Goal: Task Accomplishment & Management: Manage account settings

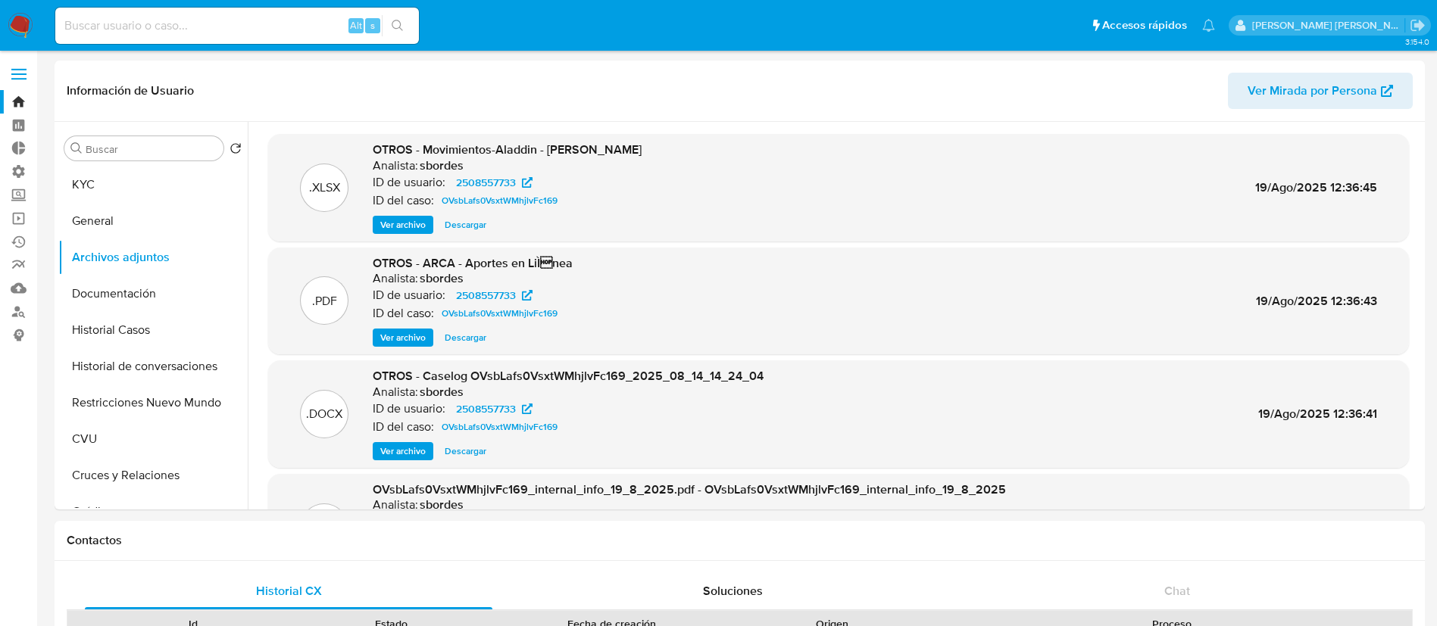
select select "10"
click at [262, 23] on input at bounding box center [237, 26] width 364 height 20
paste input "cWqH7xvFzDMFqxnjG1Pc1Zla"
type input "cWqH7xvFzDMFqxnjG1Pc1Zla"
click at [405, 22] on button "search-icon" at bounding box center [397, 25] width 31 height 21
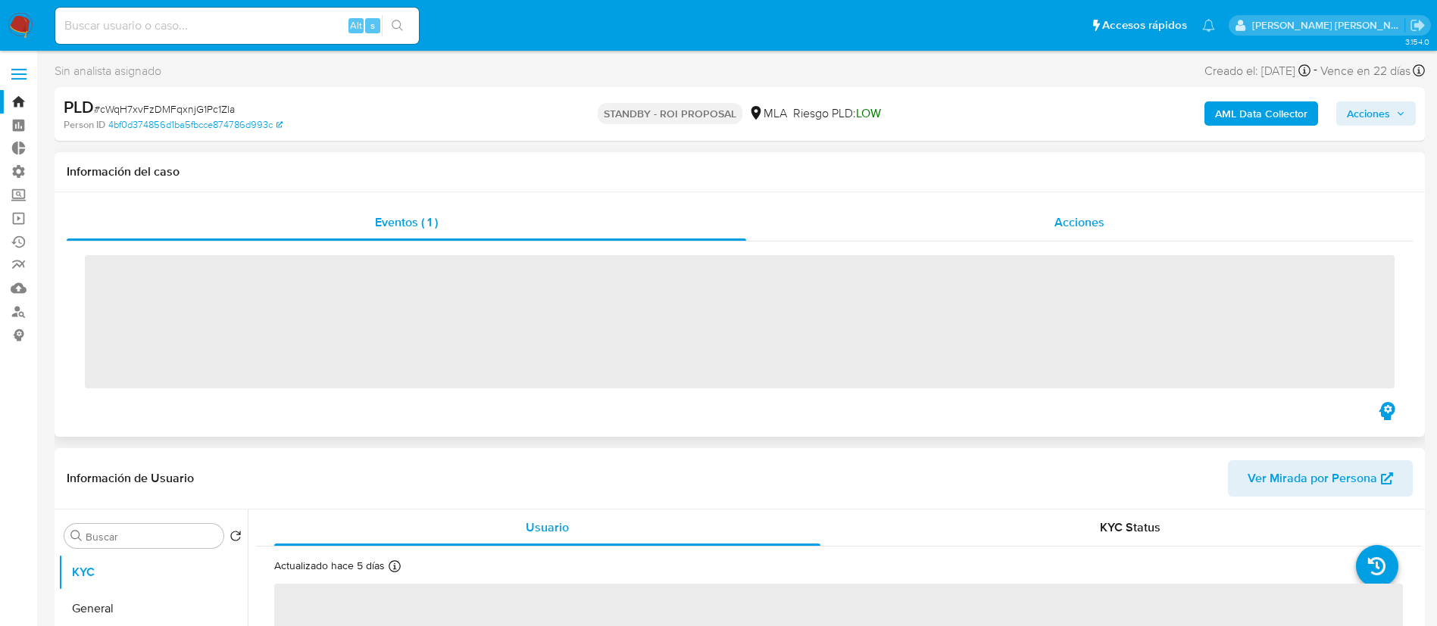
click at [1024, 226] on div "Acciones" at bounding box center [1079, 223] width 667 height 36
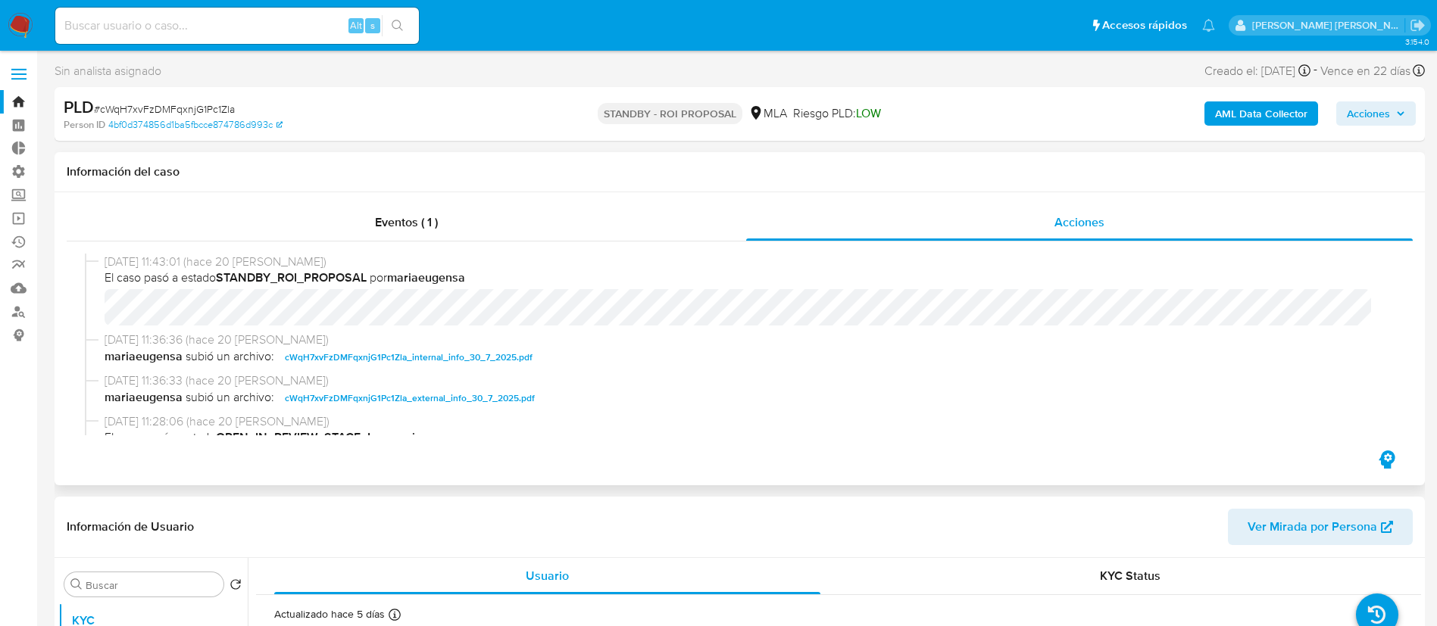
select select "10"
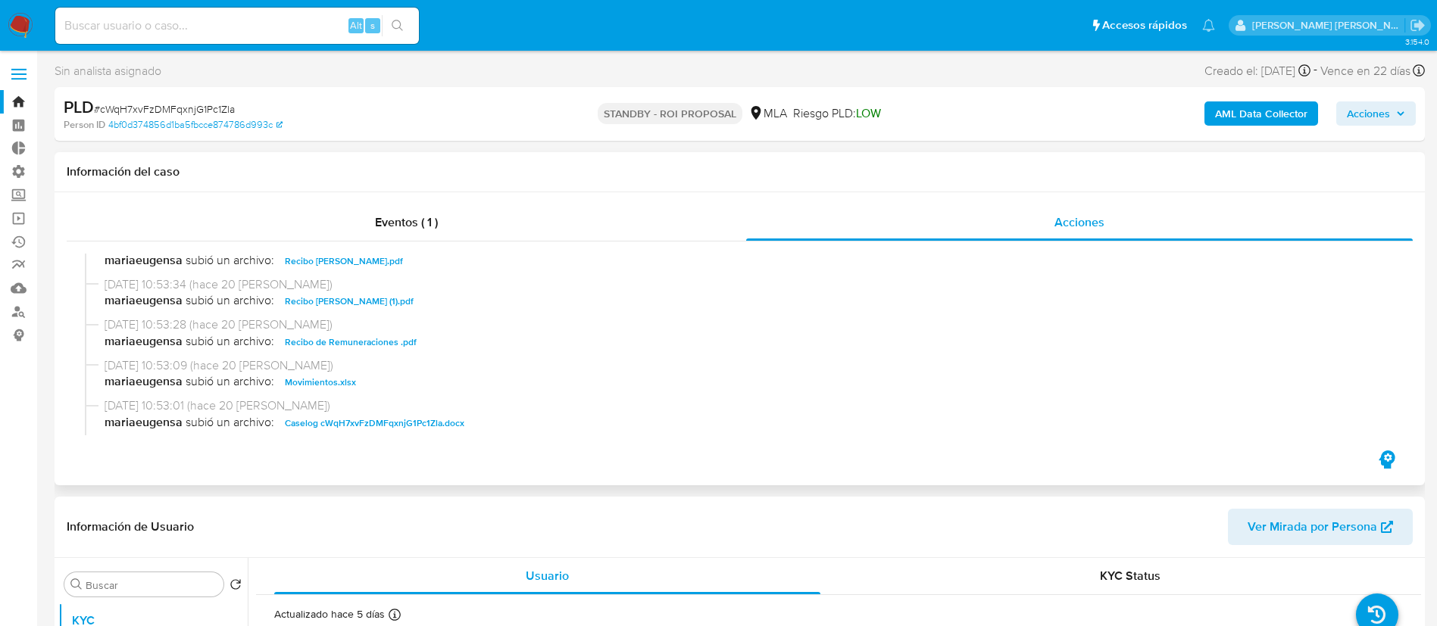
scroll to position [795, 0]
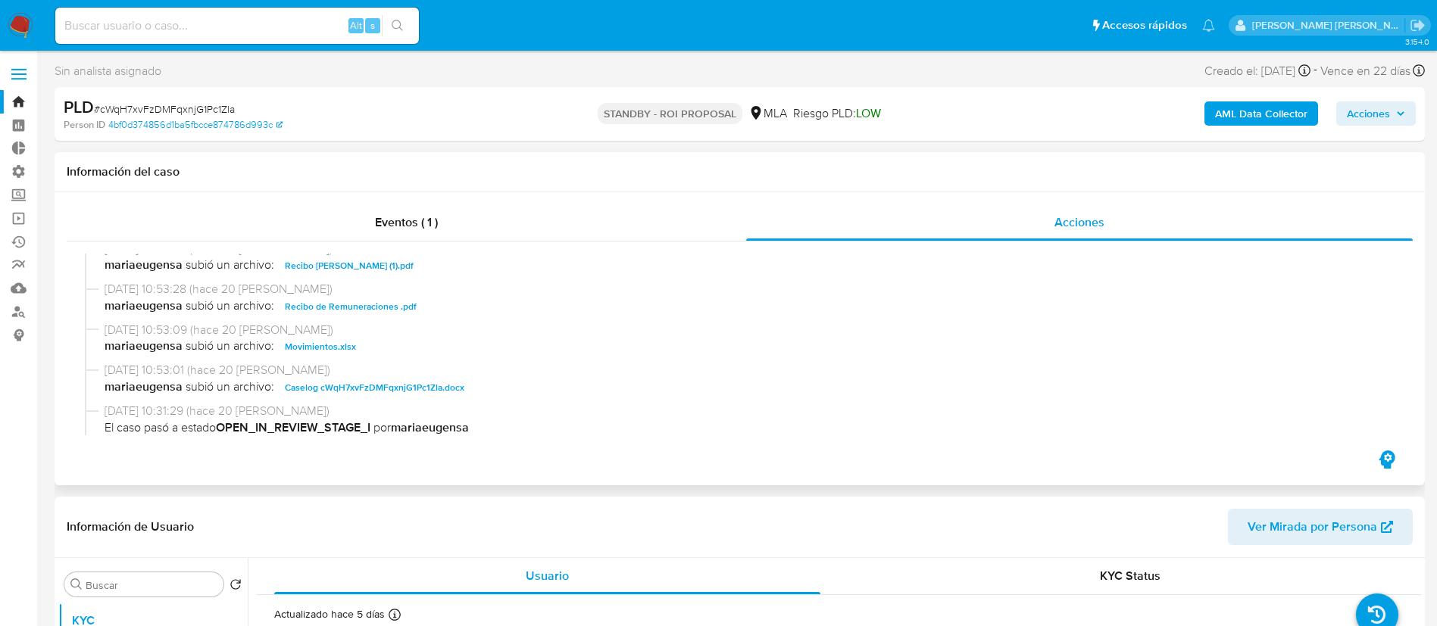
click at [339, 347] on span "Movimientos.xlsx" at bounding box center [320, 347] width 71 height 18
click at [422, 380] on span "Caselog cWqH7xvFzDMFqxnjG1Pc1Zla.docx" at bounding box center [375, 388] width 180 height 18
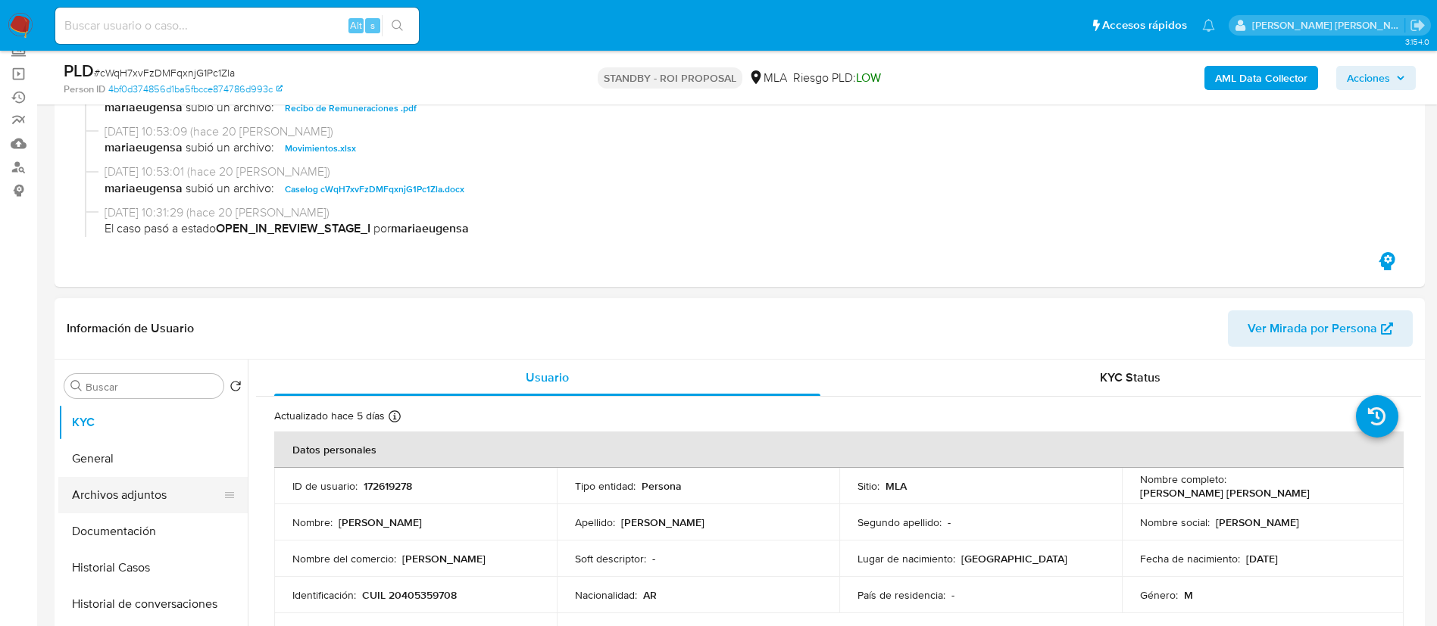
scroll to position [227, 0]
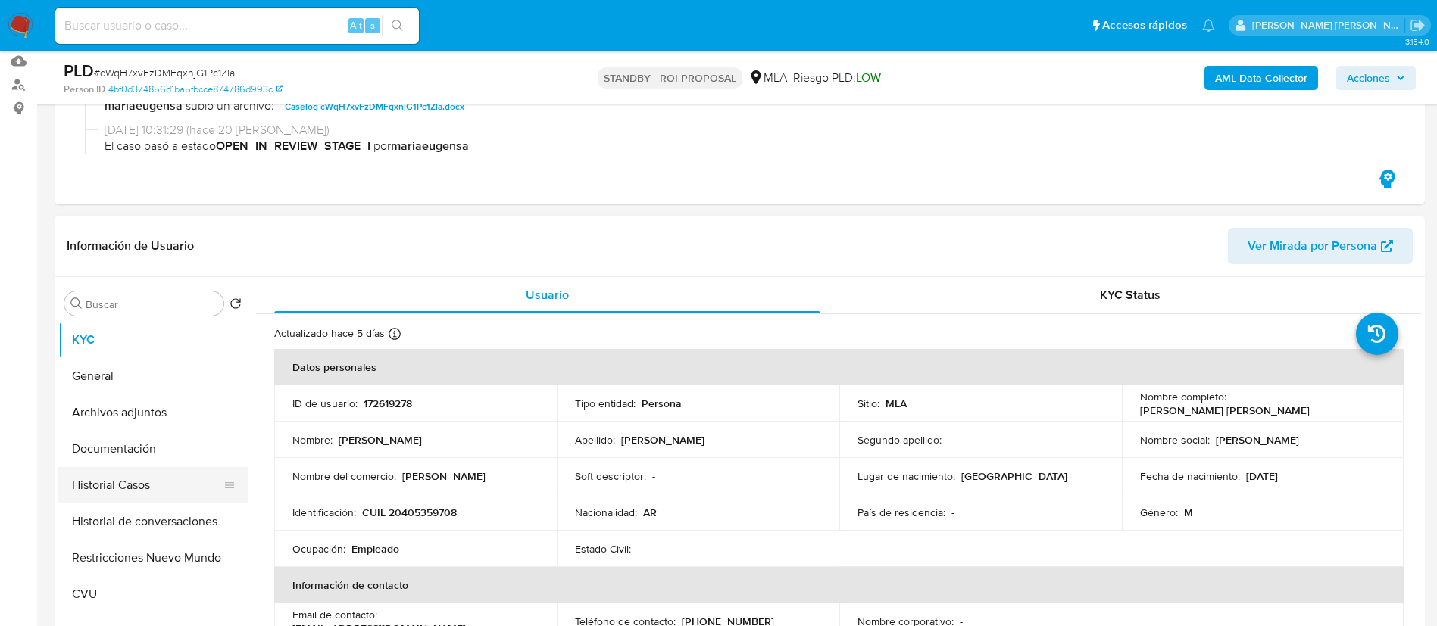
click at [167, 487] on button "Historial Casos" at bounding box center [146, 485] width 177 height 36
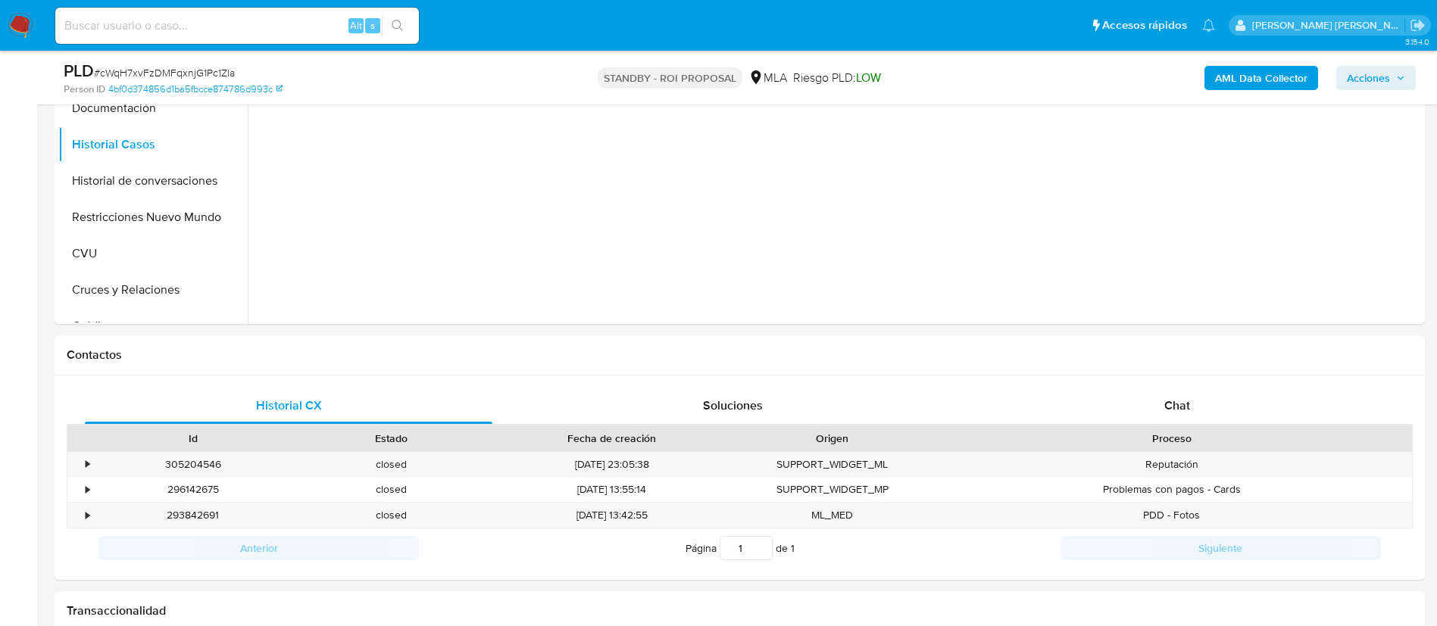
scroll to position [341, 0]
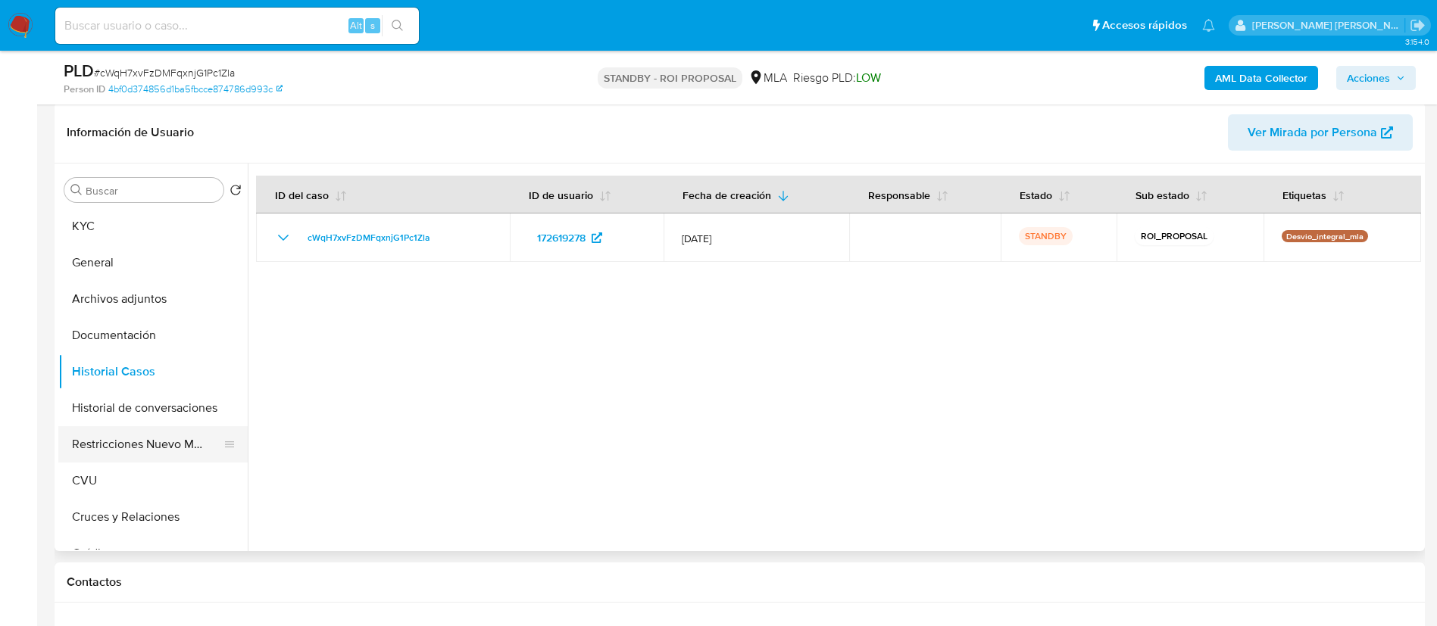
click at [152, 442] on button "Restricciones Nuevo Mundo" at bounding box center [146, 444] width 177 height 36
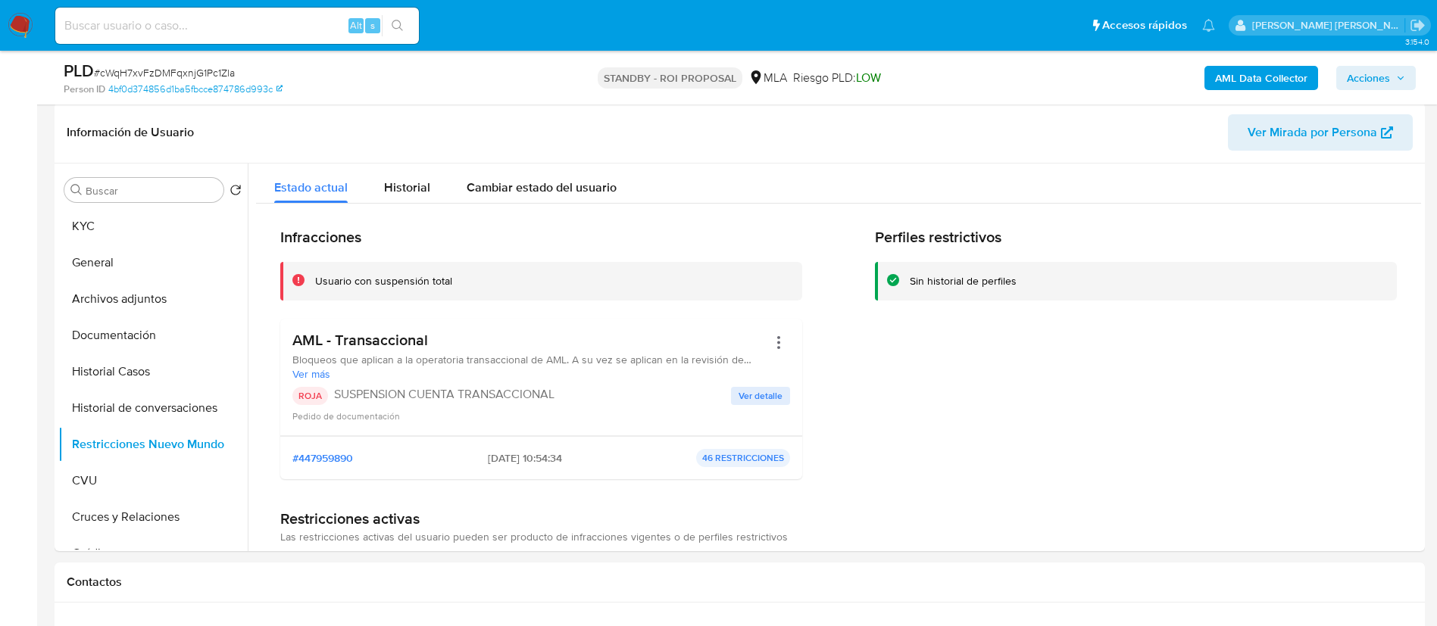
scroll to position [0, 0]
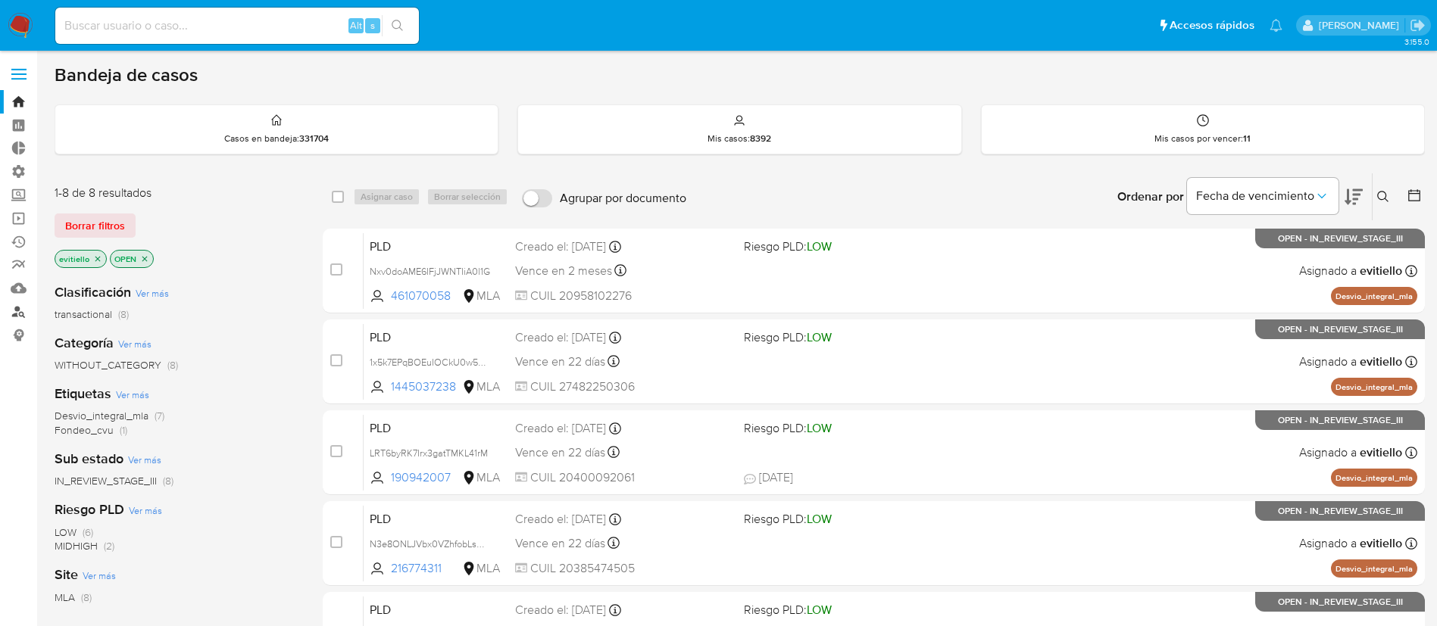
click at [16, 312] on link "Buscador de personas" at bounding box center [90, 311] width 180 height 23
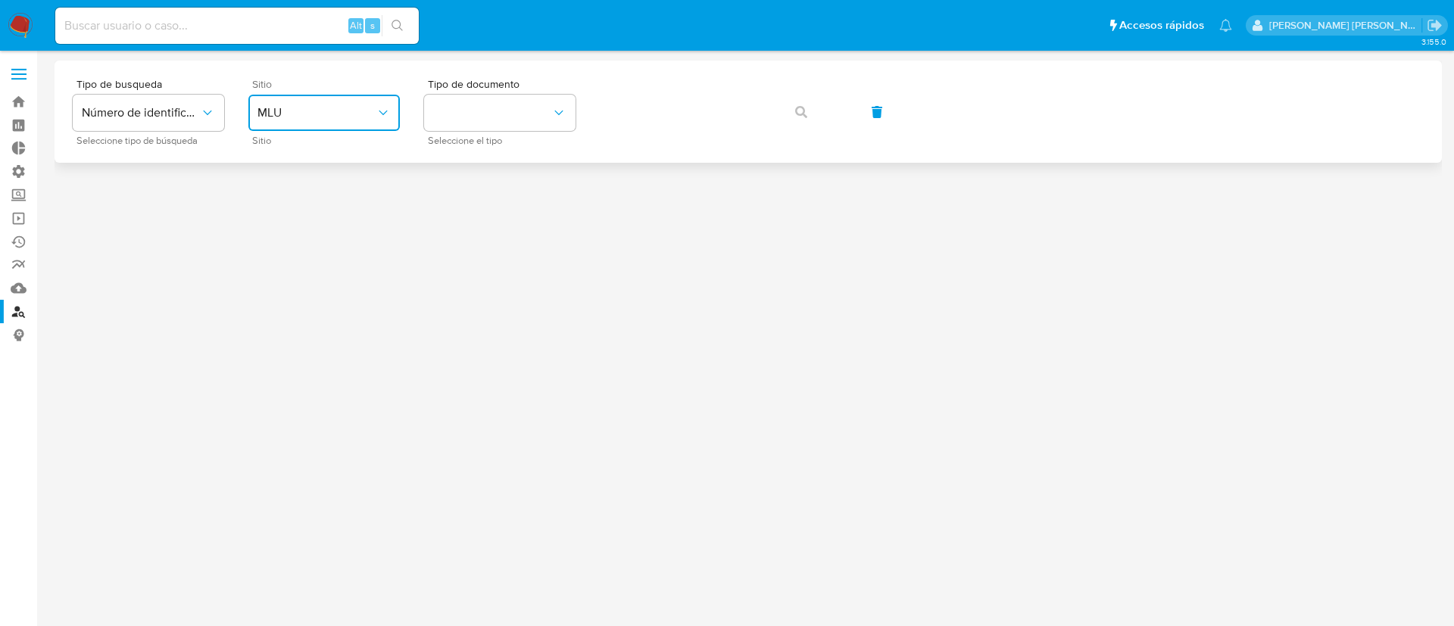
click at [327, 114] on span "MLU" at bounding box center [317, 112] width 118 height 15
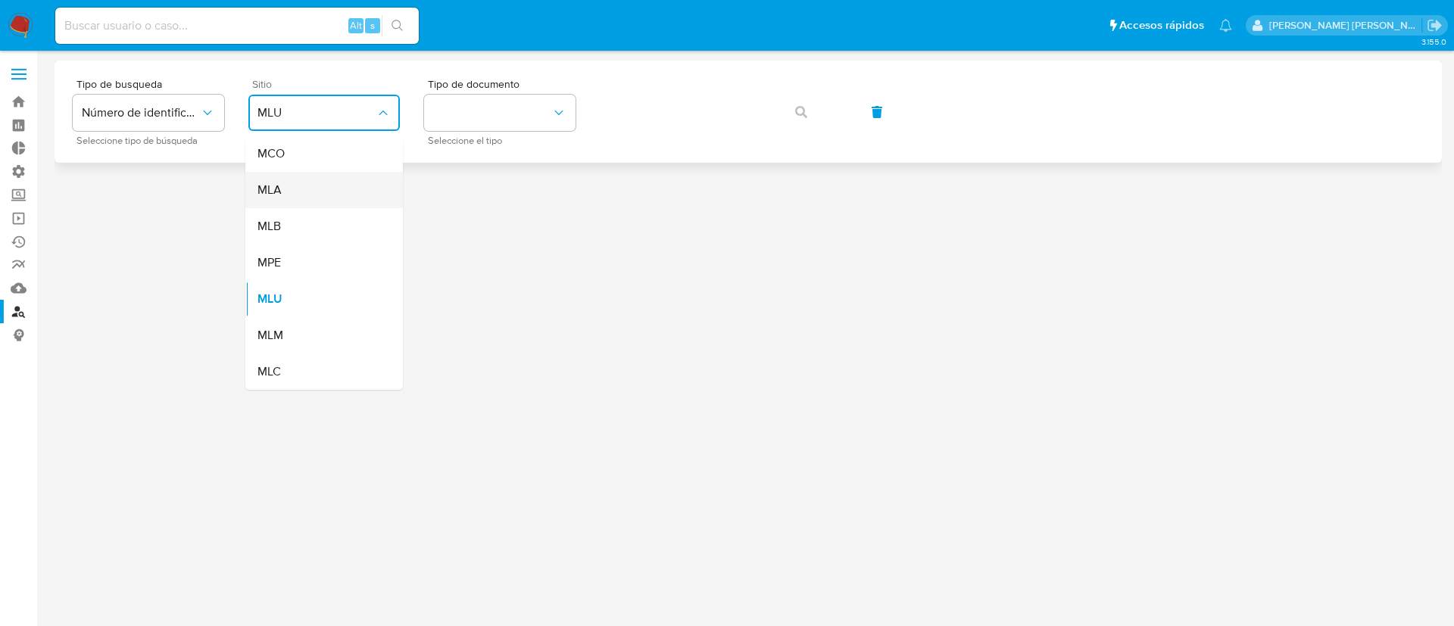
click at [311, 198] on div "MLA" at bounding box center [320, 190] width 124 height 36
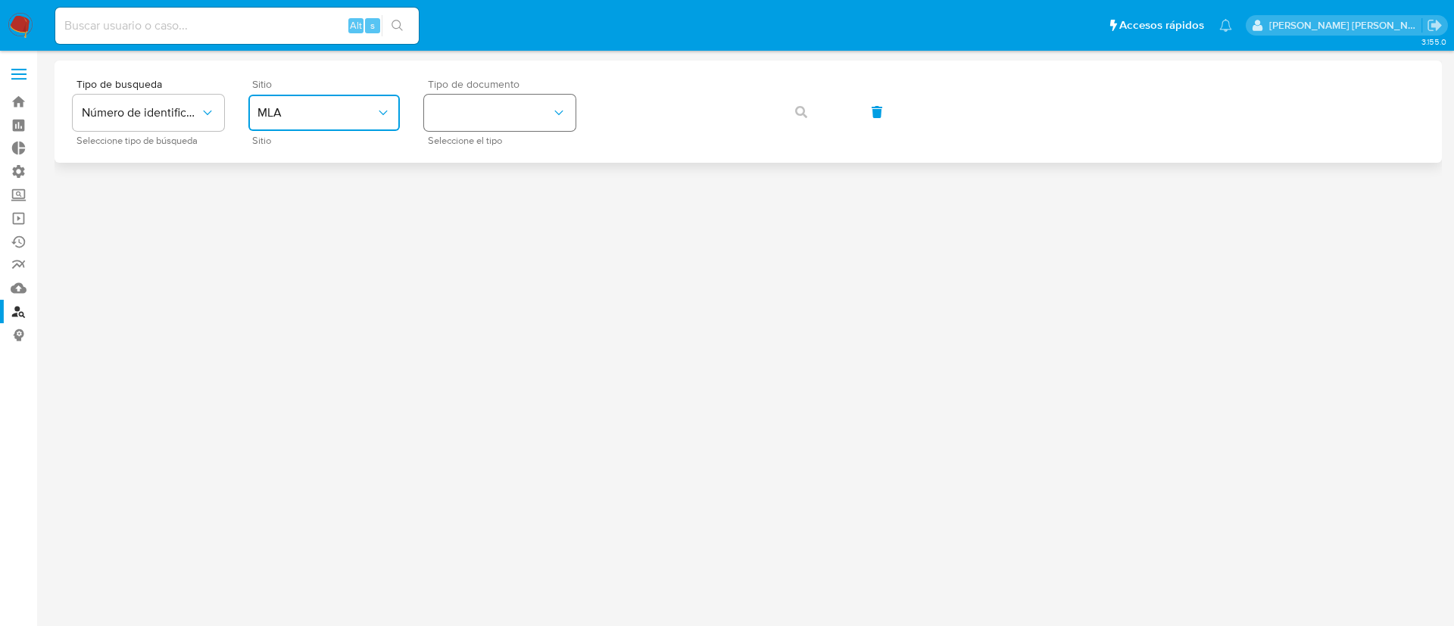
click at [510, 120] on button "identificationType" at bounding box center [500, 113] width 152 height 36
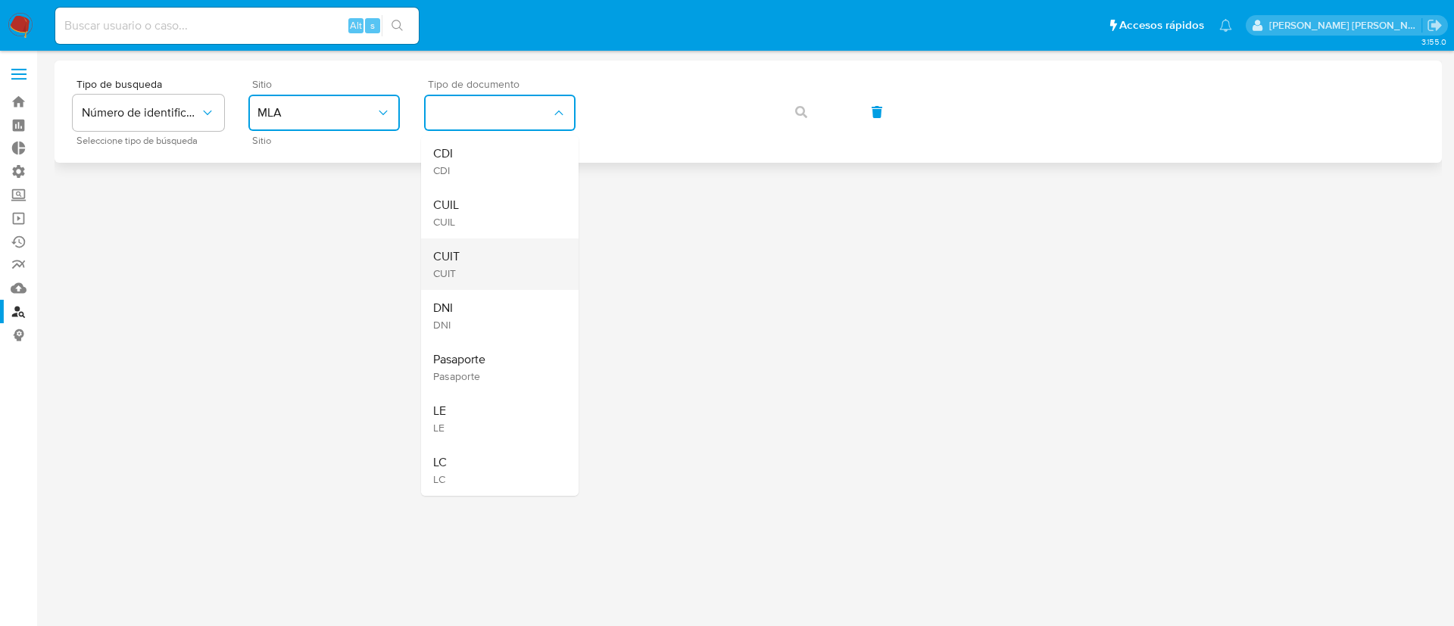
click at [489, 259] on div "CUIT CUIT" at bounding box center [495, 265] width 124 height 52
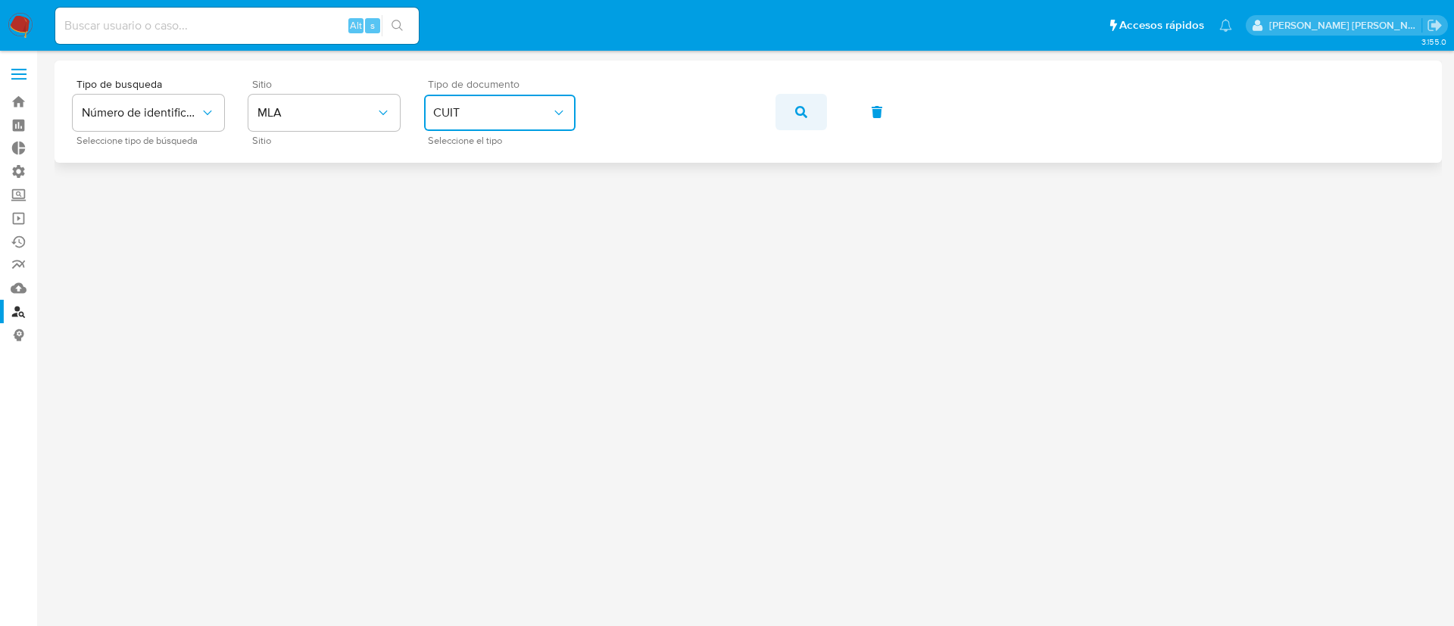
click at [791, 109] on button "button" at bounding box center [802, 112] width 52 height 36
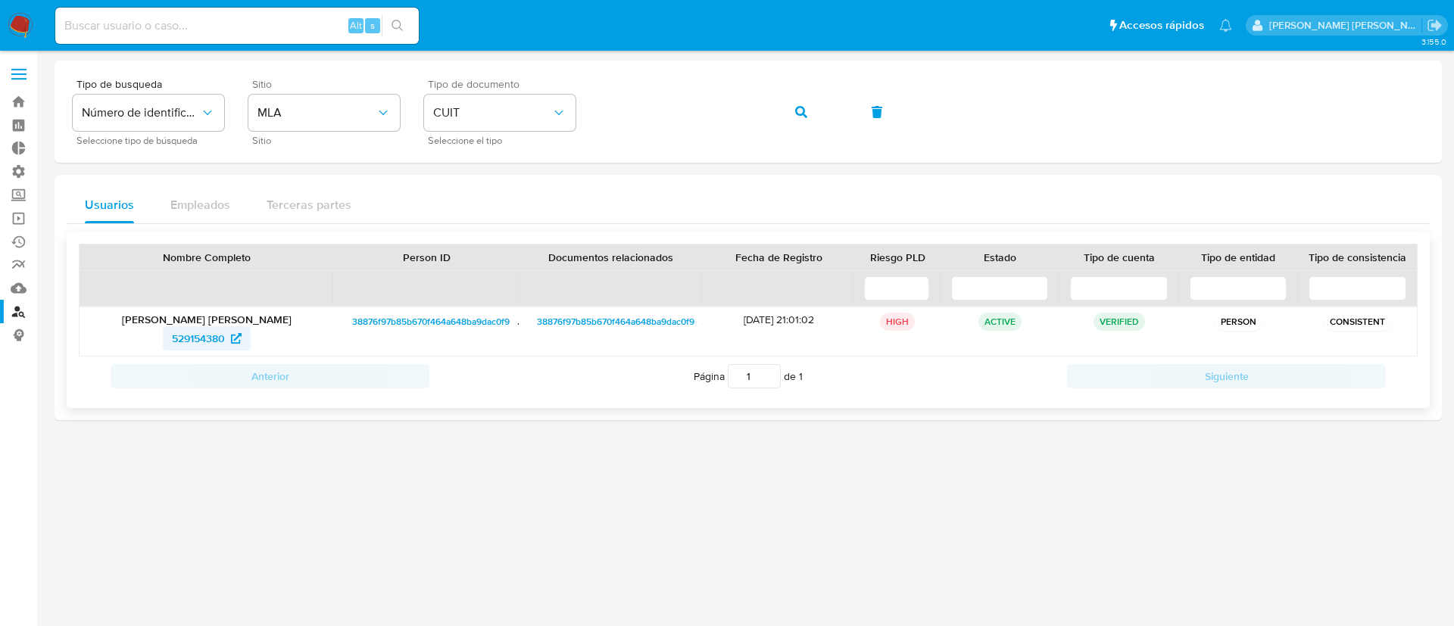
click at [236, 333] on icon at bounding box center [236, 338] width 11 height 11
click at [30, 23] on img at bounding box center [21, 26] width 26 height 26
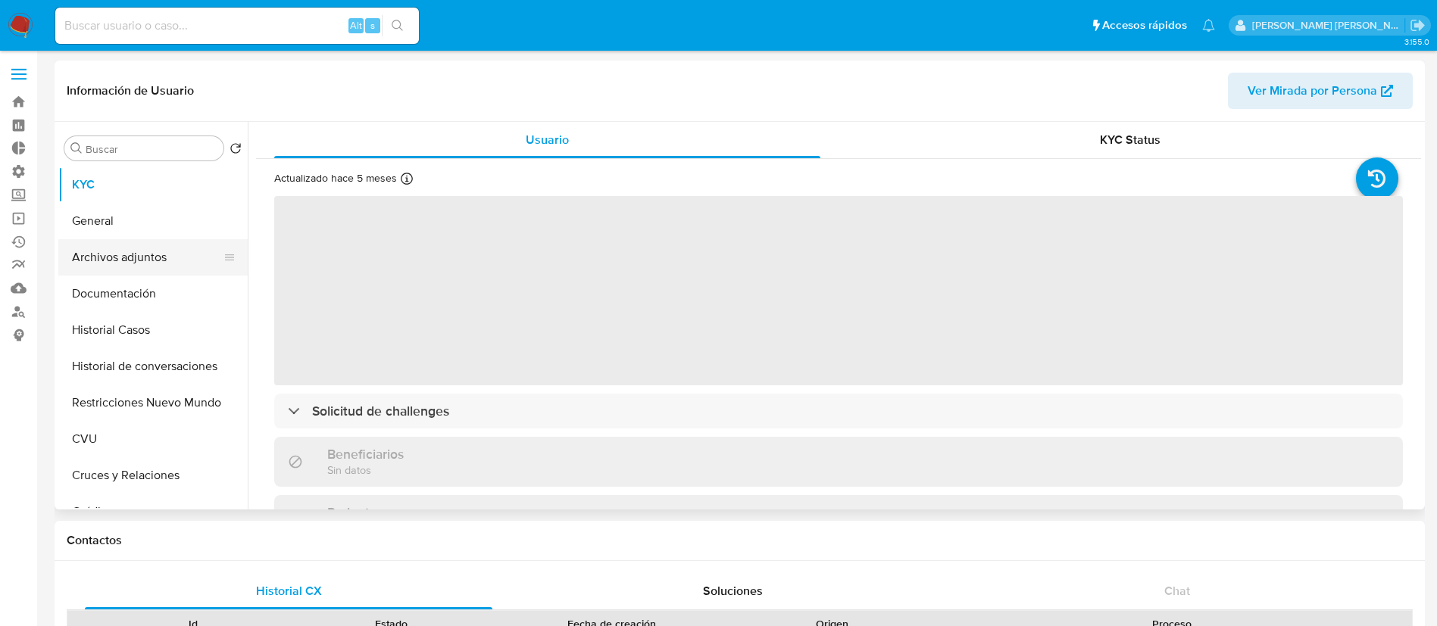
click at [152, 259] on button "Archivos adjuntos" at bounding box center [146, 257] width 177 height 36
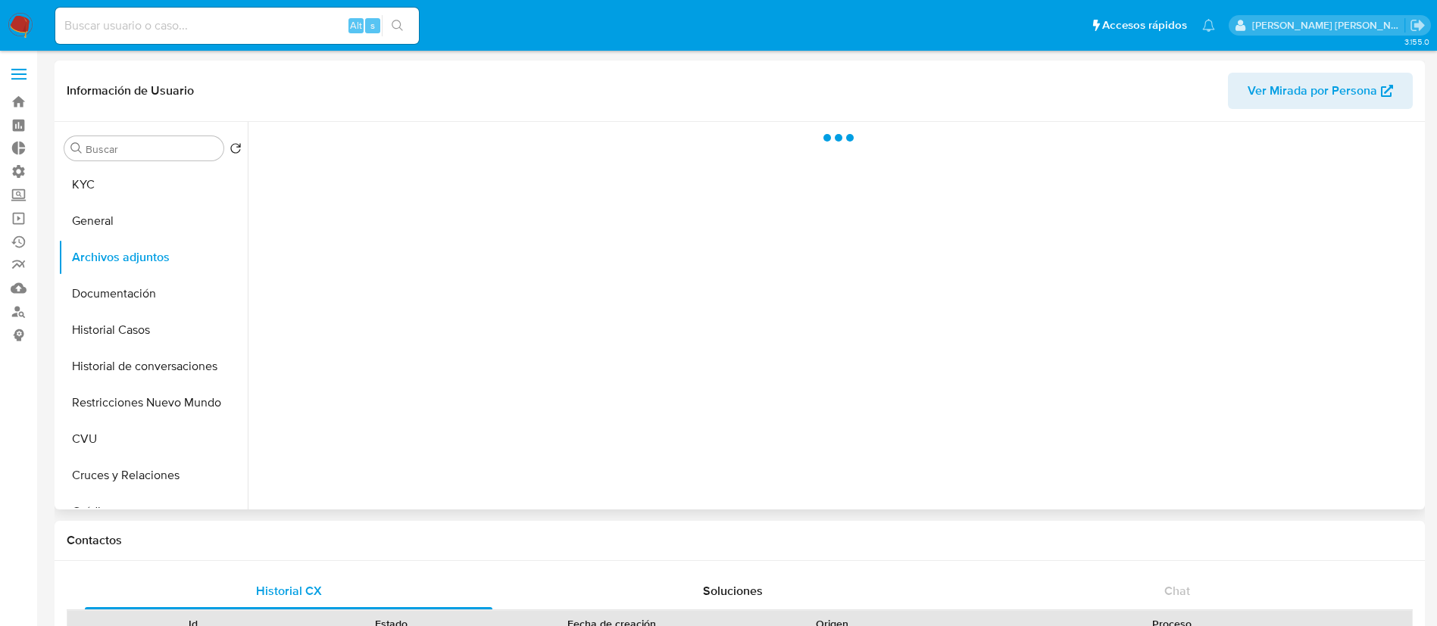
select select "10"
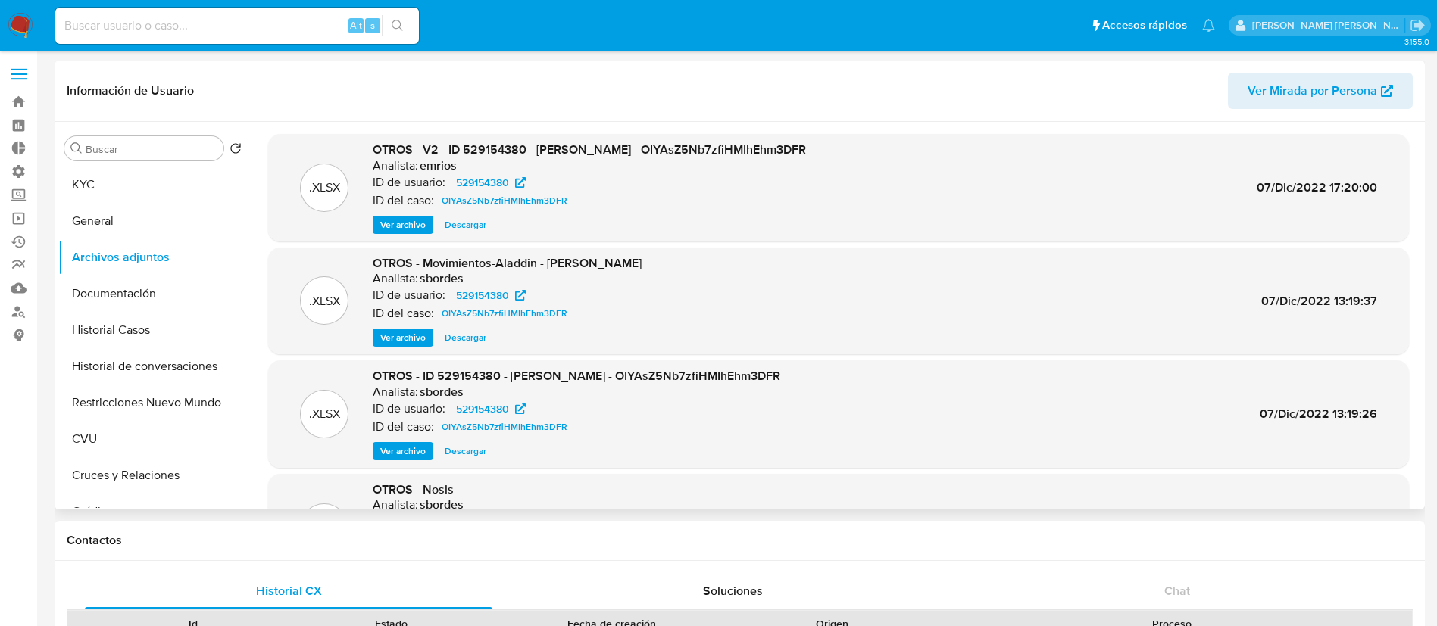
click at [406, 217] on span "Ver archivo" at bounding box center [402, 224] width 45 height 15
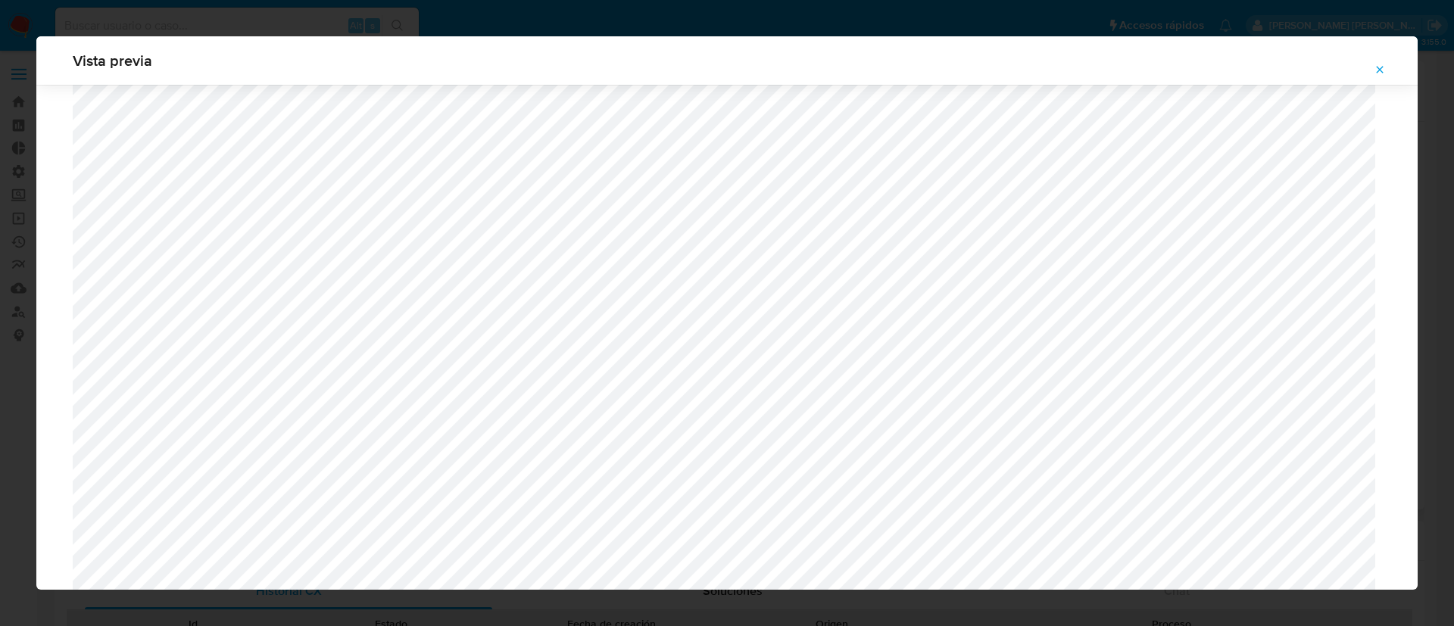
scroll to position [765, 0]
click at [1370, 69] on button "Attachment preview" at bounding box center [1380, 70] width 33 height 24
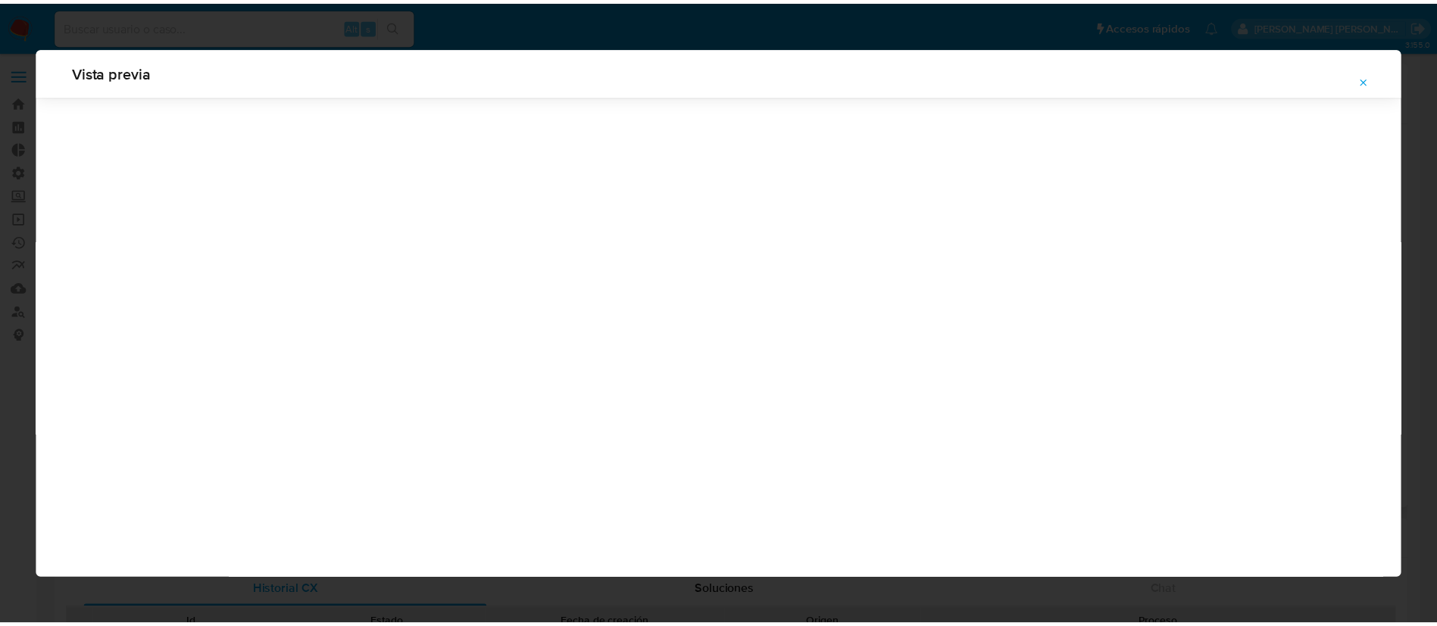
scroll to position [0, 0]
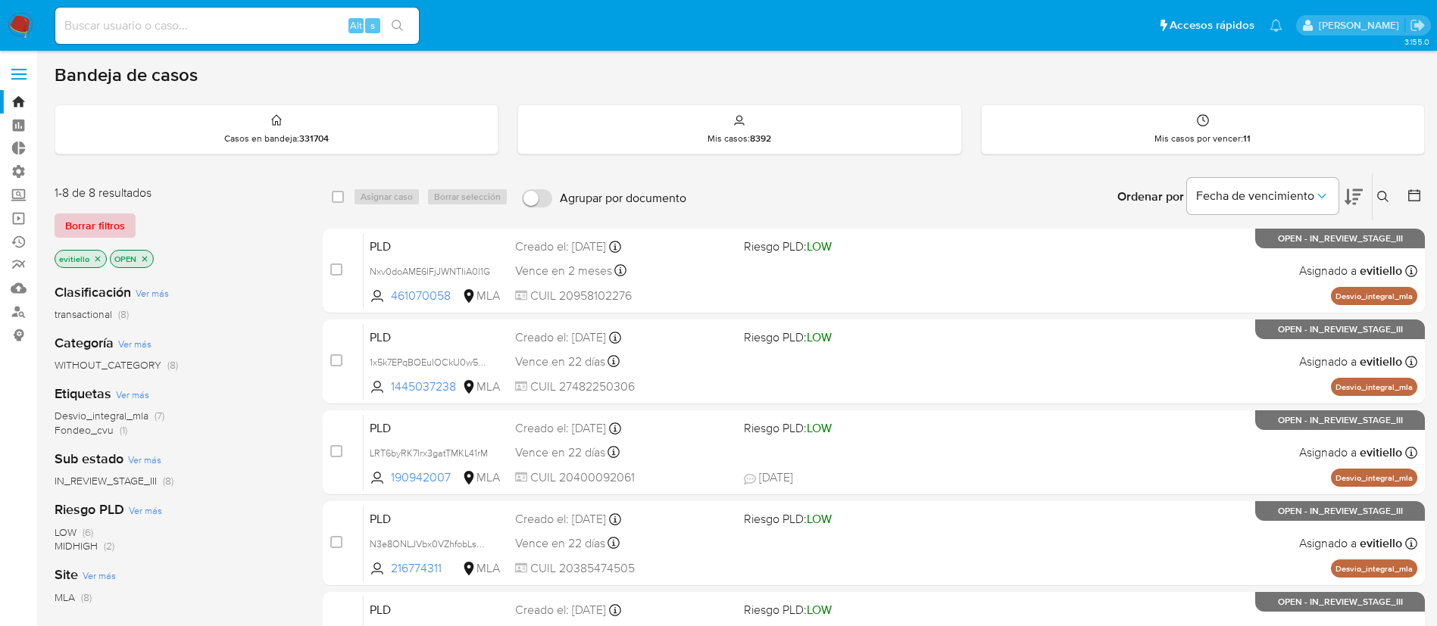
click at [95, 224] on span "Borrar filtros" at bounding box center [95, 225] width 60 height 21
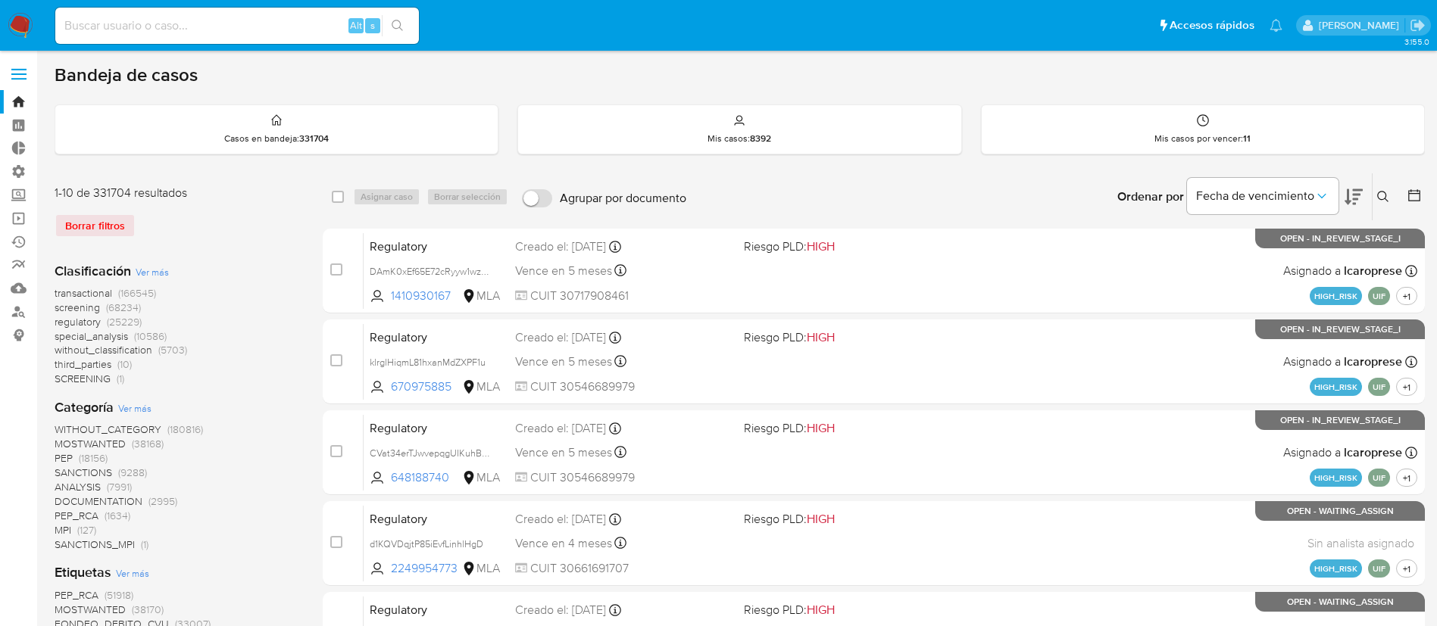
click at [1382, 197] on icon at bounding box center [1383, 197] width 12 height 12
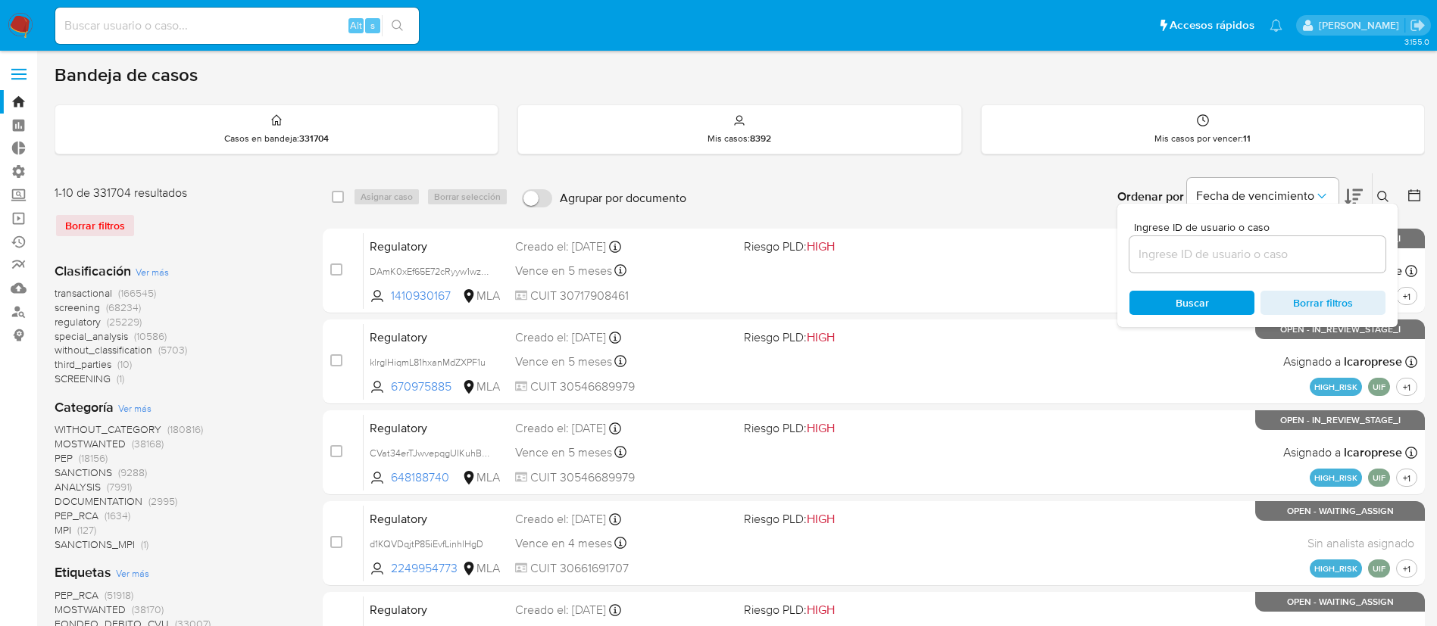
click at [1304, 255] on input at bounding box center [1257, 255] width 256 height 20
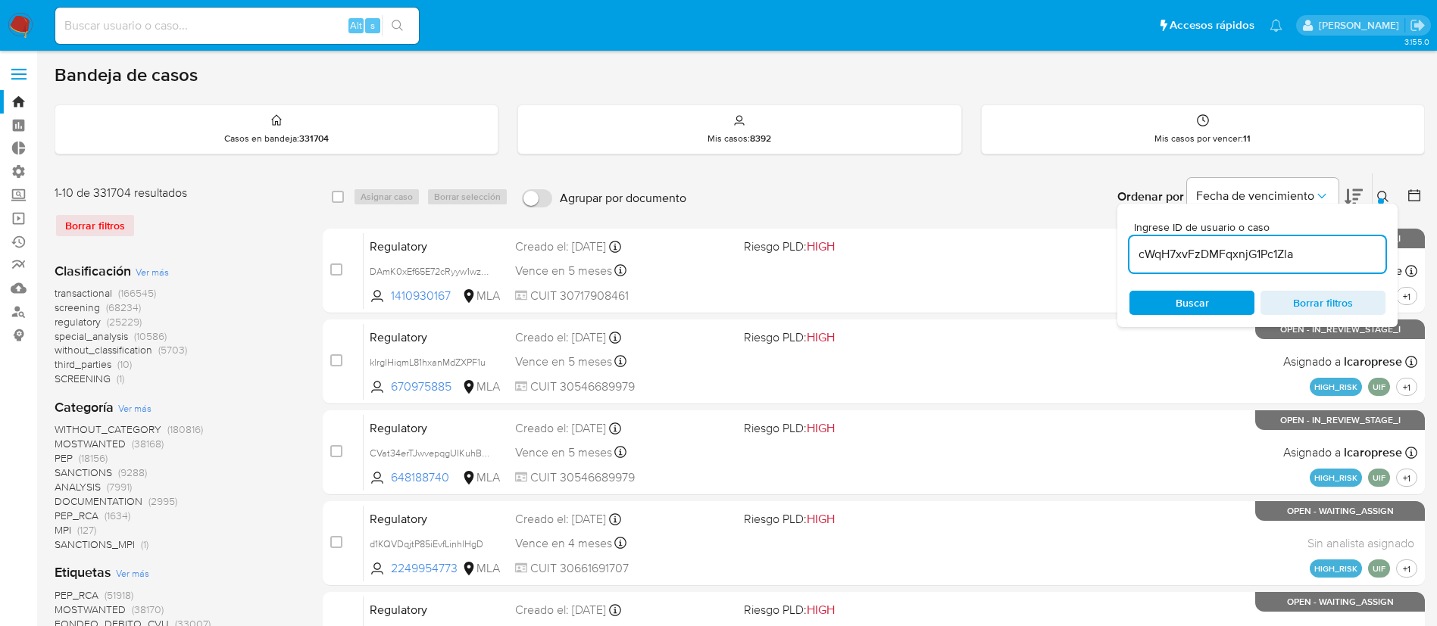
type input "cWqH7xvFzDMFqxnjG1Pc1Zla"
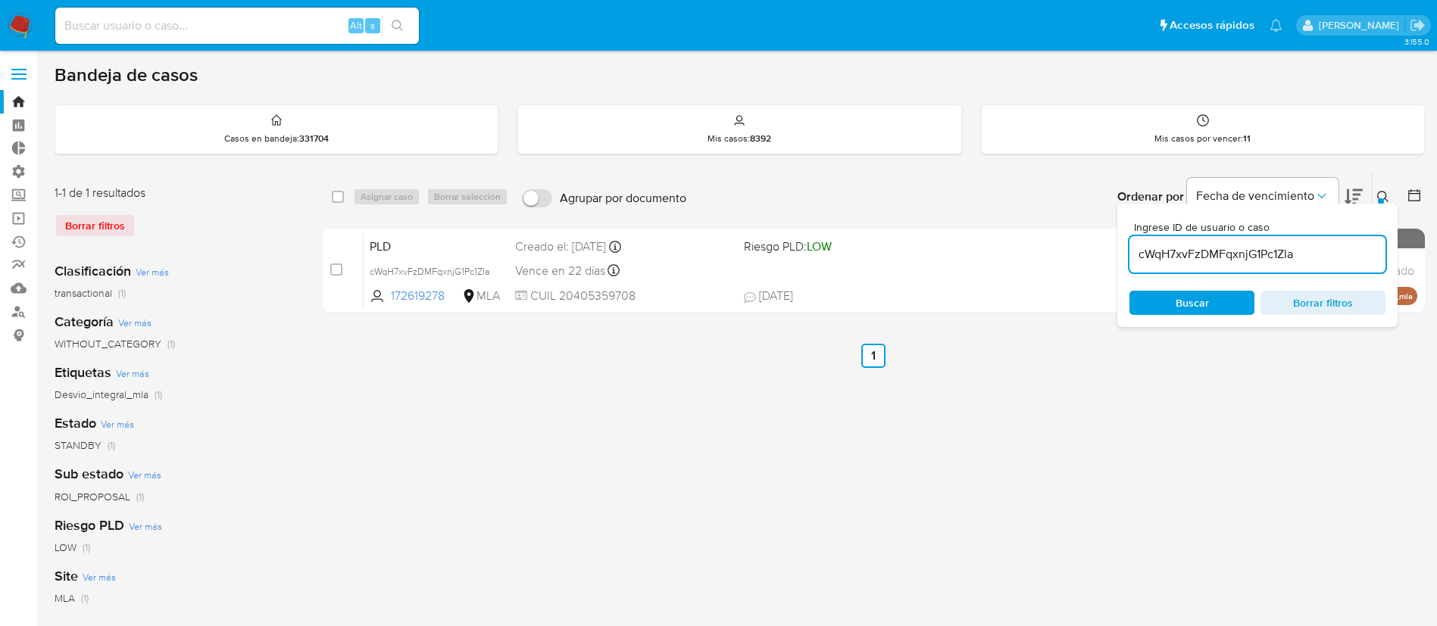
click at [1389, 199] on icon at bounding box center [1383, 197] width 12 height 12
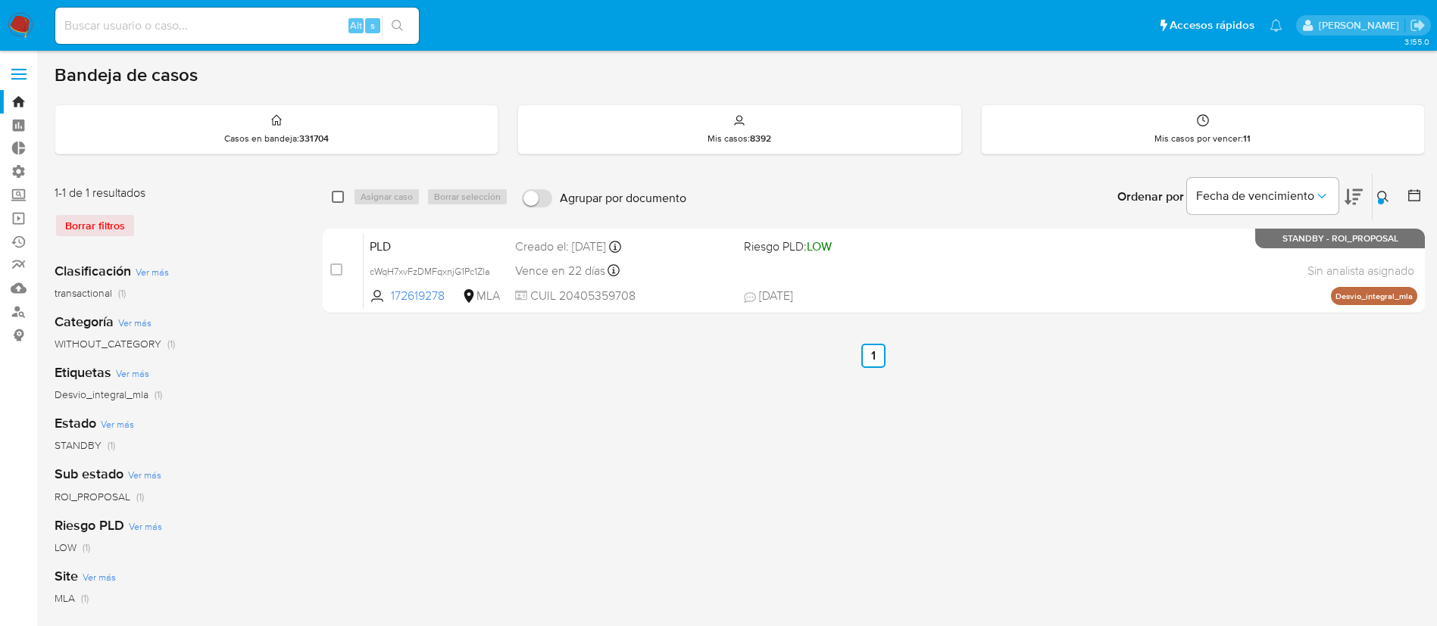
click at [338, 191] on input "checkbox" at bounding box center [338, 197] width 12 height 12
checkbox input "true"
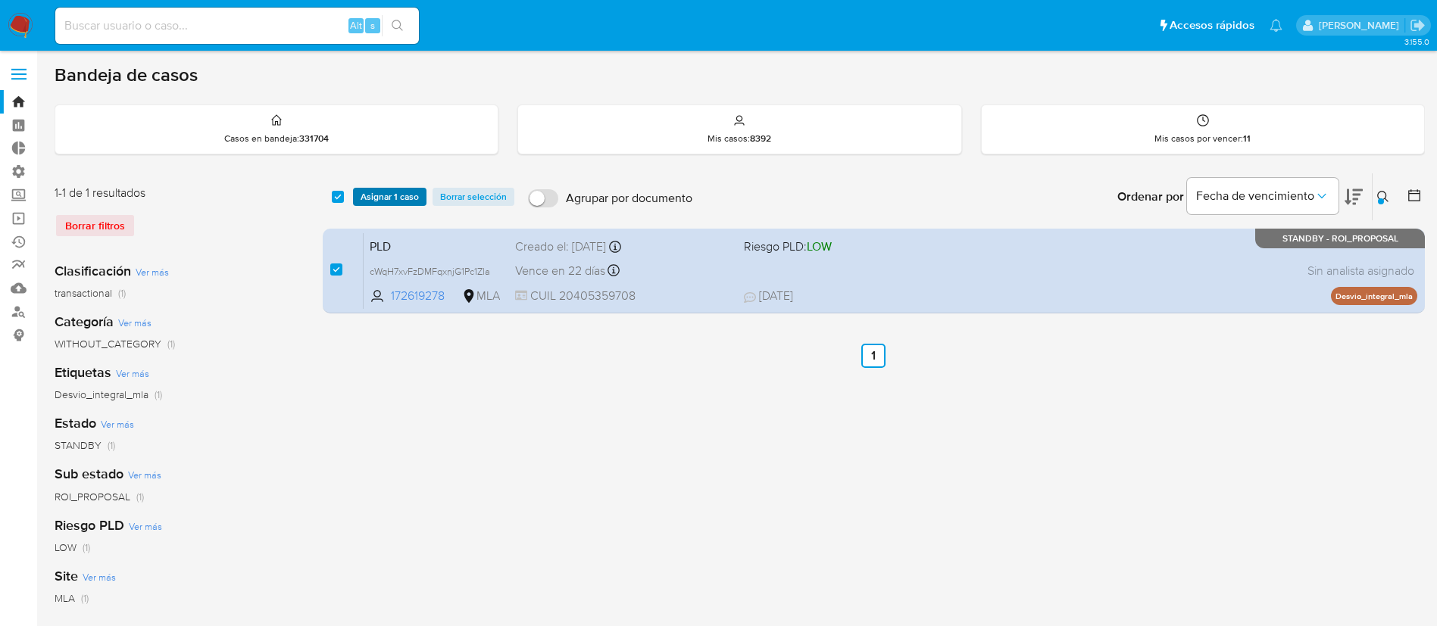
click at [380, 191] on span "Asignar 1 caso" at bounding box center [390, 196] width 58 height 15
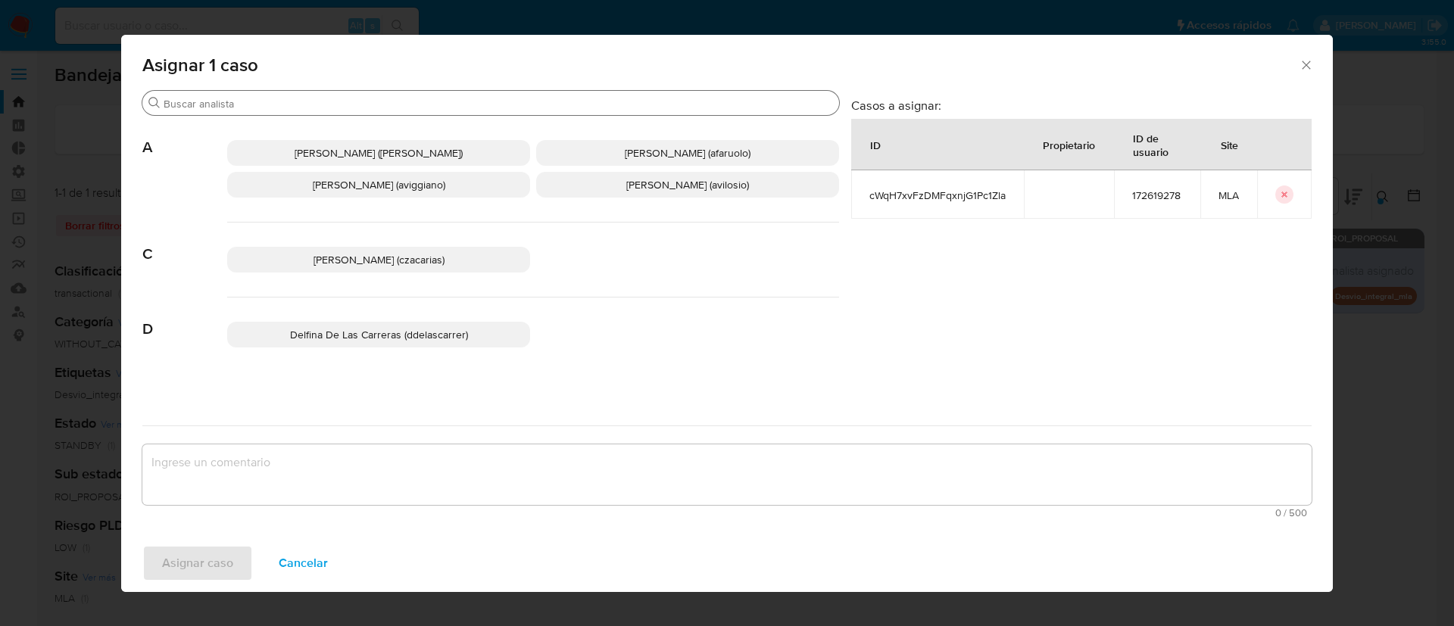
click at [278, 113] on div "Buscar" at bounding box center [490, 103] width 697 height 24
click at [276, 112] on div "Buscar" at bounding box center [490, 103] width 697 height 24
click at [282, 108] on input "Buscar" at bounding box center [499, 104] width 670 height 14
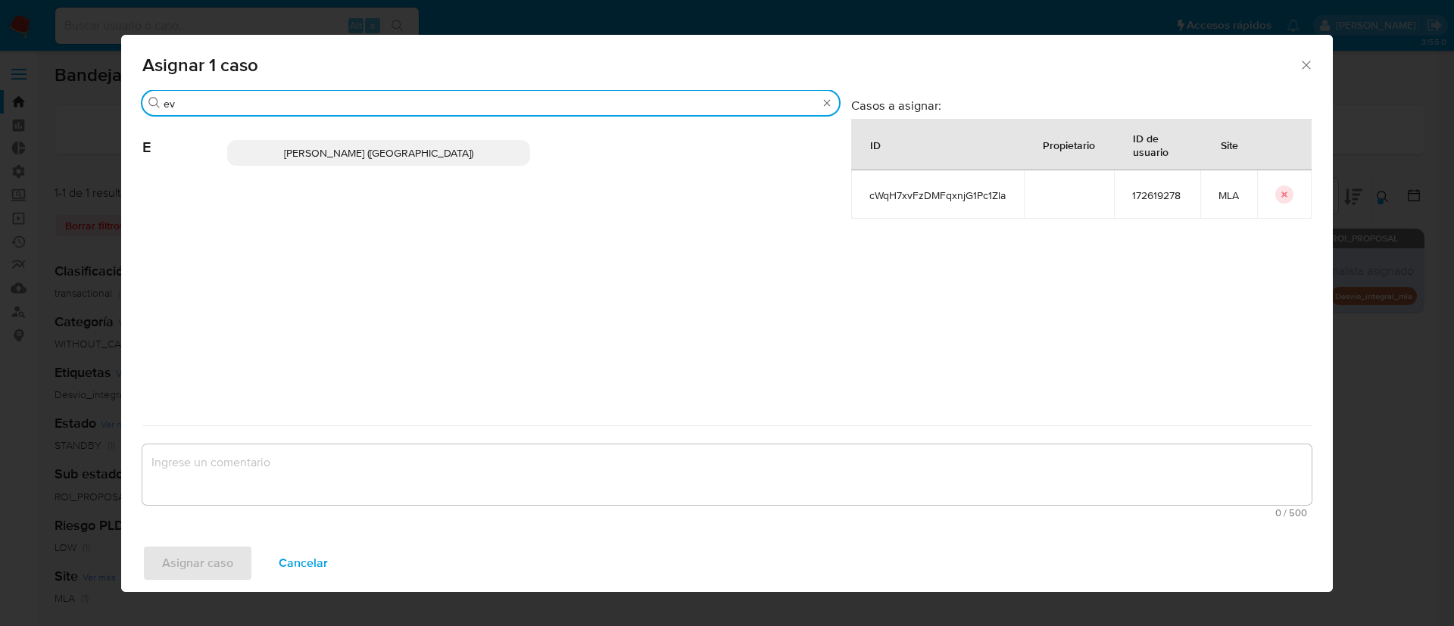
type input "ev"
click at [304, 140] on p "Emmanuel Hernan Vitiello (evitiello)" at bounding box center [378, 153] width 303 height 26
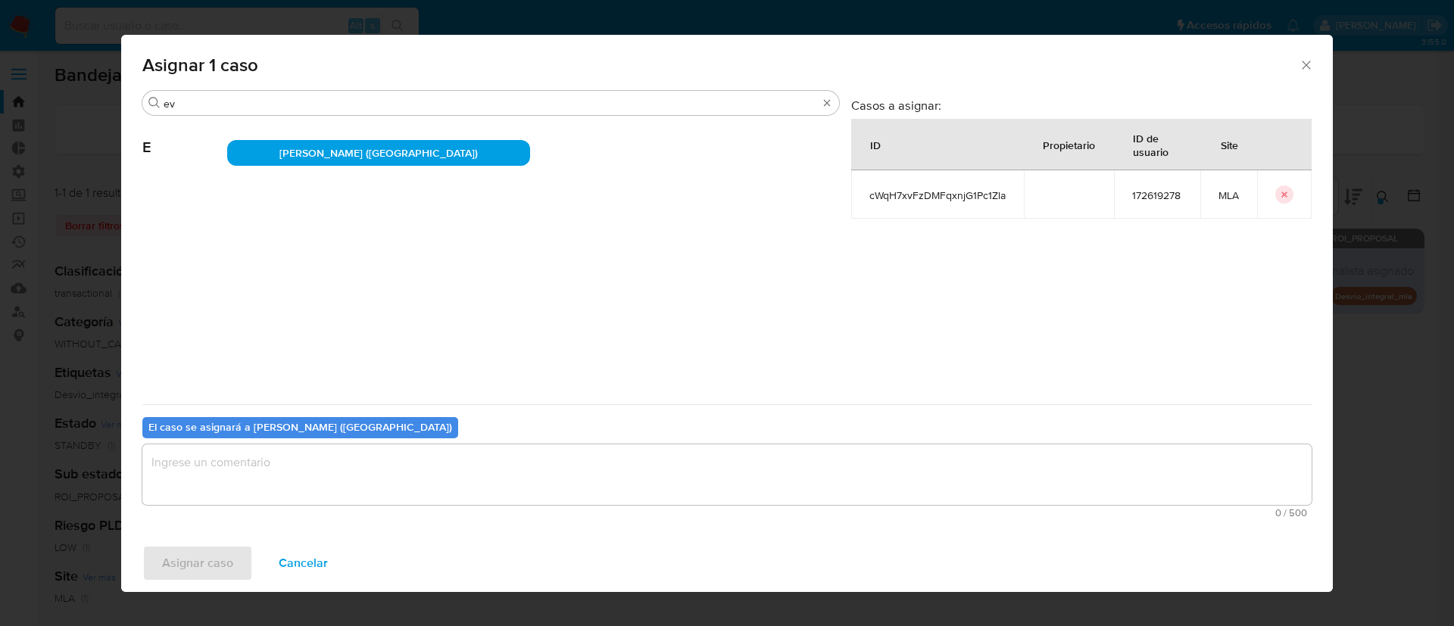
click at [239, 480] on textarea "assign-modal" at bounding box center [727, 475] width 1170 height 61
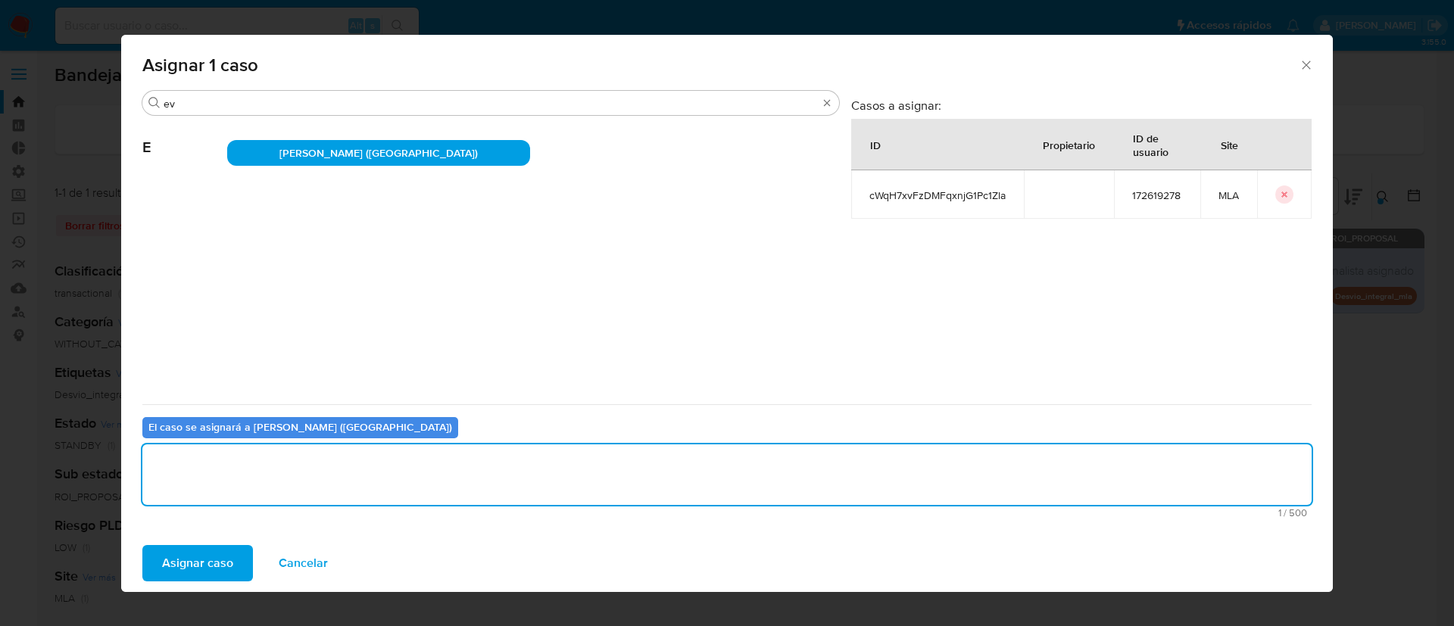
click at [218, 561] on span "Asignar caso" at bounding box center [197, 563] width 71 height 33
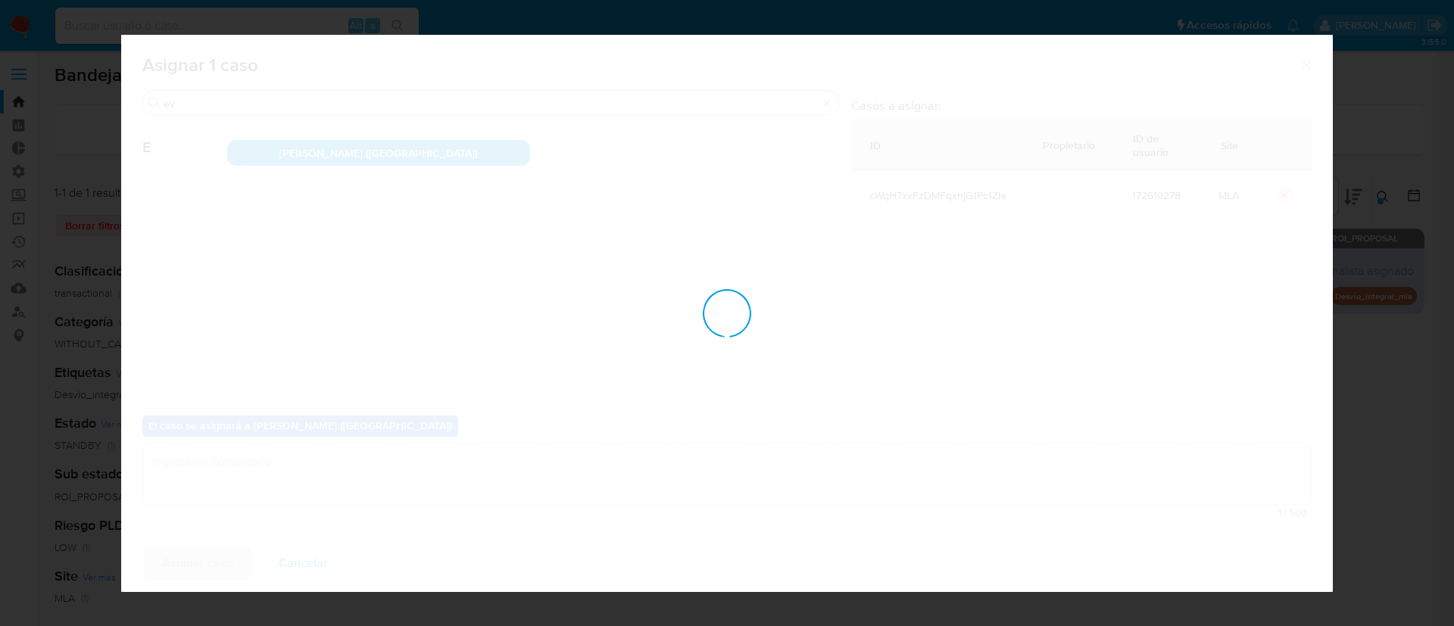
checkbox input "false"
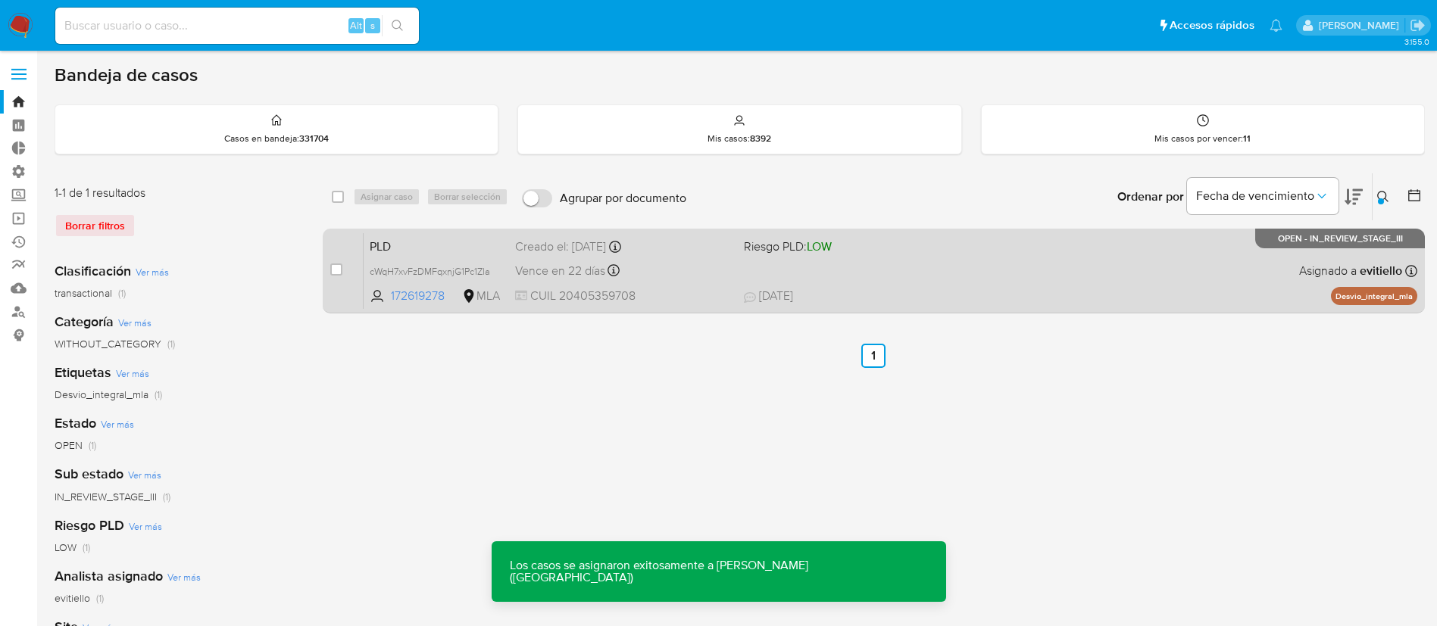
click at [706, 272] on div "Vence en 22 días Vence el 10/09/2025 03:30:19" at bounding box center [623, 271] width 217 height 20
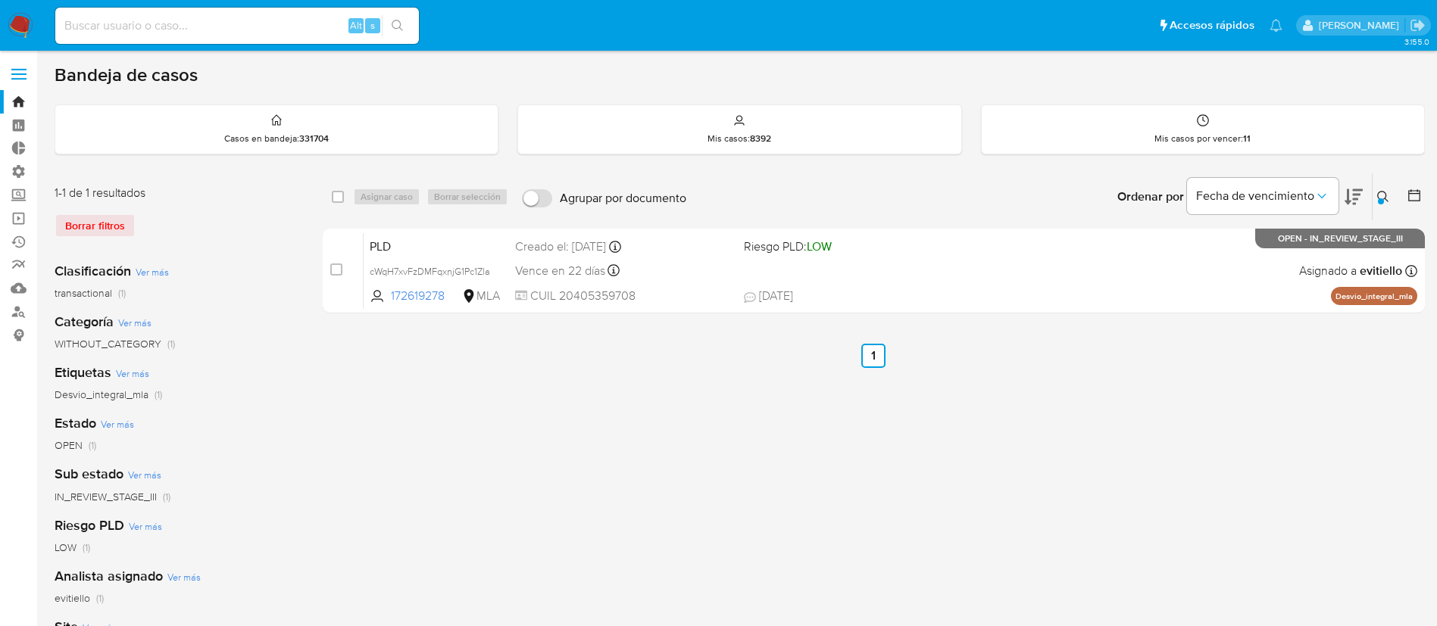
click at [1377, 201] on icon at bounding box center [1383, 197] width 12 height 12
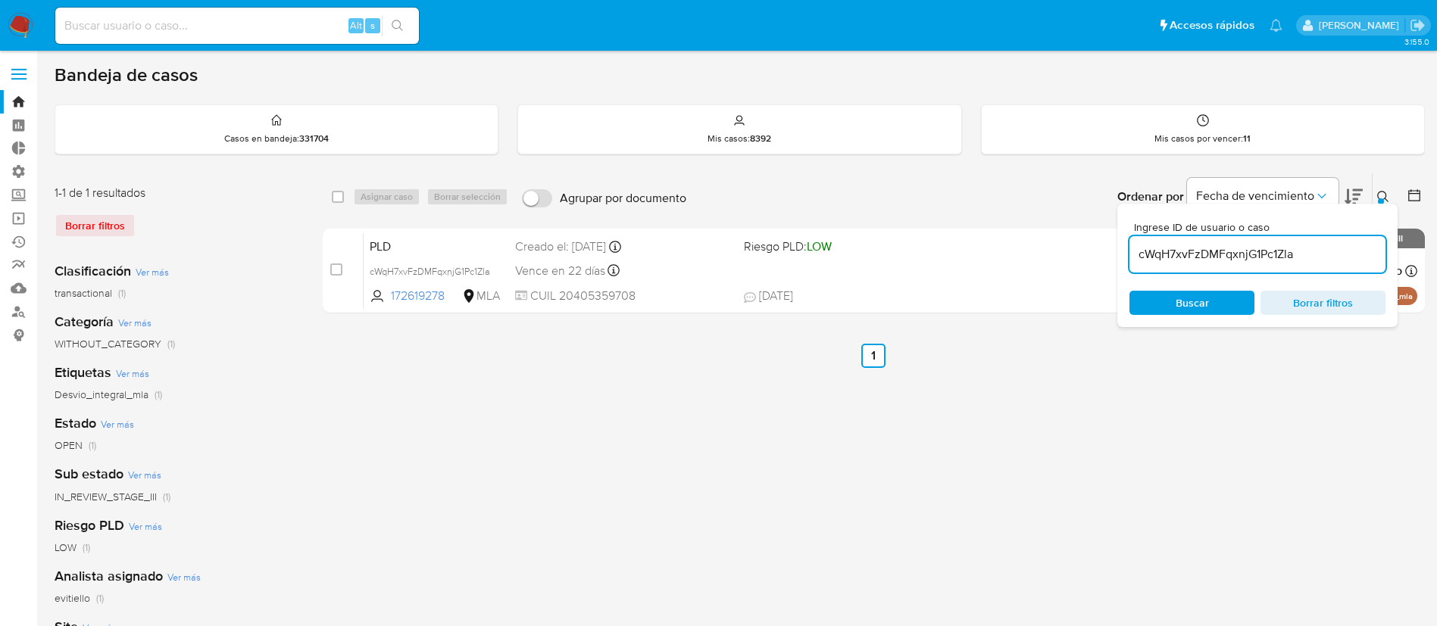
click at [1312, 265] on div "cWqH7xvFzDMFqxnjG1Pc1Zla" at bounding box center [1257, 254] width 256 height 36
click at [1320, 256] on input "cWqH7xvFzDMFqxnjG1Pc1Zla" at bounding box center [1257, 255] width 256 height 20
paste input "ztwpaYrCWVUJzU2gT28Bf11x"
type input "ztwpaYrCWVUJzU2gT28Bf11x"
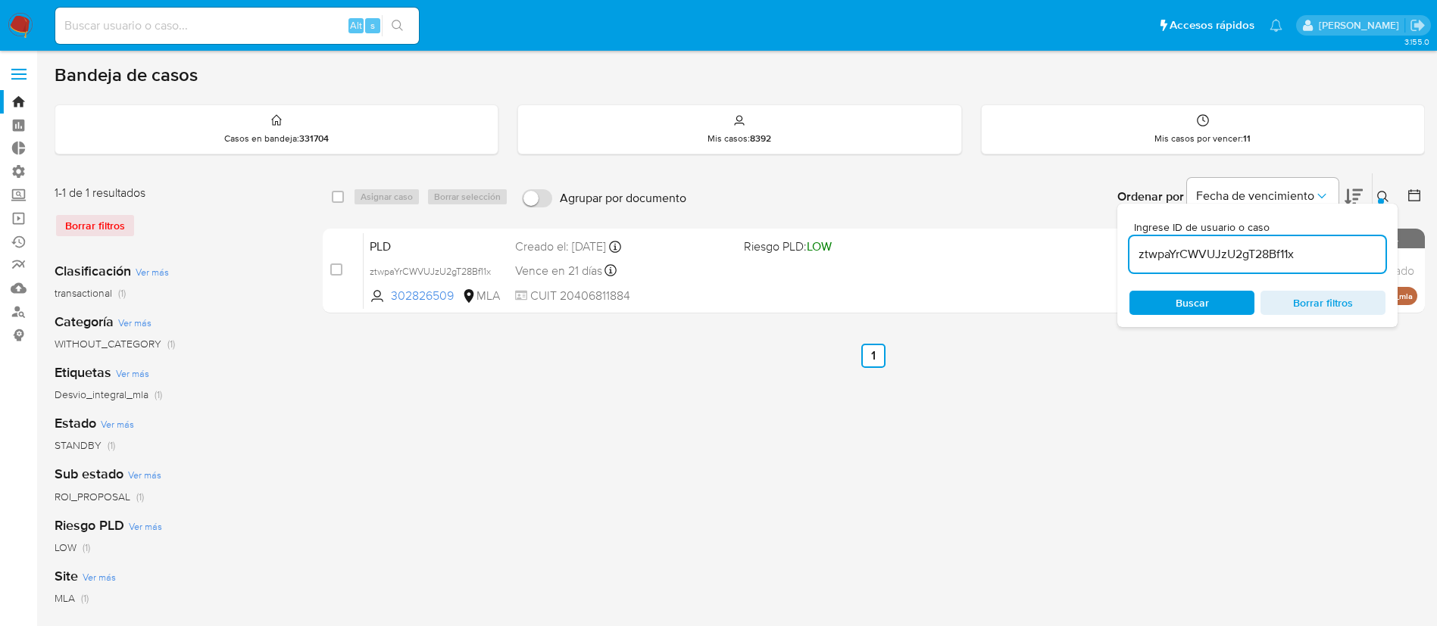
click at [1377, 195] on icon at bounding box center [1383, 197] width 12 height 12
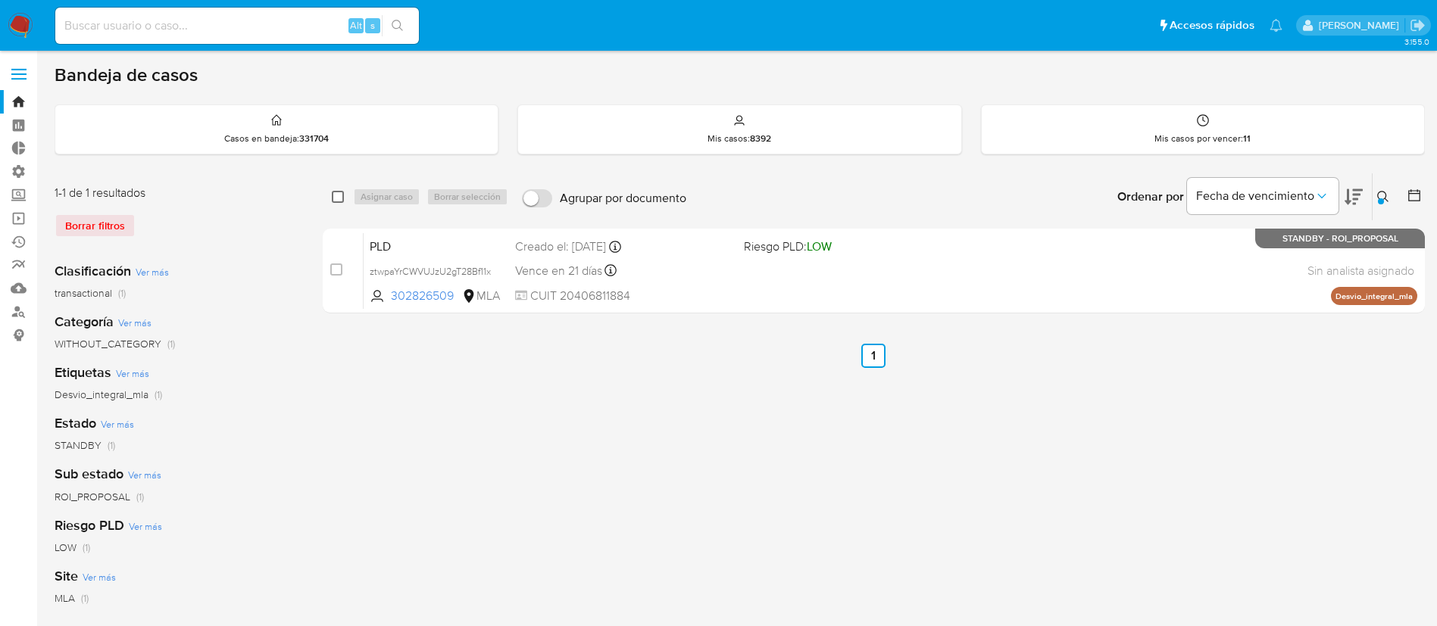
click at [338, 196] on input "checkbox" at bounding box center [338, 197] width 12 height 12
checkbox input "true"
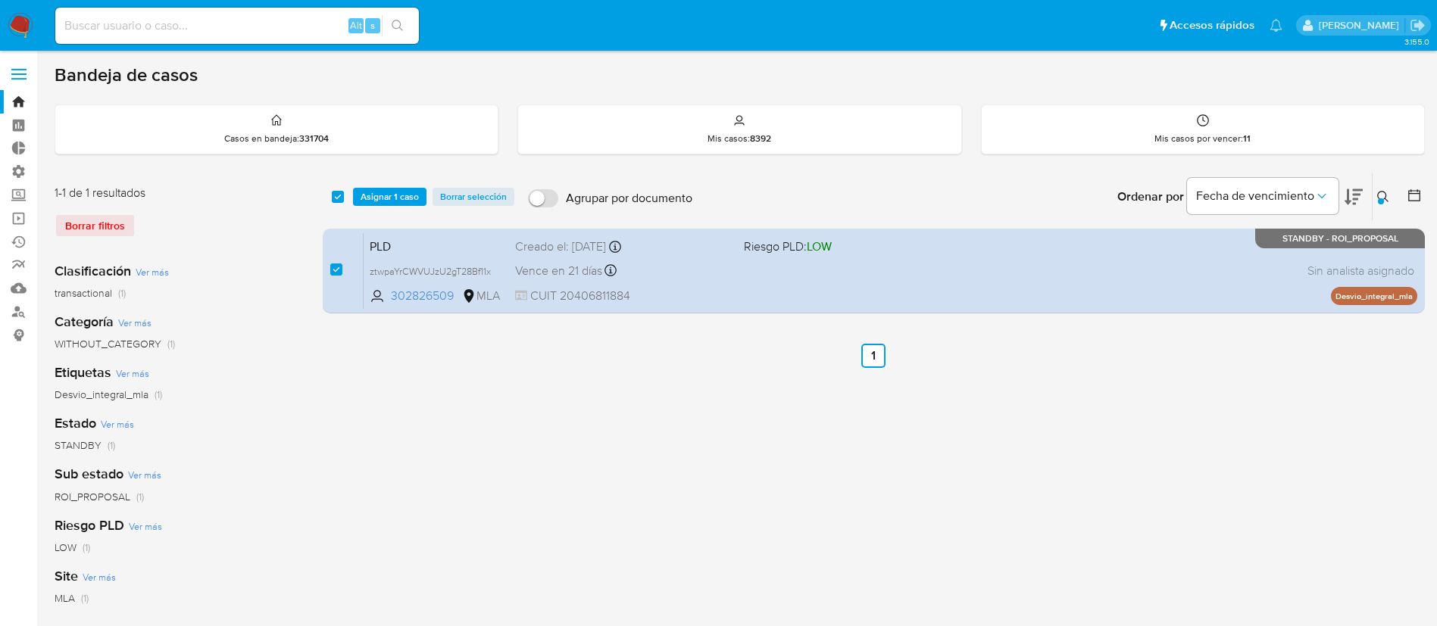
click at [349, 198] on div "select-all-cases-checkbox" at bounding box center [341, 197] width 18 height 18
click at [381, 200] on span "Asignar 1 caso" at bounding box center [390, 196] width 58 height 15
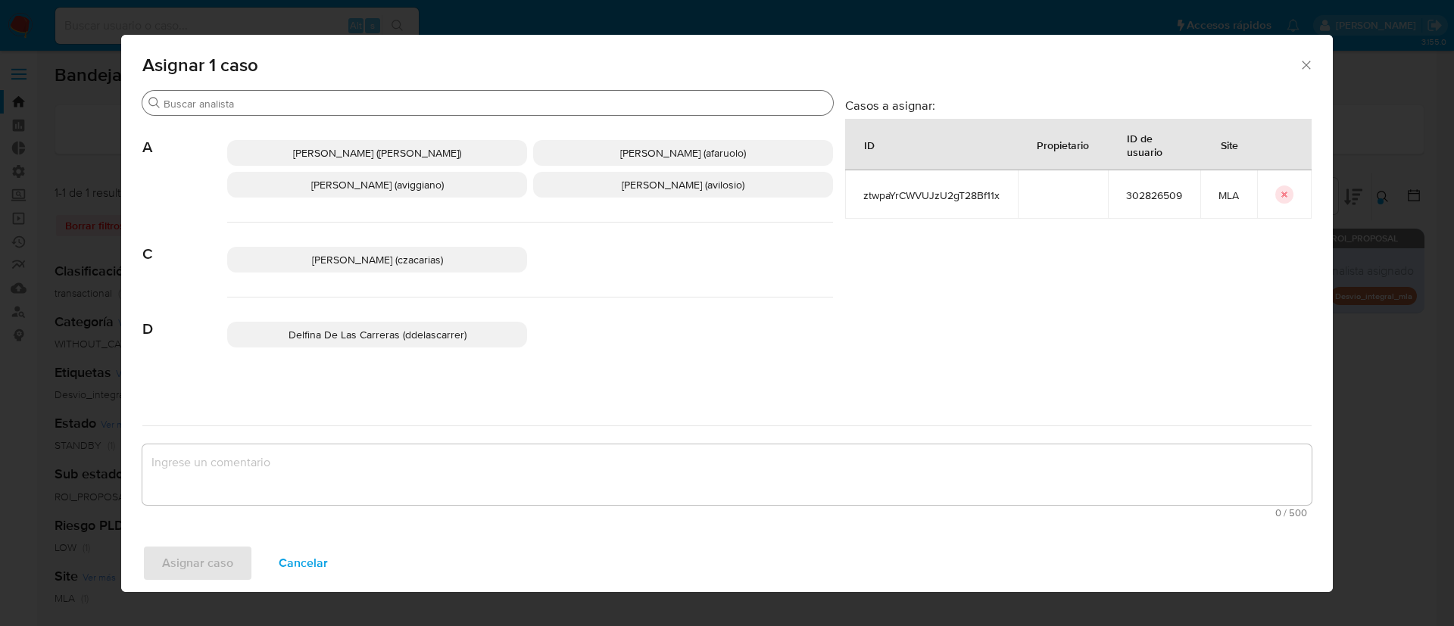
click at [273, 102] on input "Buscar" at bounding box center [496, 104] width 664 height 14
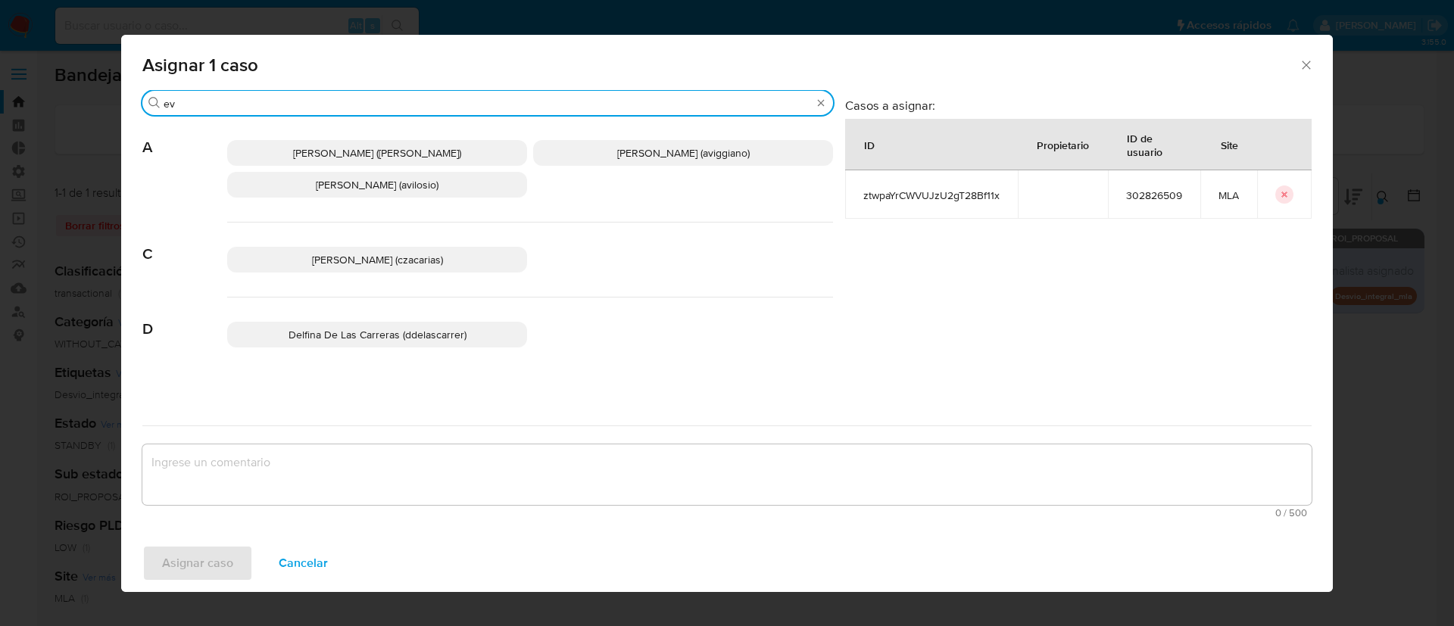
type input "ev"
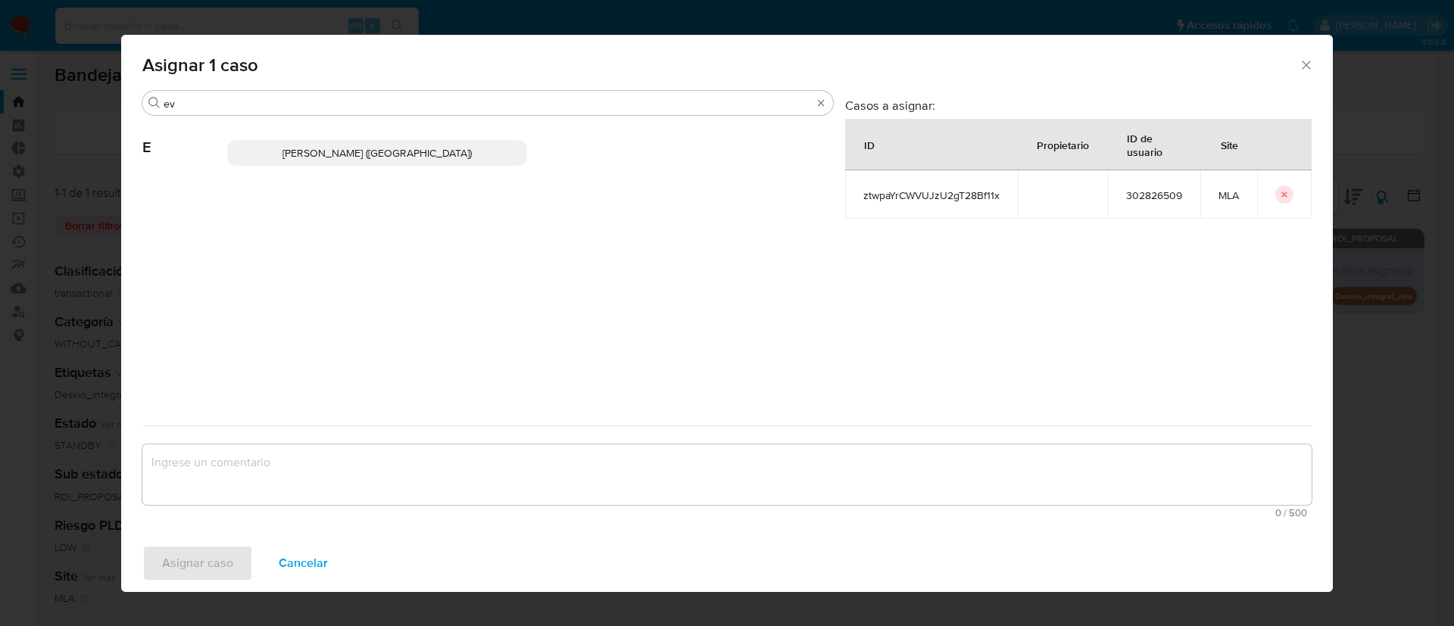
click at [345, 152] on span "Emmanuel Hernan Vitiello (evitiello)" at bounding box center [377, 152] width 189 height 15
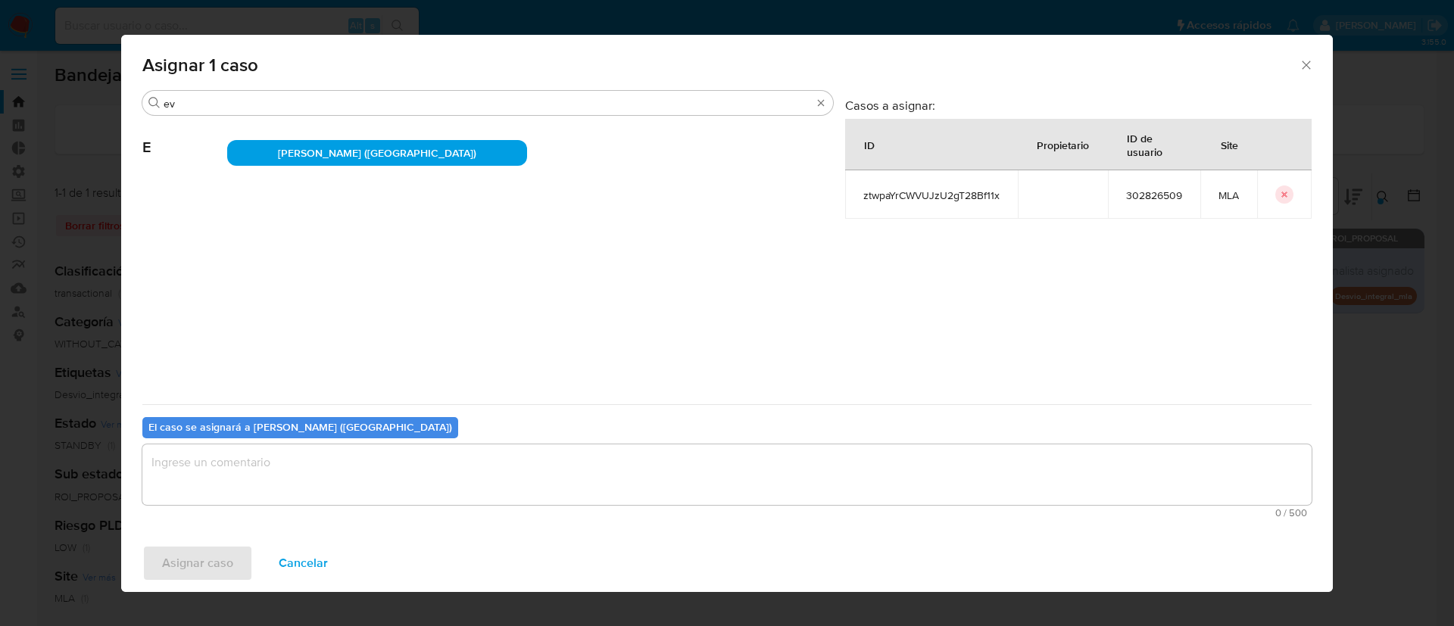
click at [246, 472] on textarea "assign-modal" at bounding box center [727, 475] width 1170 height 61
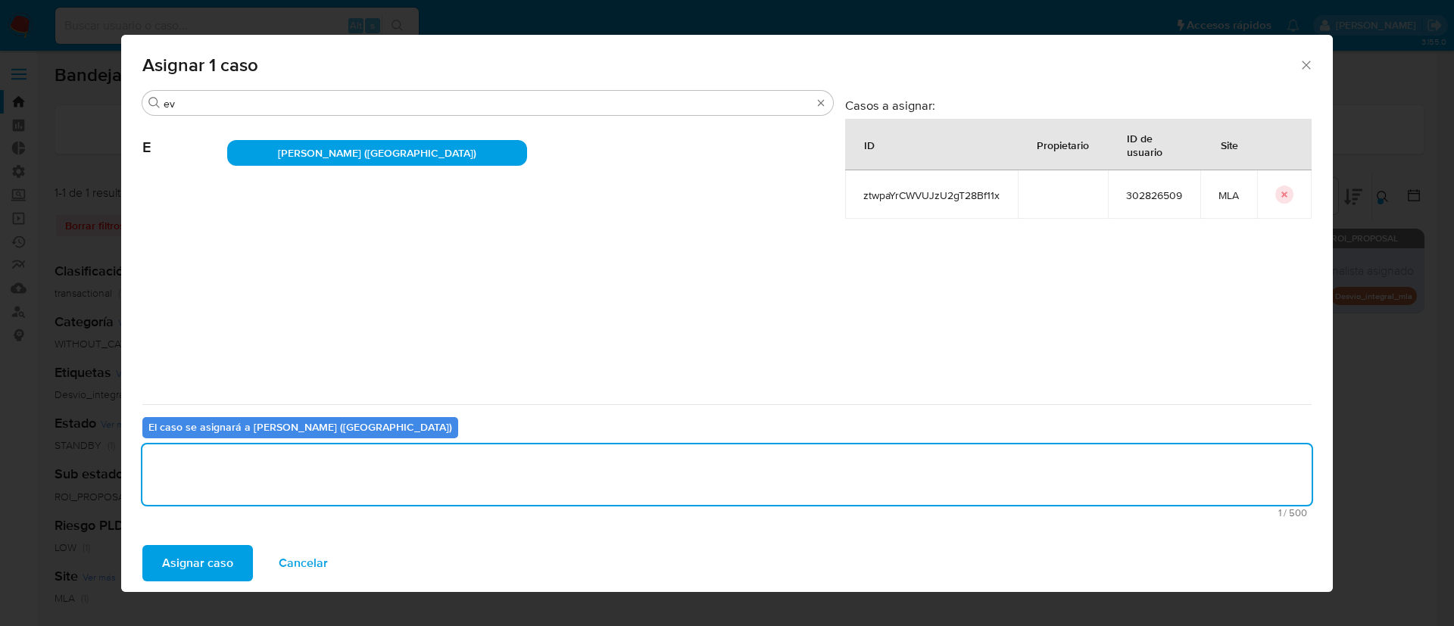
click at [209, 561] on span "Asignar caso" at bounding box center [197, 563] width 71 height 33
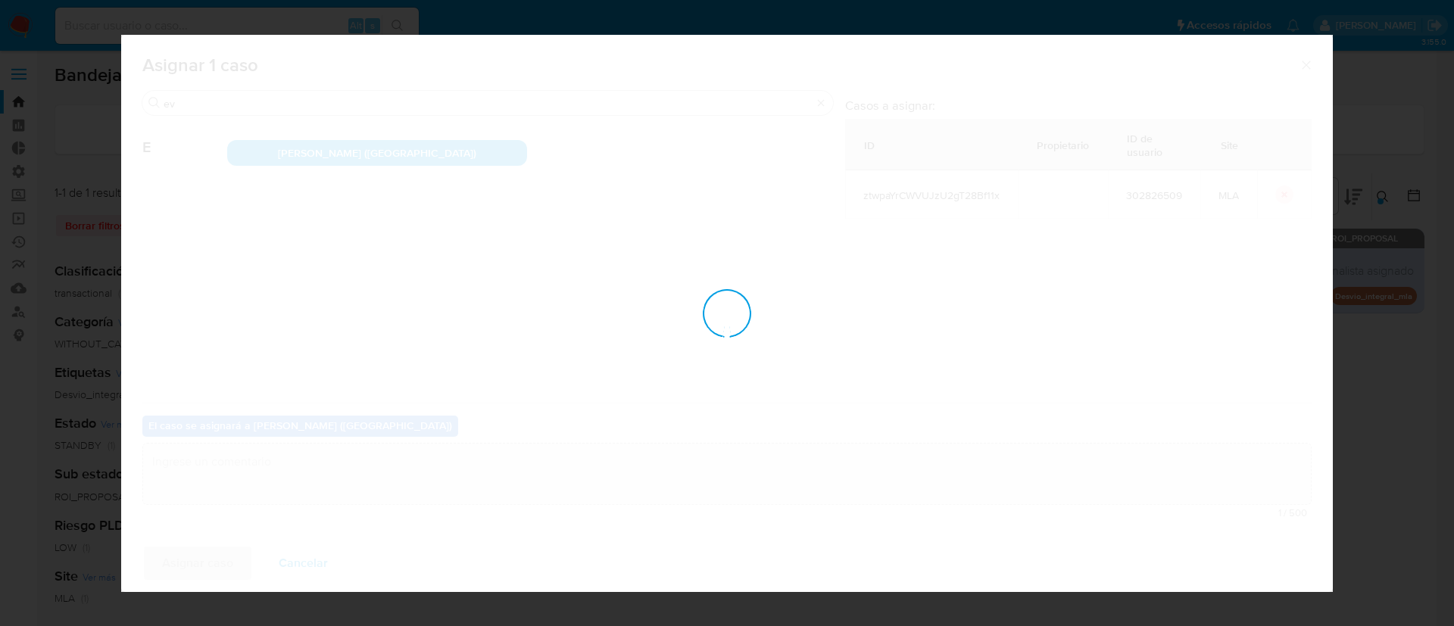
checkbox input "false"
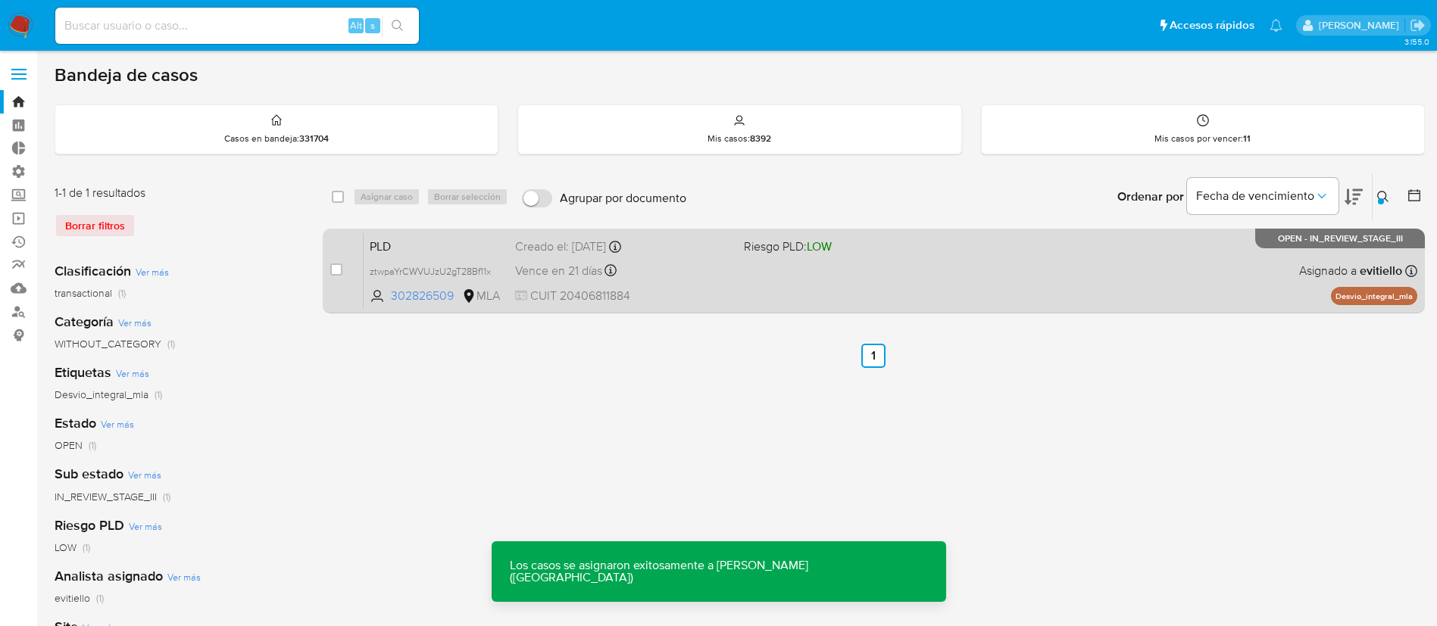
click at [885, 284] on div "PLD ztwpaYrCWVUJzU2gT28Bf11x 302826509 MLA Riesgo PLD: LOW Creado el: 12/06/202…" at bounding box center [891, 271] width 1054 height 77
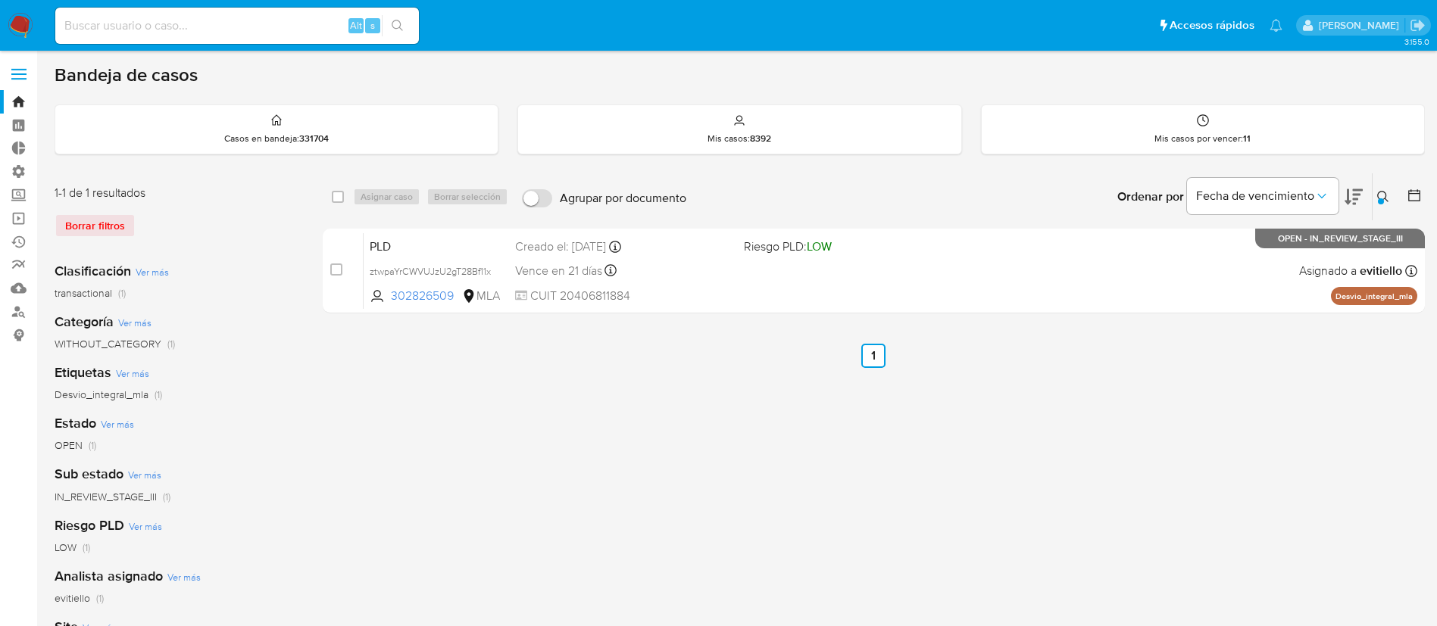
click at [1377, 197] on icon at bounding box center [1383, 197] width 12 height 12
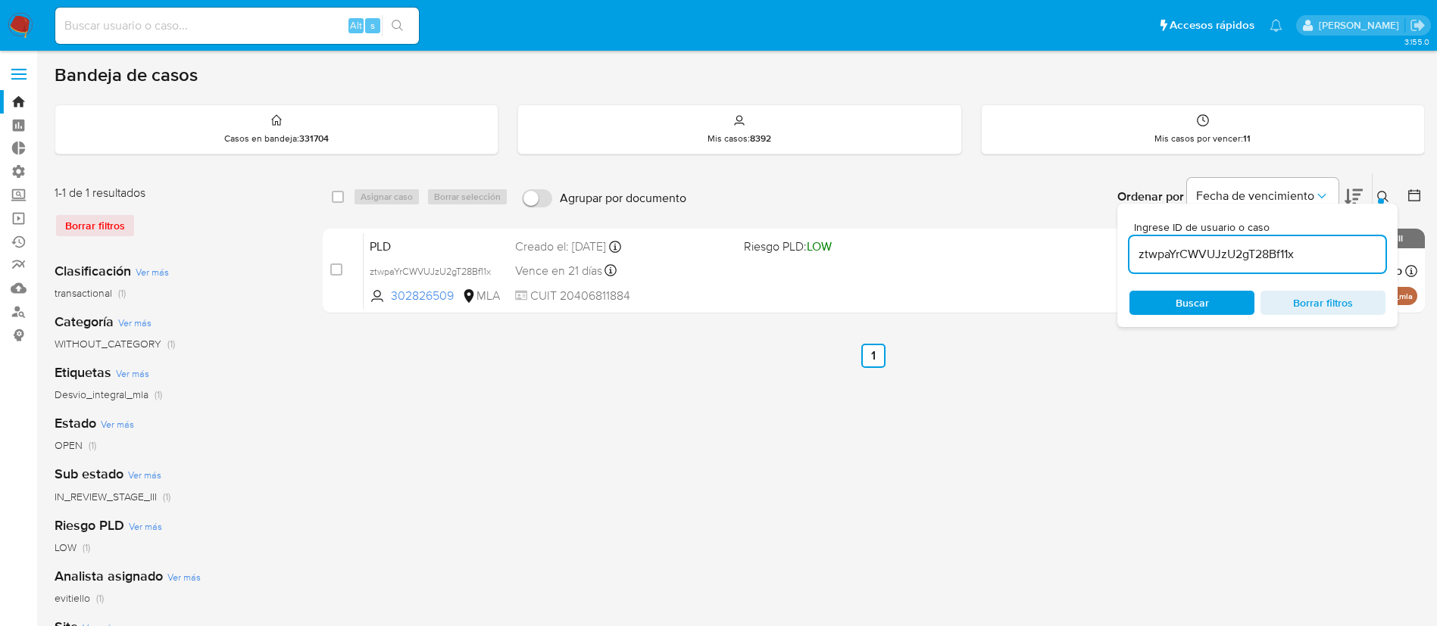
click at [1211, 253] on input "ztwpaYrCWVUJzU2gT28Bf11x" at bounding box center [1257, 255] width 256 height 20
type input "FWu76WKfO1X5aWA130PA9WwP"
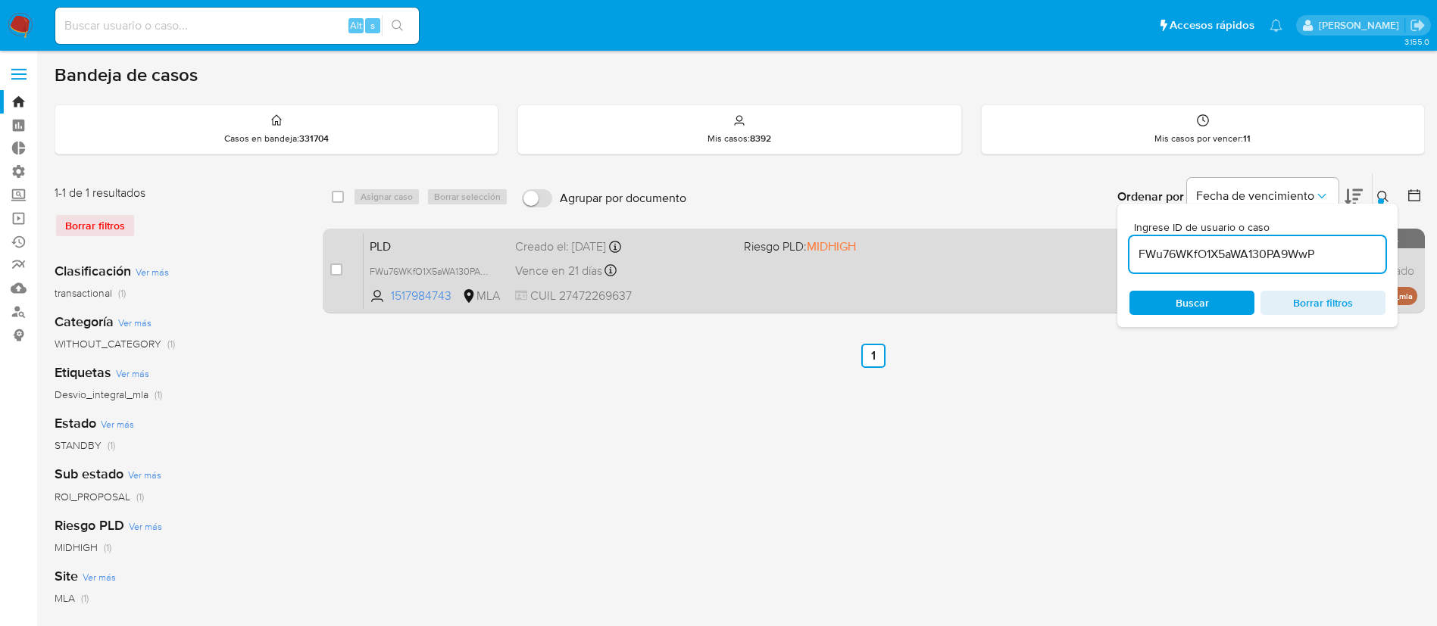
click at [323, 270] on div "case-item-checkbox No es posible asignar el caso PLD FWu76WKfO1X5aWA130PA9WwP 1…" at bounding box center [874, 271] width 1102 height 85
click at [339, 268] on input "checkbox" at bounding box center [336, 270] width 12 height 12
checkbox input "true"
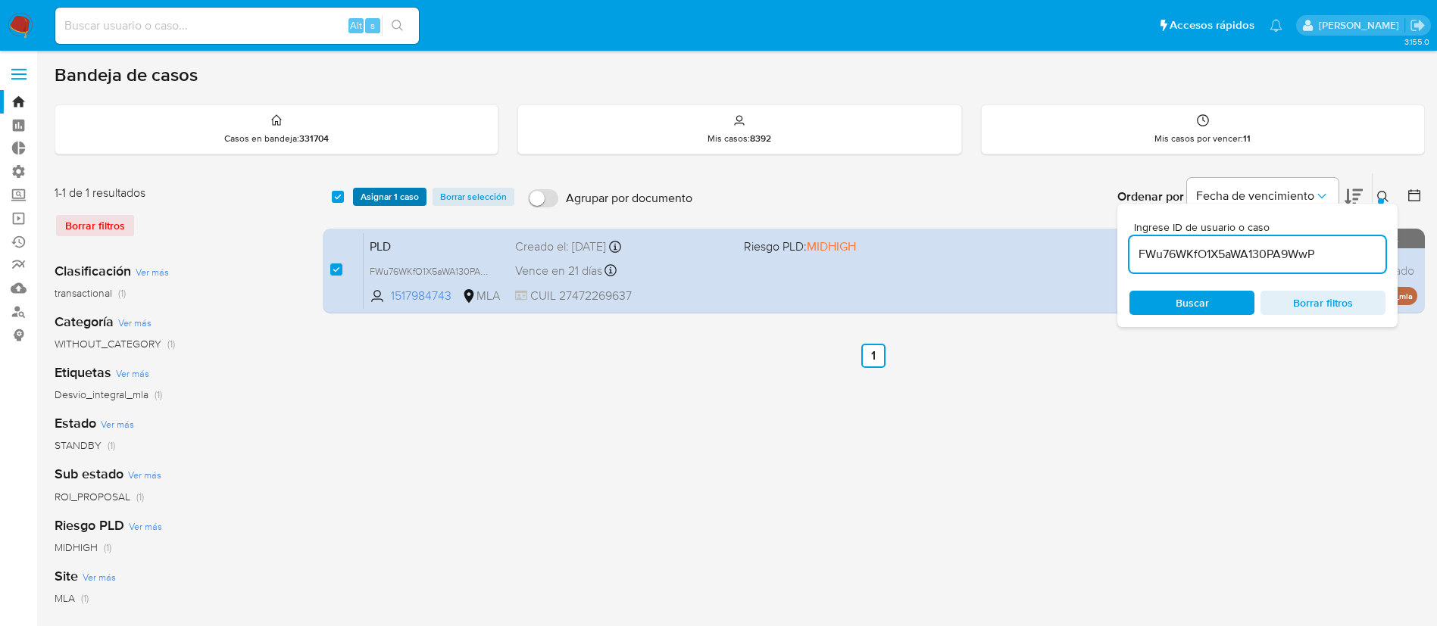
click at [390, 205] on span "Asignar 1 caso" at bounding box center [390, 196] width 58 height 15
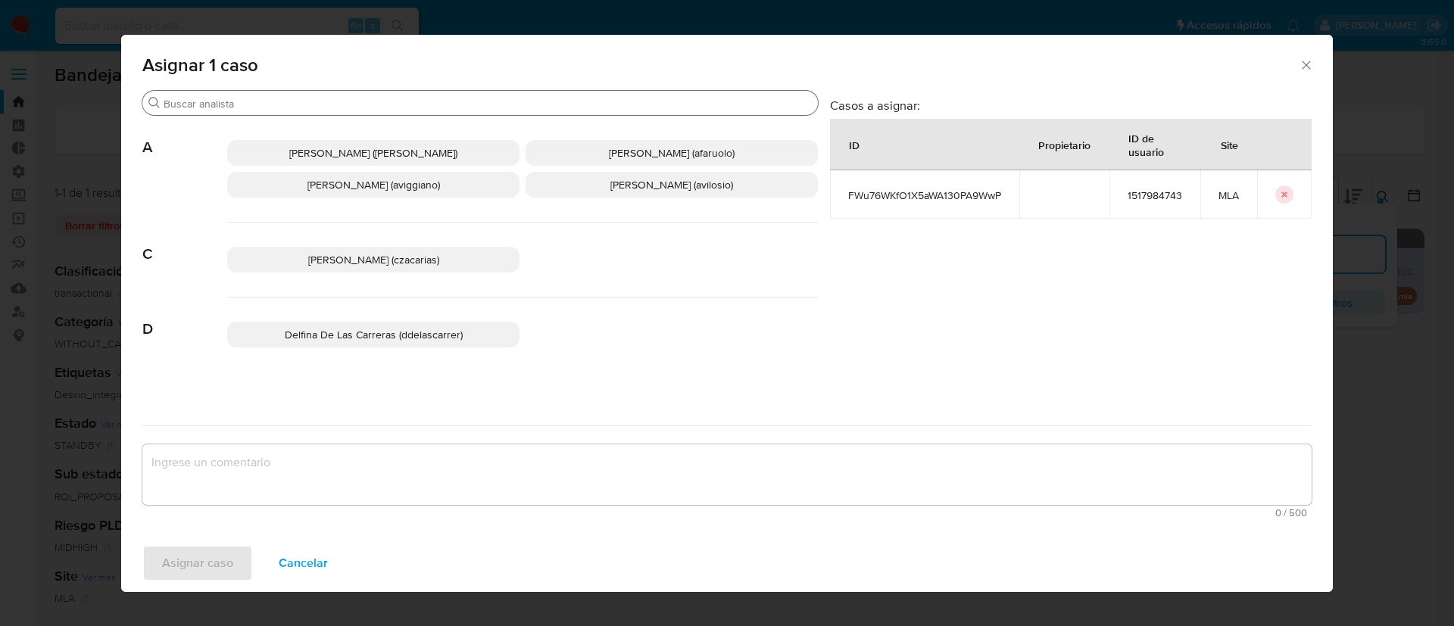
click at [280, 111] on div "Buscar" at bounding box center [480, 103] width 676 height 24
click at [287, 100] on input "Buscar" at bounding box center [488, 104] width 648 height 14
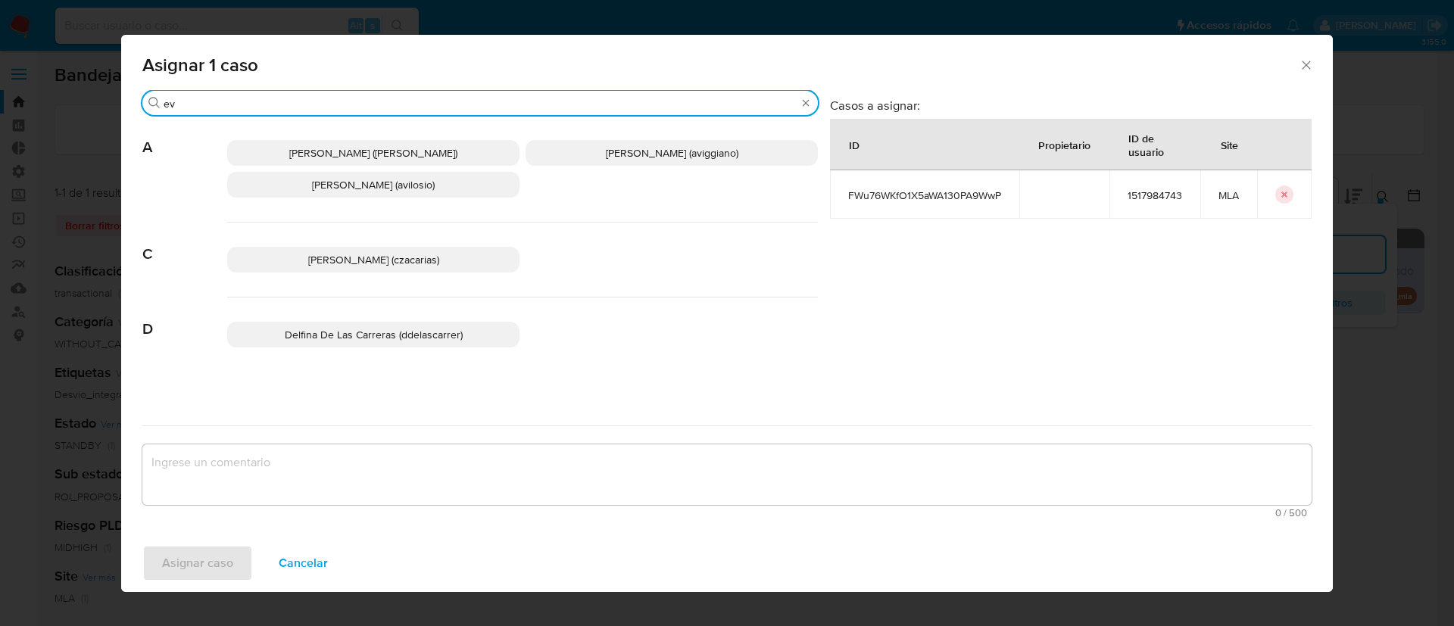
type input "ev"
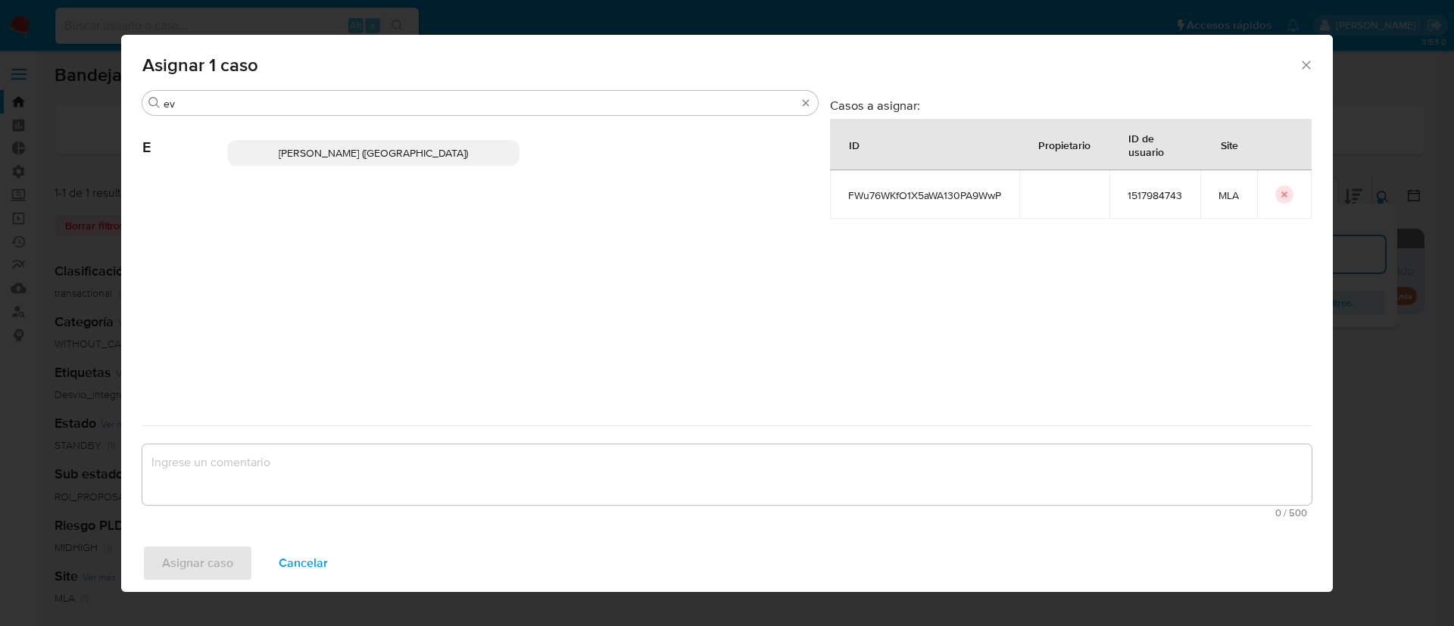
click at [339, 167] on div "Emmanuel Hernan Vitiello (evitiello)" at bounding box center [522, 153] width 591 height 74
click at [353, 138] on div "Emmanuel Hernan Vitiello (evitiello)" at bounding box center [522, 153] width 591 height 74
click at [345, 149] on span "Emmanuel Hernan Vitiello (evitiello)" at bounding box center [373, 152] width 189 height 15
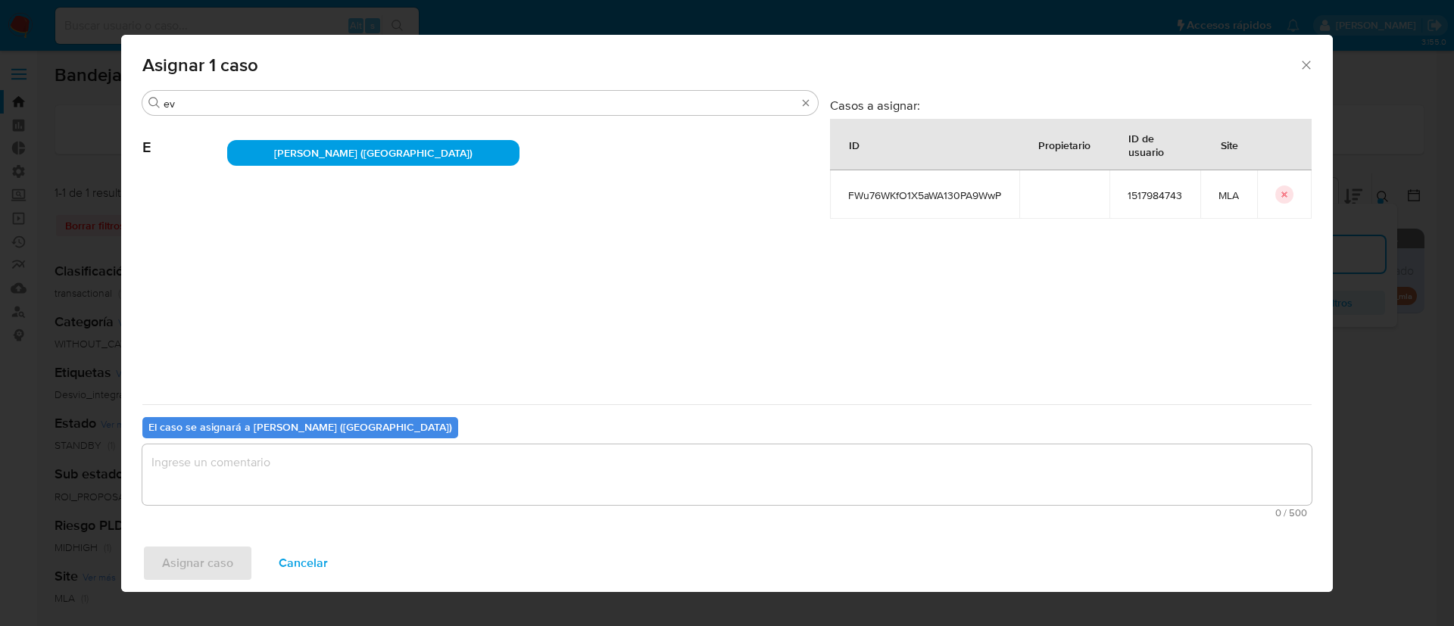
click at [279, 457] on textarea "assign-modal" at bounding box center [727, 475] width 1170 height 61
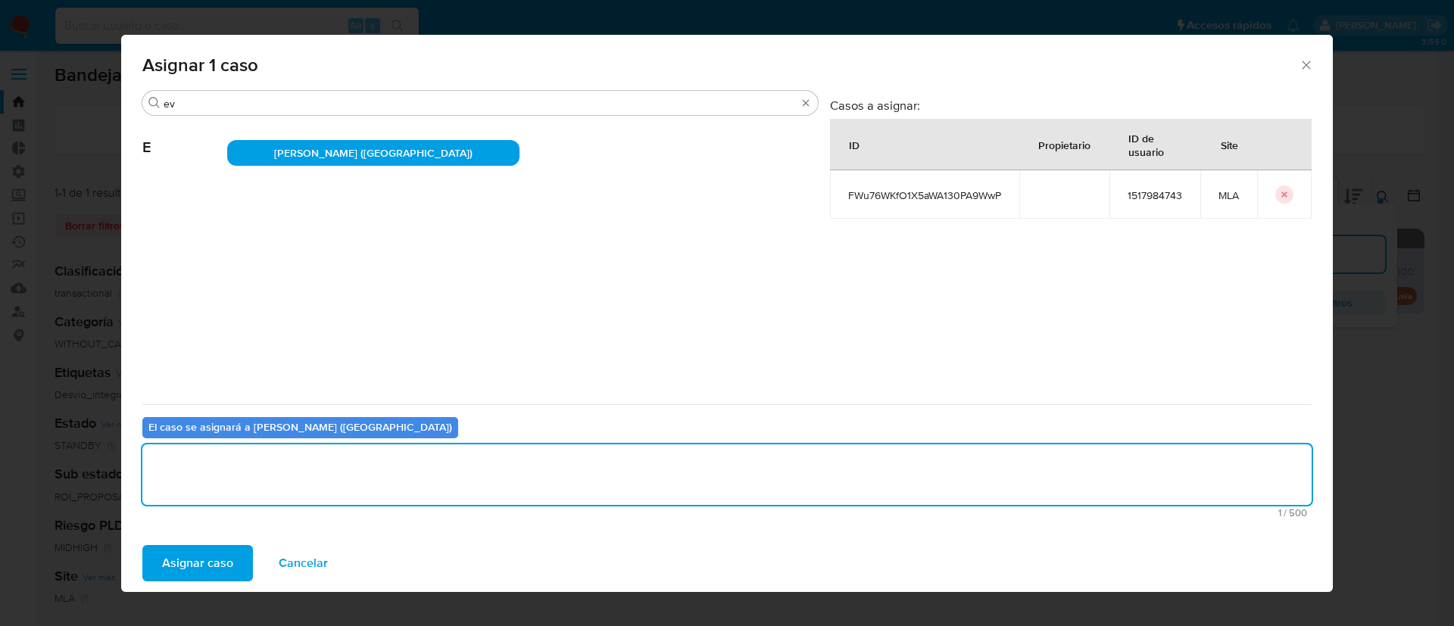
click at [207, 552] on span "Asignar caso" at bounding box center [197, 563] width 71 height 33
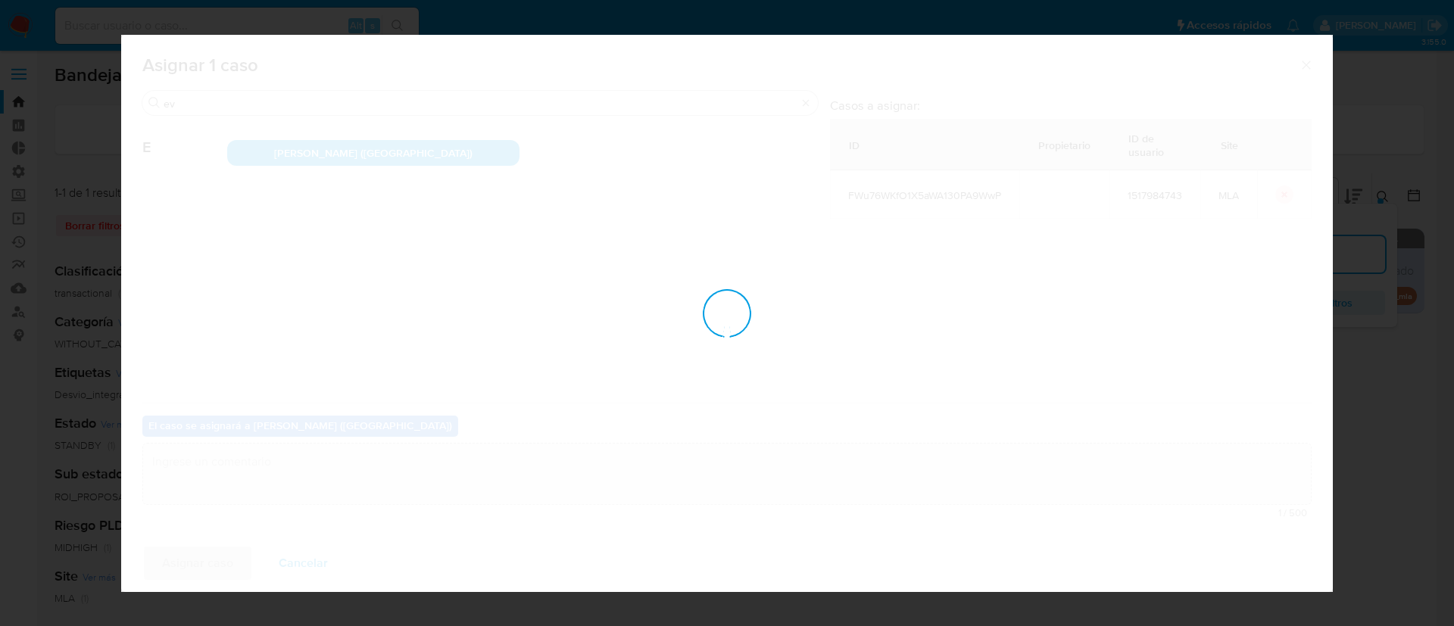
checkbox input "false"
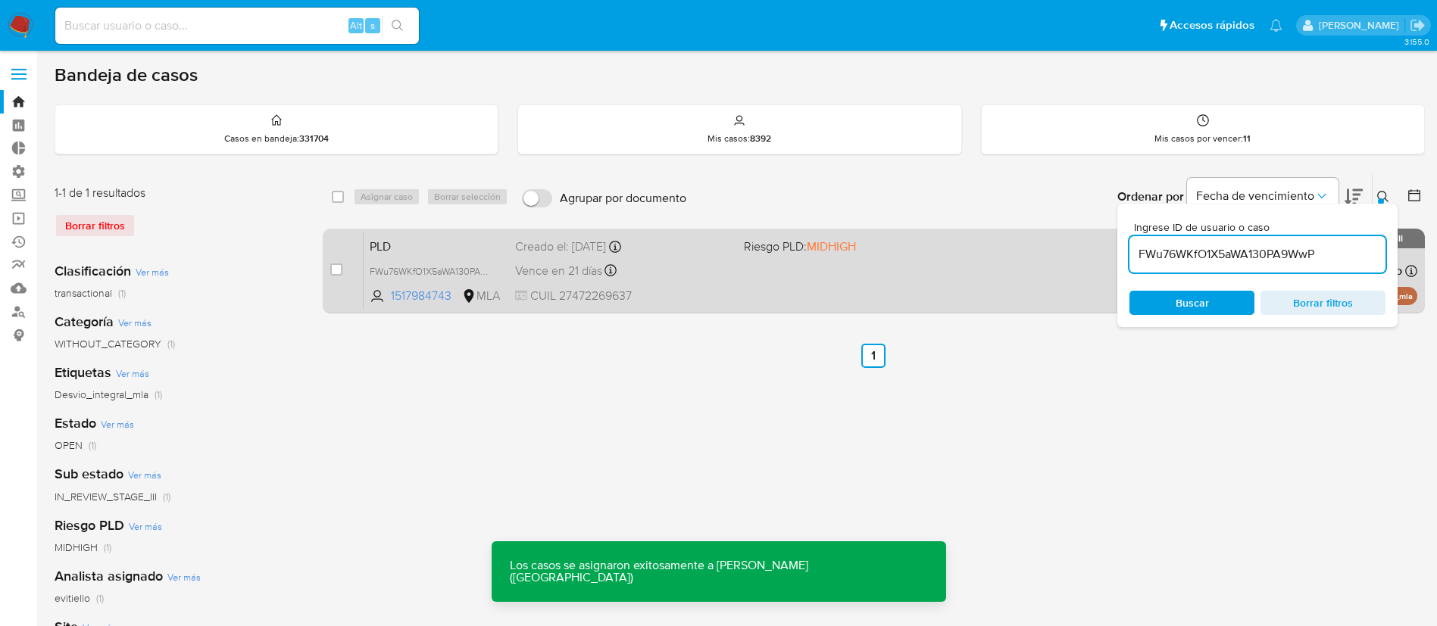
click at [885, 264] on div "PLD FWu76WKfO1X5aWA130PA9WwP 1517984743 MLA Riesgo PLD: MIDHIGH Creado el: 12/0…" at bounding box center [891, 271] width 1054 height 77
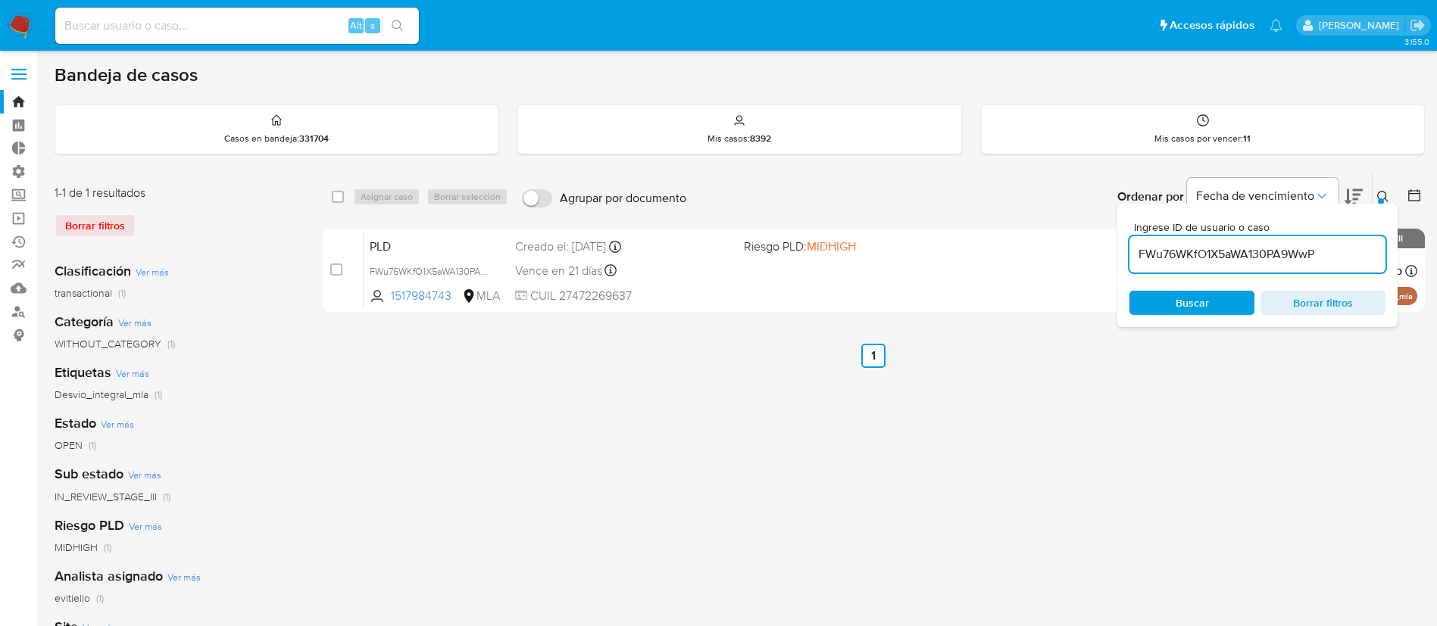
click at [1320, 252] on input "FWu76WKfO1X5aWA130PA9WwP" at bounding box center [1257, 255] width 256 height 20
paste input "4193o1uWi0g3KInzbAGp8dVG"
type input "4193o1uWi0g3KInzbAGp8dVG"
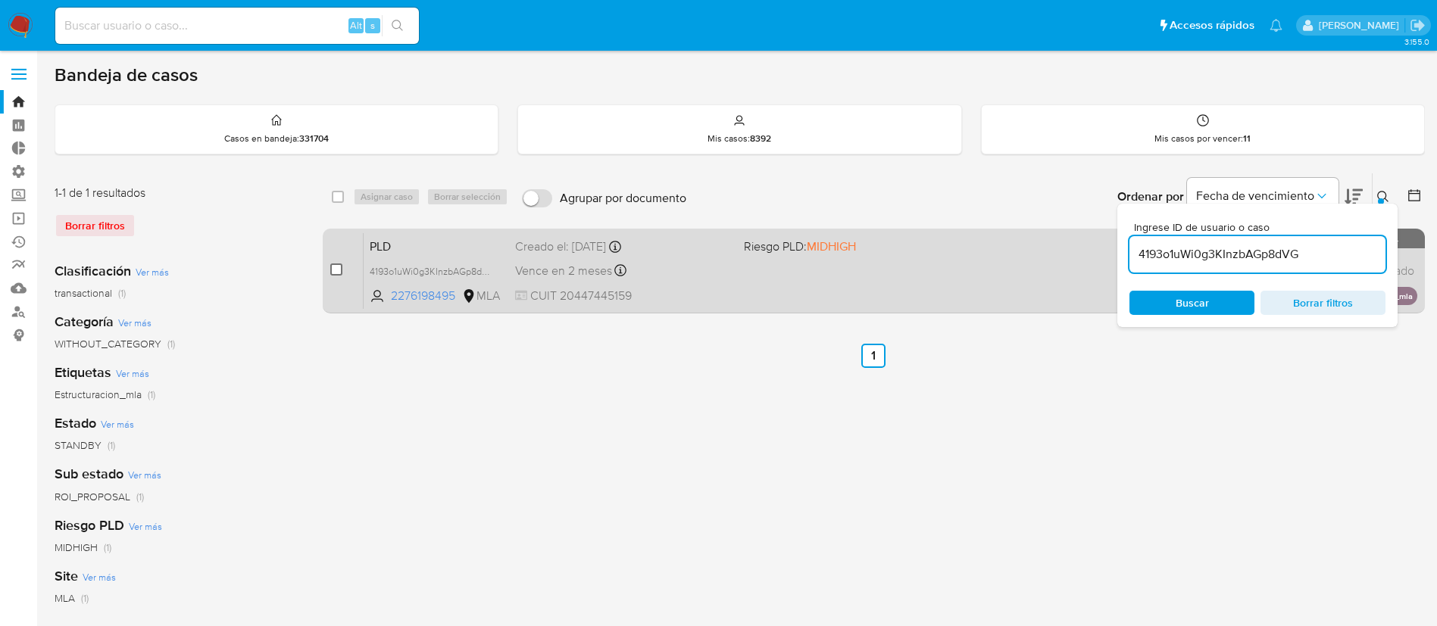
click at [332, 272] on input "checkbox" at bounding box center [336, 270] width 12 height 12
checkbox input "true"
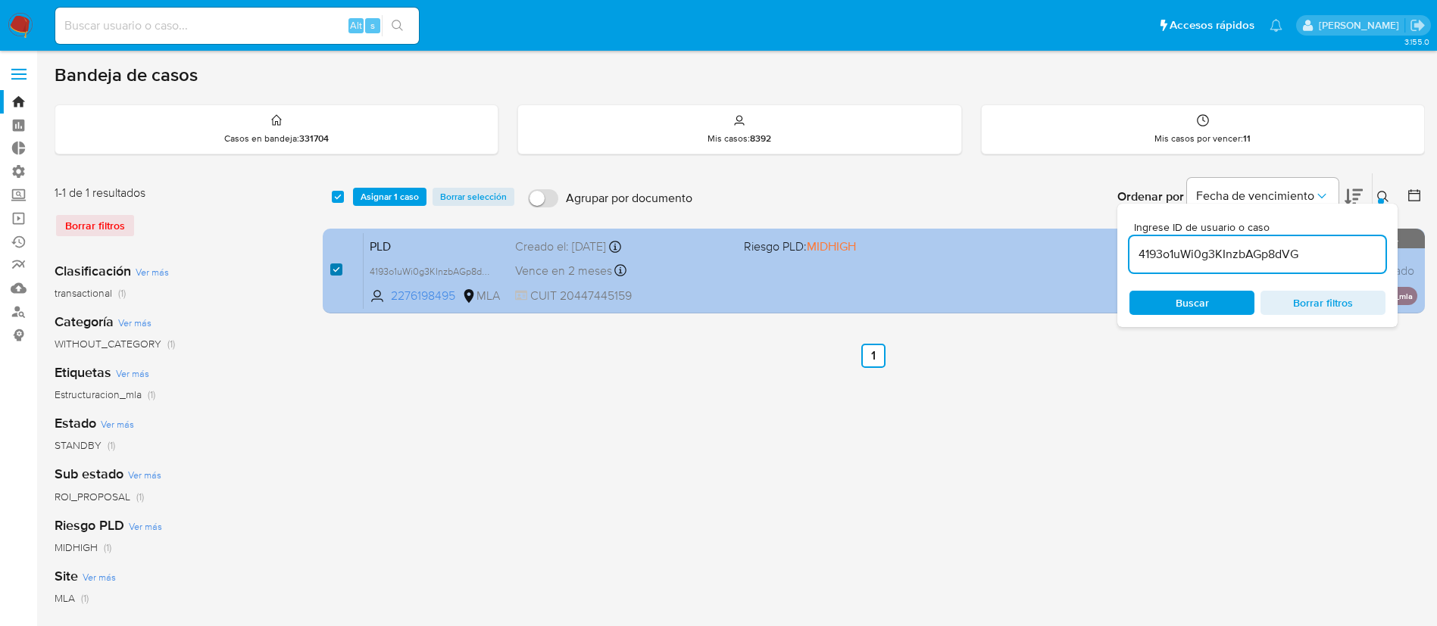
checkbox input "true"
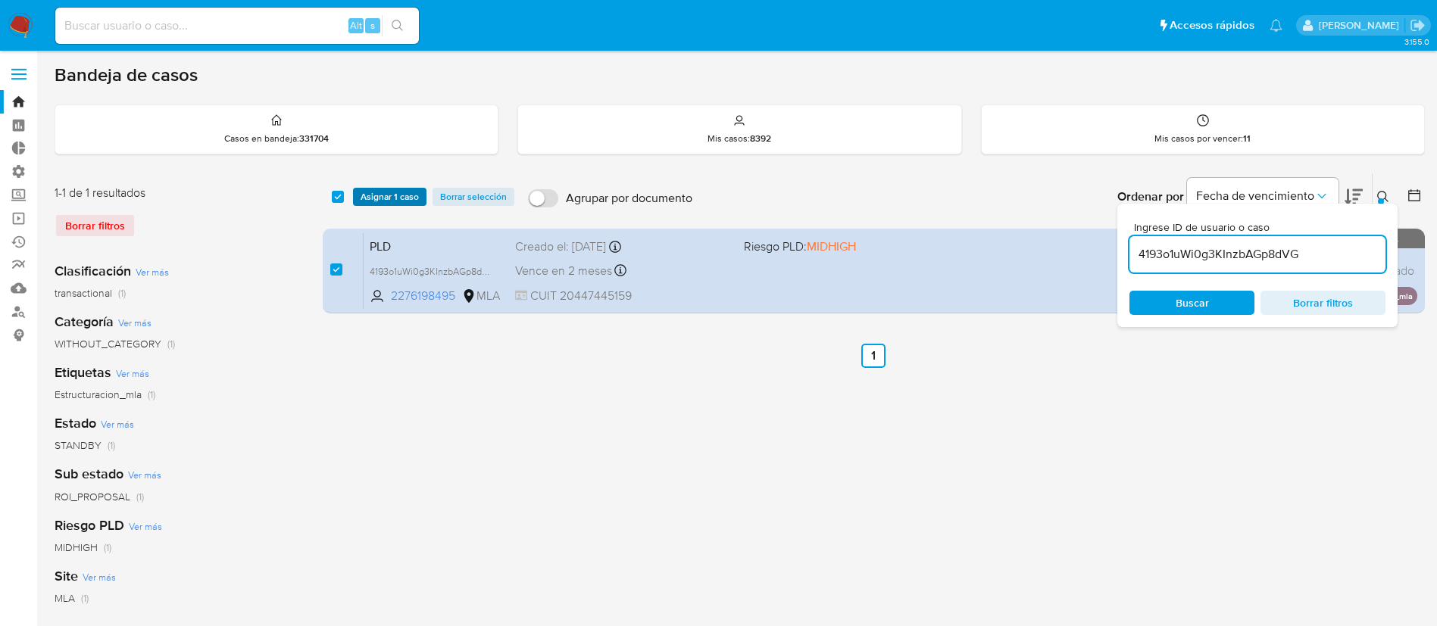
click at [383, 193] on span "Asignar 1 caso" at bounding box center [390, 196] width 58 height 15
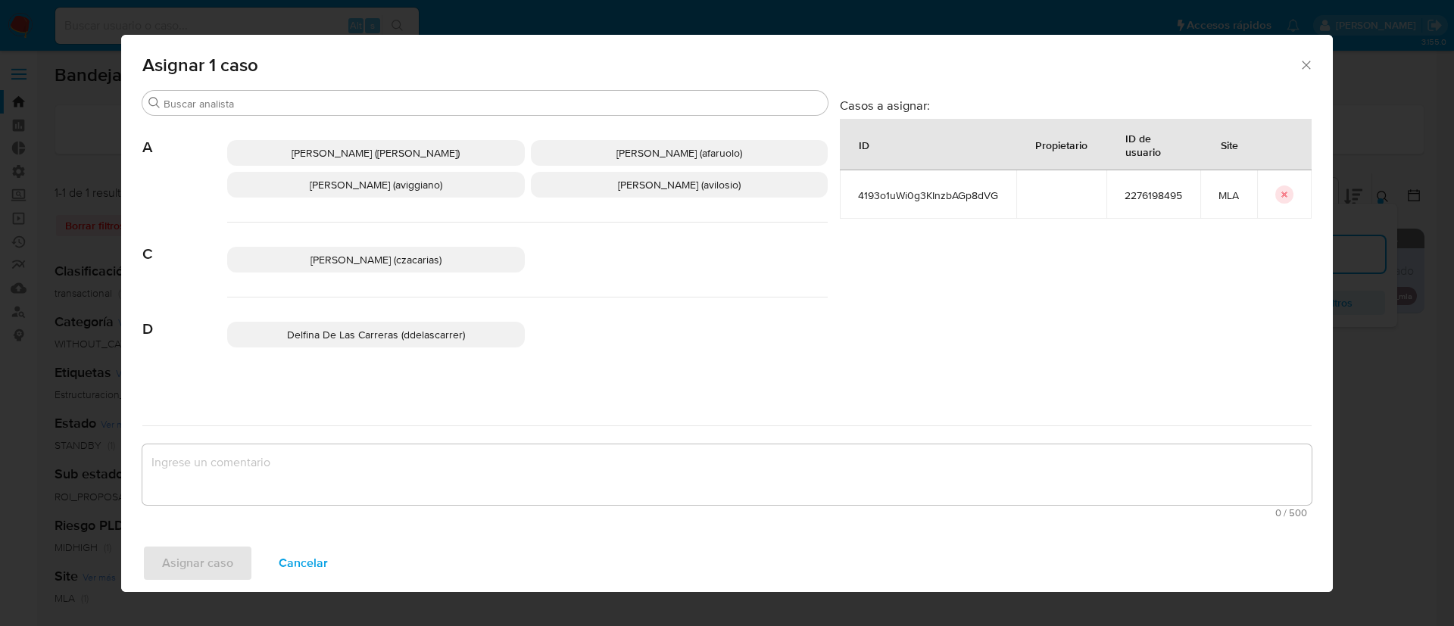
click at [280, 125] on div "Abril Karina Medzovich (amedzovich) Agostina Dinora Faruolo (afaruolo) Agustina…" at bounding box center [527, 169] width 601 height 107
click at [281, 102] on input "Buscar" at bounding box center [493, 104] width 658 height 14
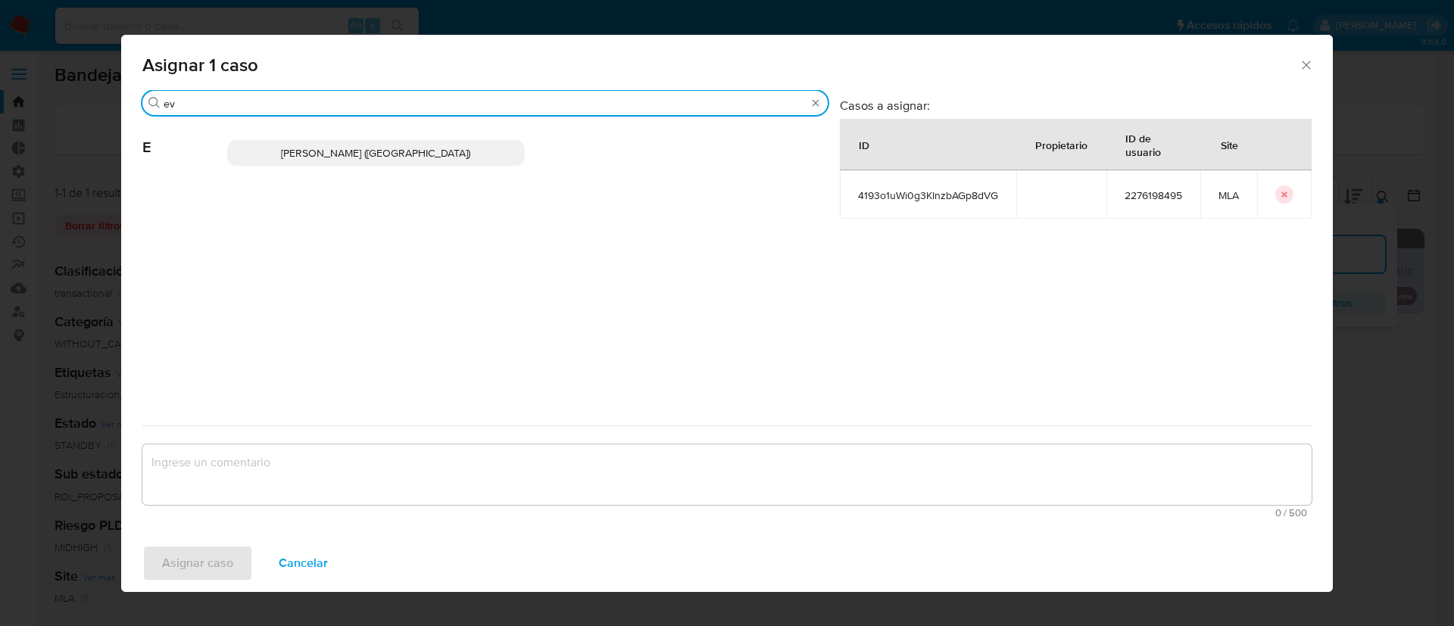
type input "ev"
click at [387, 152] on span "Emmanuel Hernan Vitiello (evitiello)" at bounding box center [375, 152] width 189 height 15
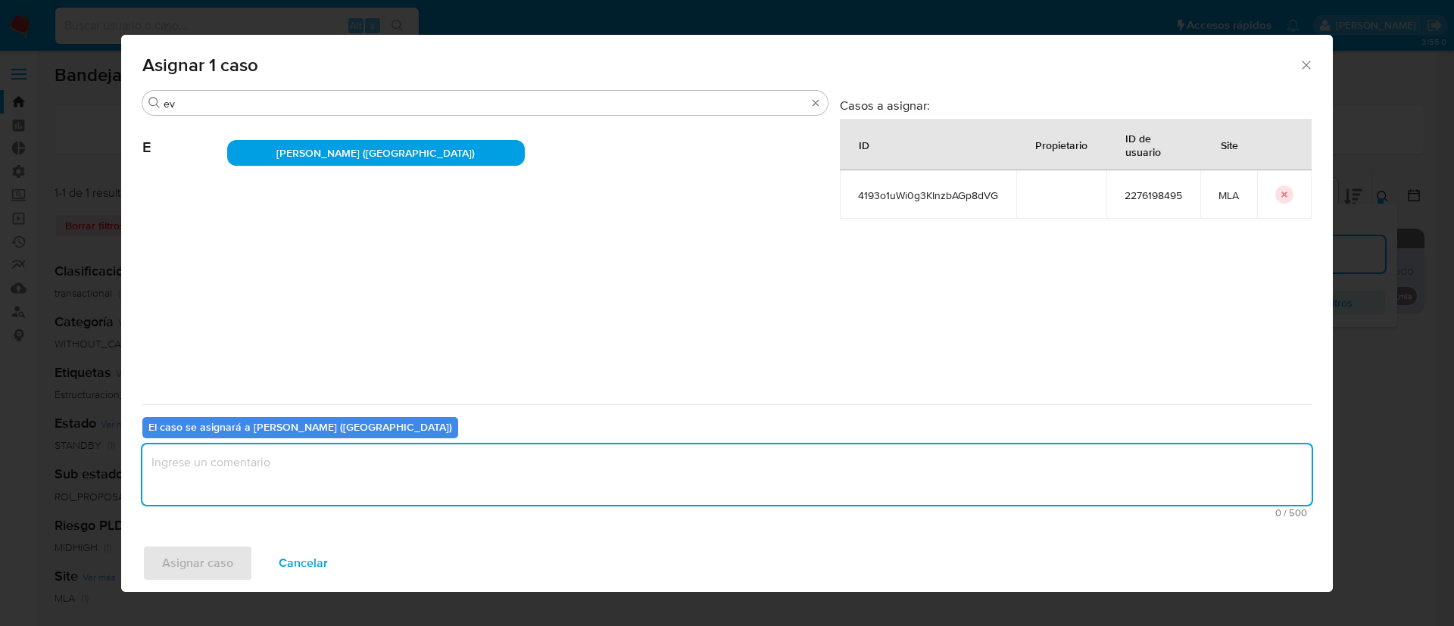
drag, startPoint x: 256, startPoint y: 473, endPoint x: 236, endPoint y: 507, distance: 39.8
click at [255, 473] on textarea "assign-modal" at bounding box center [727, 475] width 1170 height 61
click at [195, 561] on span "Asignar caso" at bounding box center [197, 563] width 71 height 33
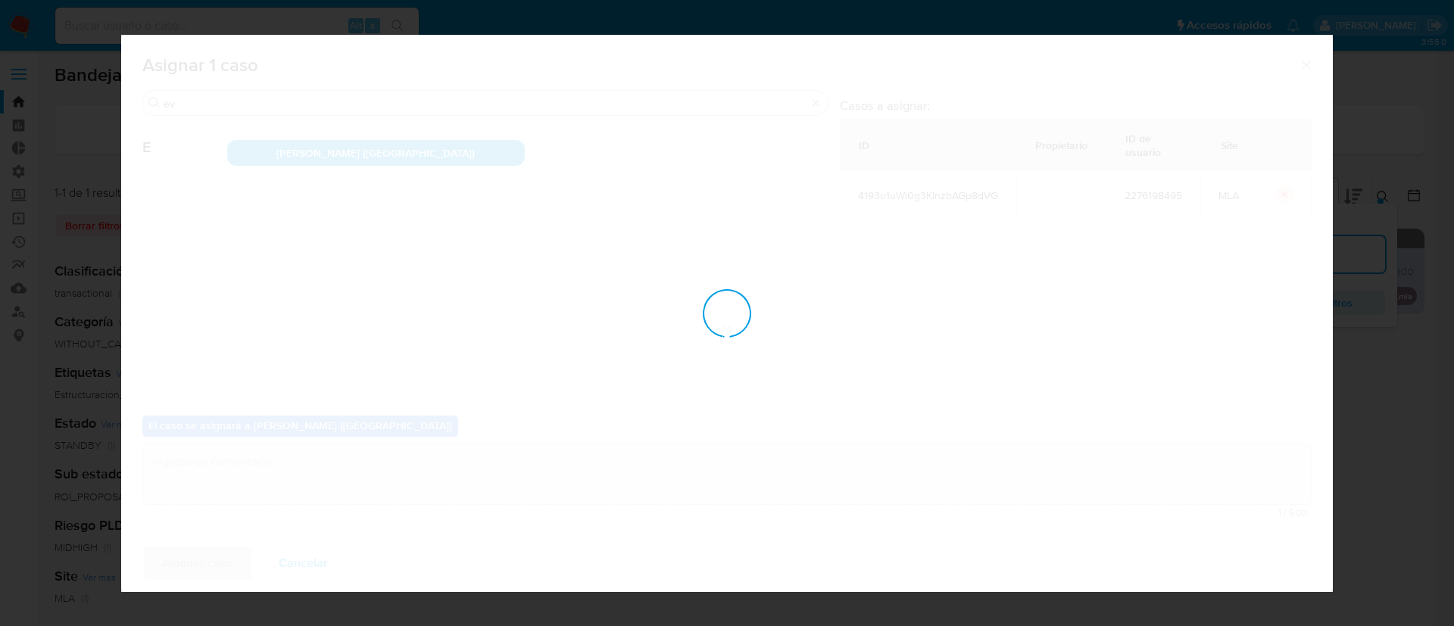
checkbox input "false"
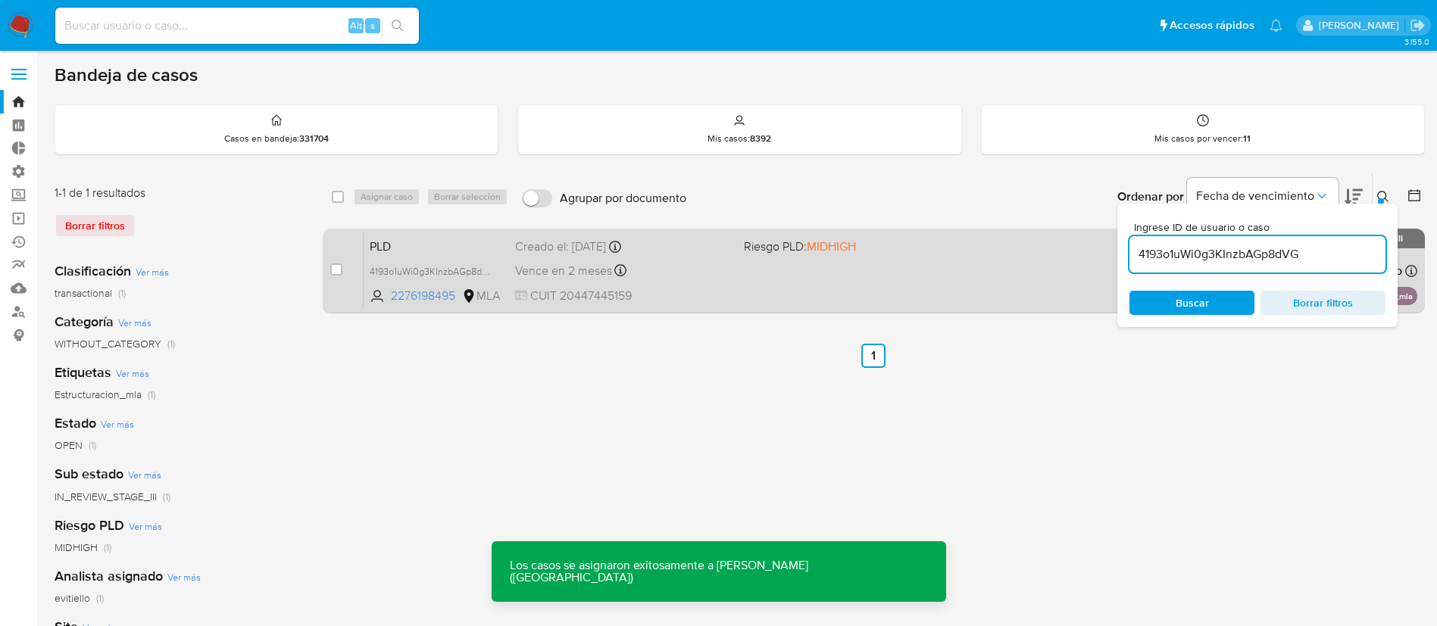
click at [718, 301] on span "CUIT 20447445159" at bounding box center [623, 296] width 217 height 17
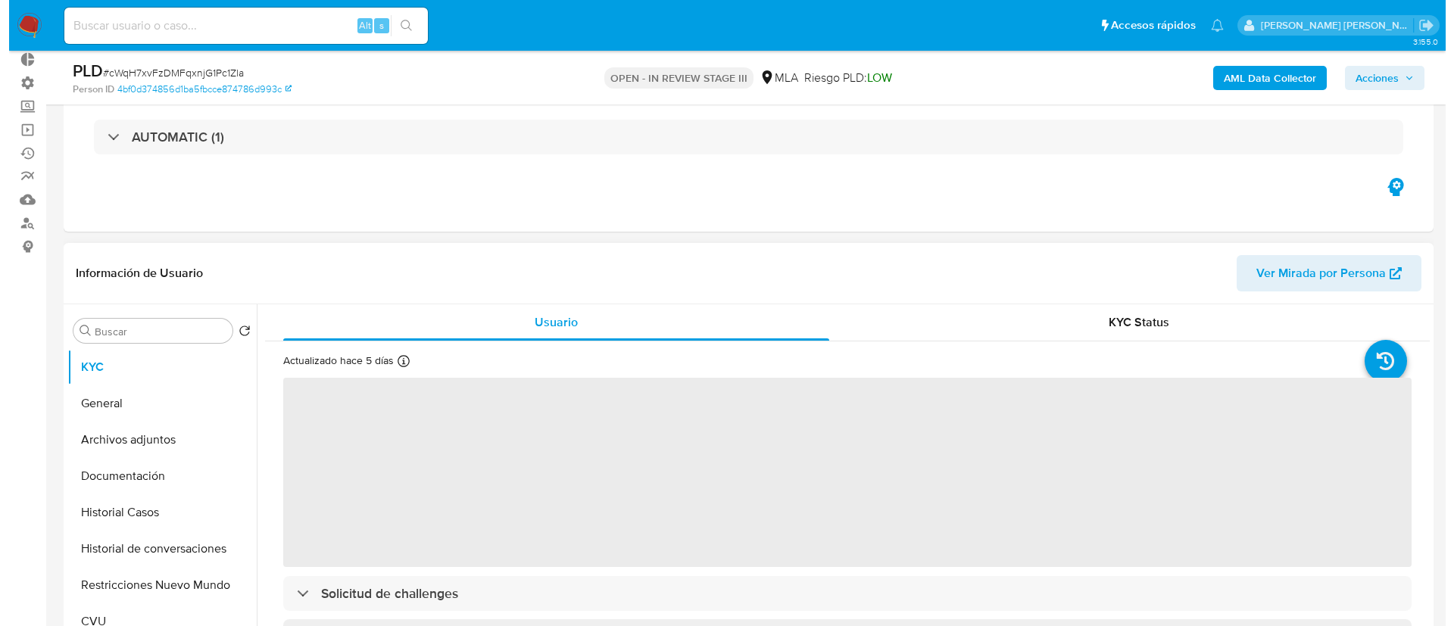
scroll to position [227, 0]
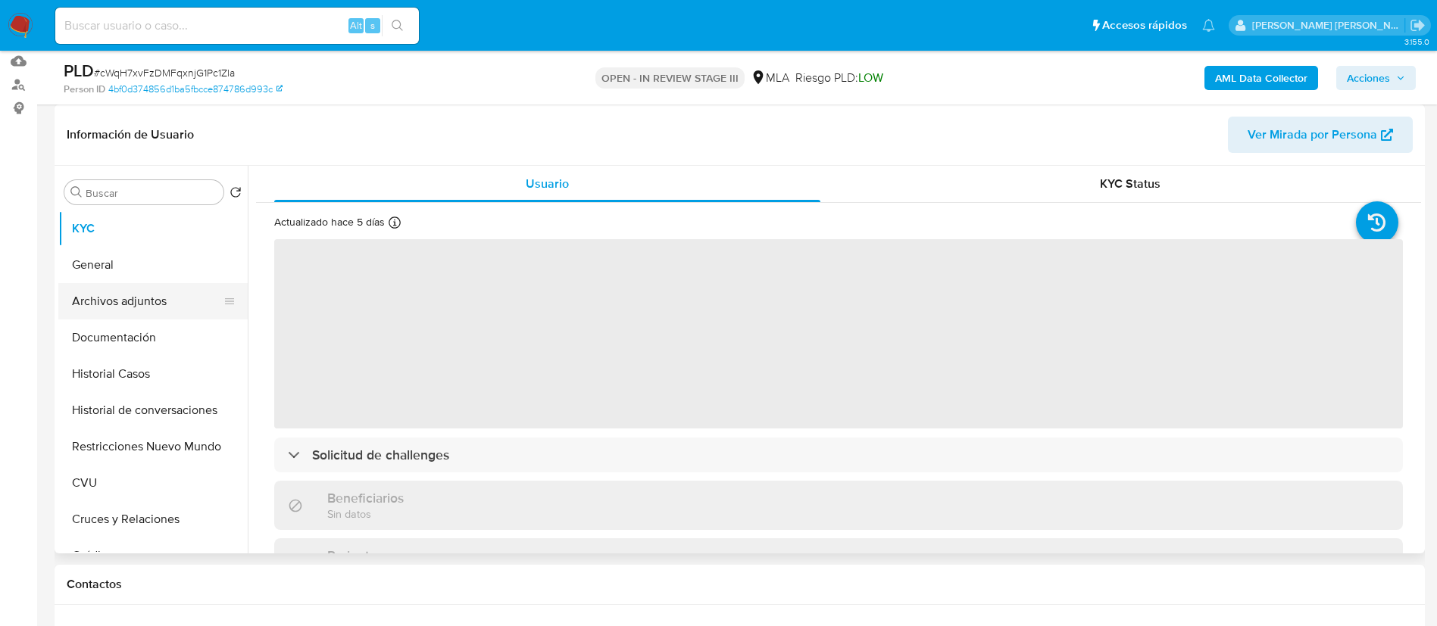
click at [157, 301] on button "Archivos adjuntos" at bounding box center [146, 301] width 177 height 36
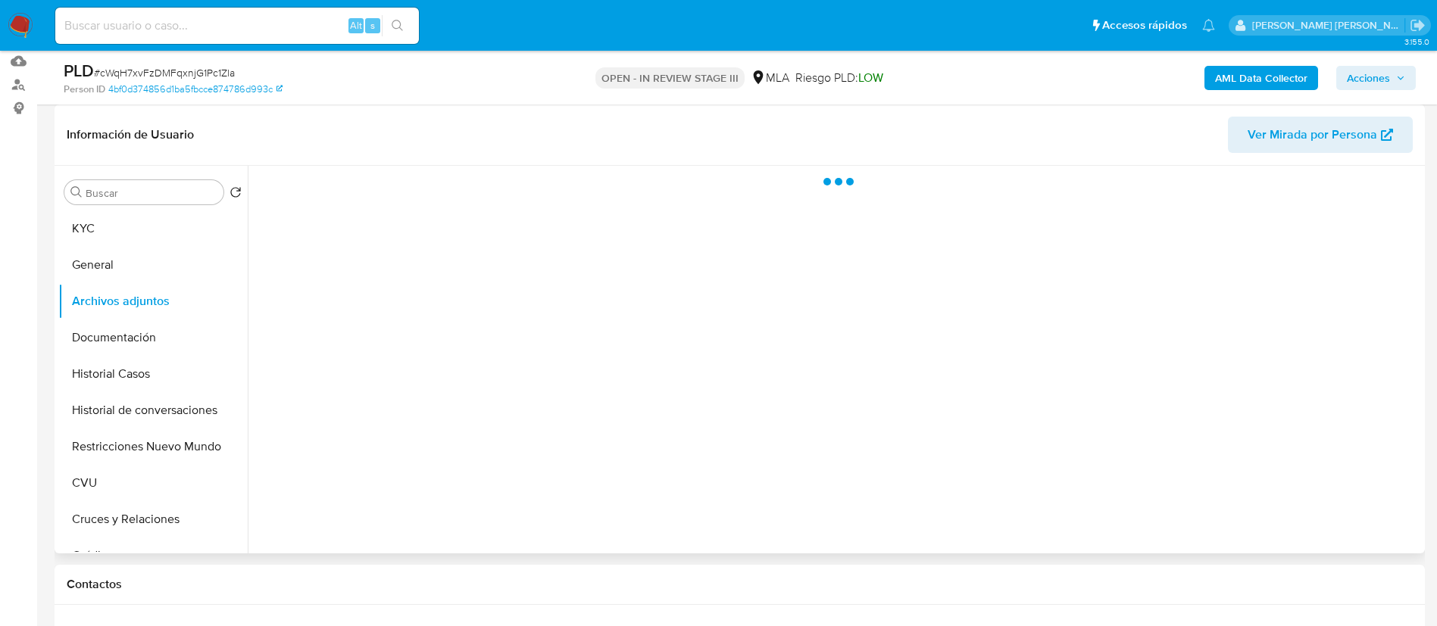
select select "10"
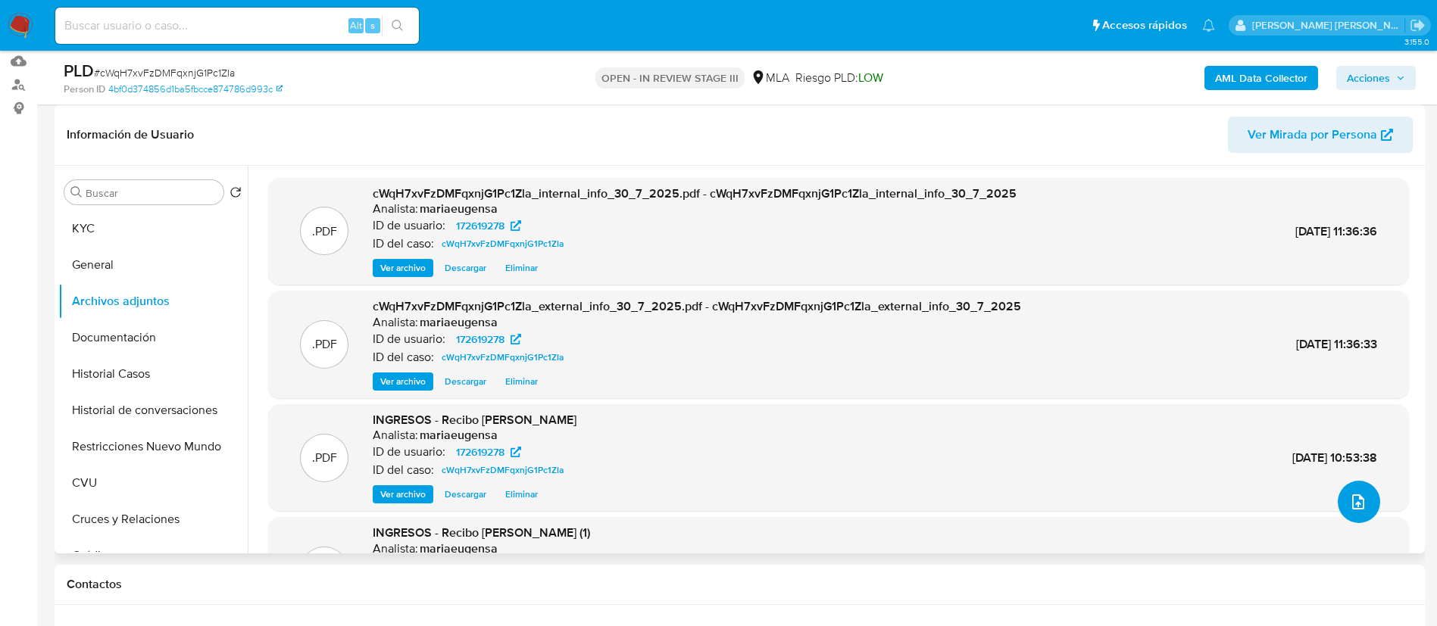
click at [1366, 499] on button "upload-file" at bounding box center [1359, 502] width 42 height 42
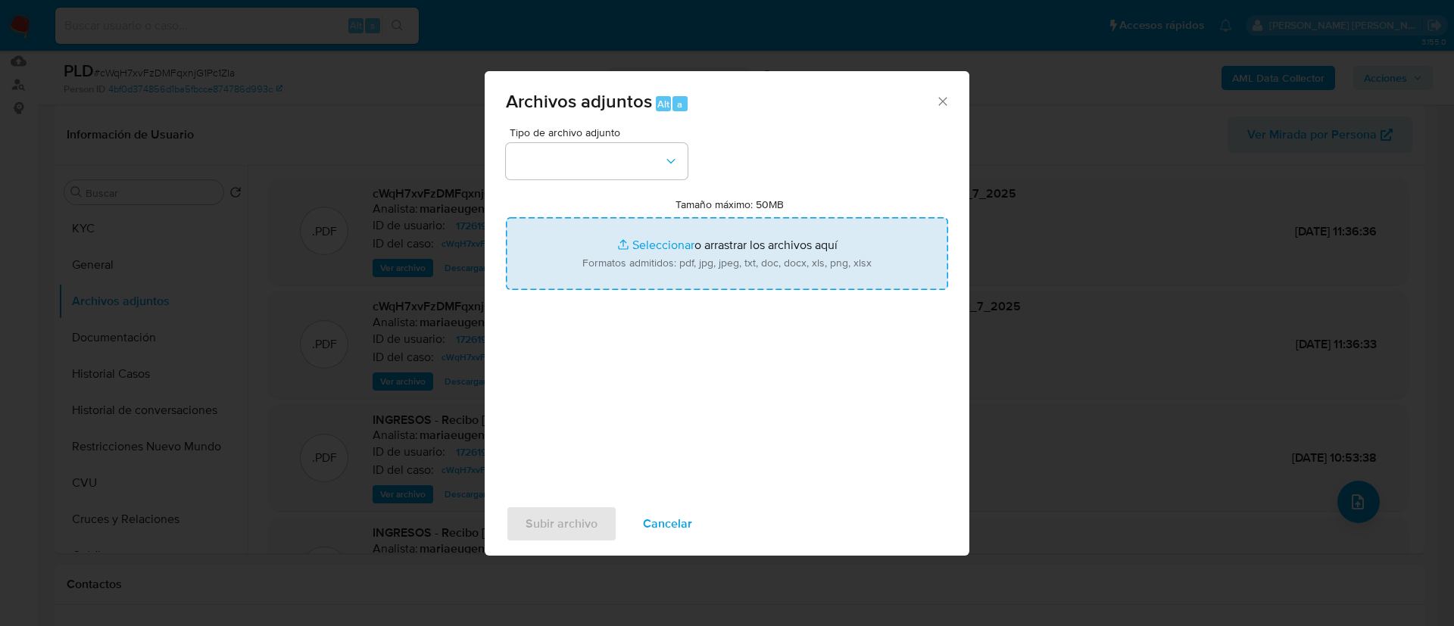
click at [633, 267] on input "Tamaño máximo: 50MB Seleccionar archivos" at bounding box center [727, 253] width 442 height 73
type input "C:\fakepath\v2Caselog cWqH7xvFzDMFqxnjG1Pc1Zla.docx"
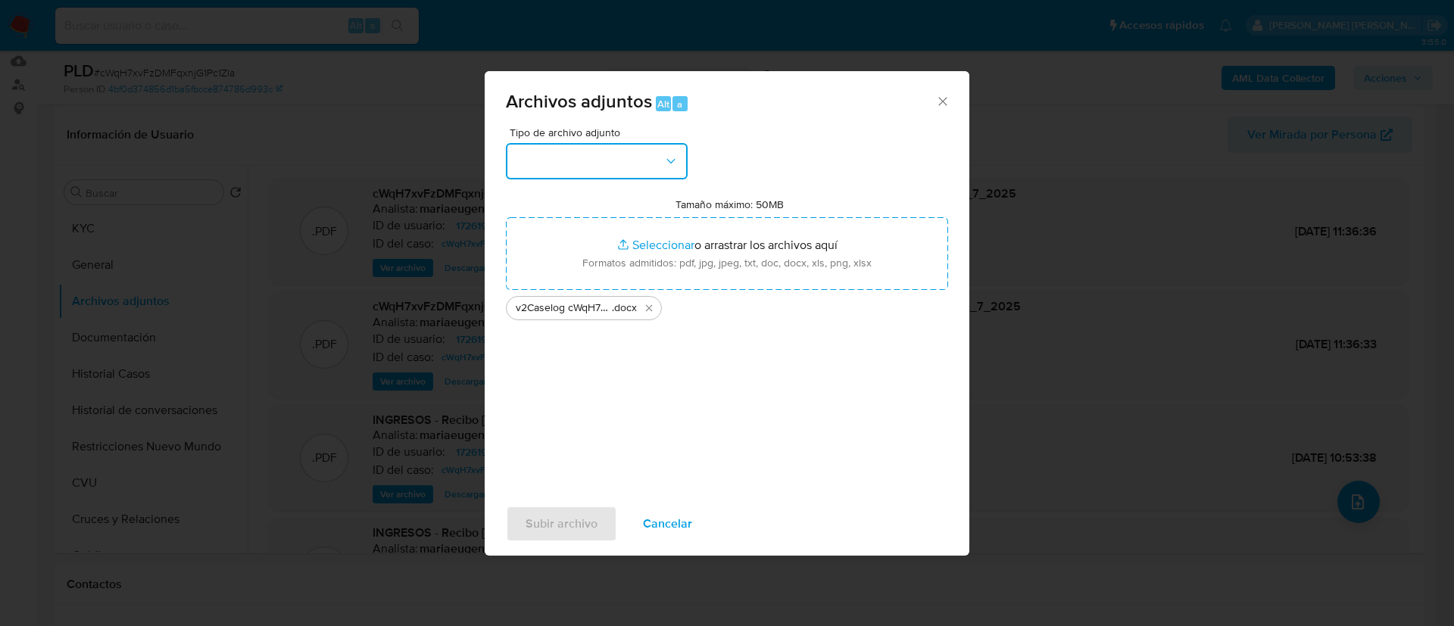
click at [623, 157] on button "button" at bounding box center [597, 161] width 182 height 36
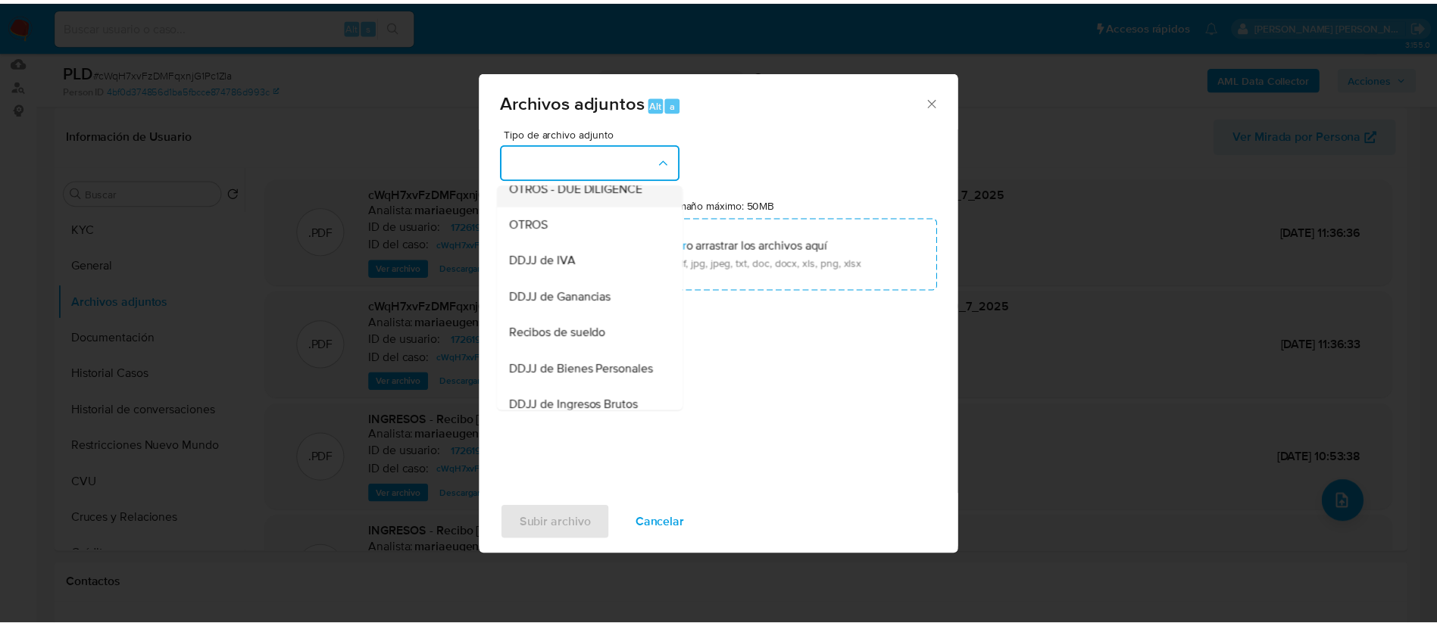
scroll to position [235, 0]
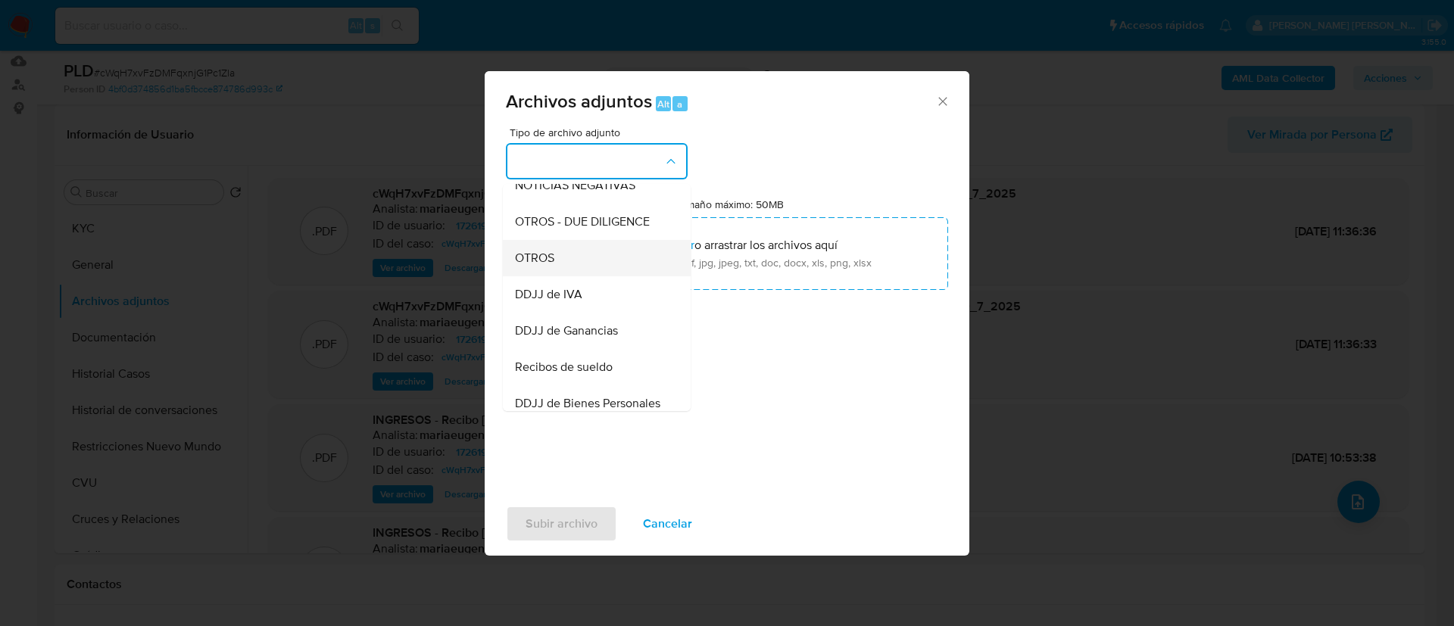
click at [582, 264] on div "OTROS" at bounding box center [592, 258] width 155 height 36
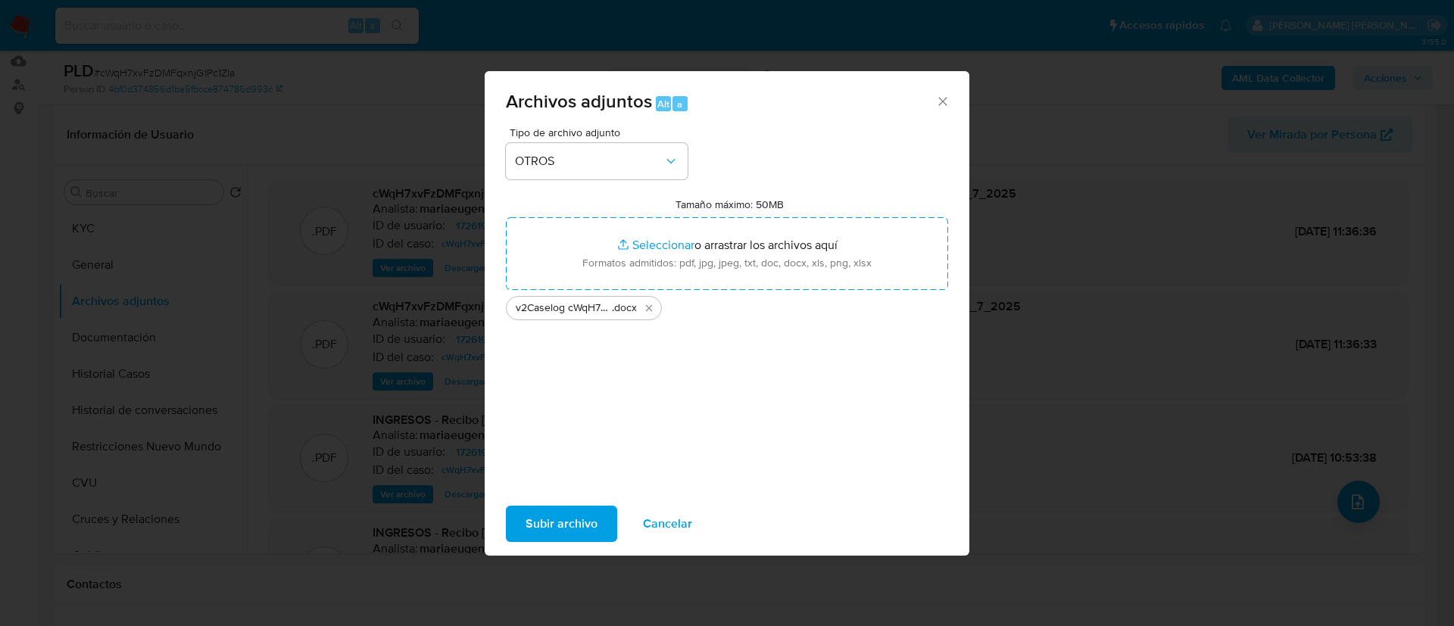
click at [564, 508] on span "Subir archivo" at bounding box center [562, 524] width 72 height 33
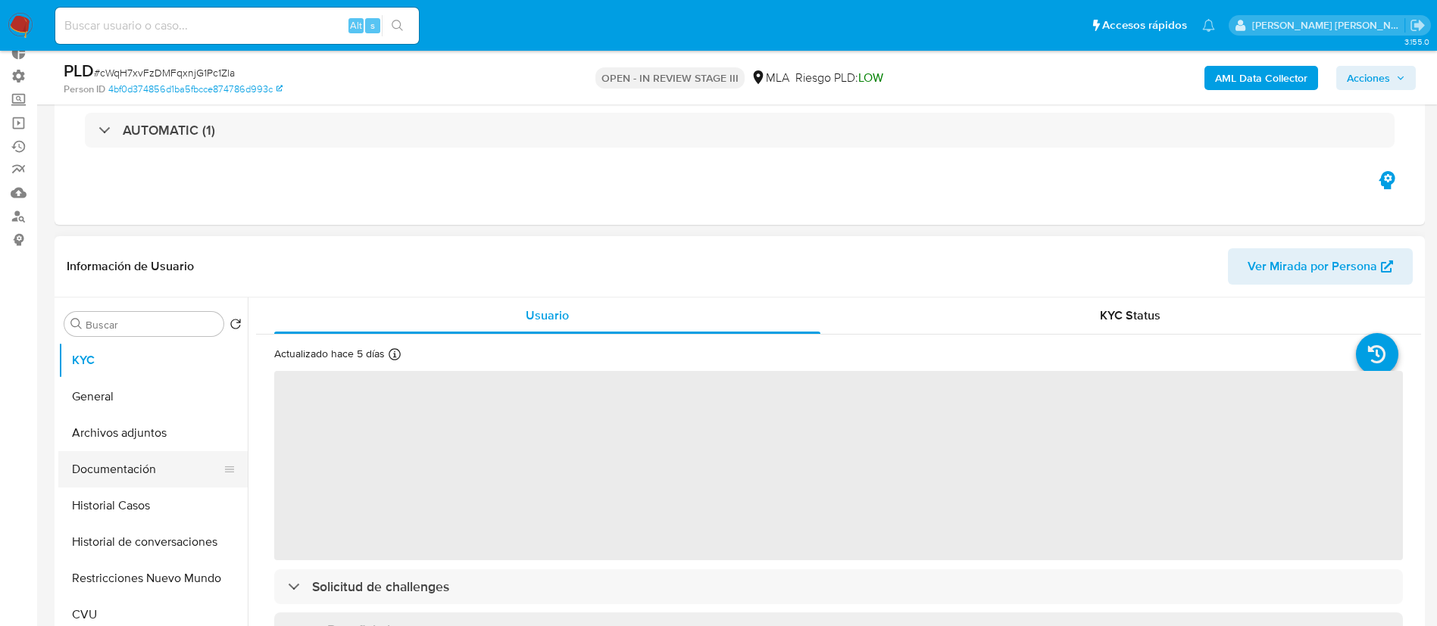
scroll to position [227, 0]
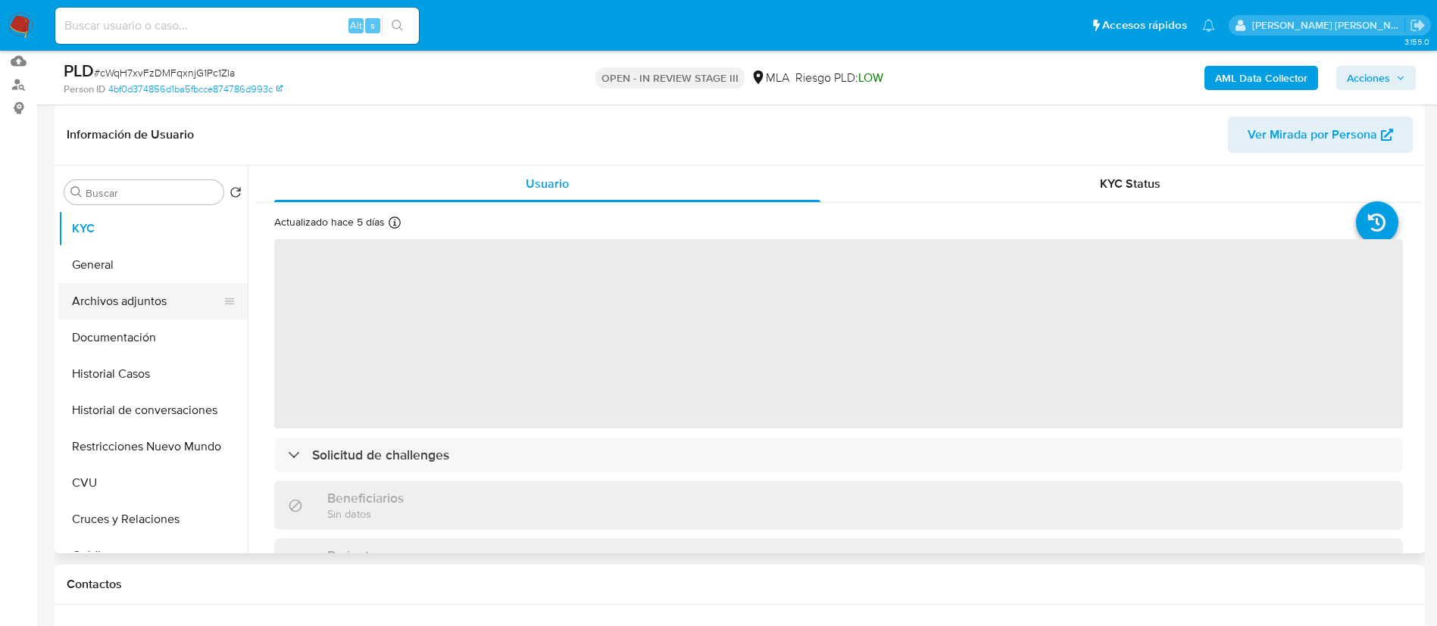
drag, startPoint x: 162, startPoint y: 297, endPoint x: 162, endPoint y: 305, distance: 8.3
click at [162, 296] on button "Archivos adjuntos" at bounding box center [146, 301] width 177 height 36
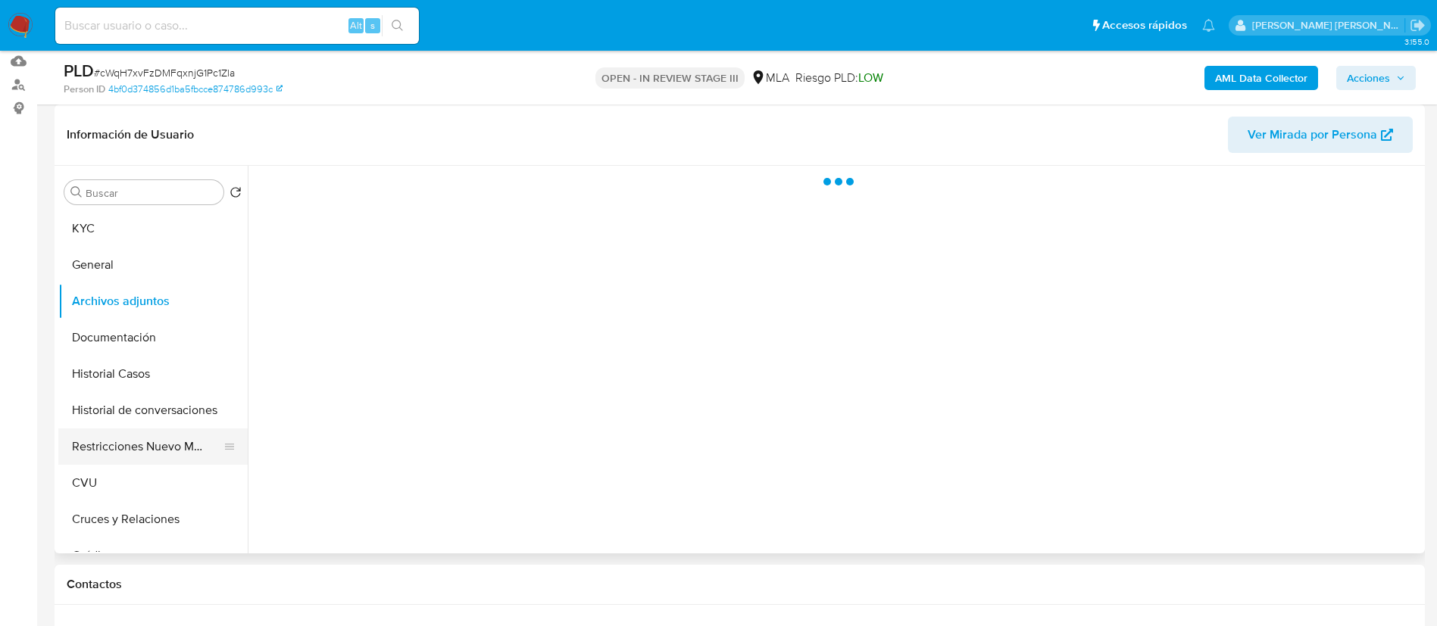
select select "10"
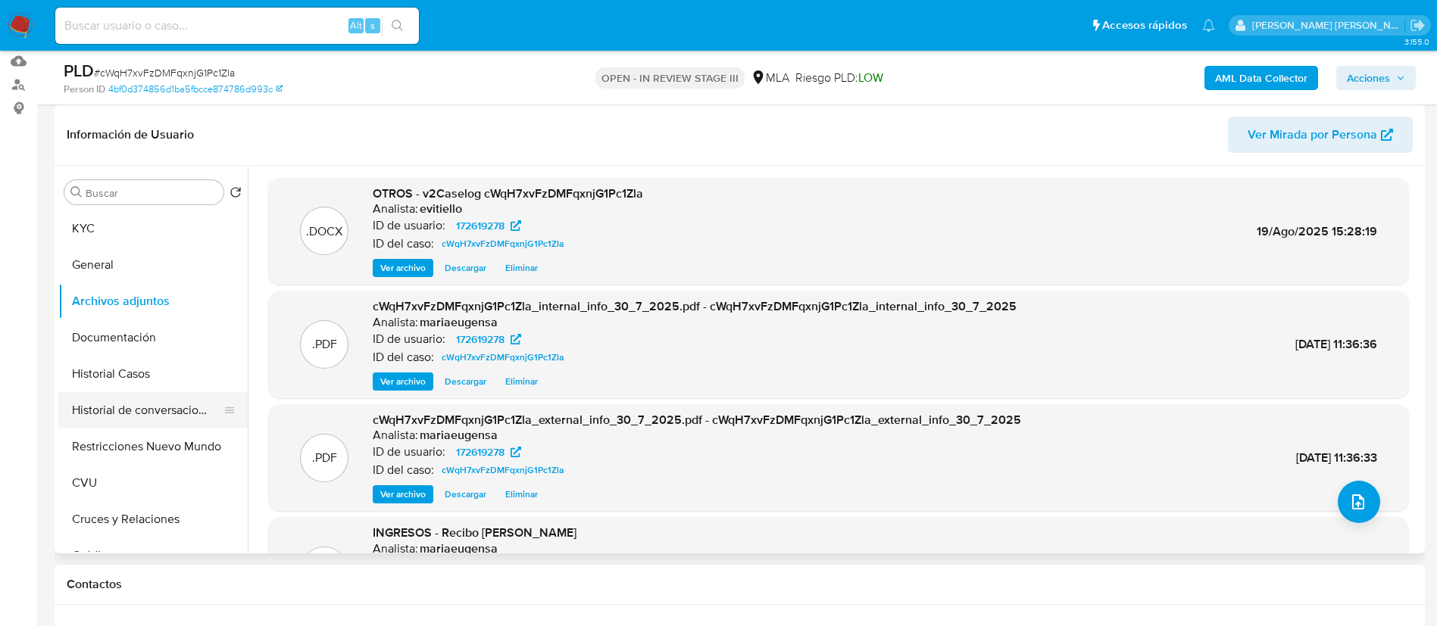
click at [161, 414] on button "Historial de conversaciones" at bounding box center [146, 410] width 177 height 36
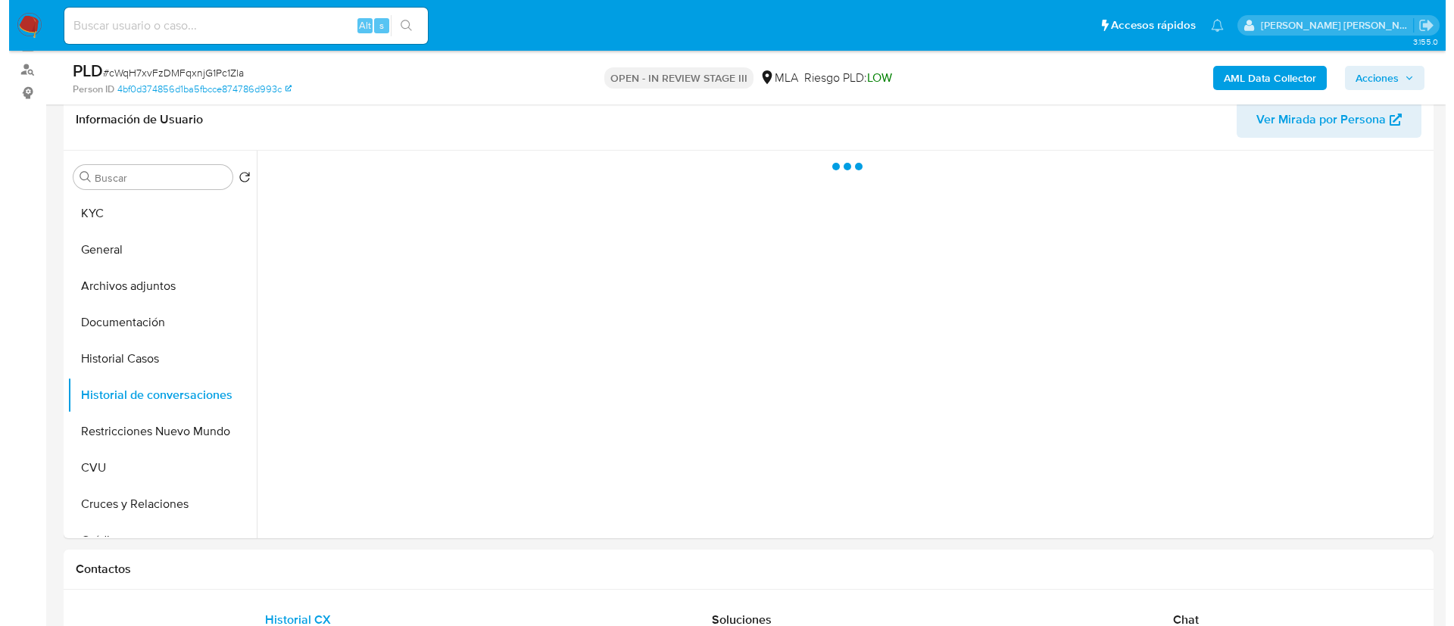
scroll to position [114, 0]
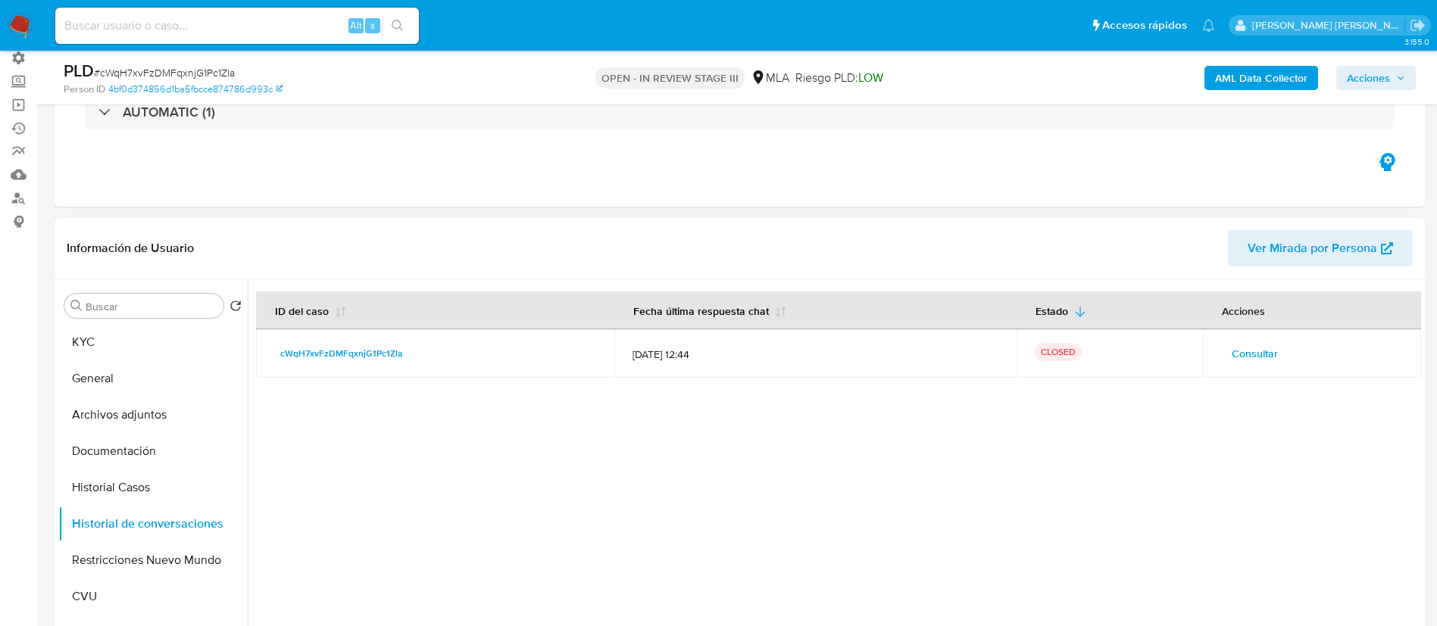
click at [1242, 353] on span "Consultar" at bounding box center [1255, 353] width 46 height 21
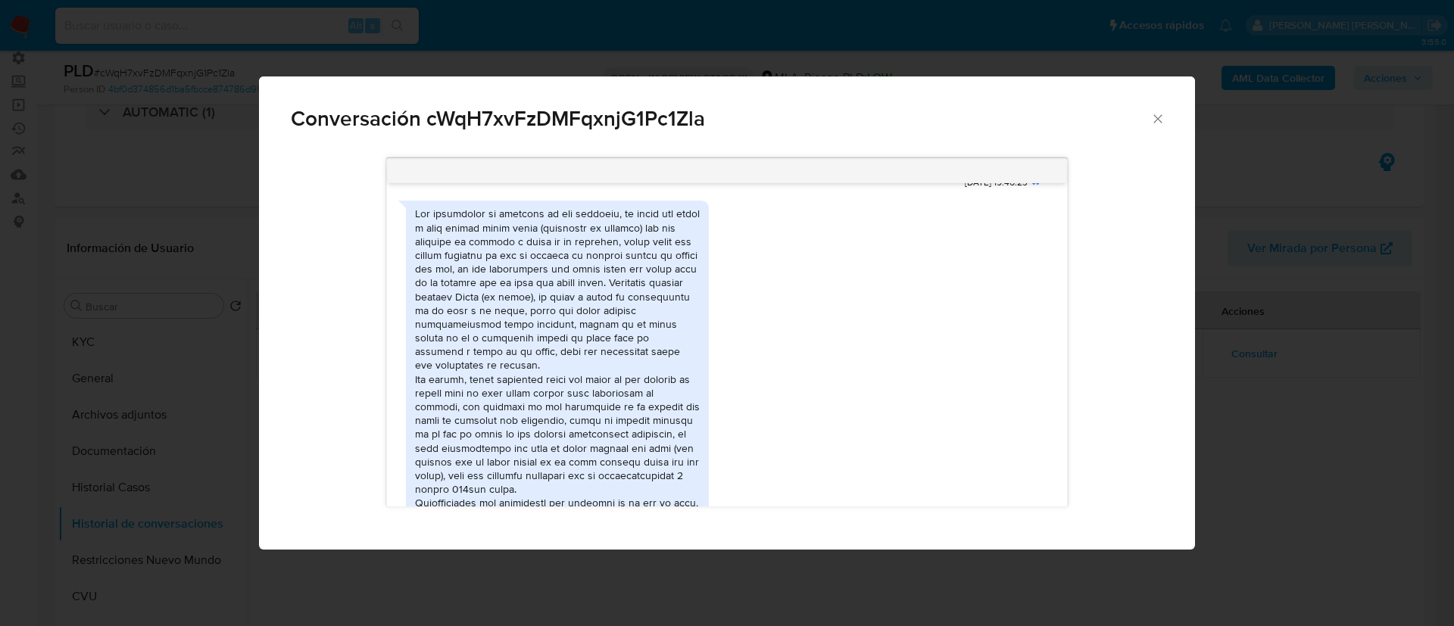
scroll to position [1856, 0]
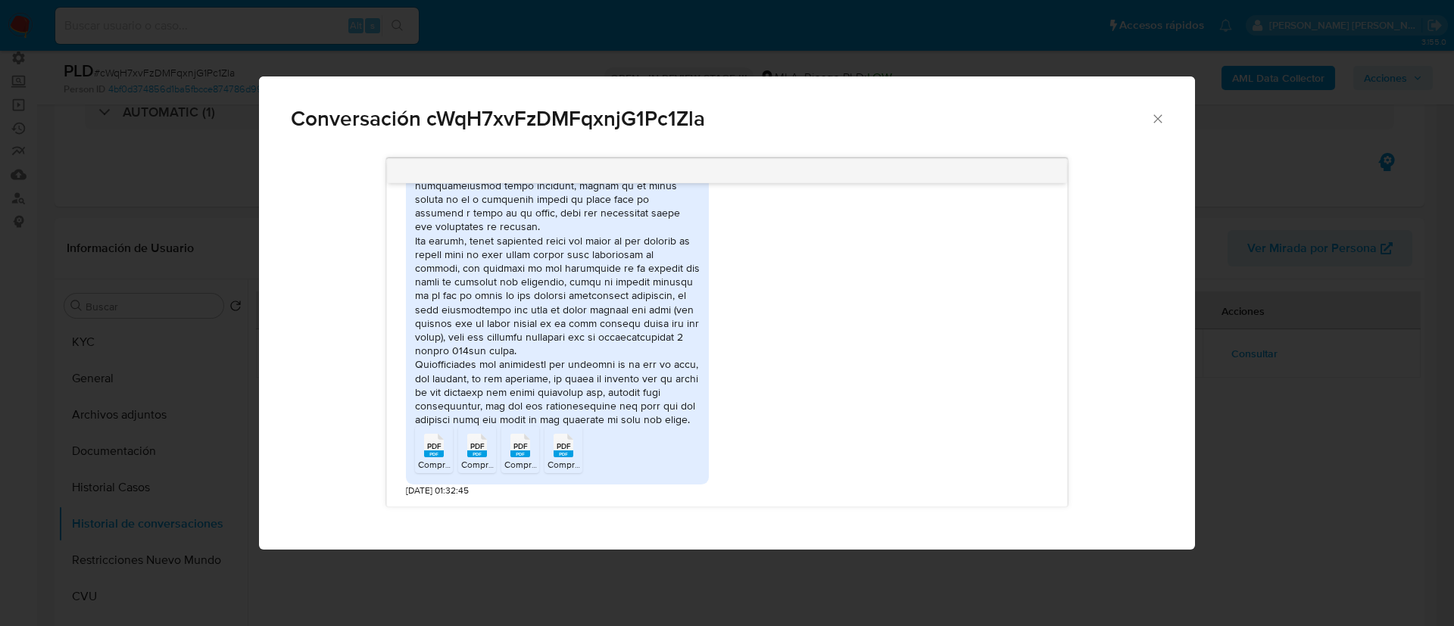
click at [251, 256] on div "Conversación cWqH7xvFzDMFqxnjG1Pc1Zla 18/06/2025 18:10:14 No me deja subir la f…" at bounding box center [727, 313] width 1454 height 626
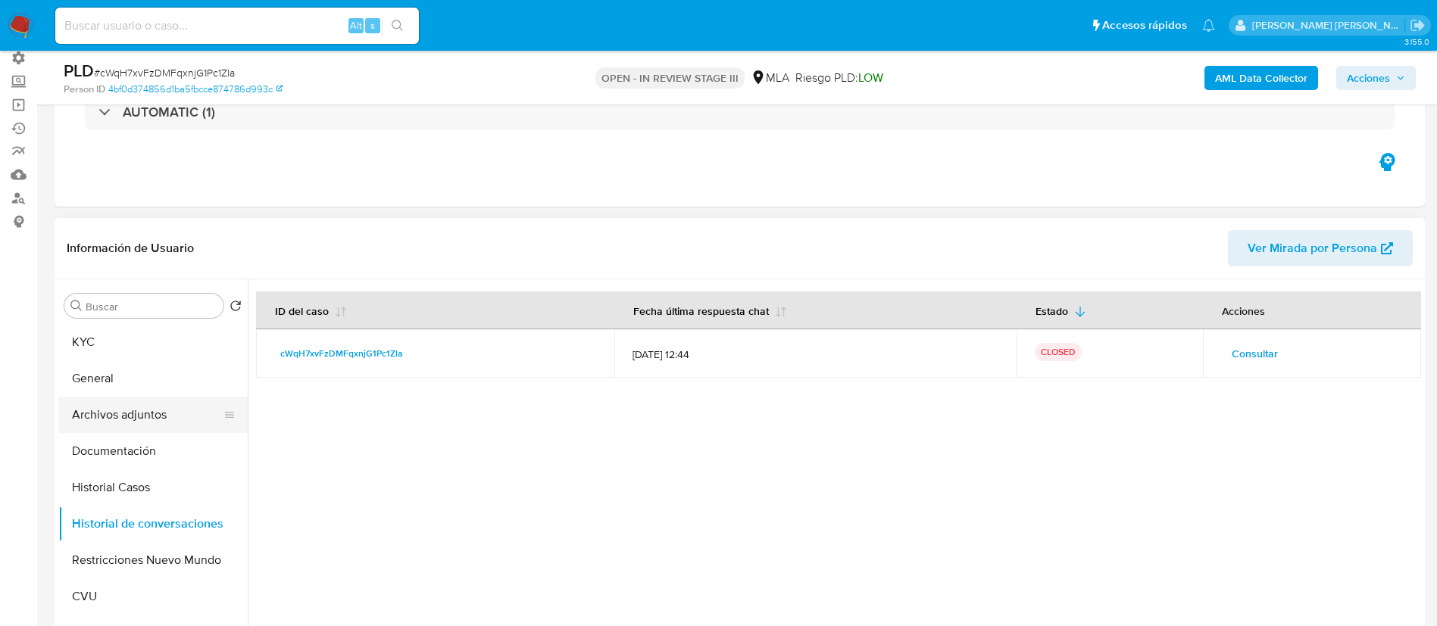
click at [144, 415] on button "Archivos adjuntos" at bounding box center [146, 415] width 177 height 36
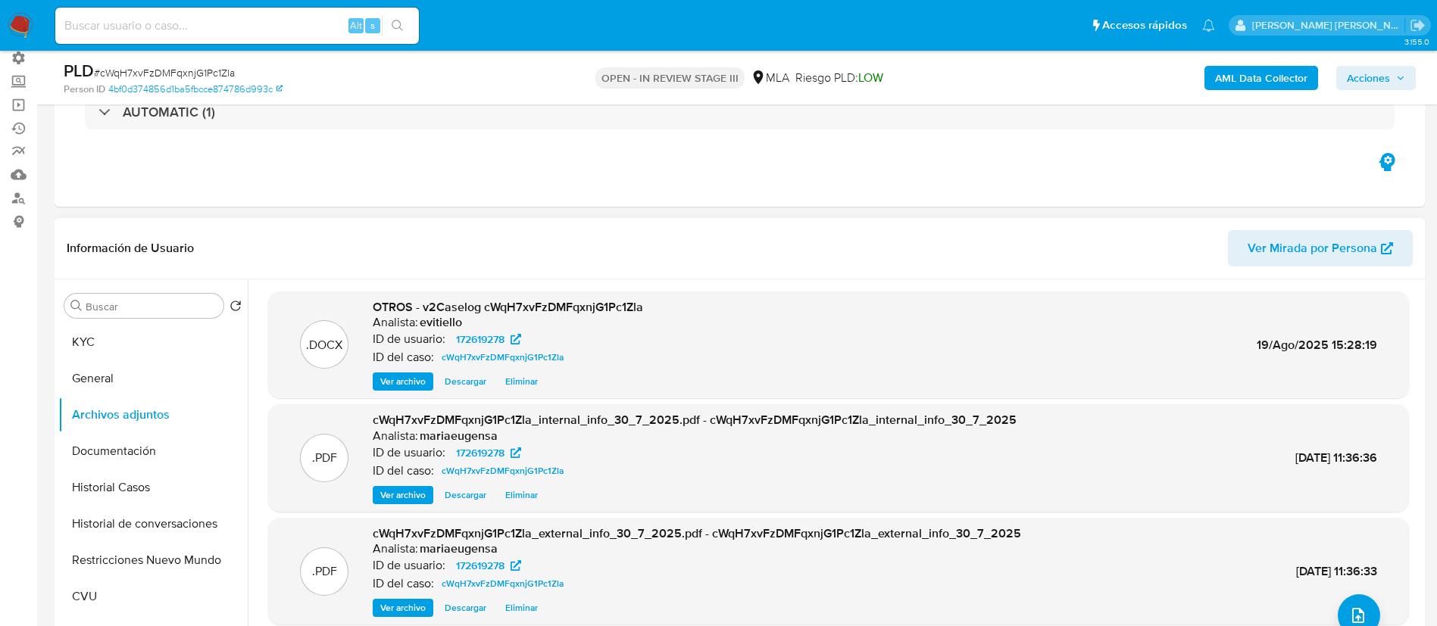
click at [404, 384] on span "Ver archivo" at bounding box center [402, 381] width 45 height 15
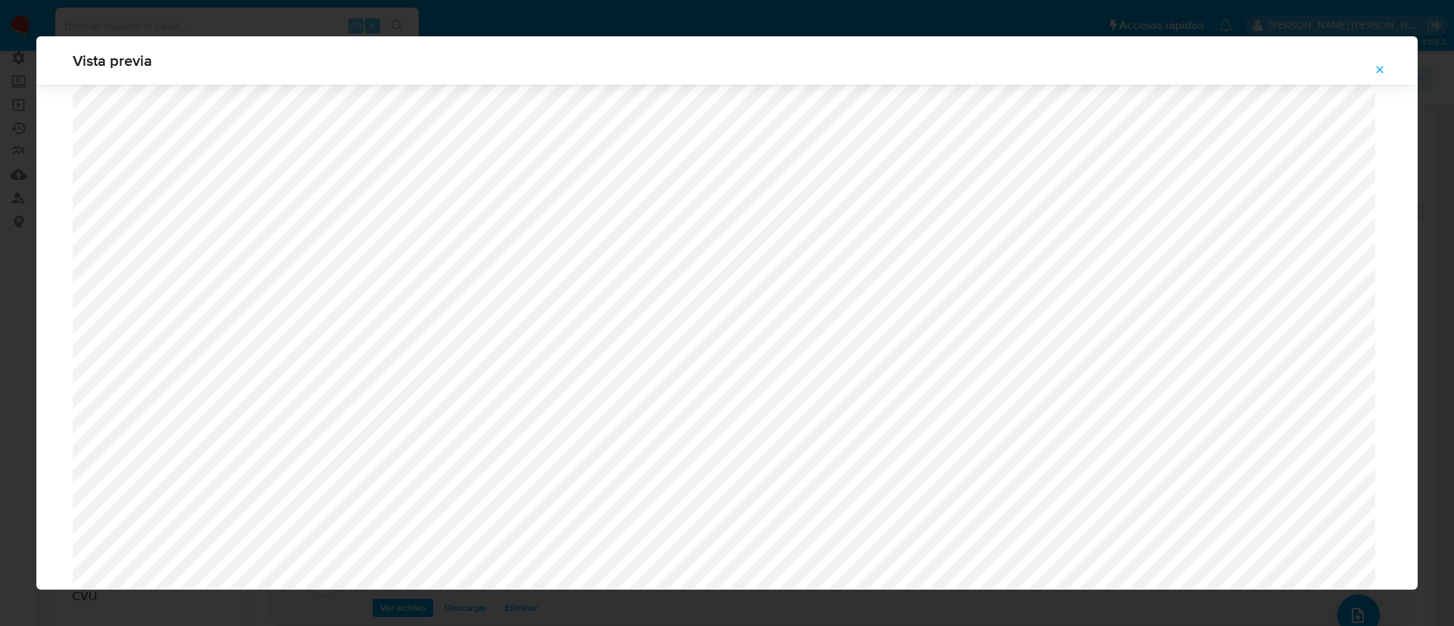
scroll to position [1172, 0]
click at [0, 291] on div "Vista previa" at bounding box center [727, 313] width 1454 height 626
click at [1372, 68] on button "Attachment preview" at bounding box center [1380, 70] width 33 height 24
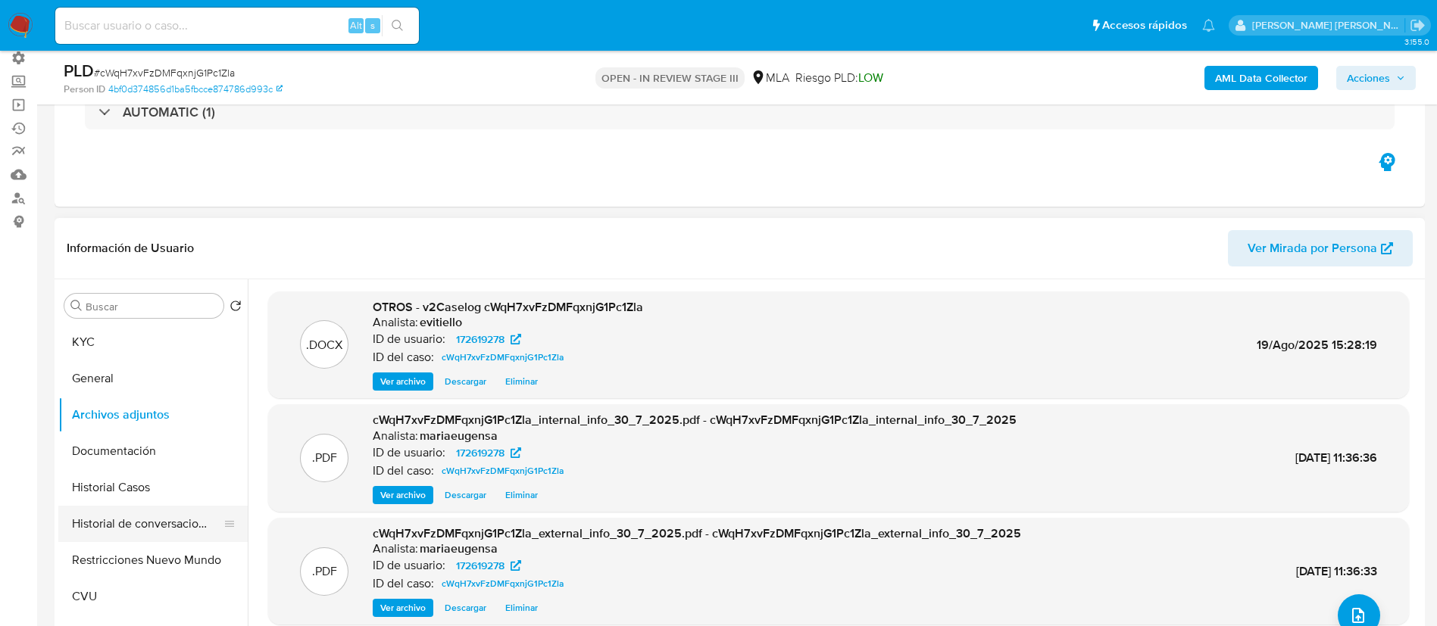
click at [141, 530] on button "Historial de conversaciones" at bounding box center [146, 524] width 177 height 36
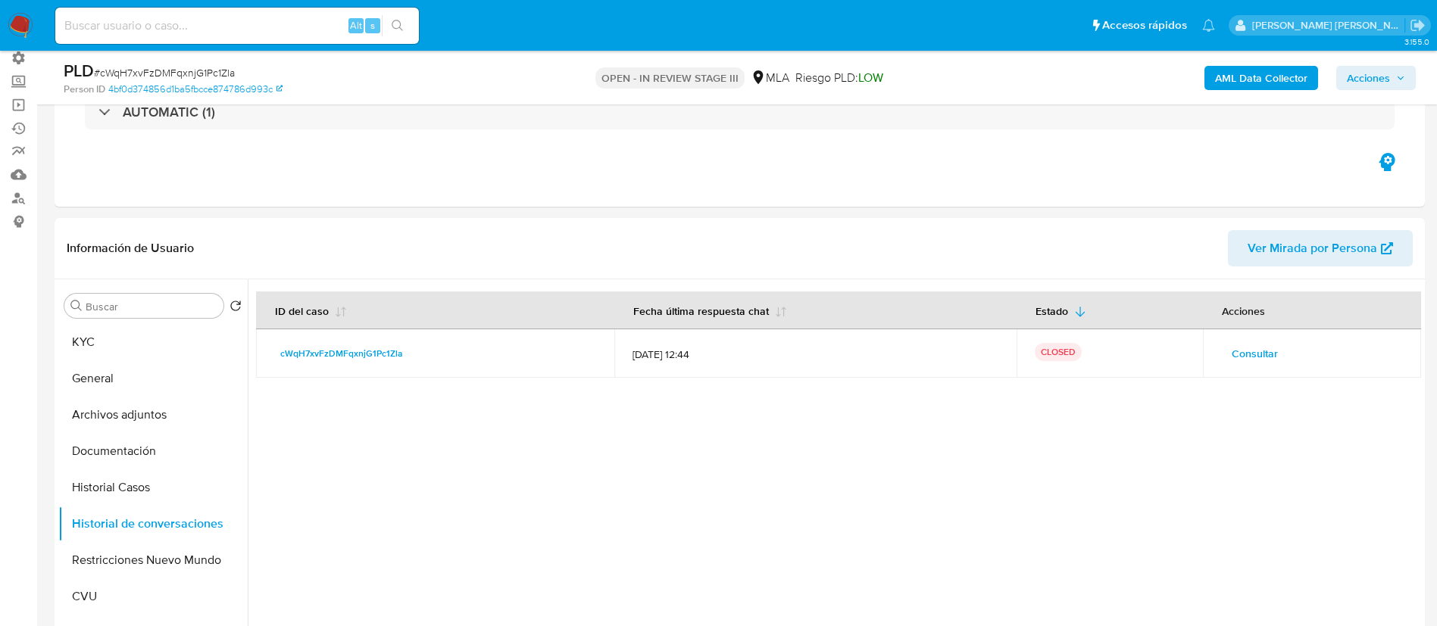
click at [1244, 354] on span "Consultar" at bounding box center [1255, 353] width 46 height 21
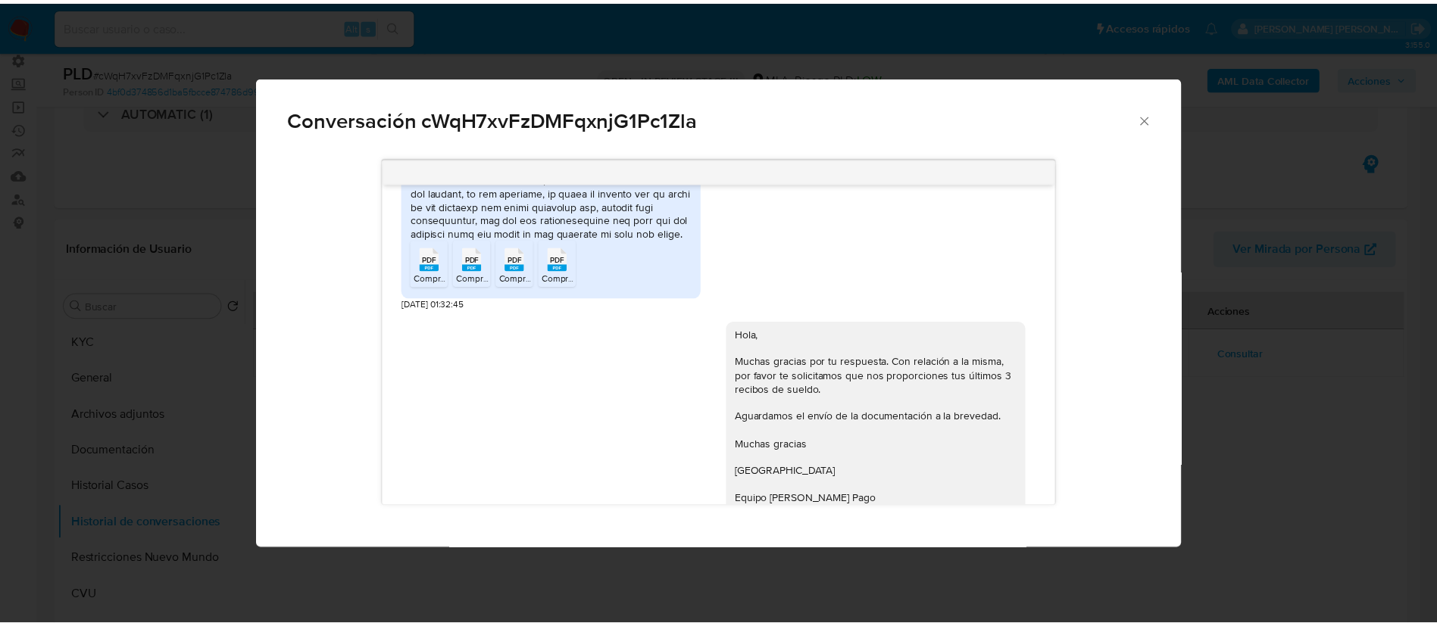
scroll to position [1856, 0]
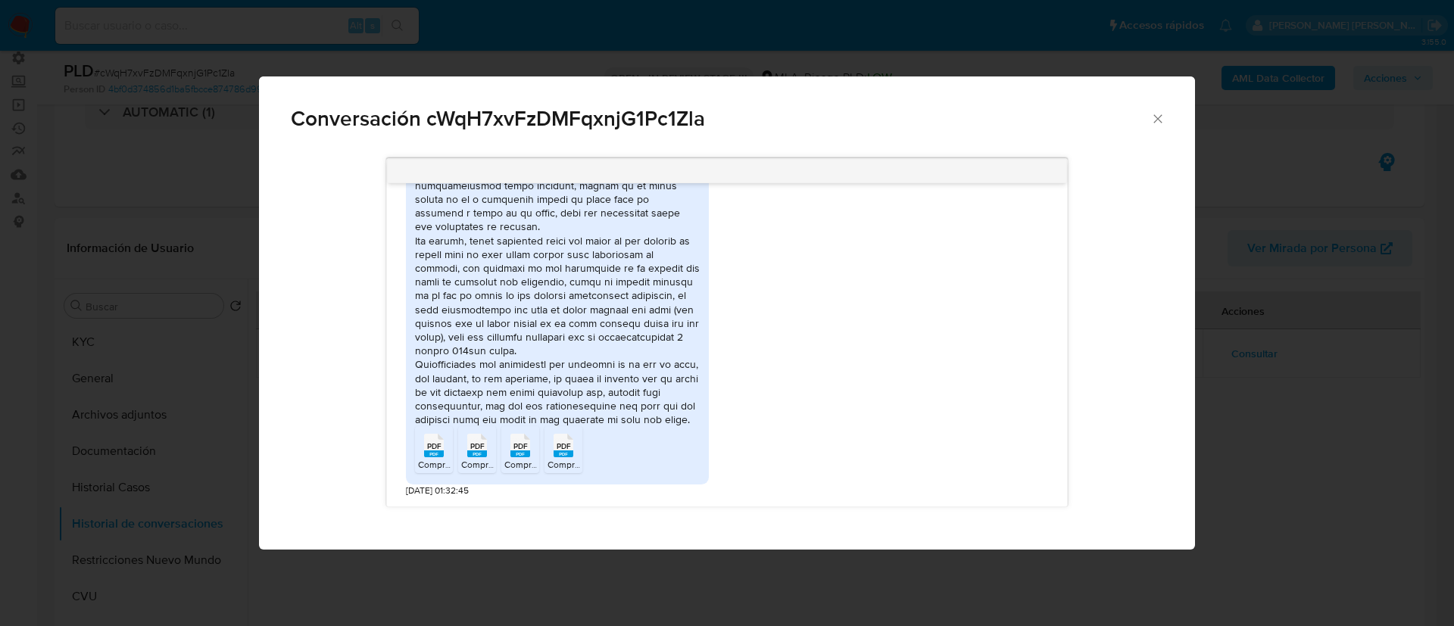
click at [96, 392] on div "Conversación cWqH7xvFzDMFqxnjG1Pc1Zla 18/06/2025 18:10:14 No me deja subir la f…" at bounding box center [727, 313] width 1454 height 626
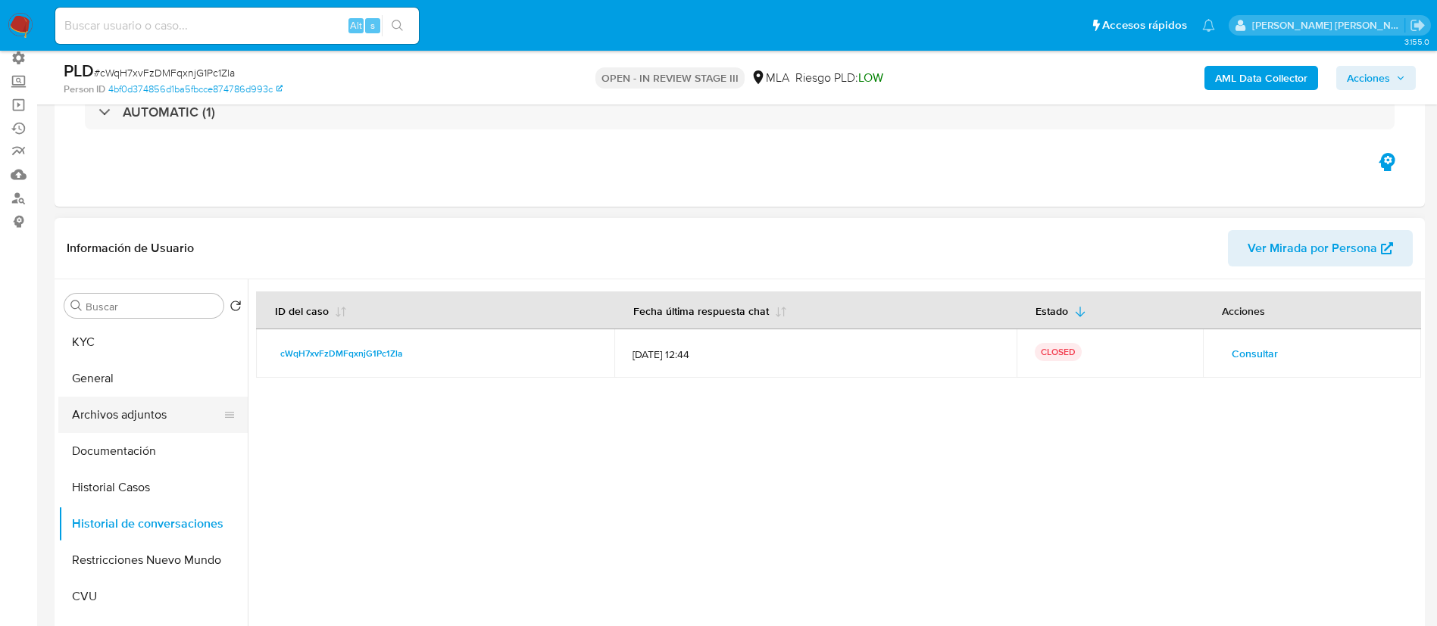
click at [170, 424] on button "Archivos adjuntos" at bounding box center [146, 415] width 177 height 36
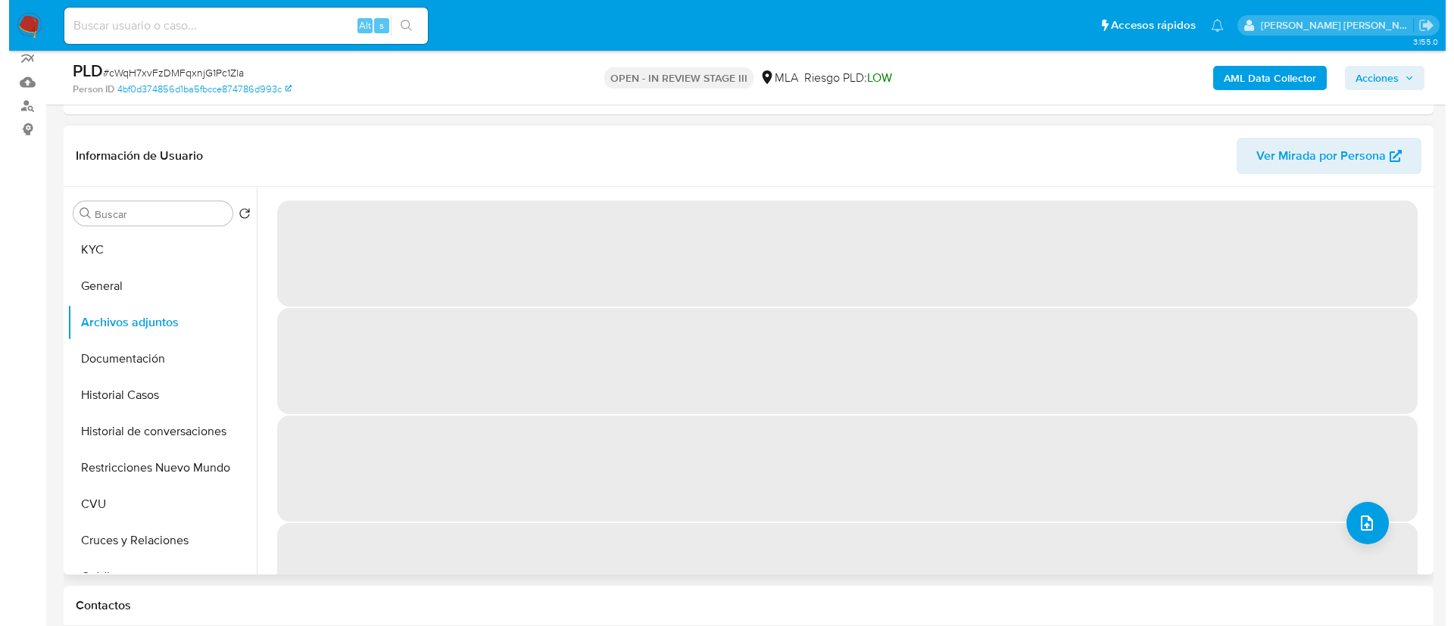
scroll to position [227, 0]
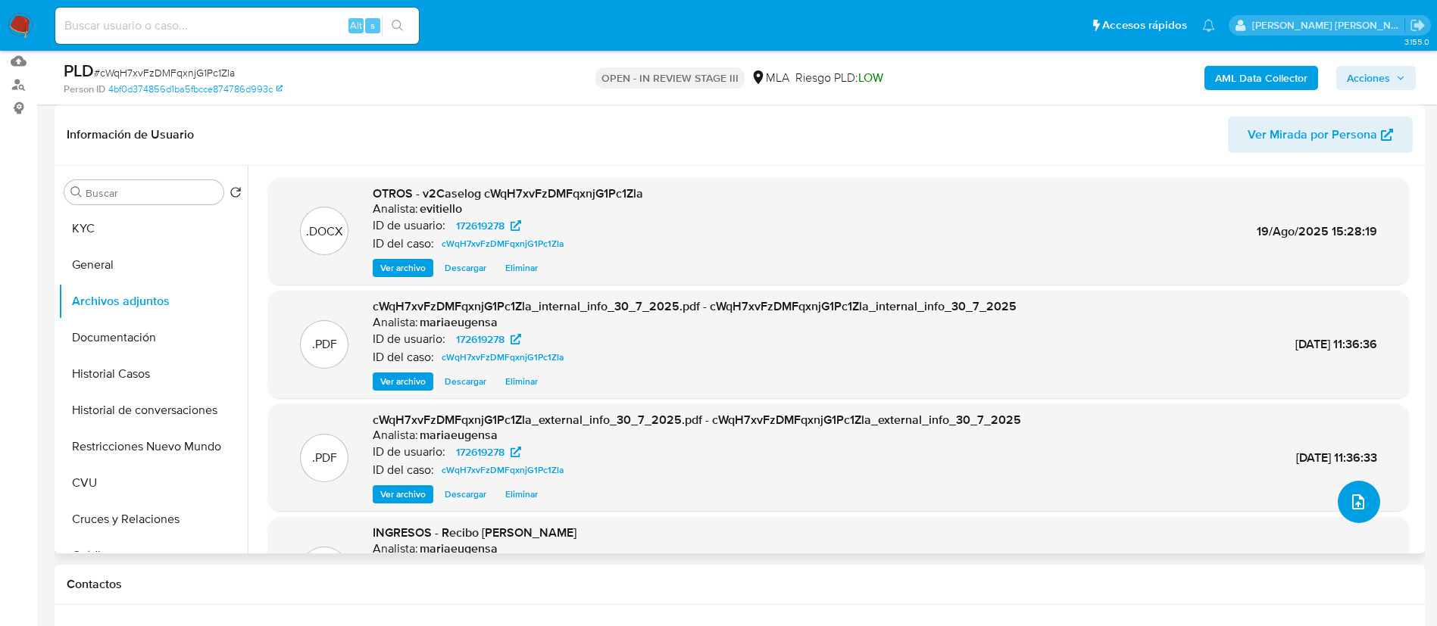
click at [1349, 502] on icon "upload-file" at bounding box center [1358, 502] width 18 height 18
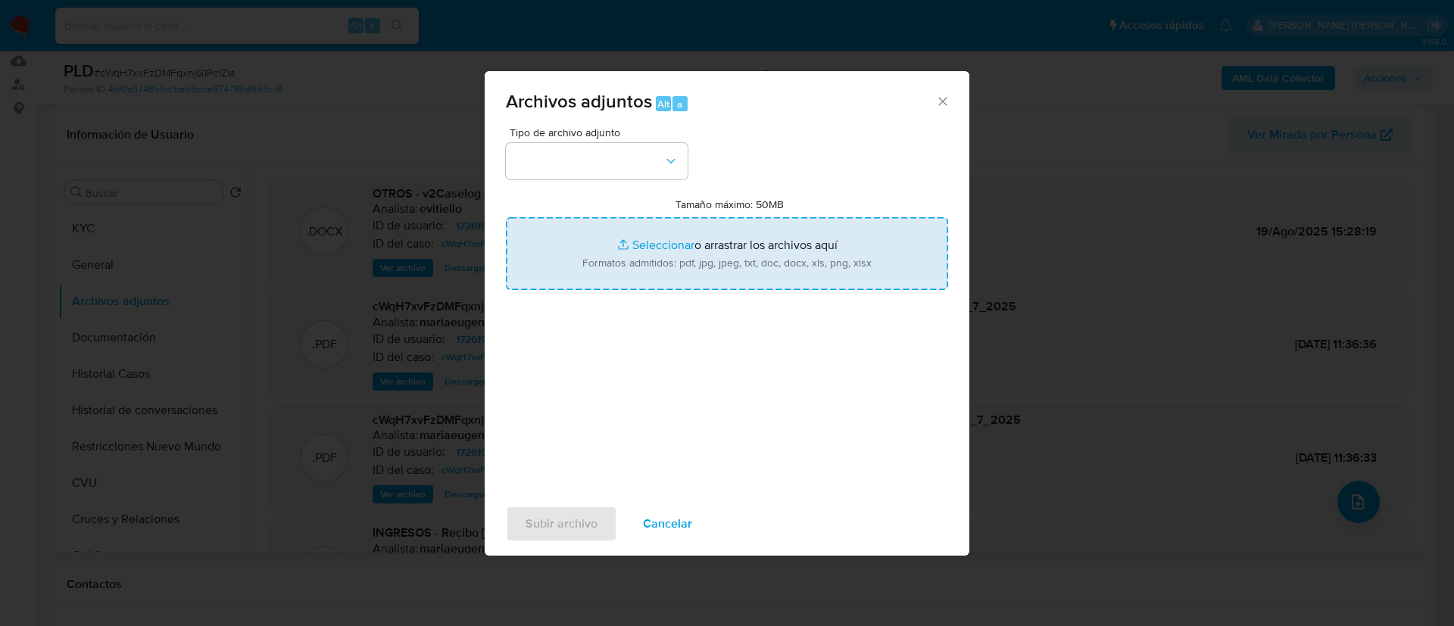
click at [731, 256] on input "Tamaño máximo: 50MB Seleccionar archivos" at bounding box center [727, 253] width 442 height 73
type input "C:\fakepath\v3Caselog cWqH7xvFzDMFqxnjG1Pc1Zla.docx"
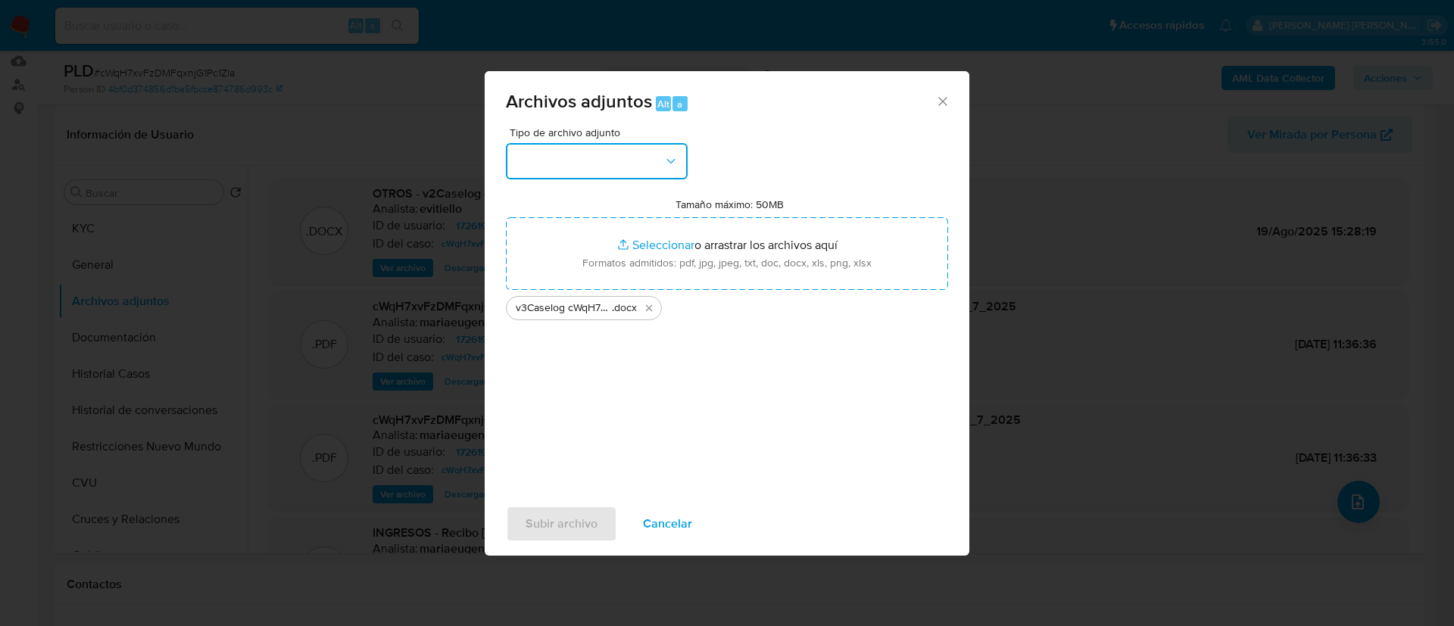
click at [561, 173] on button "button" at bounding box center [597, 161] width 182 height 36
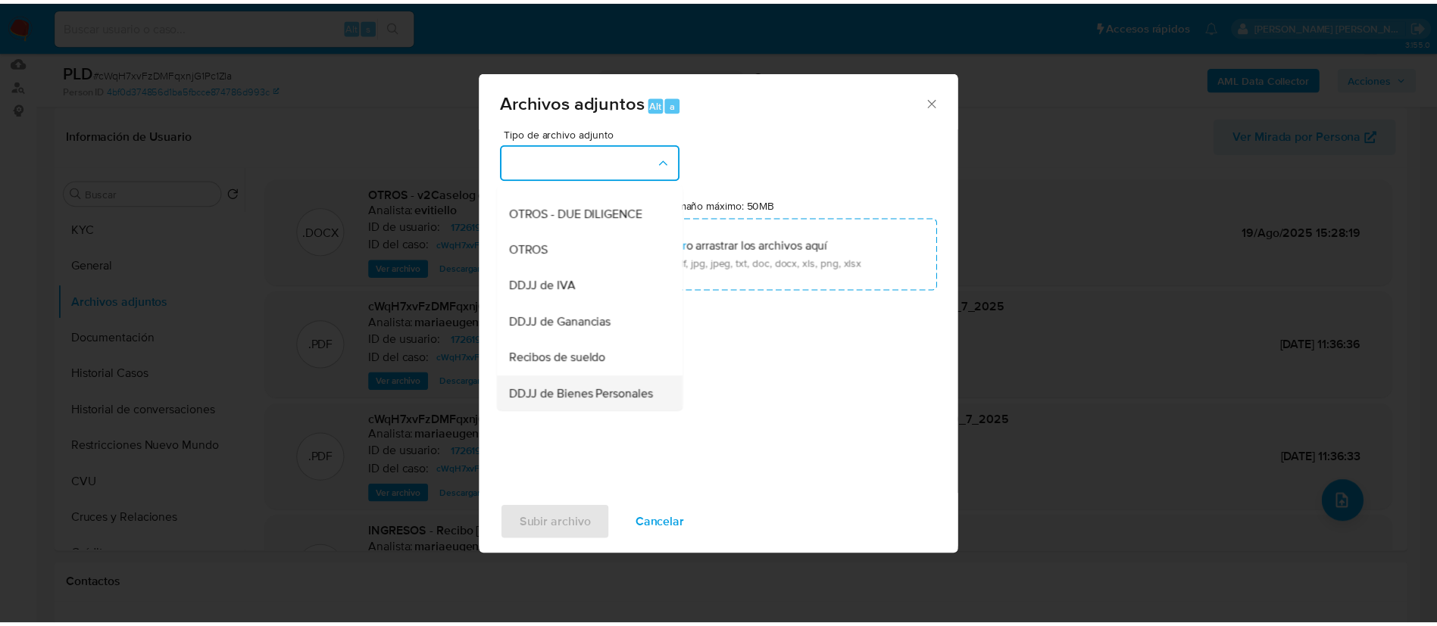
scroll to position [121, 0]
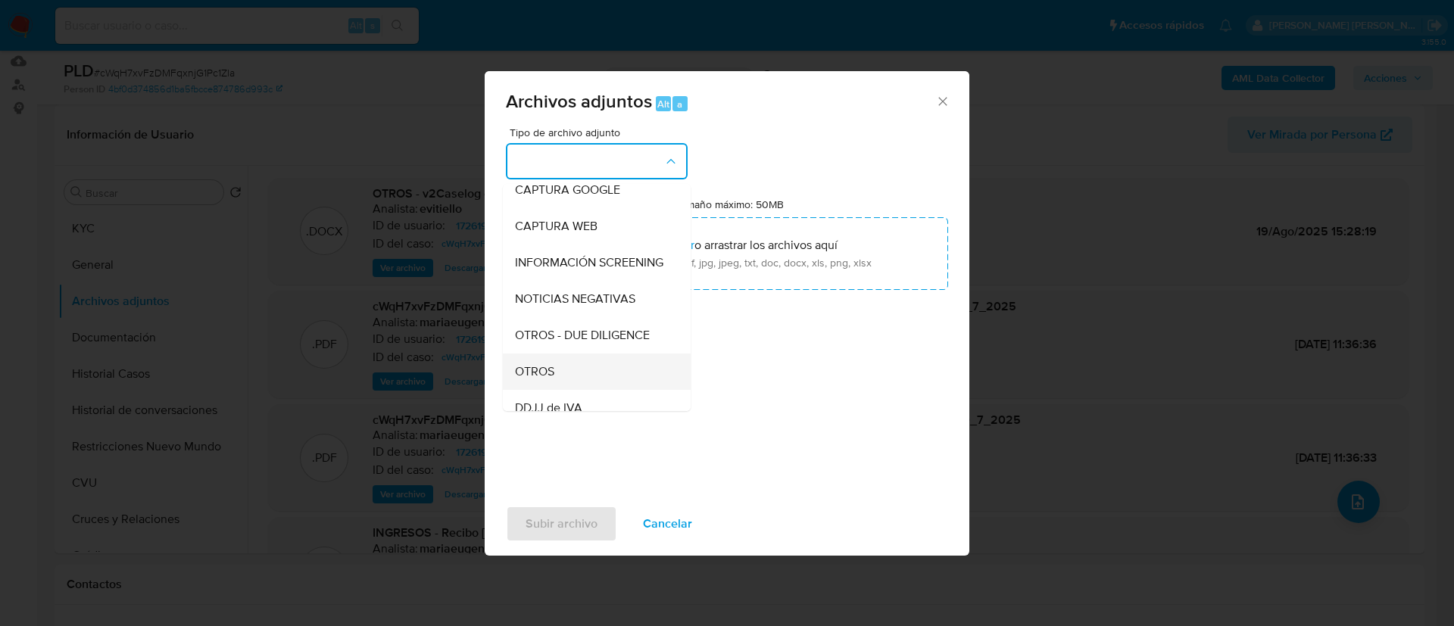
click at [587, 377] on div "OTROS" at bounding box center [592, 372] width 155 height 36
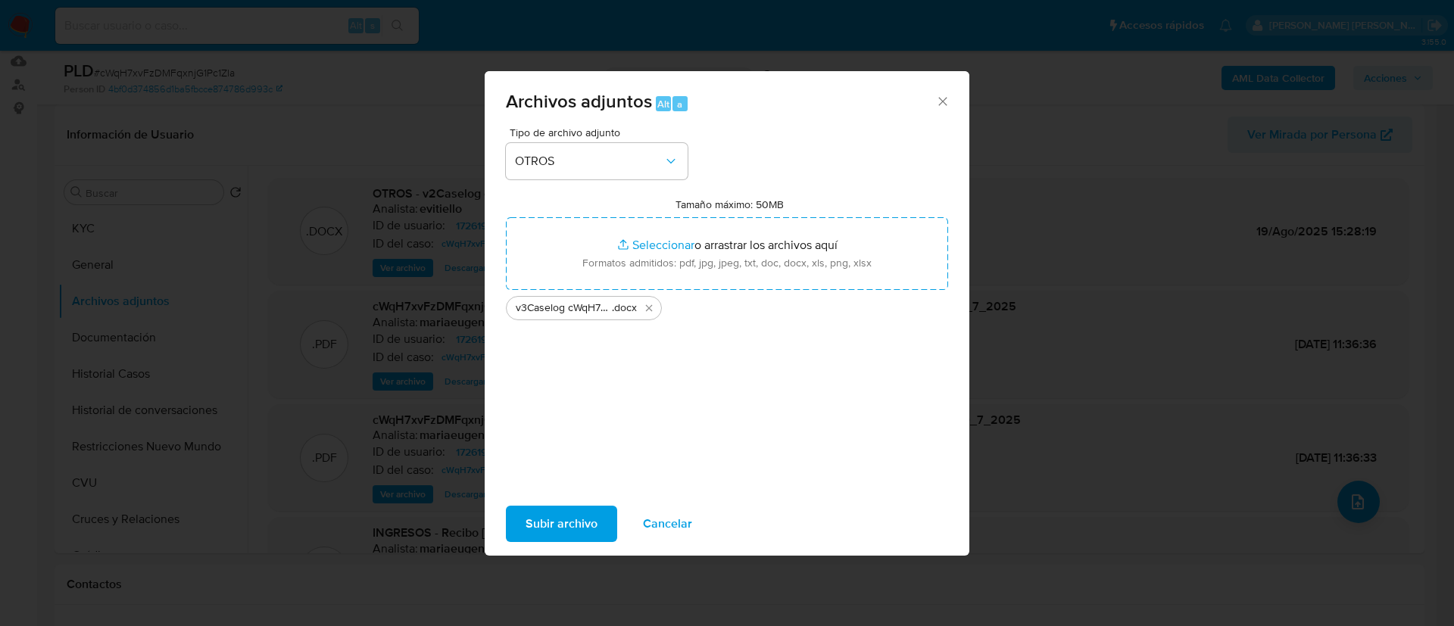
click at [559, 508] on span "Subir archivo" at bounding box center [562, 524] width 72 height 33
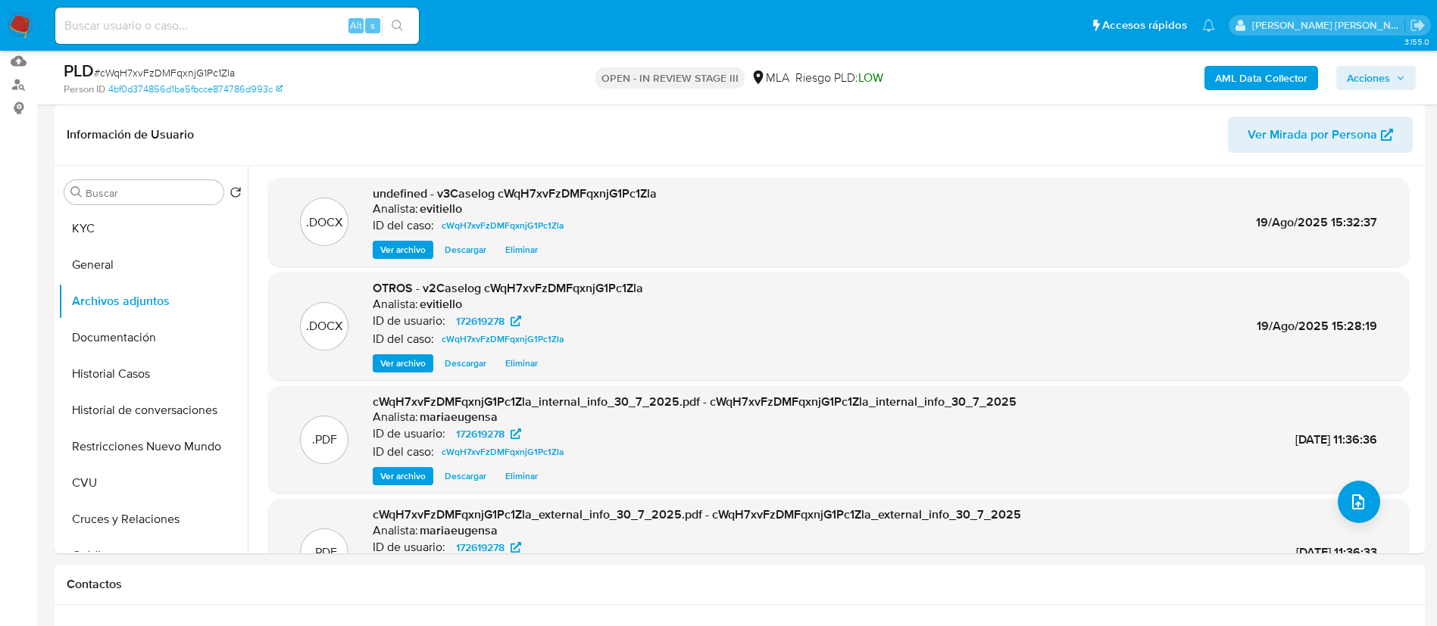
click at [266, 23] on input at bounding box center [237, 26] width 364 height 20
paste input "ztwpaYrCWVUJzU2gT28Bf11x"
click at [414, 27] on input "ztwpaYrCWVUJzU2gT28Bf11x" at bounding box center [237, 26] width 364 height 20
type input "ztwpaYrCWVUJzU2gT28Bf11x"
click at [392, 27] on icon "search-icon" at bounding box center [398, 26] width 12 height 12
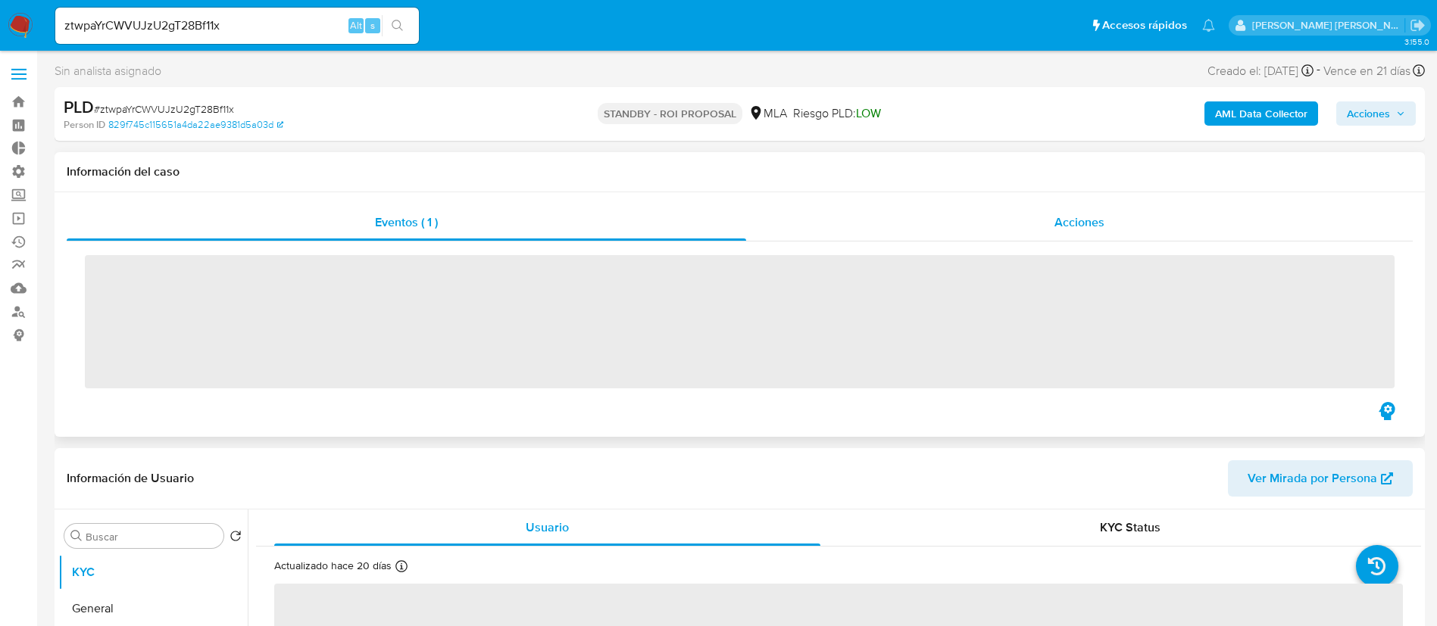
click at [1086, 205] on div "Acciones" at bounding box center [1079, 223] width 667 height 36
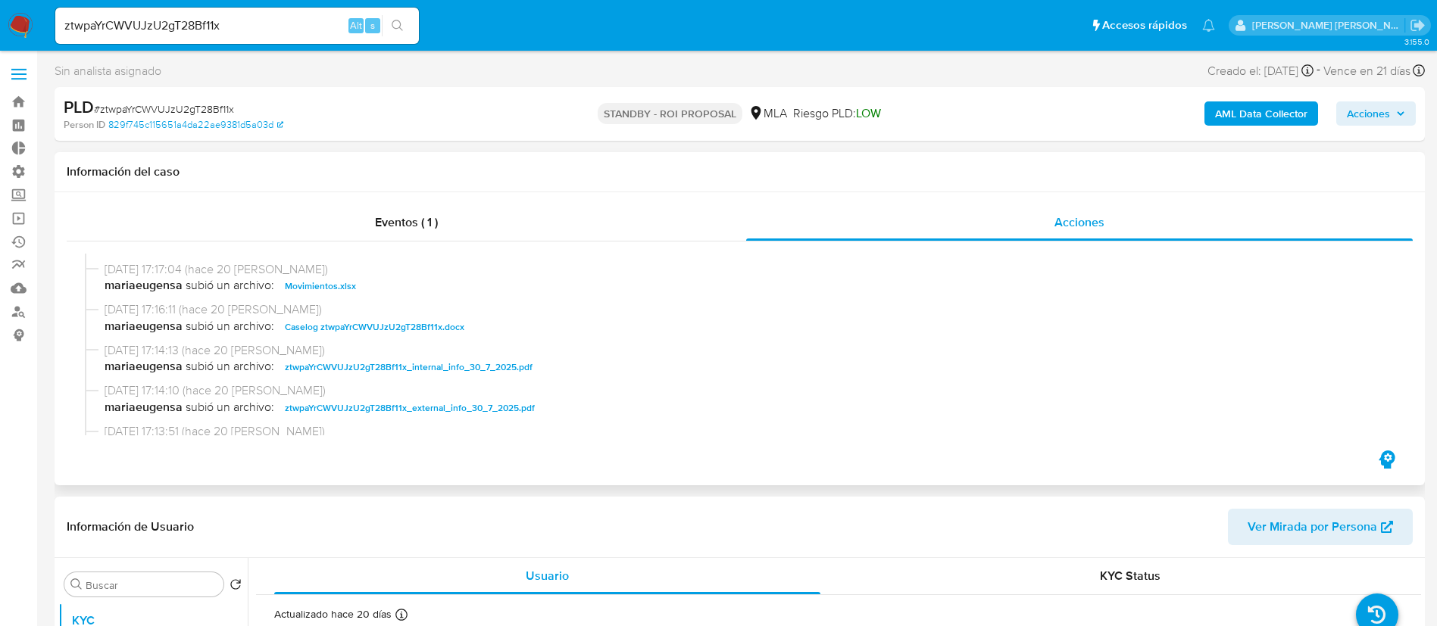
scroll to position [114, 0]
click at [333, 284] on span "Movimientos.xlsx" at bounding box center [320, 282] width 71 height 18
select select "10"
click at [344, 320] on span "Caselog ztwpaYrCWVUJzU2gT28Bf11x.docx" at bounding box center [375, 323] width 180 height 18
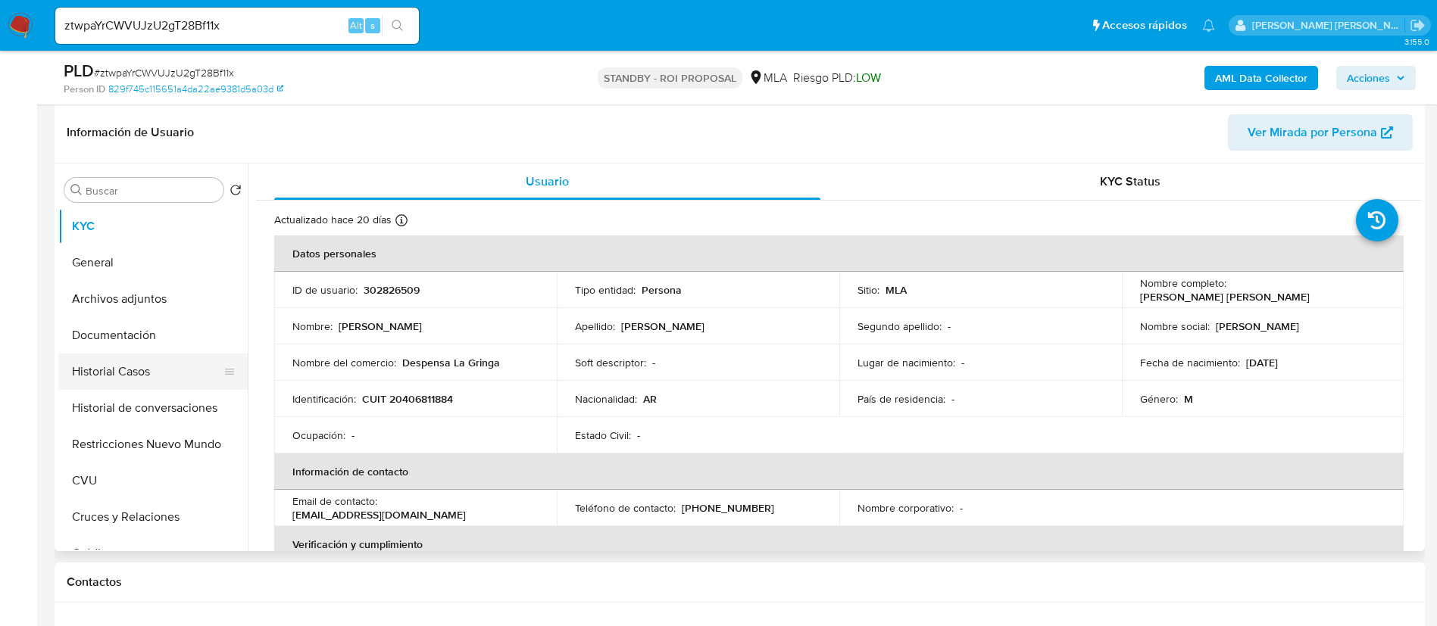
click at [165, 383] on button "Historial Casos" at bounding box center [146, 372] width 177 height 36
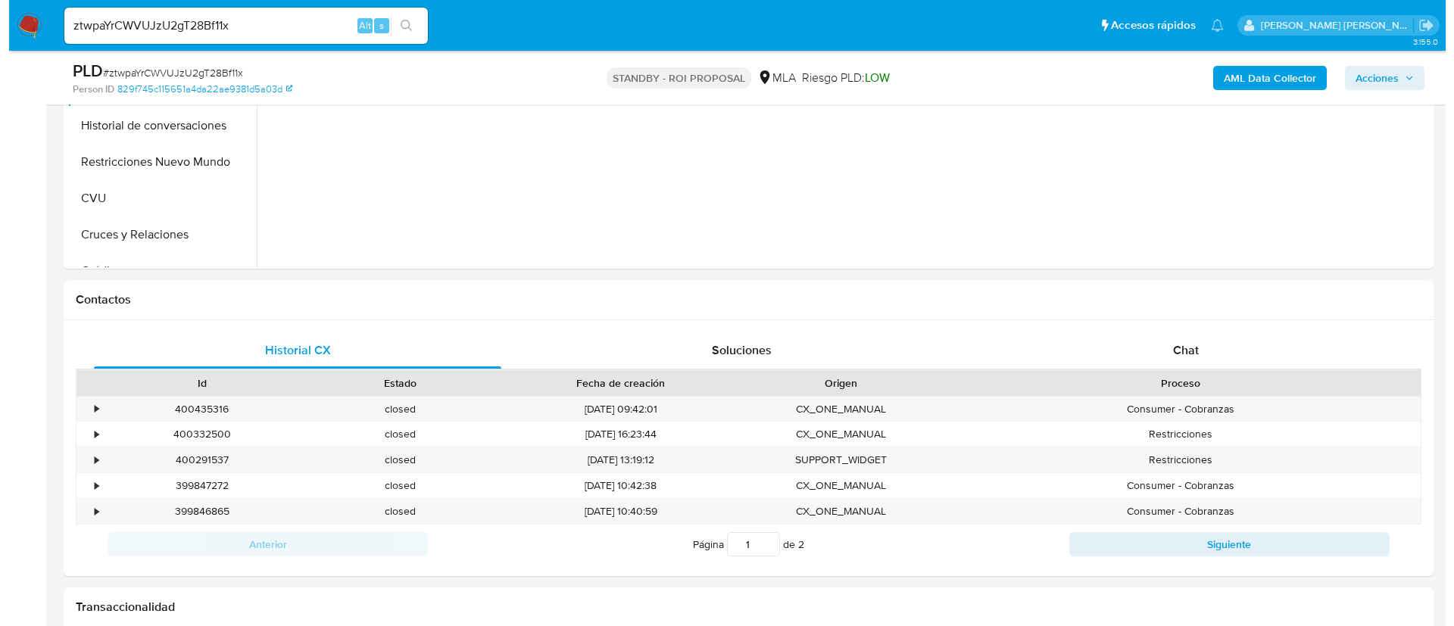
scroll to position [341, 0]
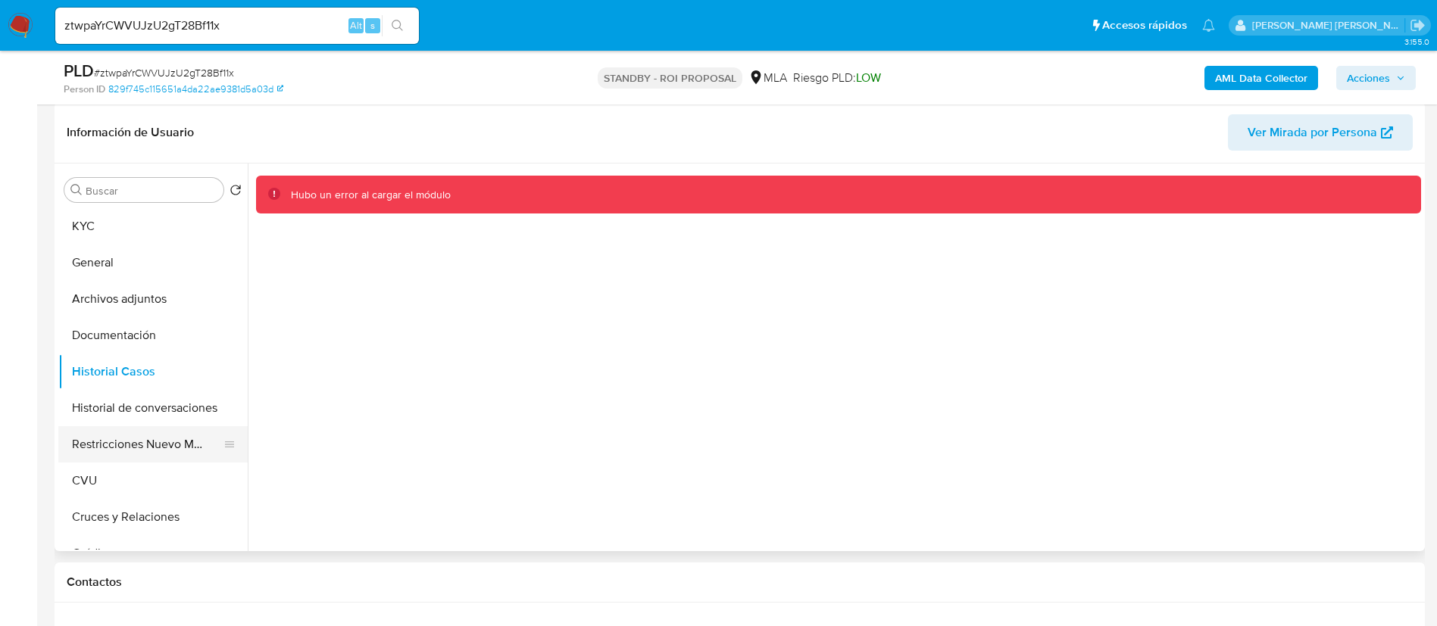
click at [155, 448] on button "Restricciones Nuevo Mundo" at bounding box center [146, 444] width 177 height 36
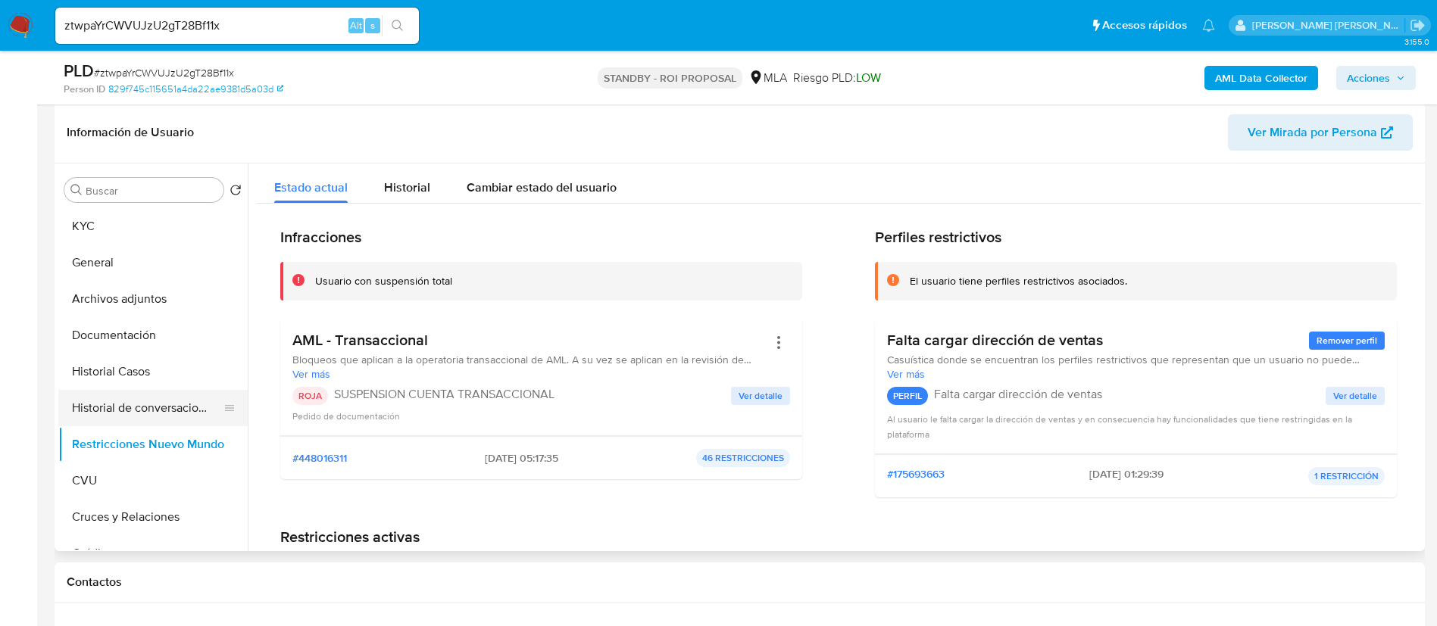
click at [140, 405] on button "Historial de conversaciones" at bounding box center [146, 408] width 177 height 36
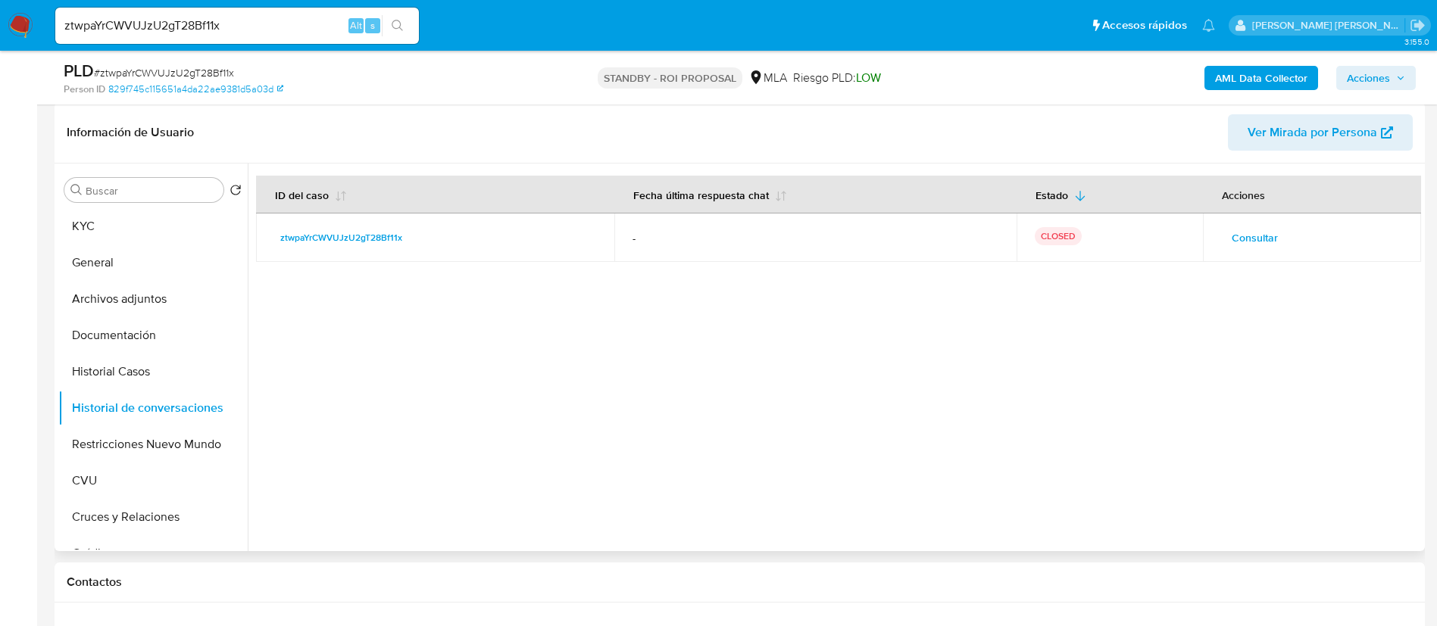
click at [1236, 245] on span "Consultar" at bounding box center [1255, 237] width 46 height 21
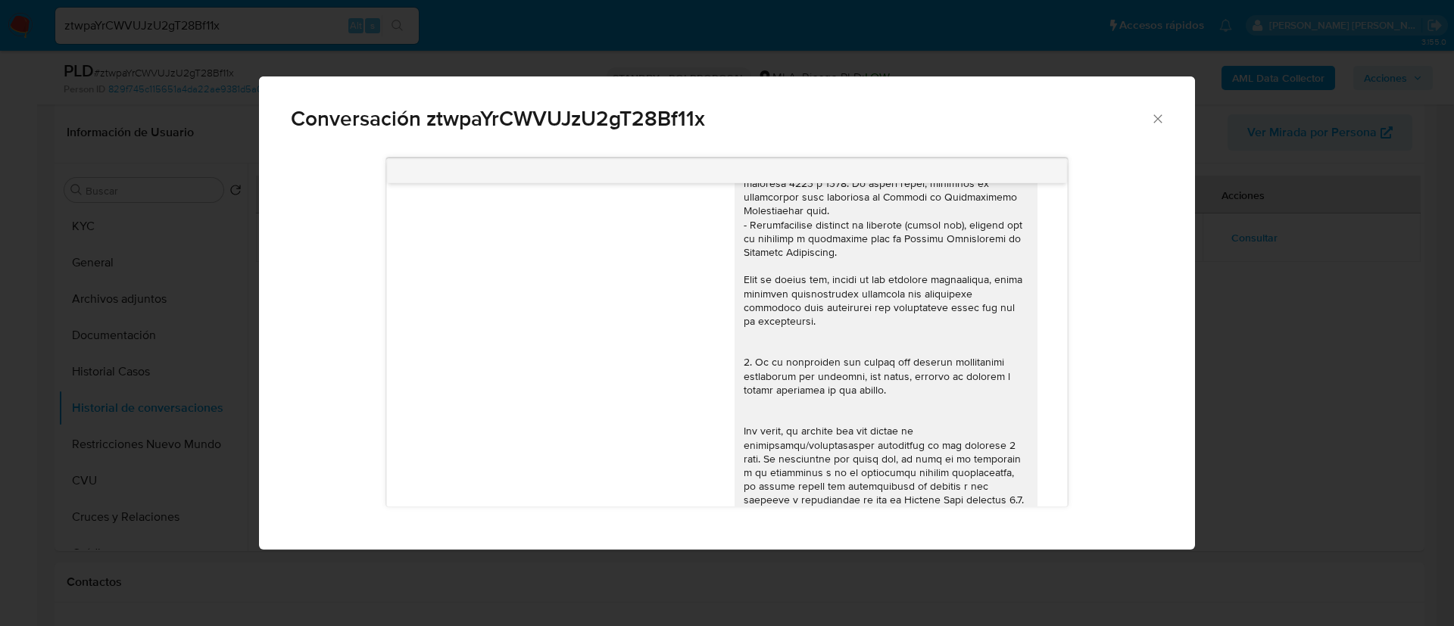
scroll to position [0, 0]
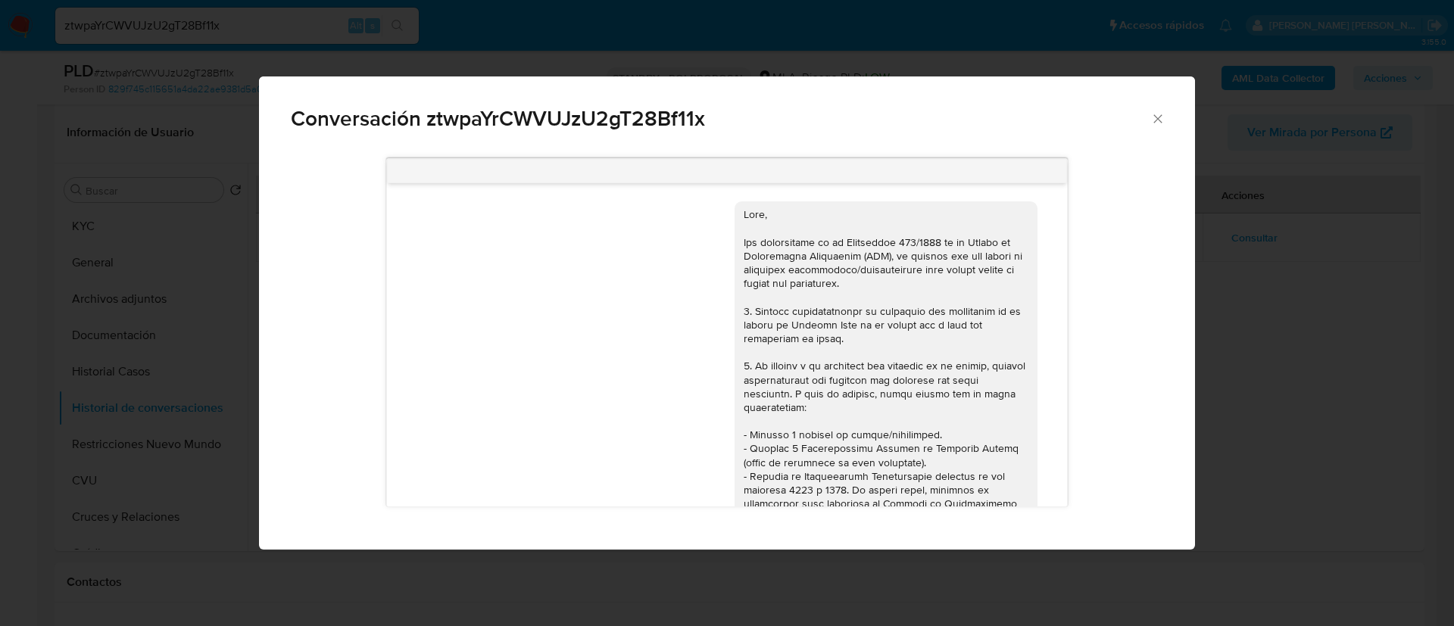
click at [1319, 373] on div "Conversación ztwpaYrCWVUJzU2gT28Bf11x 18/06/2025 18:10:08 Hola, Esperamos que t…" at bounding box center [727, 313] width 1454 height 626
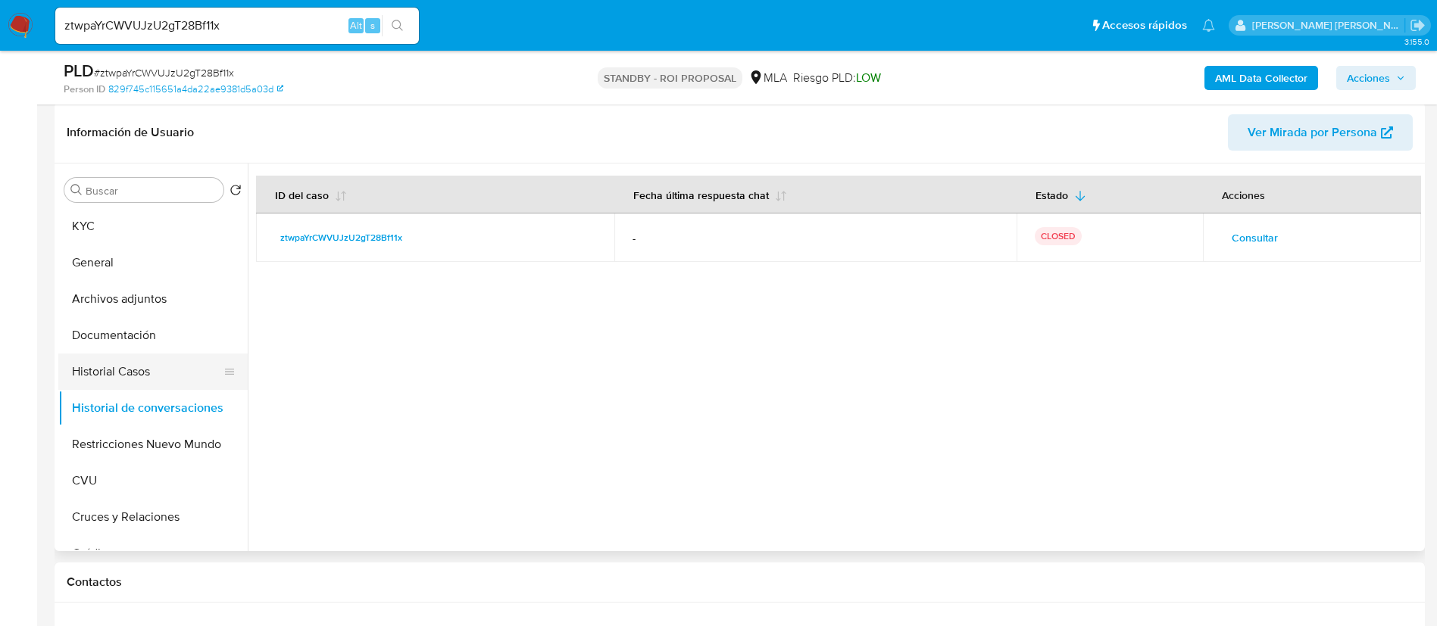
drag, startPoint x: 125, startPoint y: 394, endPoint x: 128, endPoint y: 386, distance: 8.9
click at [123, 394] on button "Historial de conversaciones" at bounding box center [152, 408] width 189 height 36
click at [127, 376] on button "Historial Casos" at bounding box center [146, 372] width 177 height 36
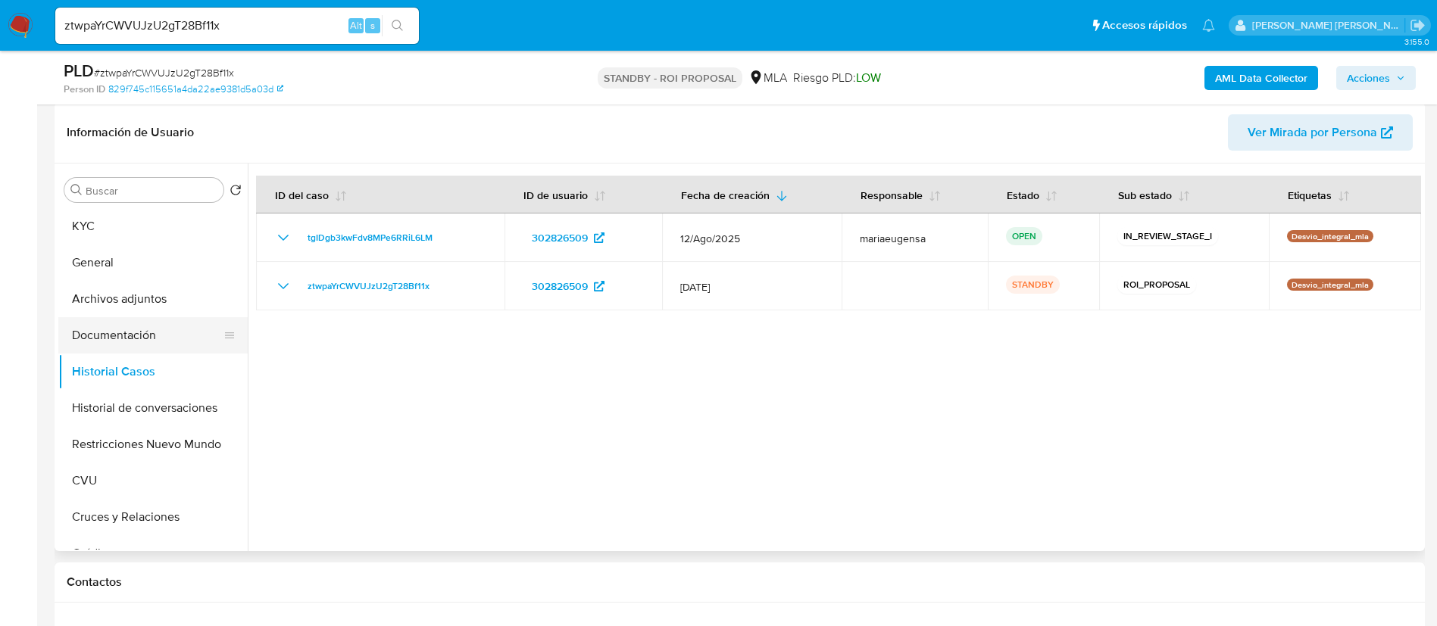
click at [174, 342] on button "Documentación" at bounding box center [146, 335] width 177 height 36
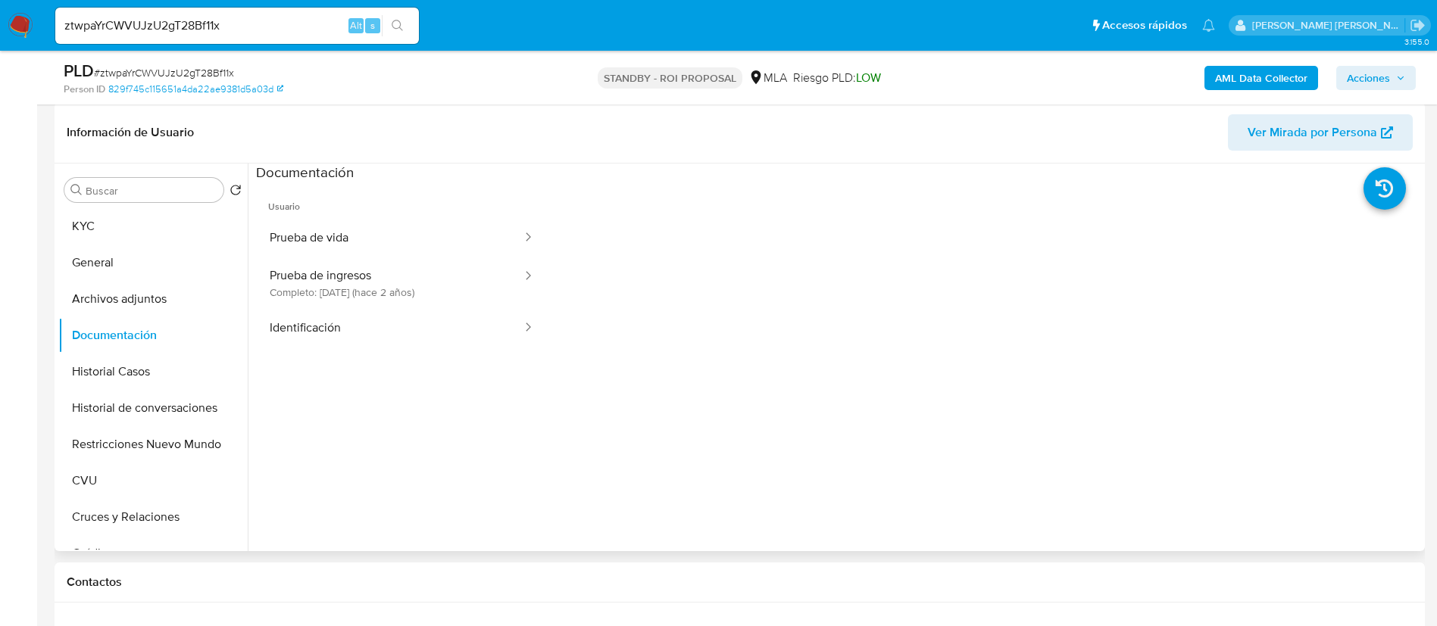
click at [401, 242] on button "Prueba de vida" at bounding box center [389, 238] width 267 height 39
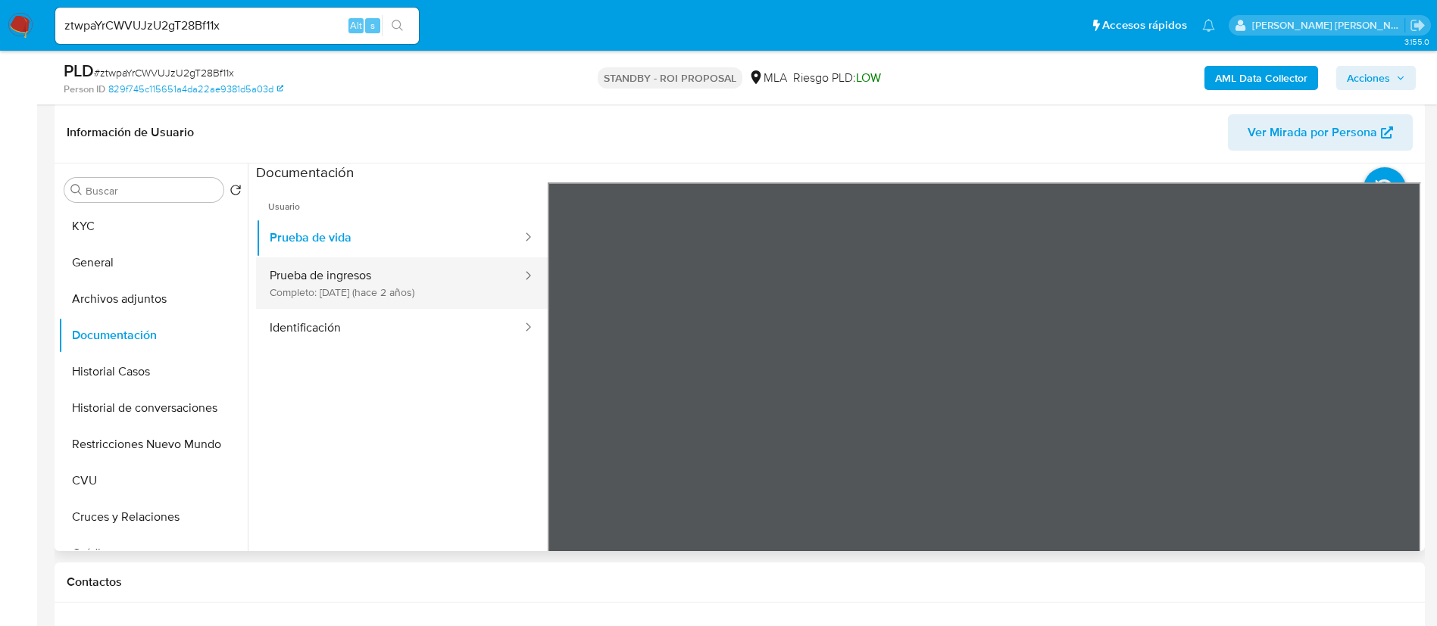
click at [415, 295] on button "Prueba de ingresos Completo: 20/04/2023 (hace 2 años)" at bounding box center [389, 284] width 267 height 52
click at [409, 275] on button "Prueba de ingresos Completo: 20/04/2023 (hace 2 años)" at bounding box center [389, 284] width 267 height 52
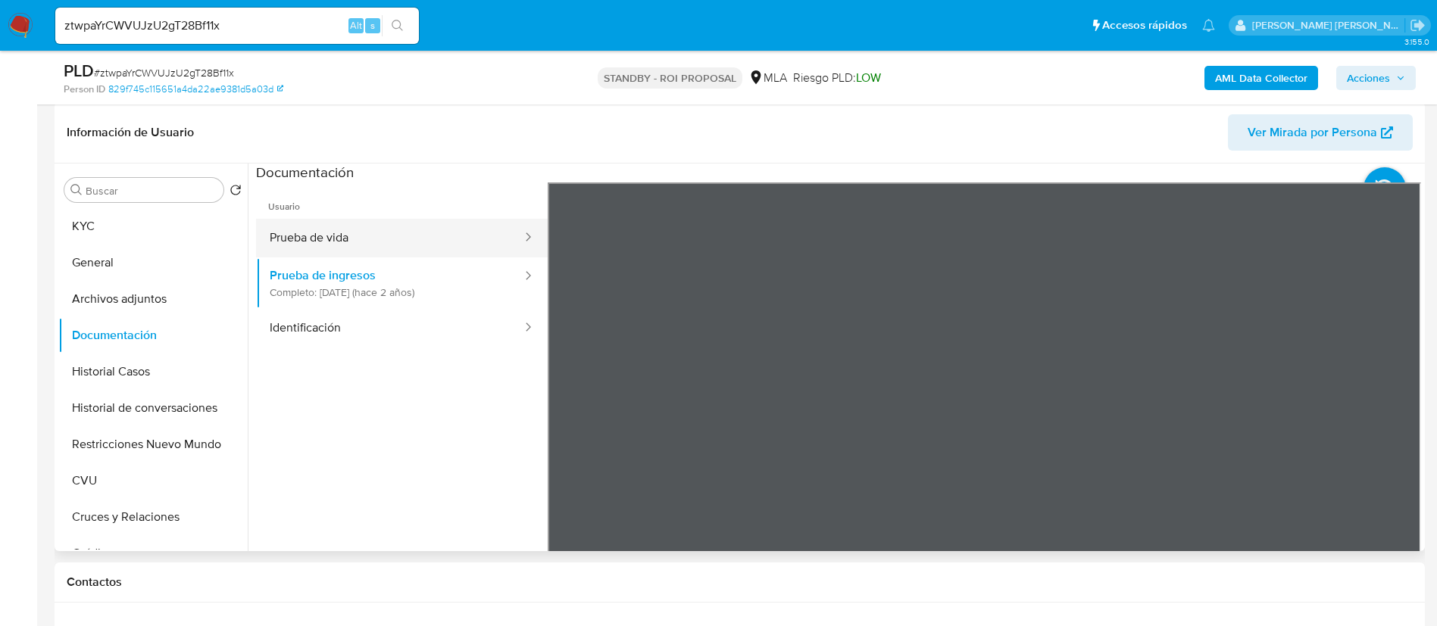
click at [427, 234] on button "Prueba de vida" at bounding box center [389, 238] width 267 height 39
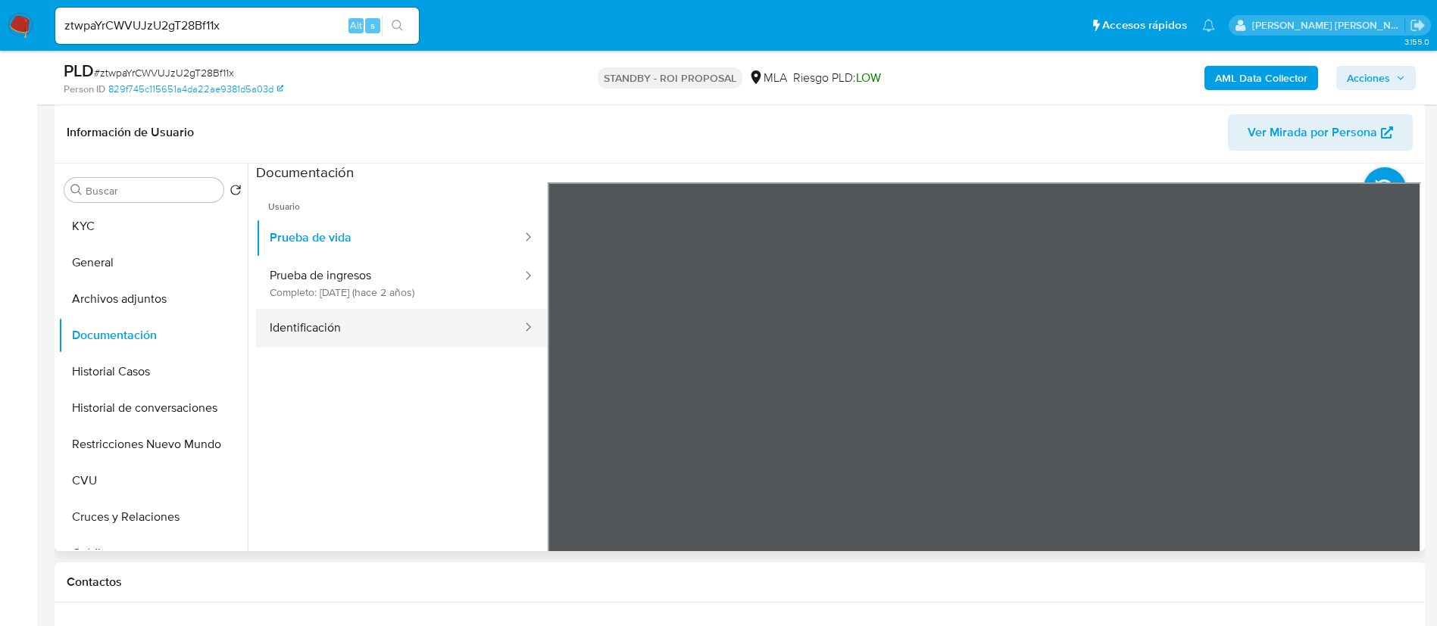
click at [363, 342] on button "Identificación" at bounding box center [389, 328] width 267 height 39
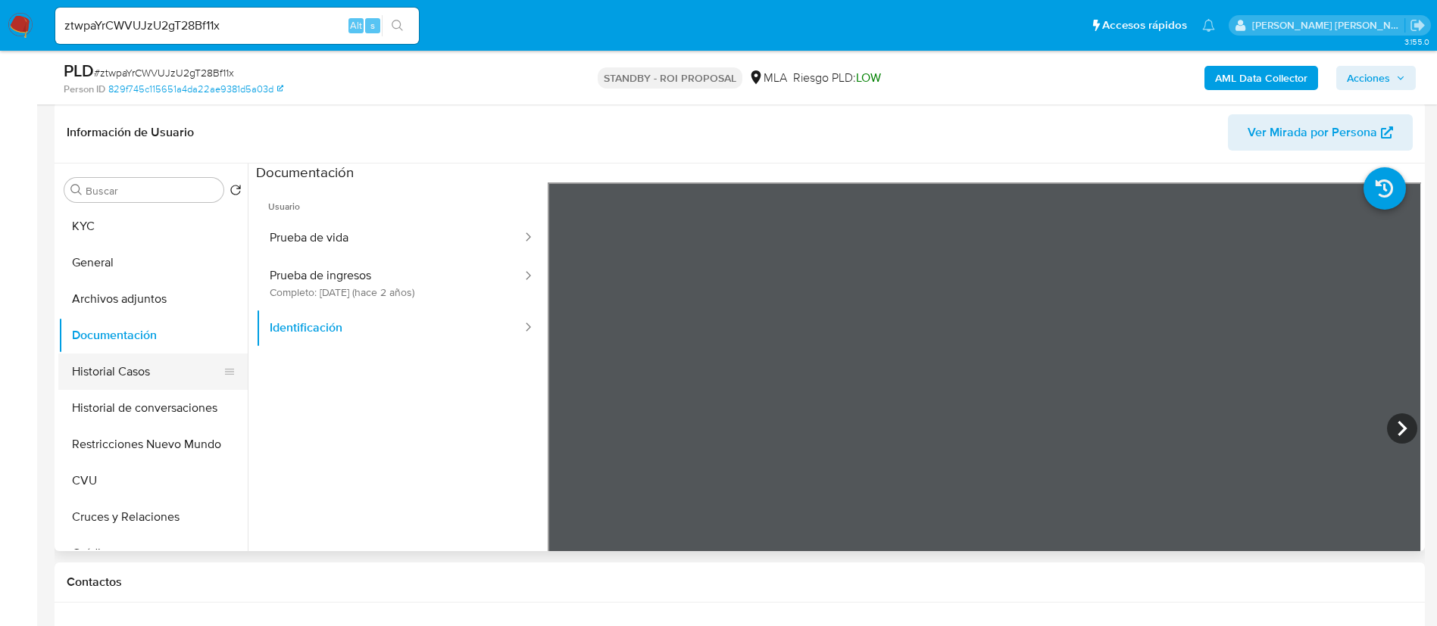
click at [145, 386] on button "Historial Casos" at bounding box center [146, 372] width 177 height 36
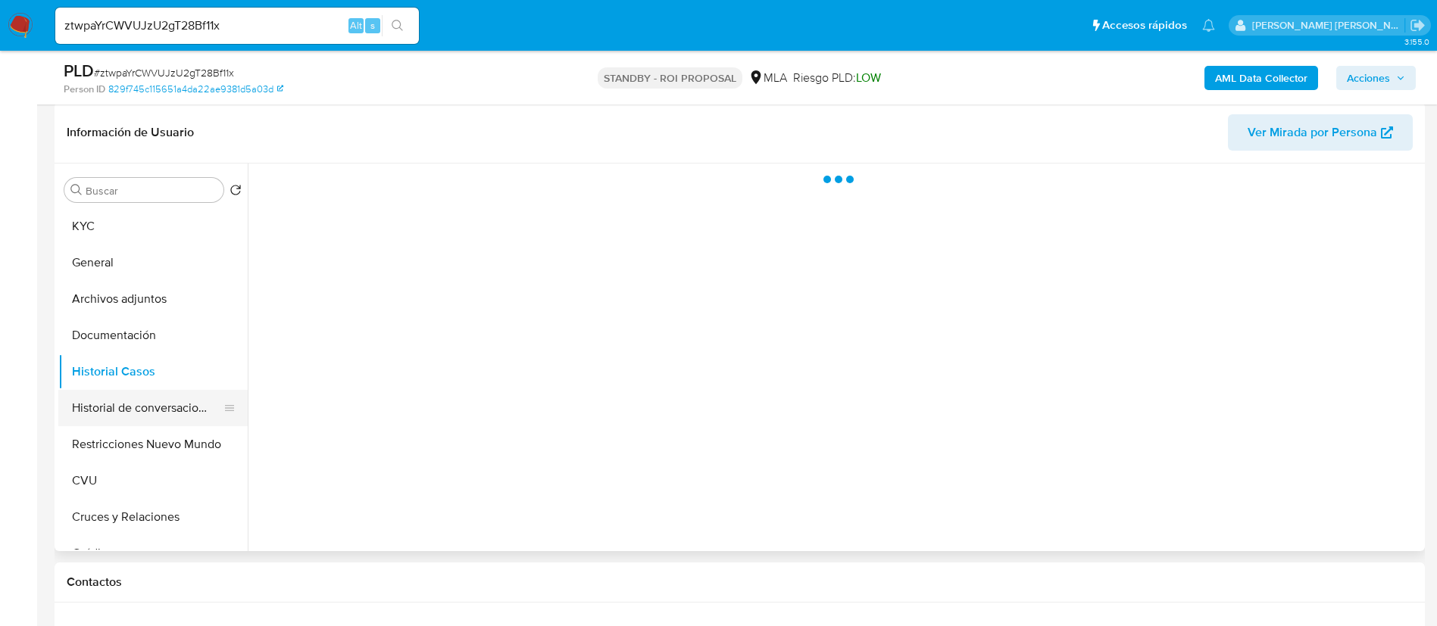
click at [147, 403] on button "Historial de conversaciones" at bounding box center [146, 408] width 177 height 36
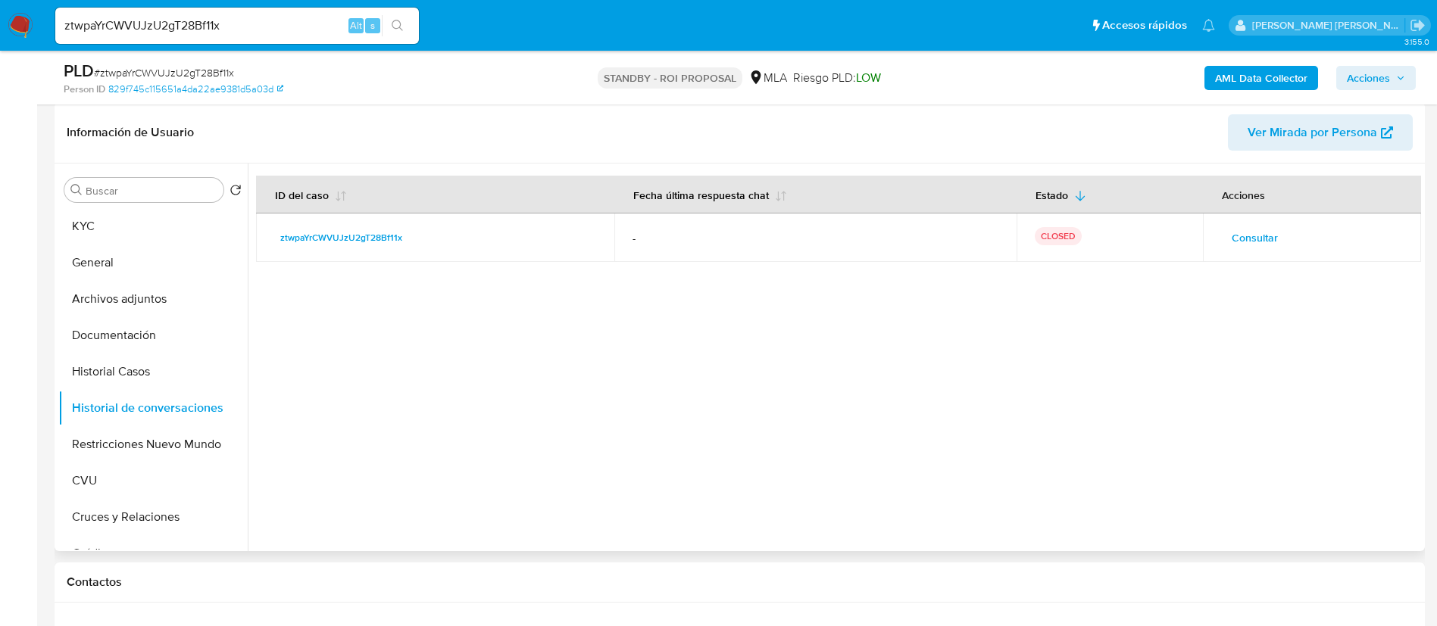
click at [1261, 241] on span "Consultar" at bounding box center [1255, 237] width 46 height 21
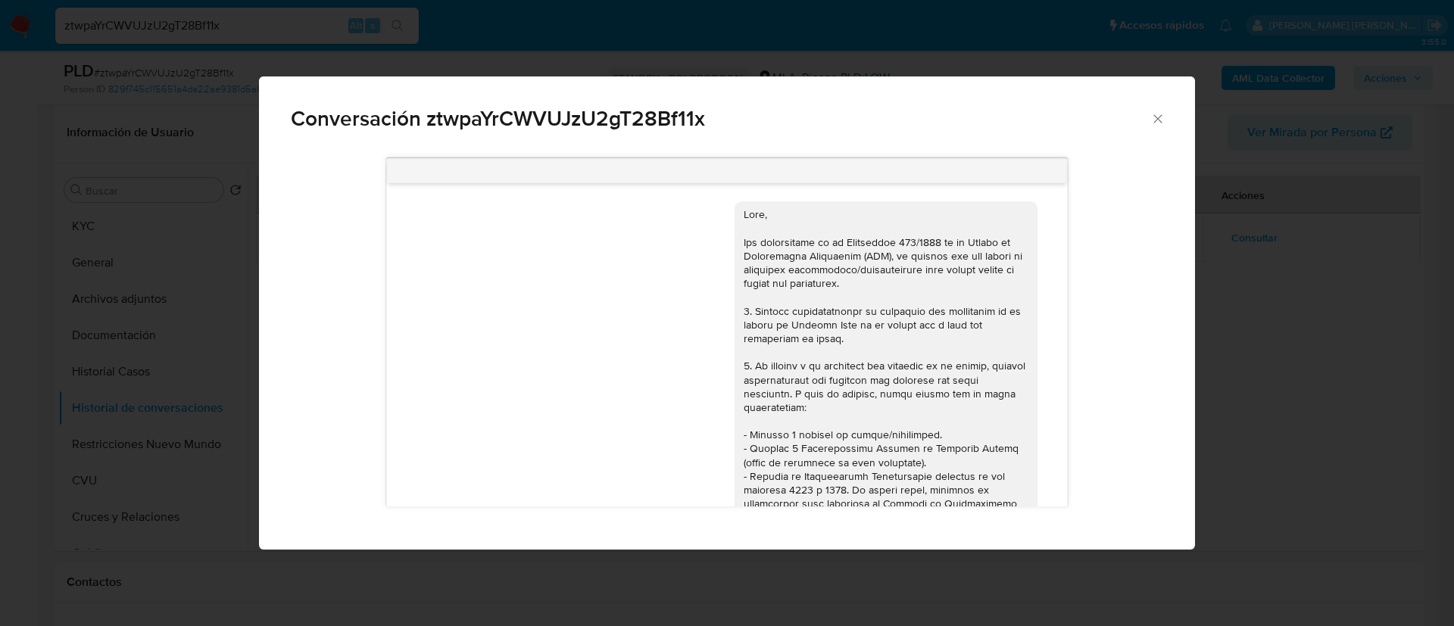
click at [1245, 388] on div "Conversación ztwpaYrCWVUJzU2gT28Bf11x 18/06/2025 18:10:08 Hola, Esperamos que t…" at bounding box center [727, 313] width 1454 height 626
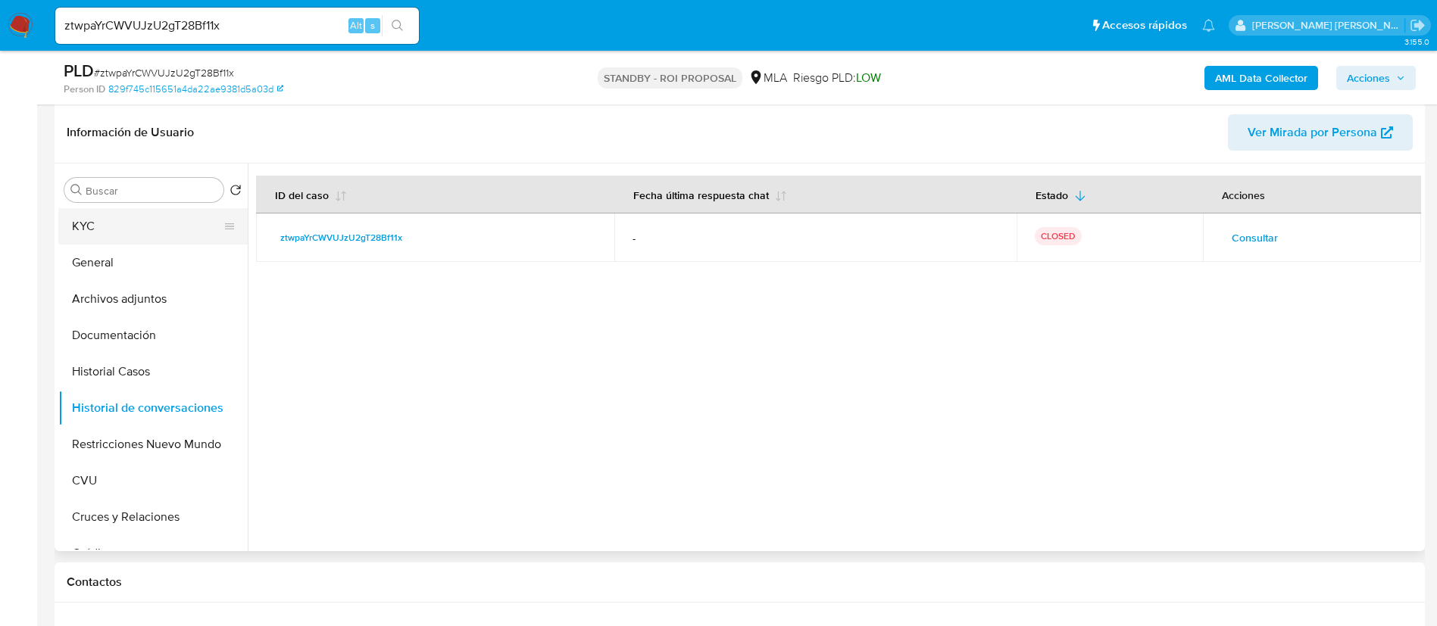
click at [144, 211] on button "KYC" at bounding box center [146, 226] width 177 height 36
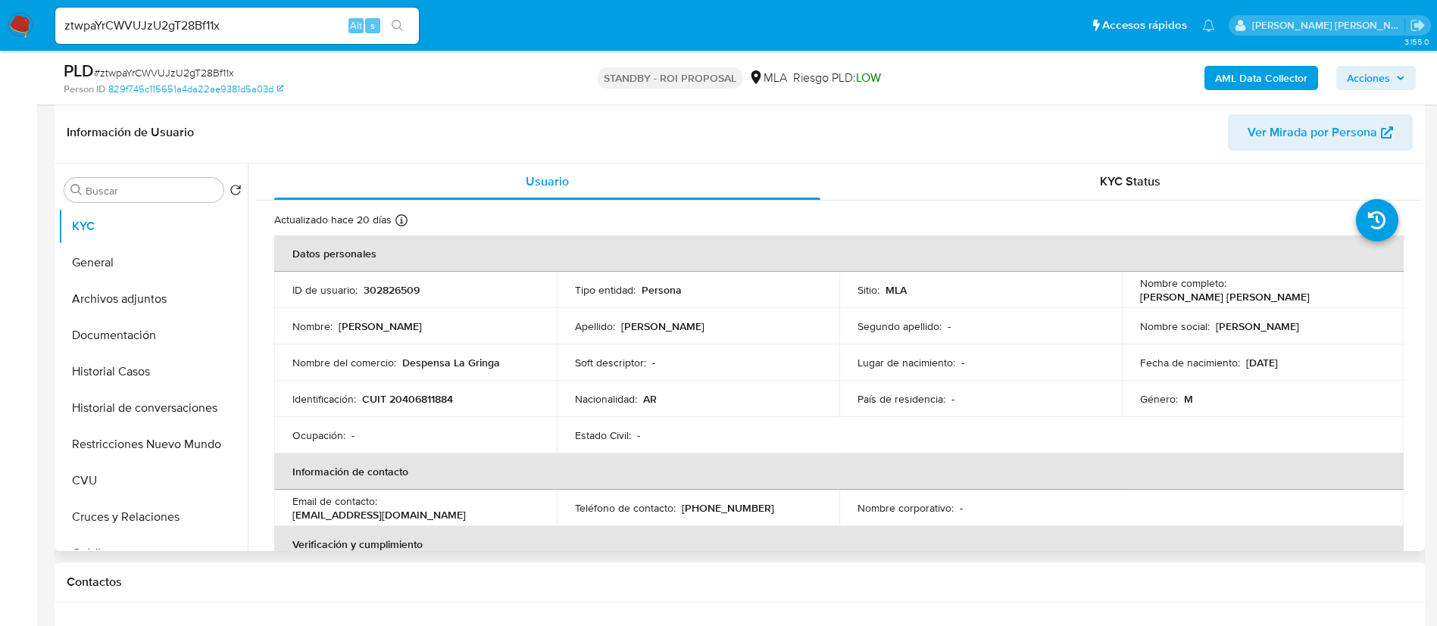
drag, startPoint x: 470, startPoint y: 514, endPoint x: 281, endPoint y: 520, distance: 188.7
click at [281, 520] on td "Email de contacto : juancruzetcheverry514@gmail.com" at bounding box center [415, 508] width 283 height 36
copy p "juancruzetcheverry514@gmail.com"
click at [251, 13] on div "ztwpaYrCWVUJzU2gT28Bf11x Alt s" at bounding box center [237, 26] width 364 height 36
click at [251, 19] on input "ztwpaYrCWVUJzU2gT28Bf11x" at bounding box center [237, 26] width 364 height 20
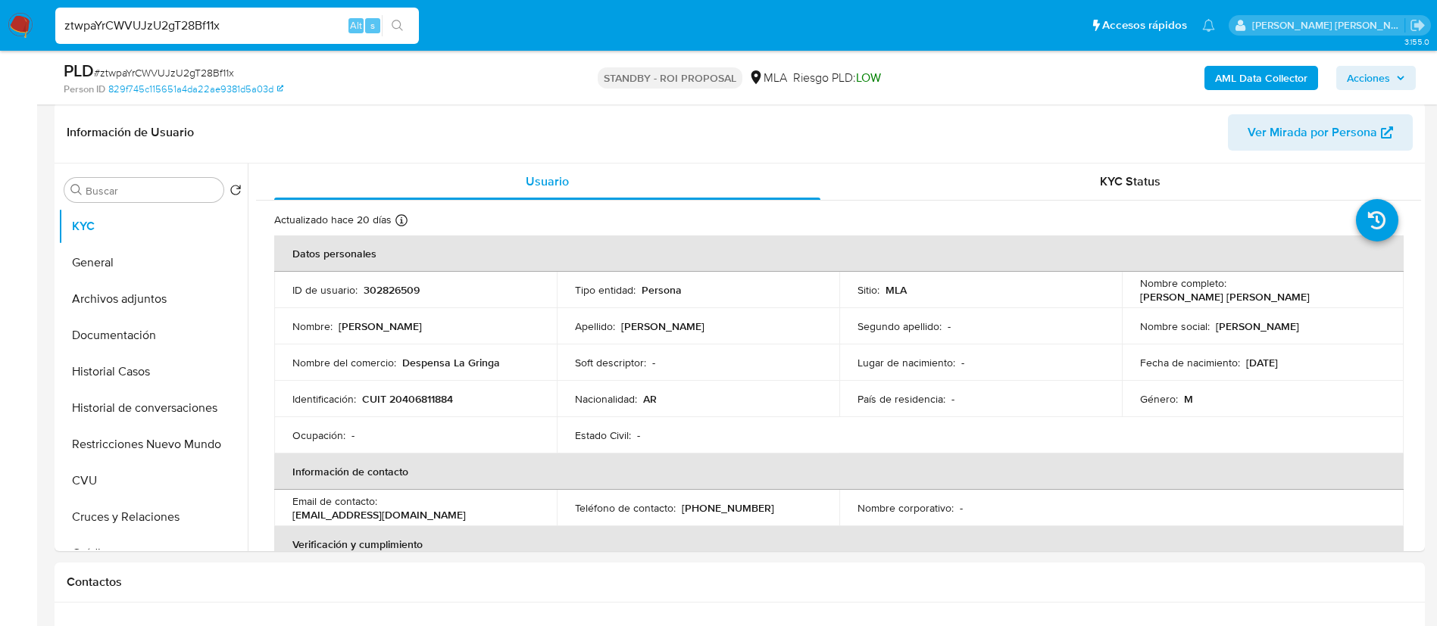
click at [251, 19] on input "ztwpaYrCWVUJzU2gT28Bf11x" at bounding box center [237, 26] width 364 height 20
paste input "5Z8zZapxv7g4FcIuq9EEEMIU"
type input "5Z8zZapxv7g4FcIuq9EEEMIU"
click at [398, 21] on icon "search-icon" at bounding box center [398, 26] width 12 height 12
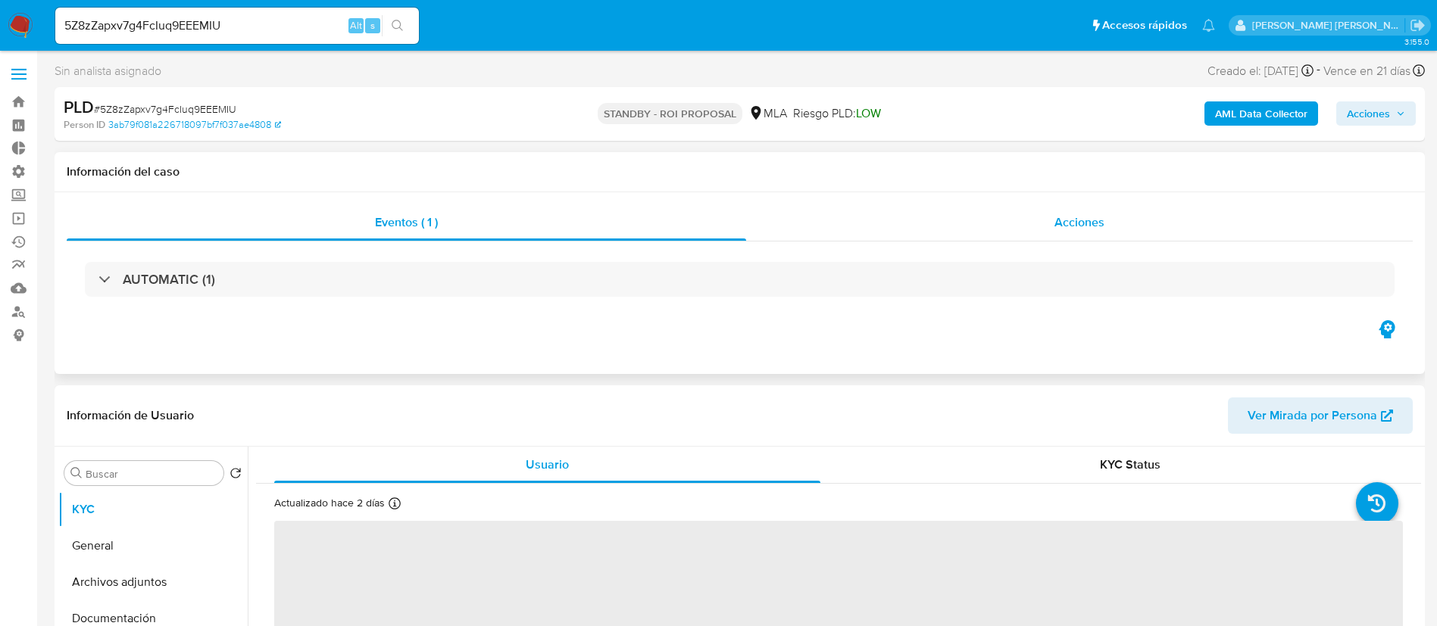
click at [1076, 221] on span "Acciones" at bounding box center [1079, 222] width 50 height 17
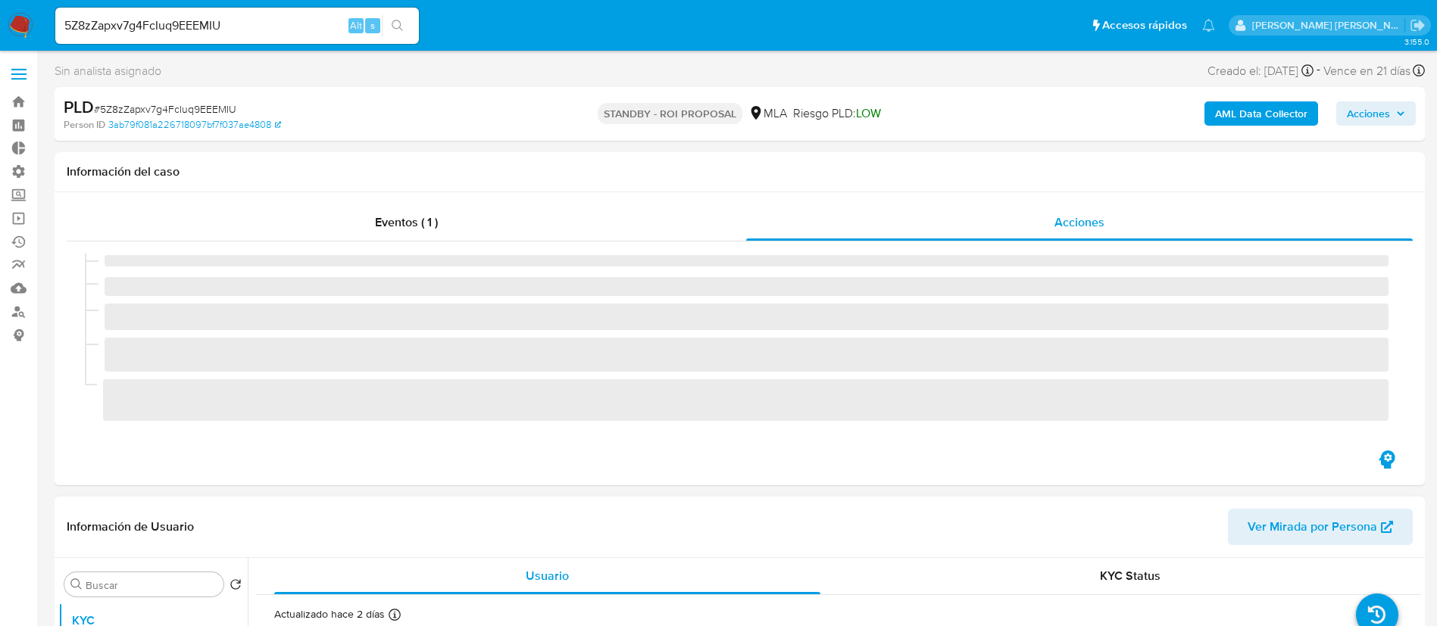
select select "10"
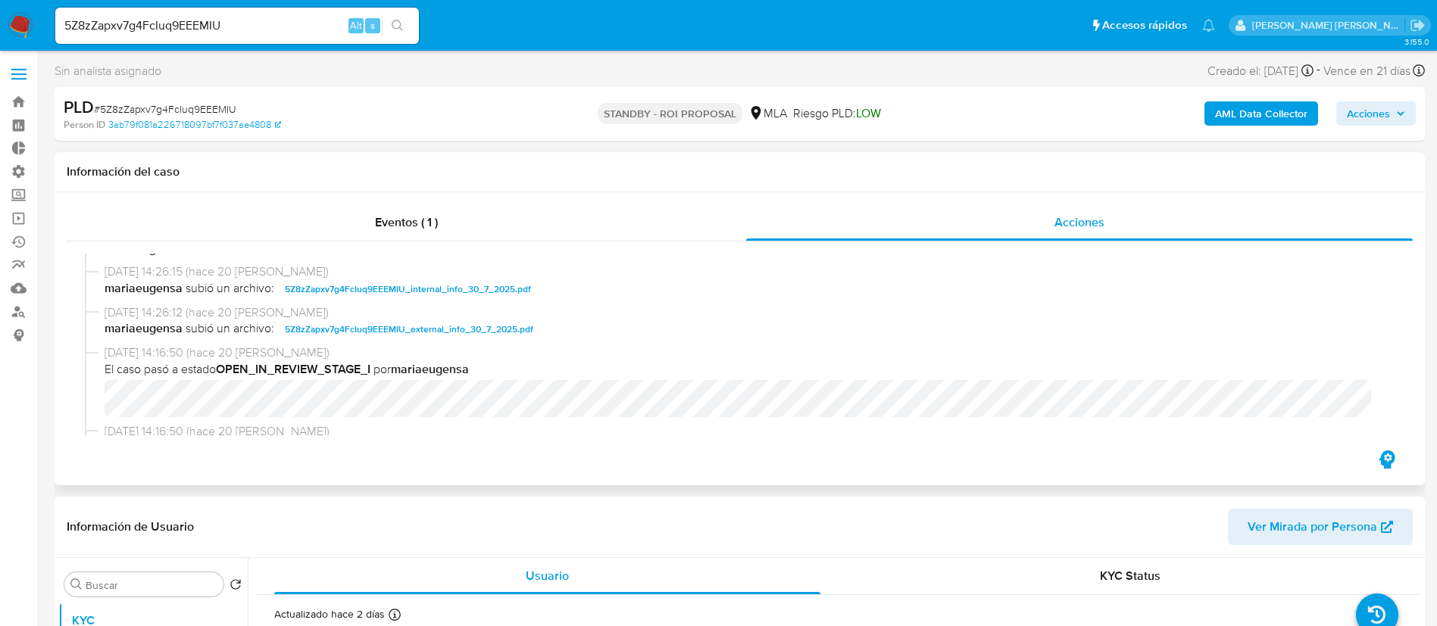
scroll to position [114, 0]
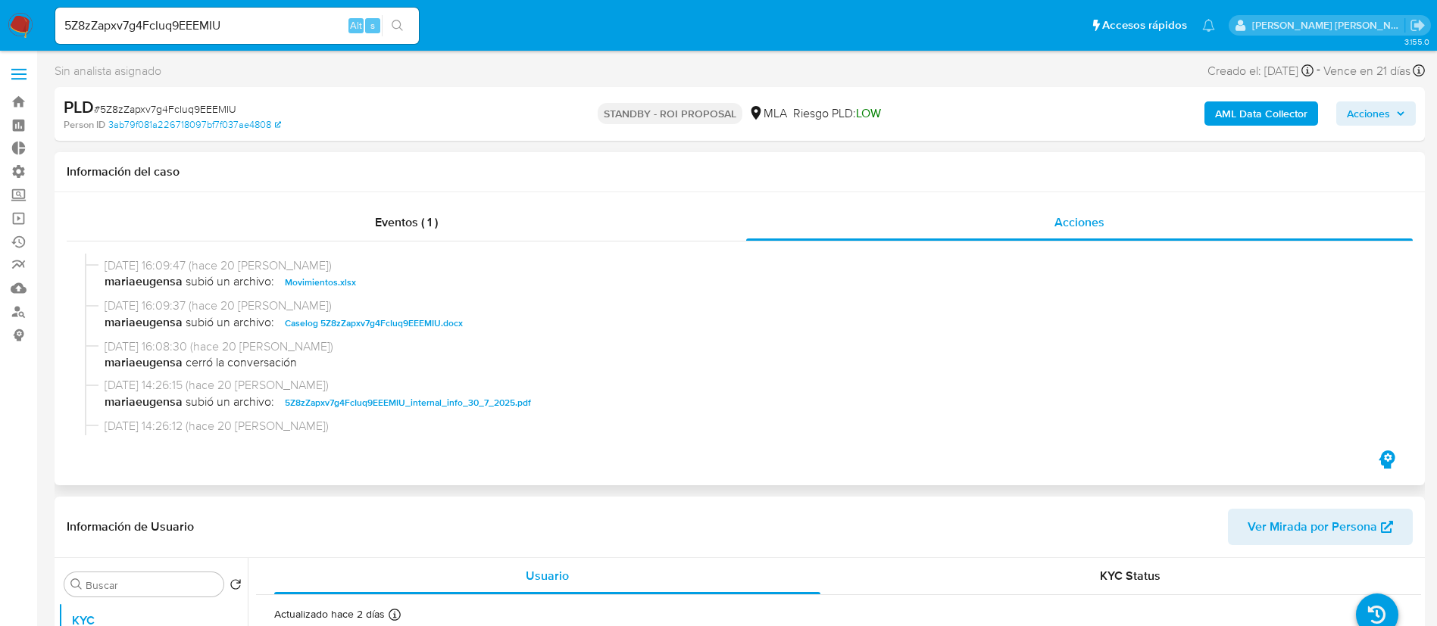
click at [333, 317] on span "Caselog 5Z8zZapxv7g4FcIuq9EEEMIU.docx" at bounding box center [374, 323] width 178 height 18
click at [318, 275] on span "Movimientos.xlsx" at bounding box center [320, 282] width 71 height 18
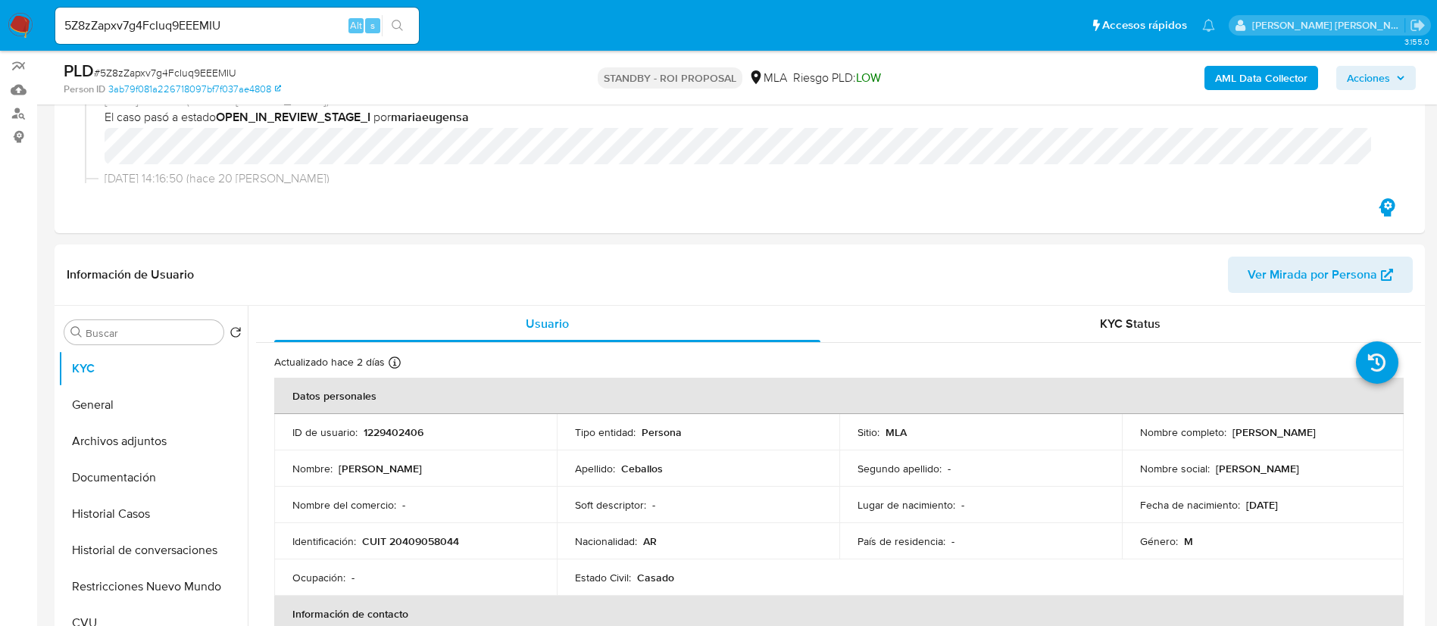
scroll to position [341, 0]
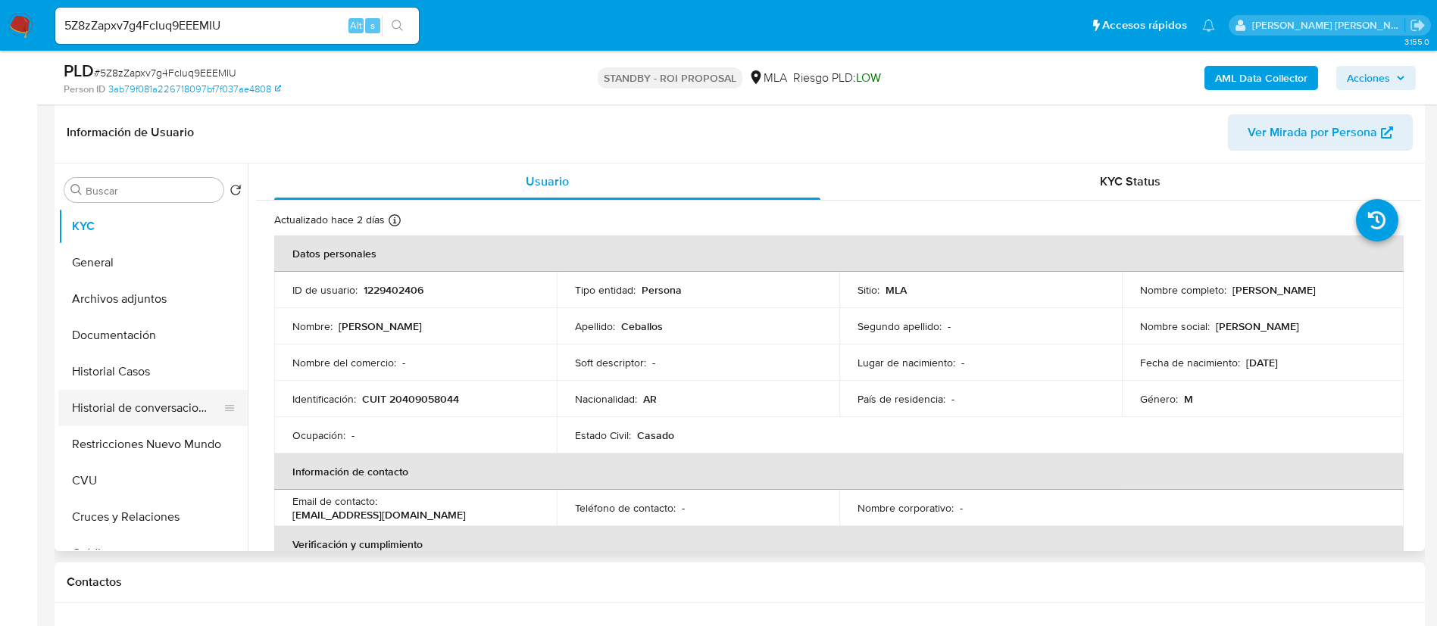
click at [164, 398] on button "Historial de conversaciones" at bounding box center [146, 408] width 177 height 36
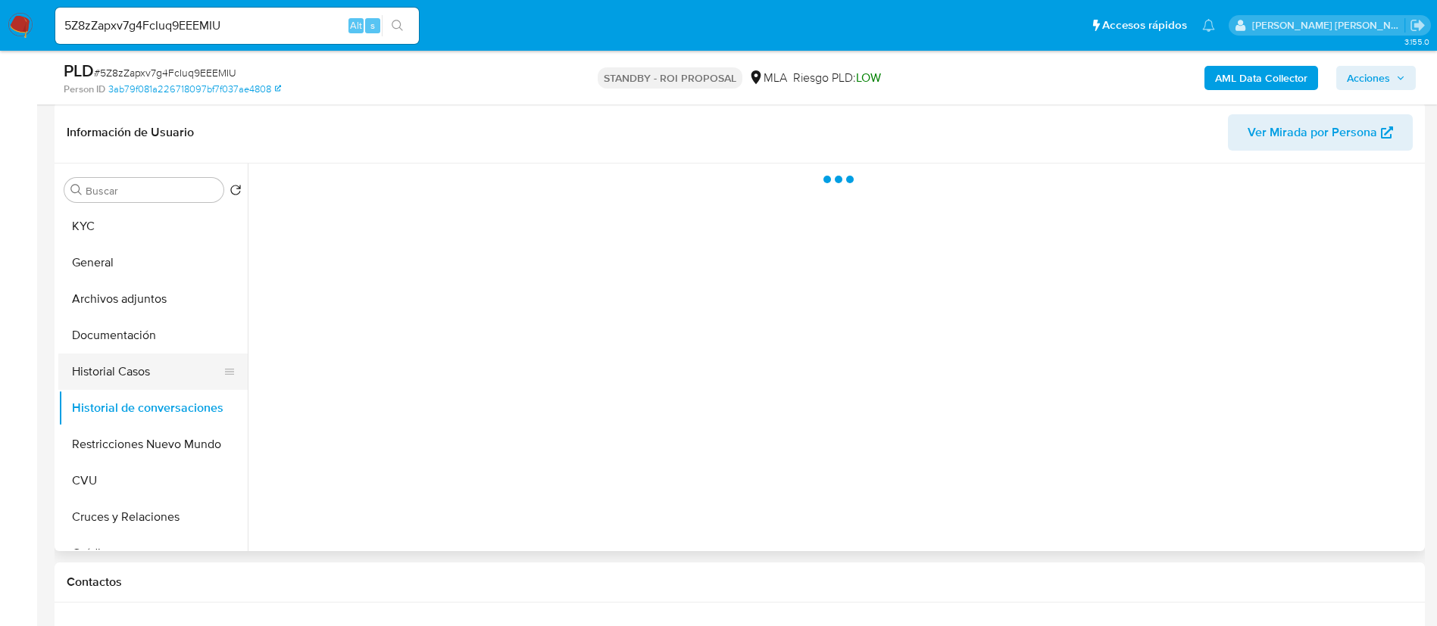
click at [167, 365] on button "Historial Casos" at bounding box center [146, 372] width 177 height 36
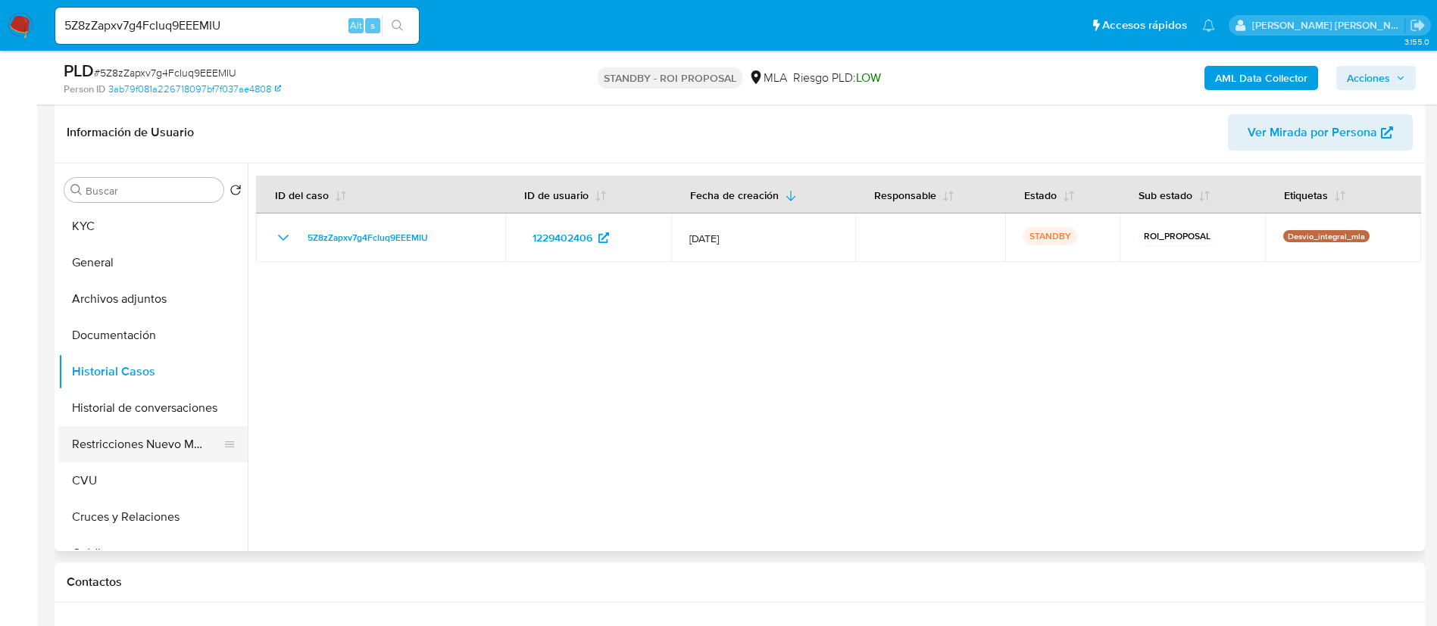
click at [112, 435] on button "Restricciones Nuevo Mundo" at bounding box center [146, 444] width 177 height 36
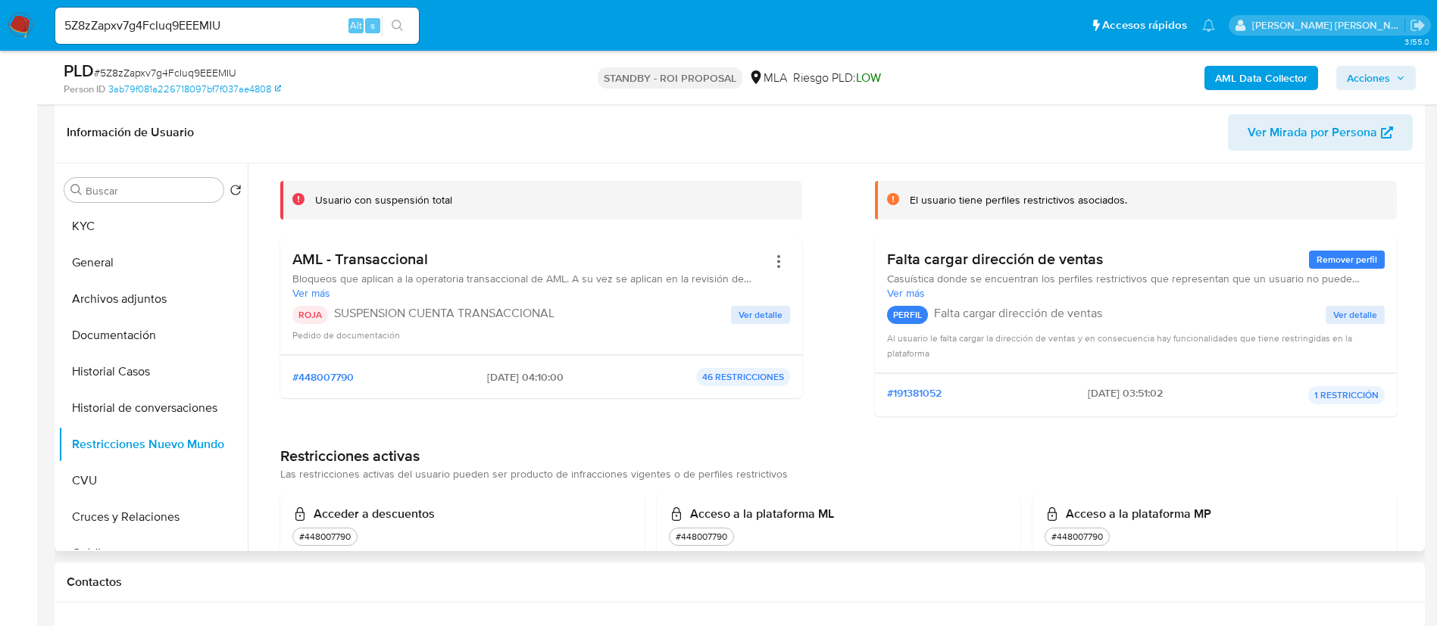
scroll to position [227, 0]
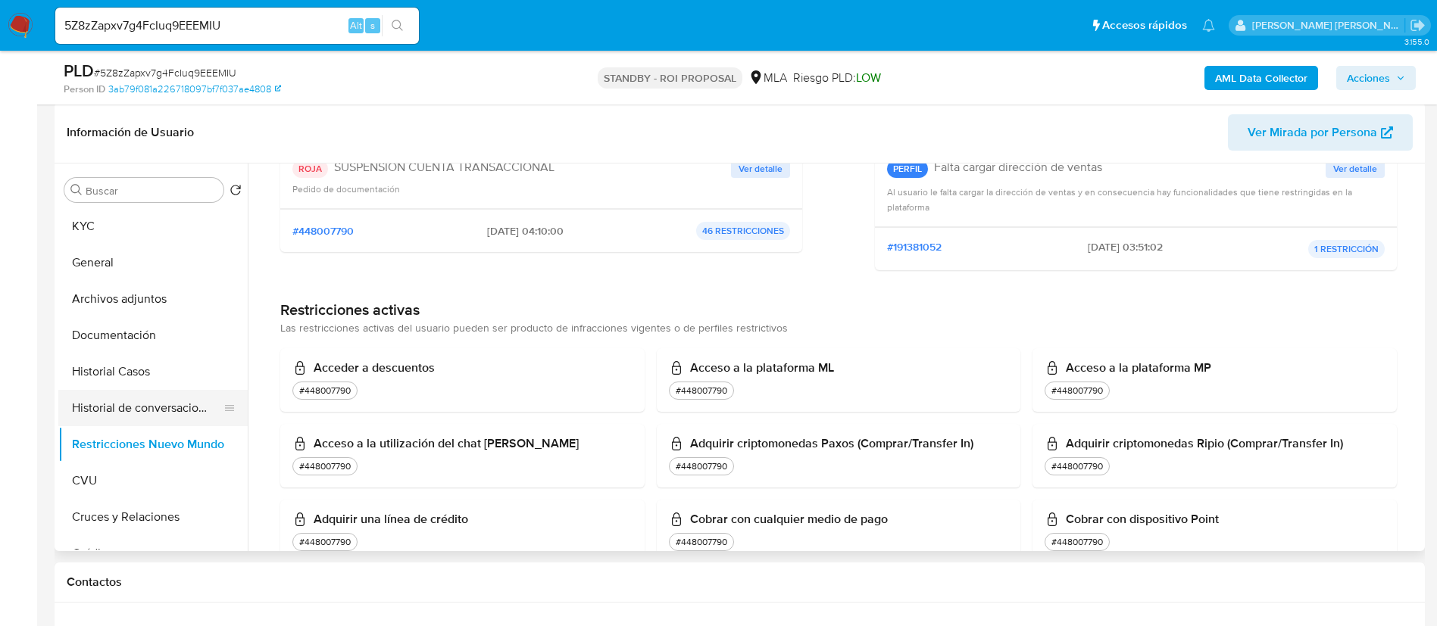
click at [173, 405] on button "Historial de conversaciones" at bounding box center [146, 408] width 177 height 36
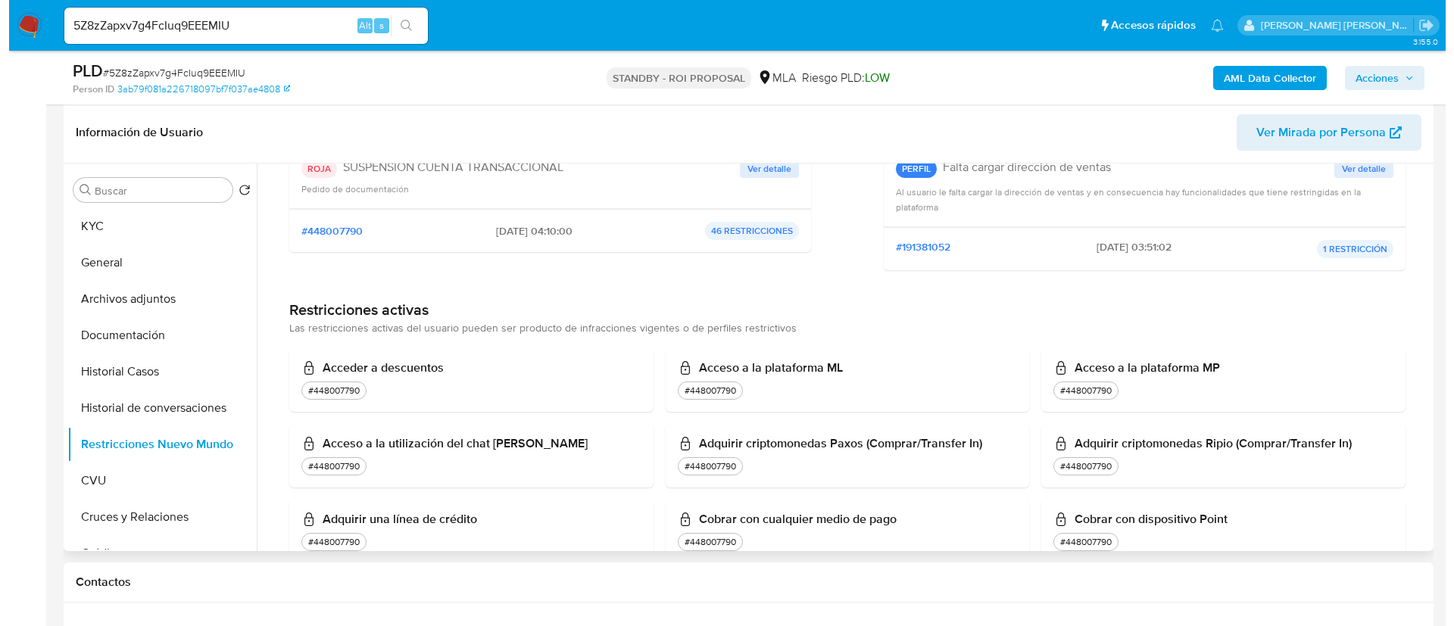
scroll to position [0, 0]
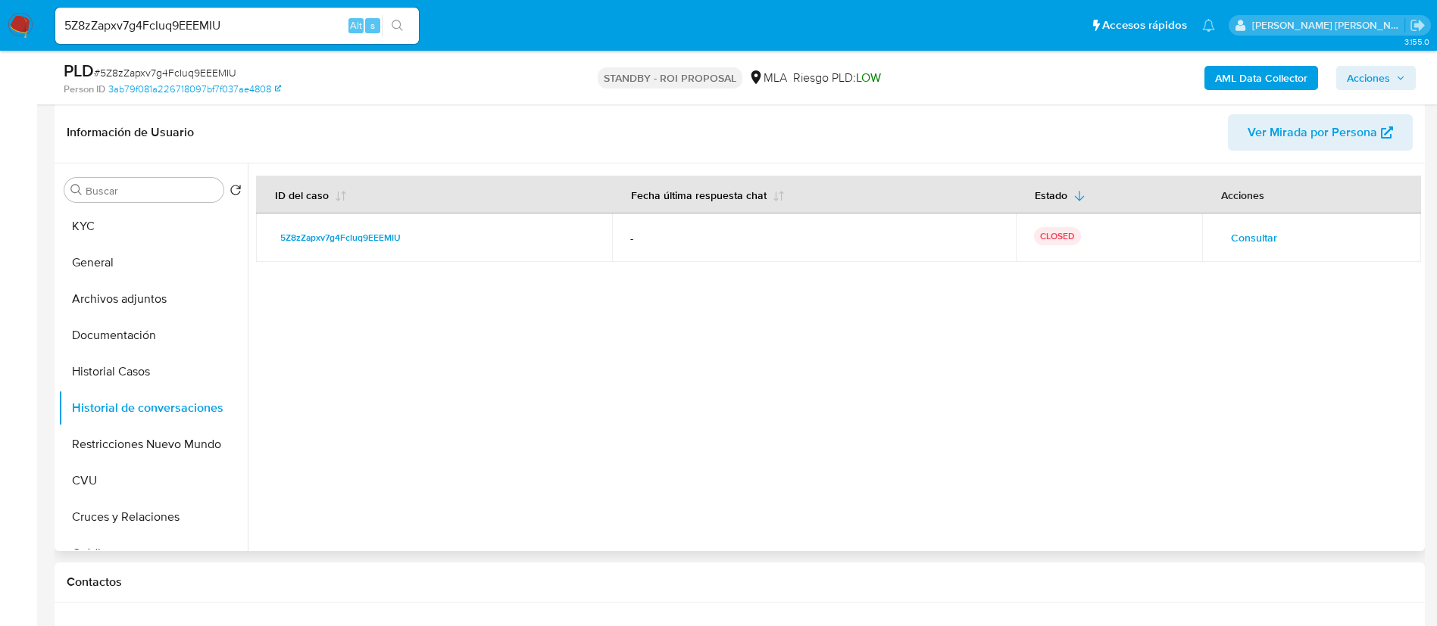
click at [1239, 232] on span "Consultar" at bounding box center [1254, 237] width 46 height 21
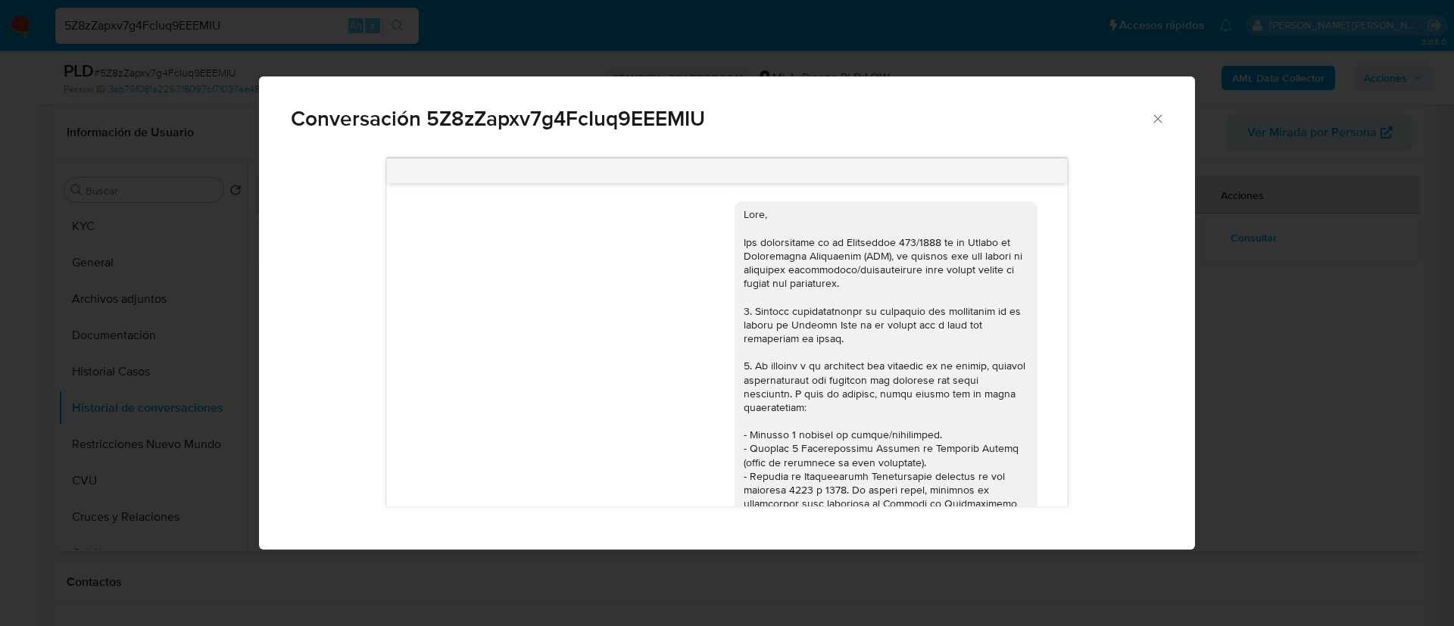
click at [80, 349] on div "Conversación 5Z8zZapxv7g4FcIuq9EEEMIU 18/06/2025 18:10:04 Hola, Esperamos que t…" at bounding box center [727, 313] width 1454 height 626
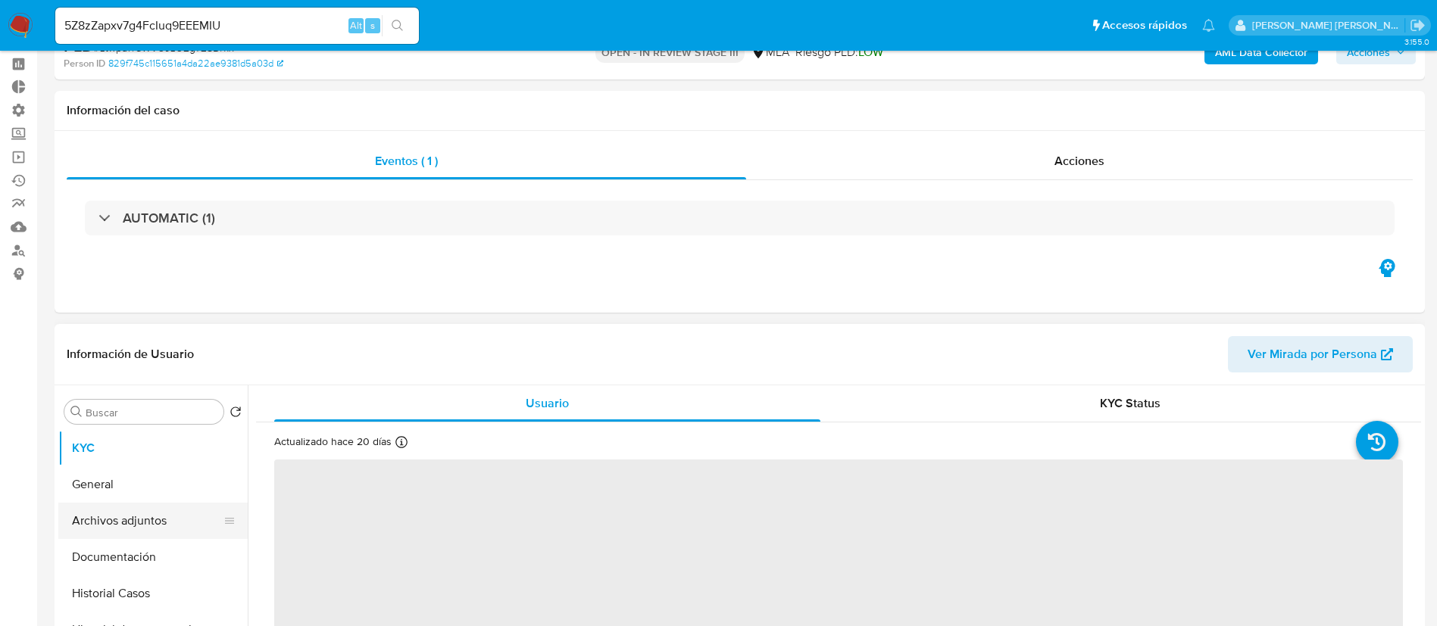
scroll to position [114, 0]
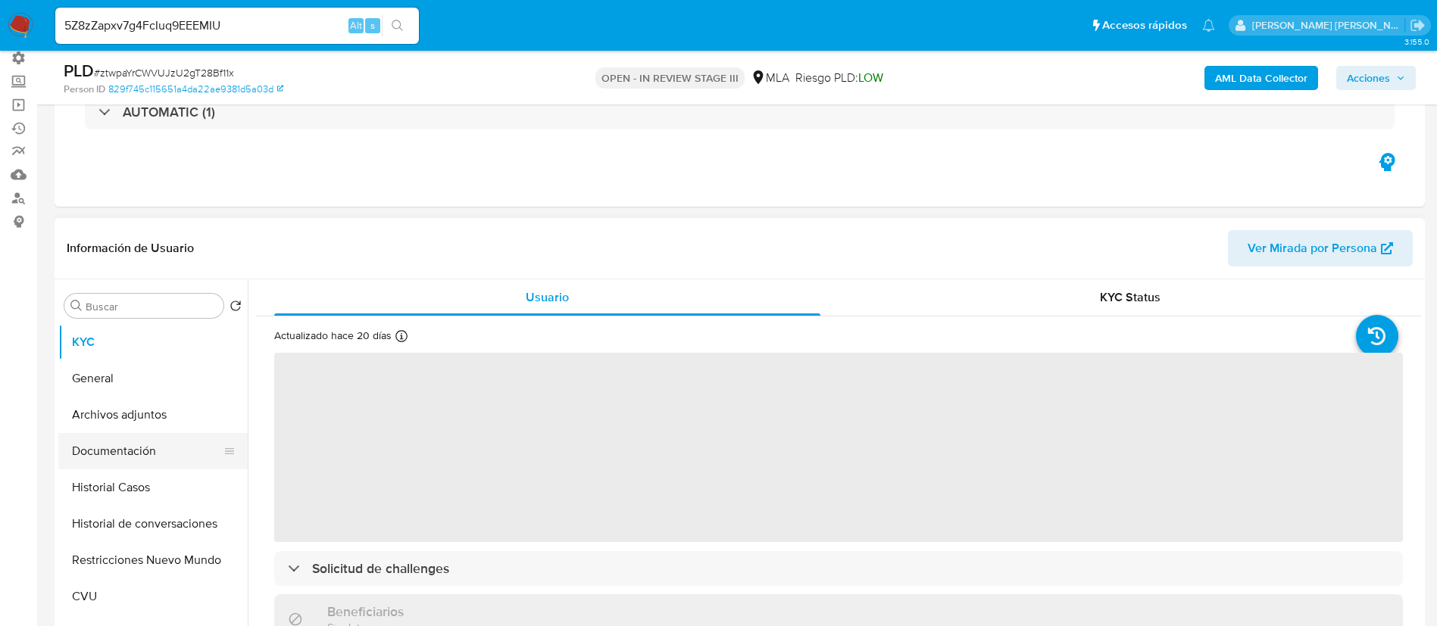
click at [145, 447] on button "Documentación" at bounding box center [146, 451] width 177 height 36
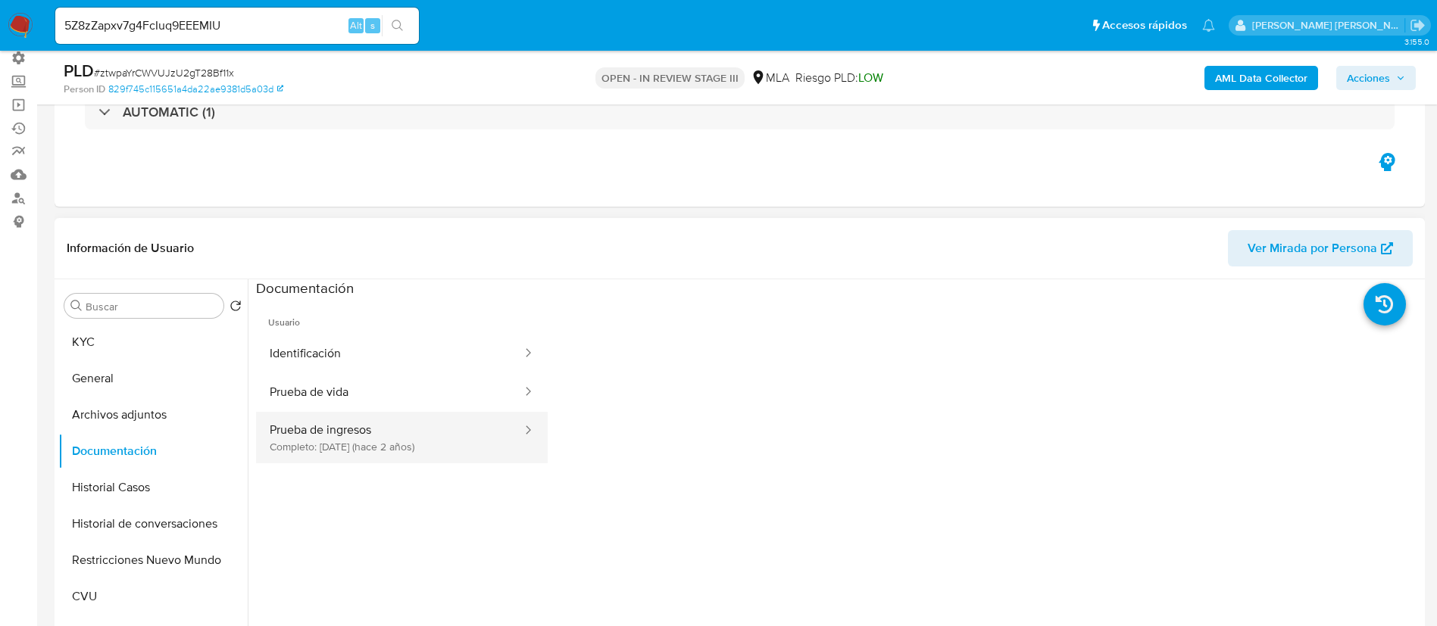
select select "10"
click at [438, 430] on button "Prueba de ingresos Completo: 20/04/2023 (hace 2 años)" at bounding box center [389, 438] width 267 height 52
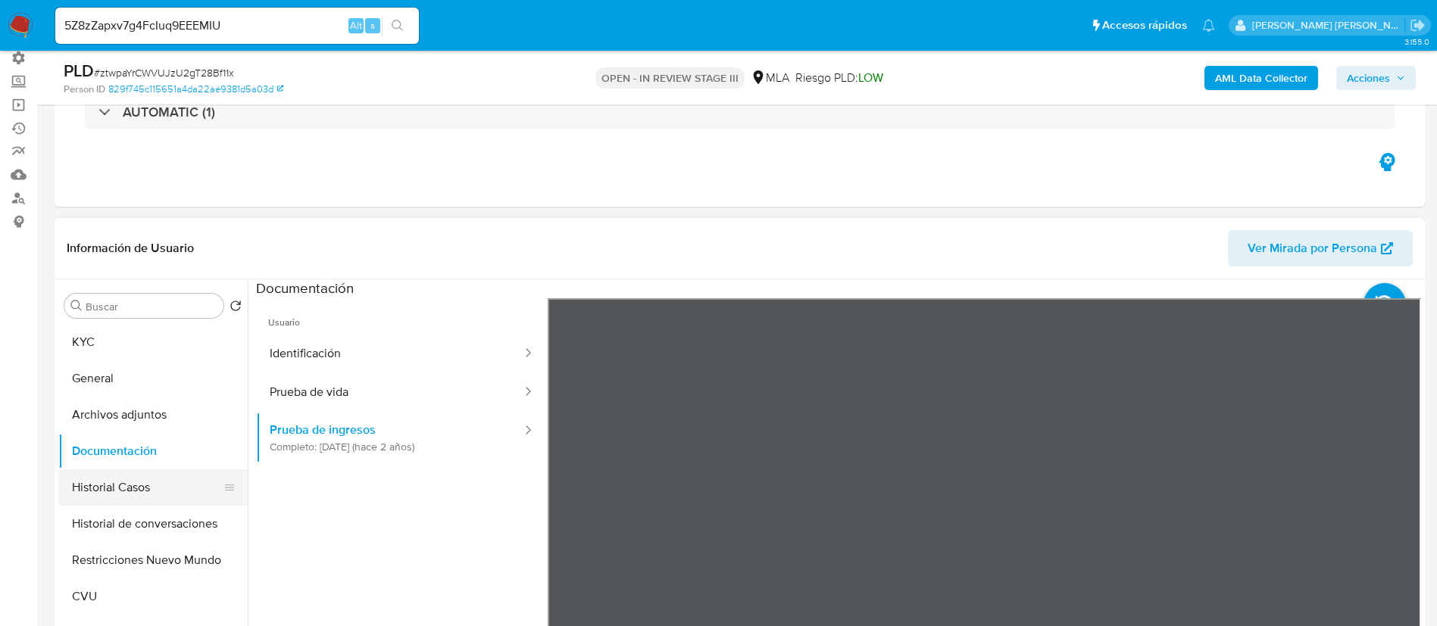
click at [131, 486] on button "Historial Casos" at bounding box center [146, 488] width 177 height 36
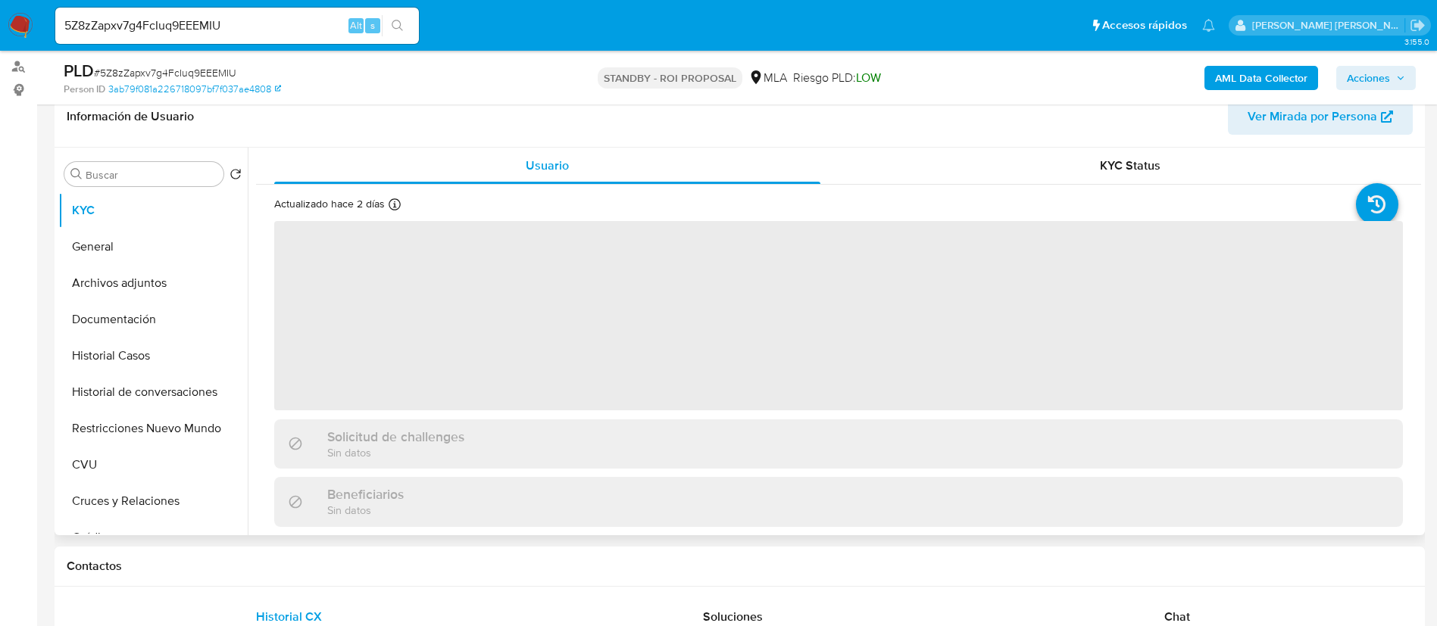
scroll to position [341, 0]
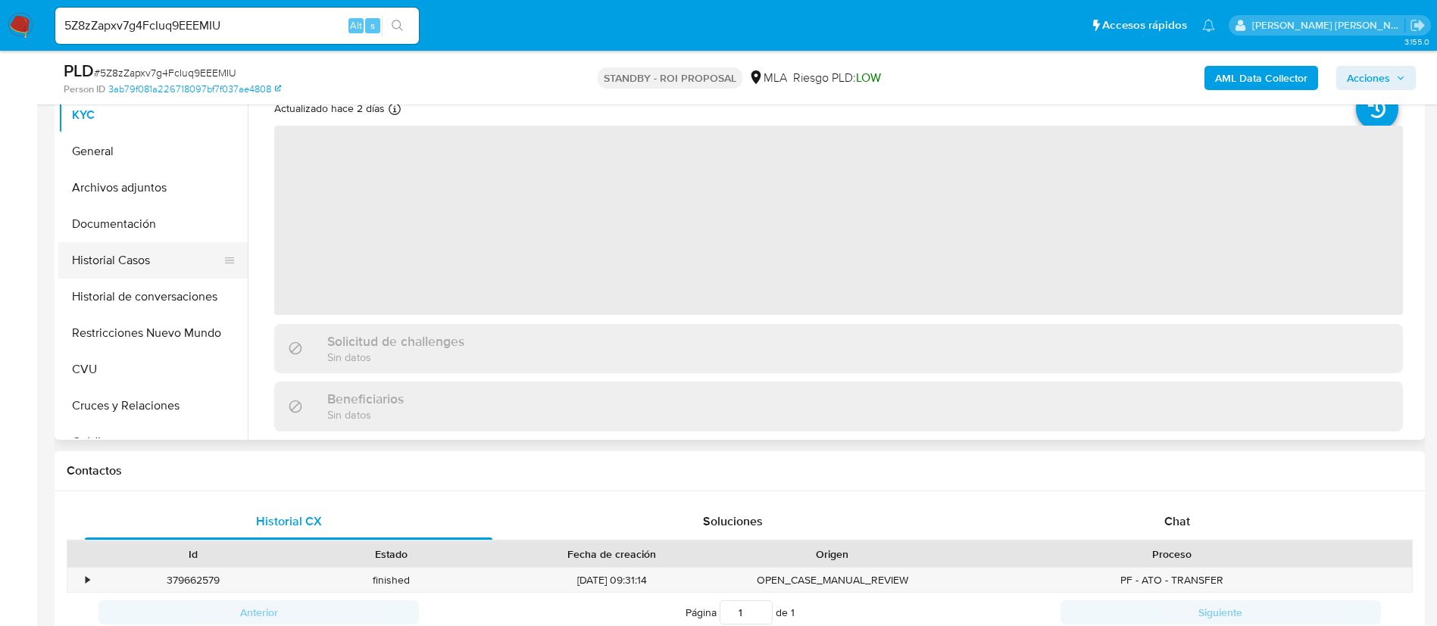
click at [177, 242] on button "Historial Casos" at bounding box center [146, 260] width 177 height 36
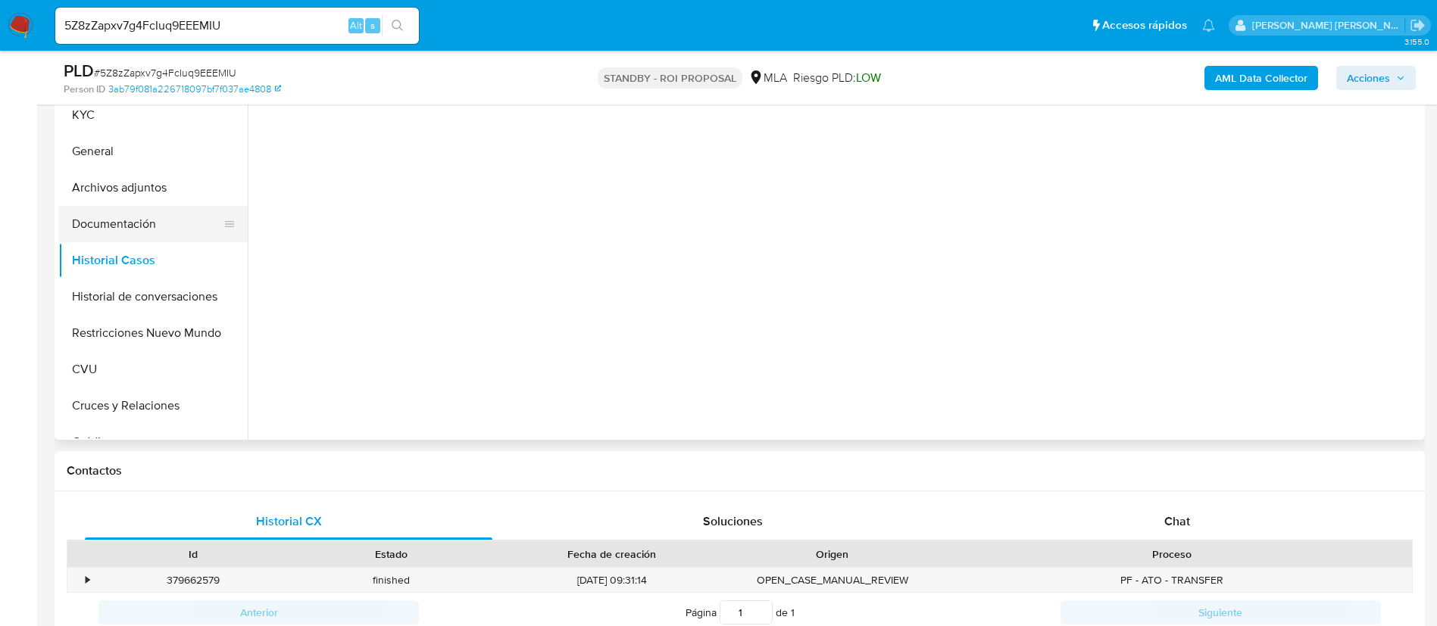
click at [172, 230] on button "Documentación" at bounding box center [146, 224] width 177 height 36
select select "10"
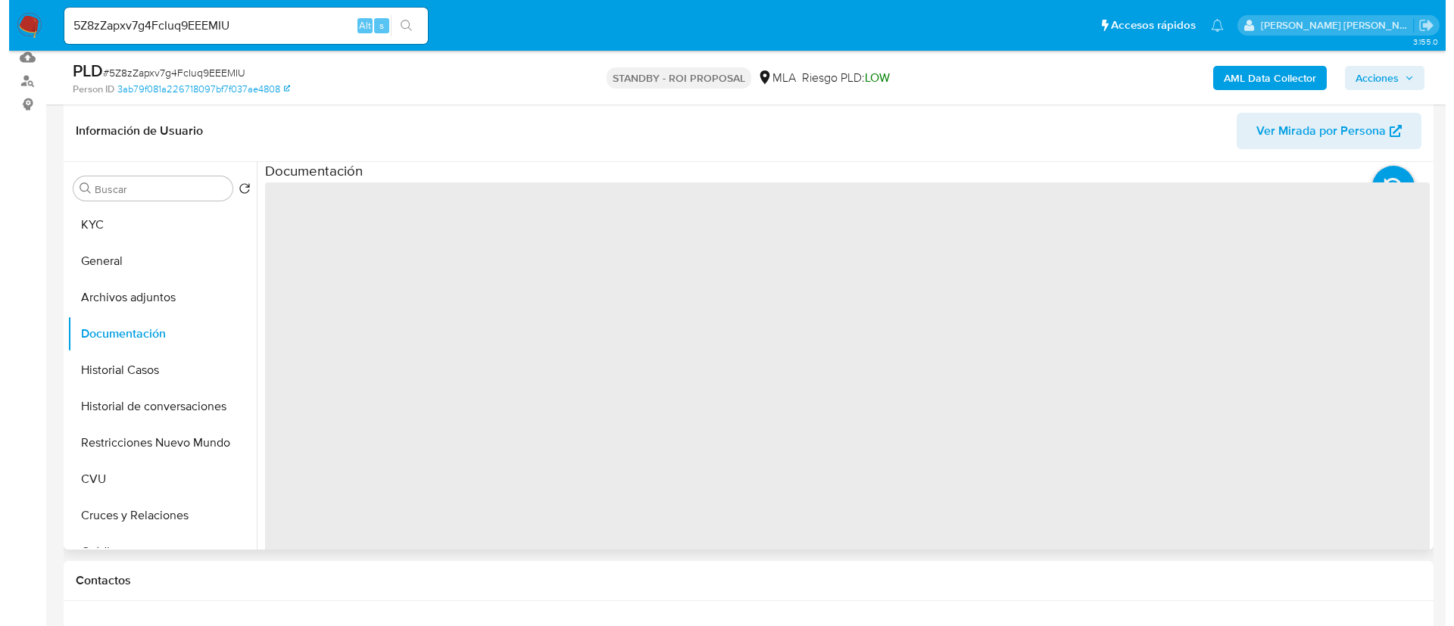
scroll to position [227, 0]
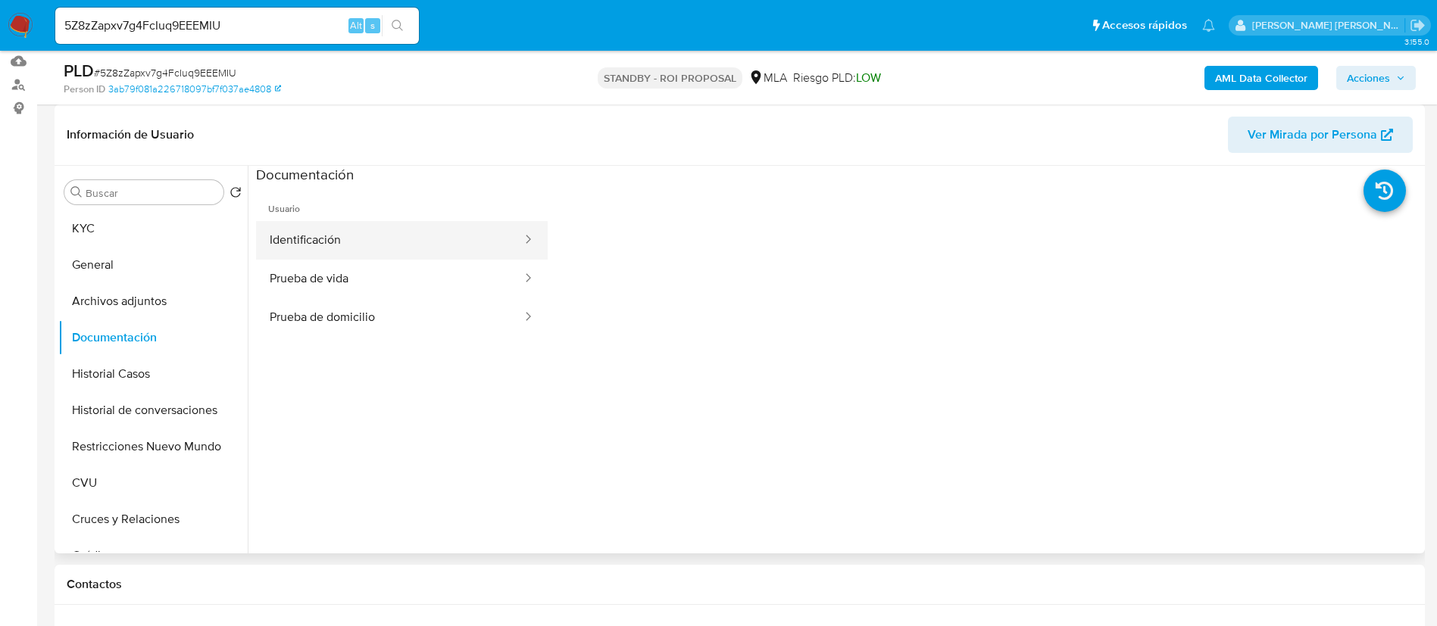
click at [392, 248] on button "Identificación" at bounding box center [389, 240] width 267 height 39
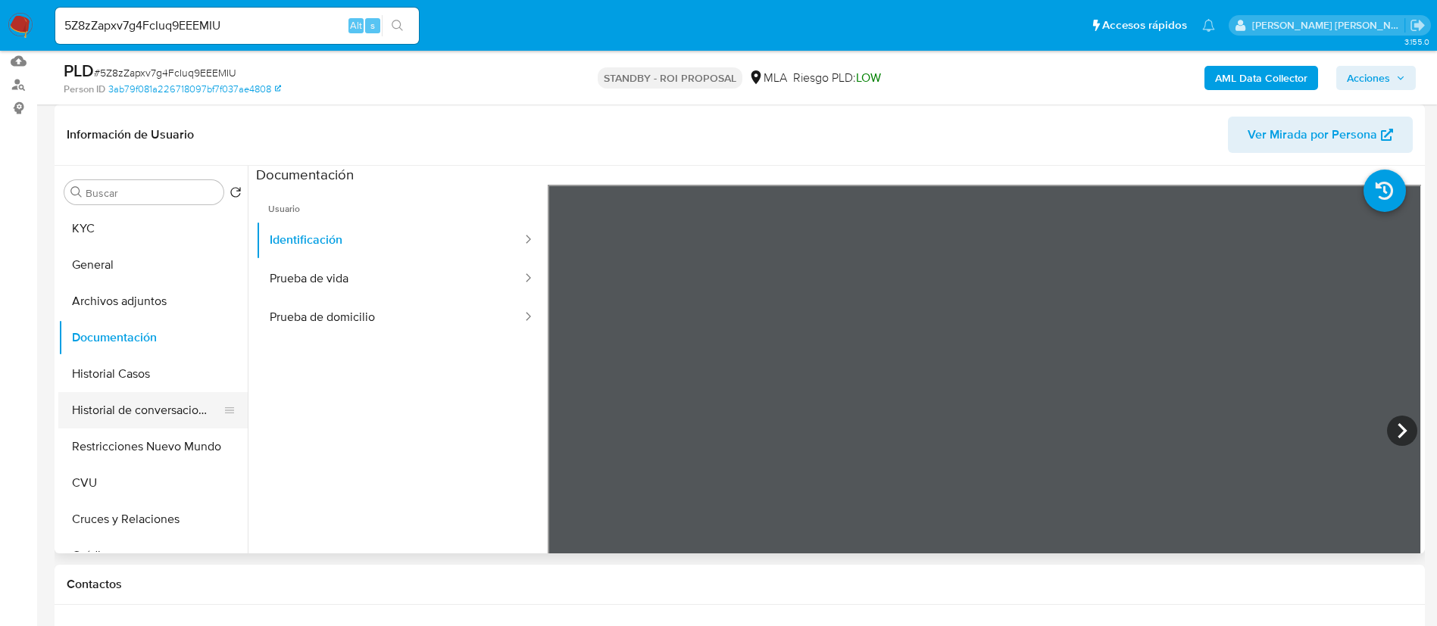
click at [105, 406] on button "Historial de conversaciones" at bounding box center [146, 410] width 177 height 36
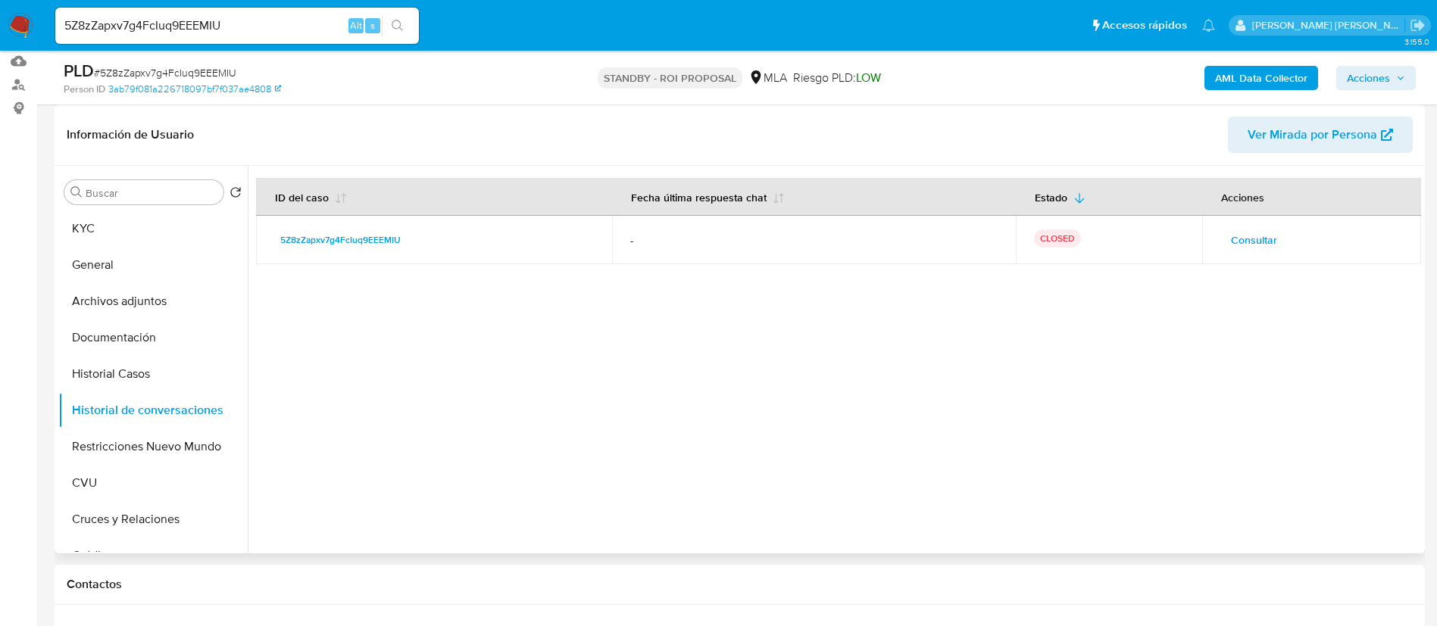
click at [1237, 235] on span "Consultar" at bounding box center [1254, 240] width 46 height 21
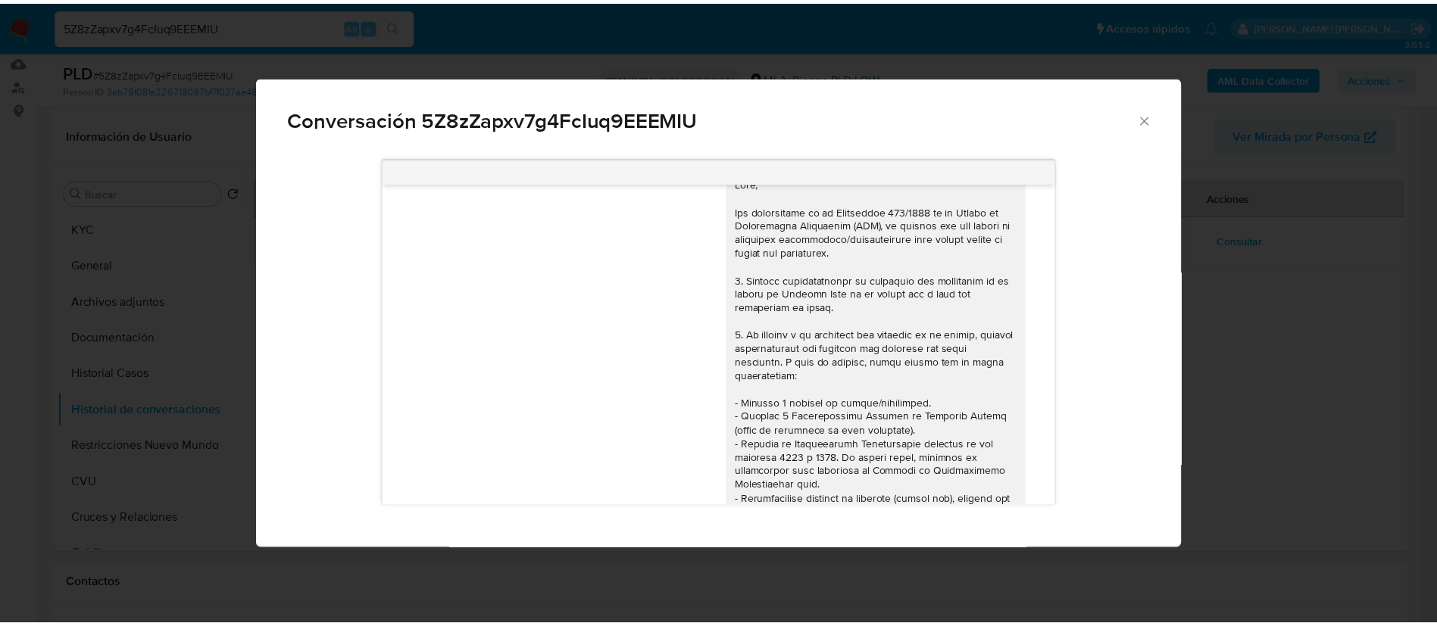
scroll to position [0, 0]
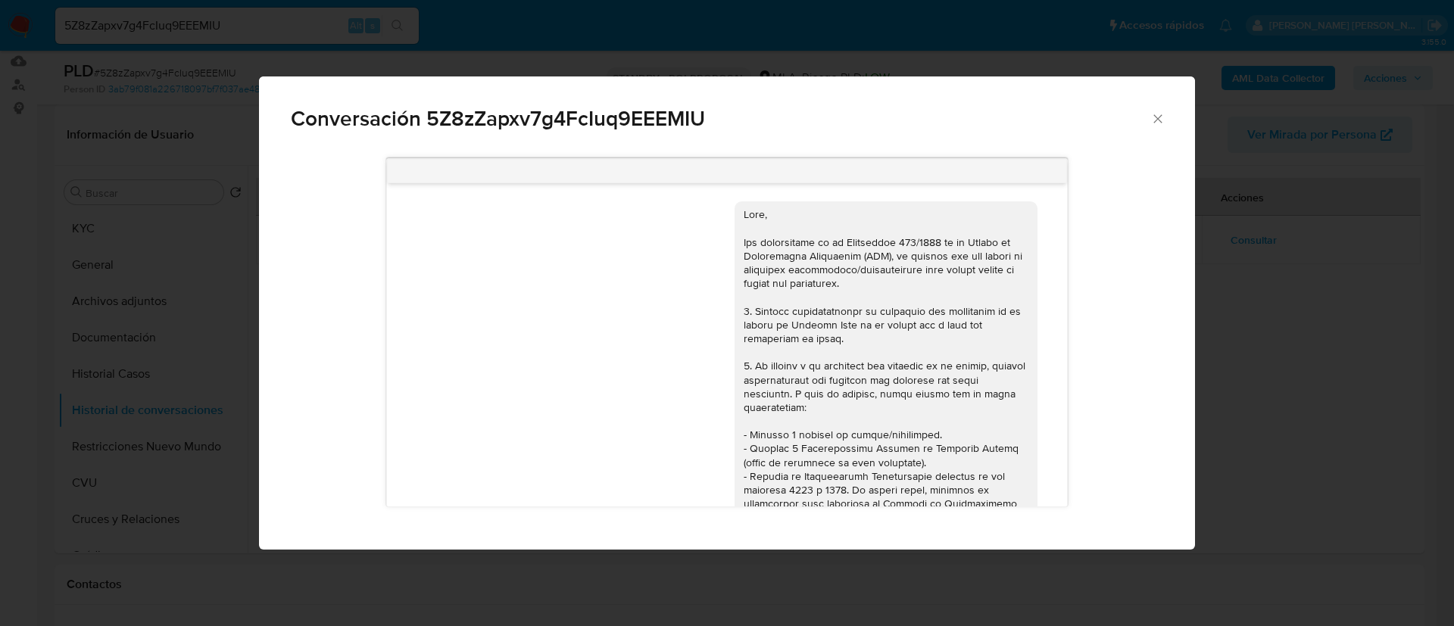
click at [1267, 348] on div "Conversación 5Z8zZapxv7g4FcIuq9EEEMIU 18/06/2025 18:10:04 Hola, Esperamos que t…" at bounding box center [727, 313] width 1454 height 626
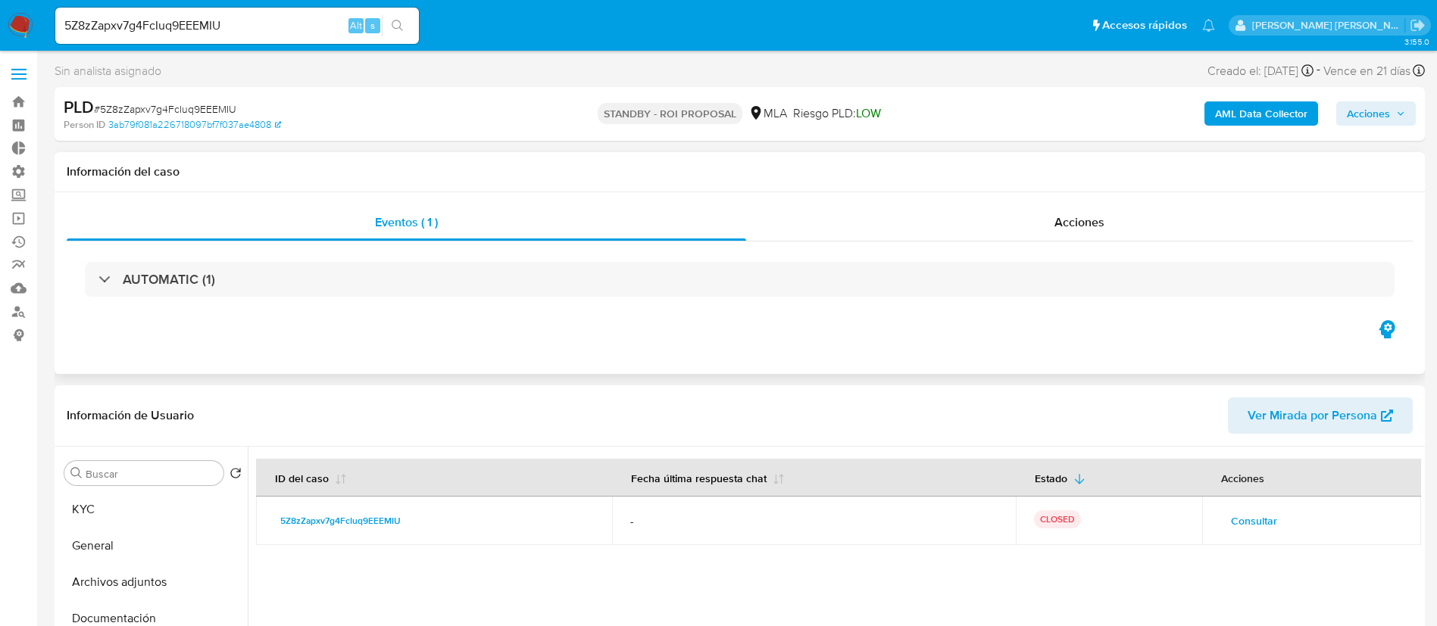
click at [960, 199] on div "Eventos ( 1 ) Acciones AUTOMATIC (1)" at bounding box center [740, 283] width 1370 height 182
click at [892, 227] on div "Acciones" at bounding box center [1079, 223] width 667 height 36
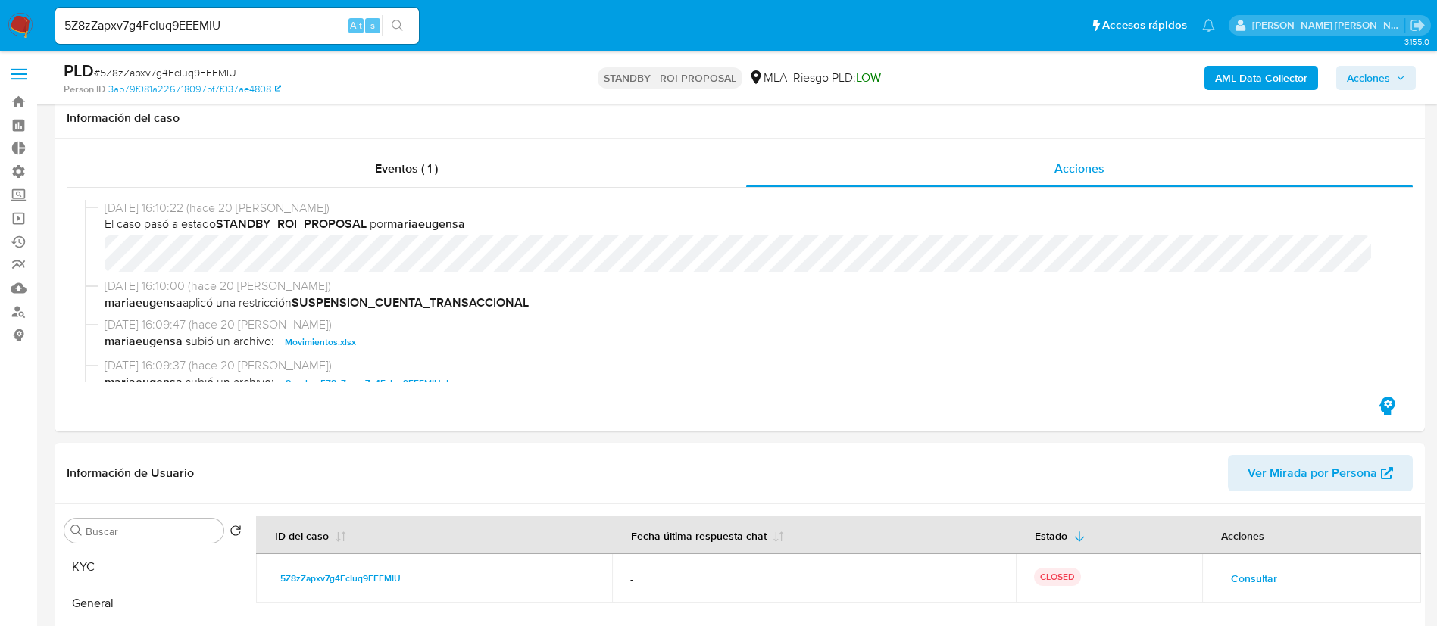
scroll to position [341, 0]
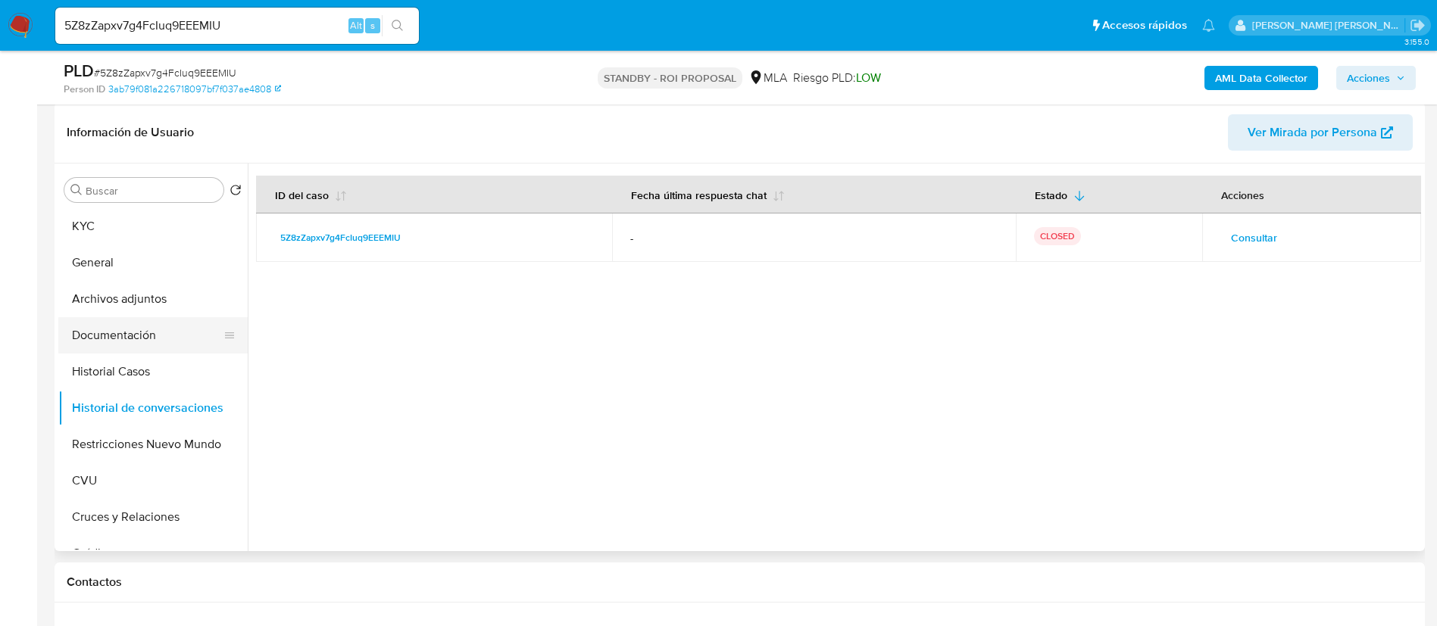
click at [153, 339] on button "Documentación" at bounding box center [146, 335] width 177 height 36
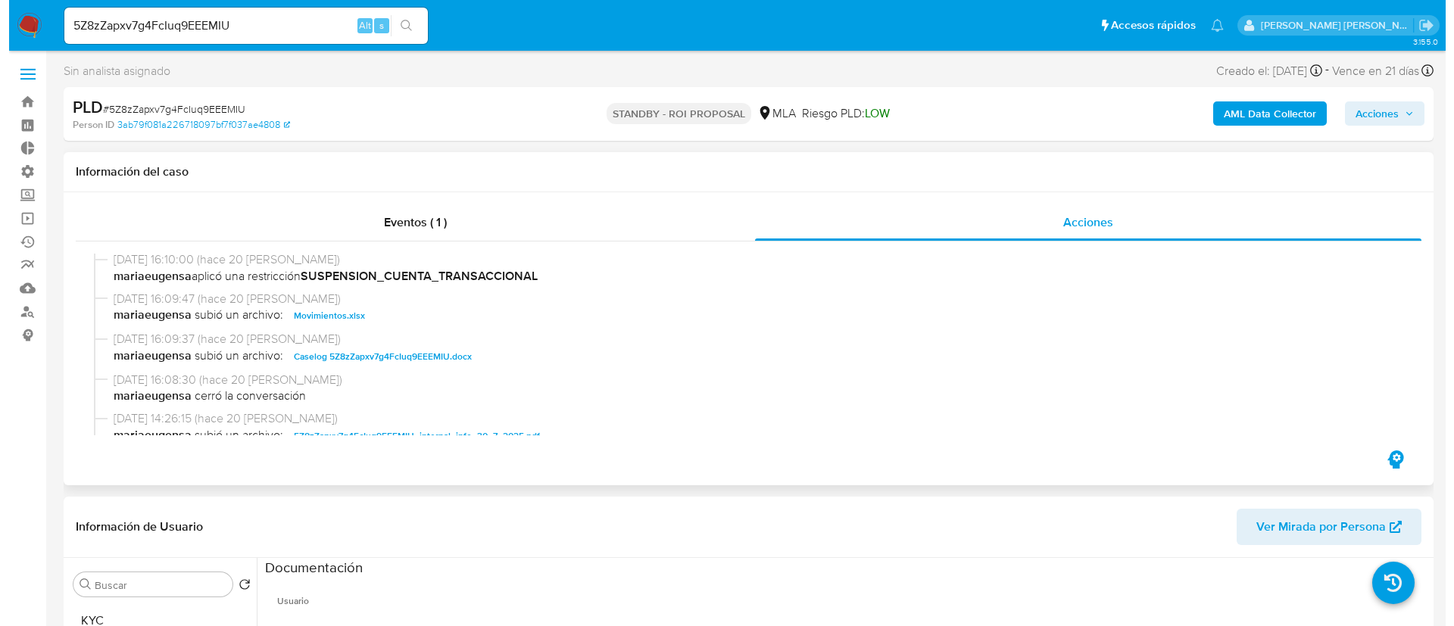
scroll to position [0, 0]
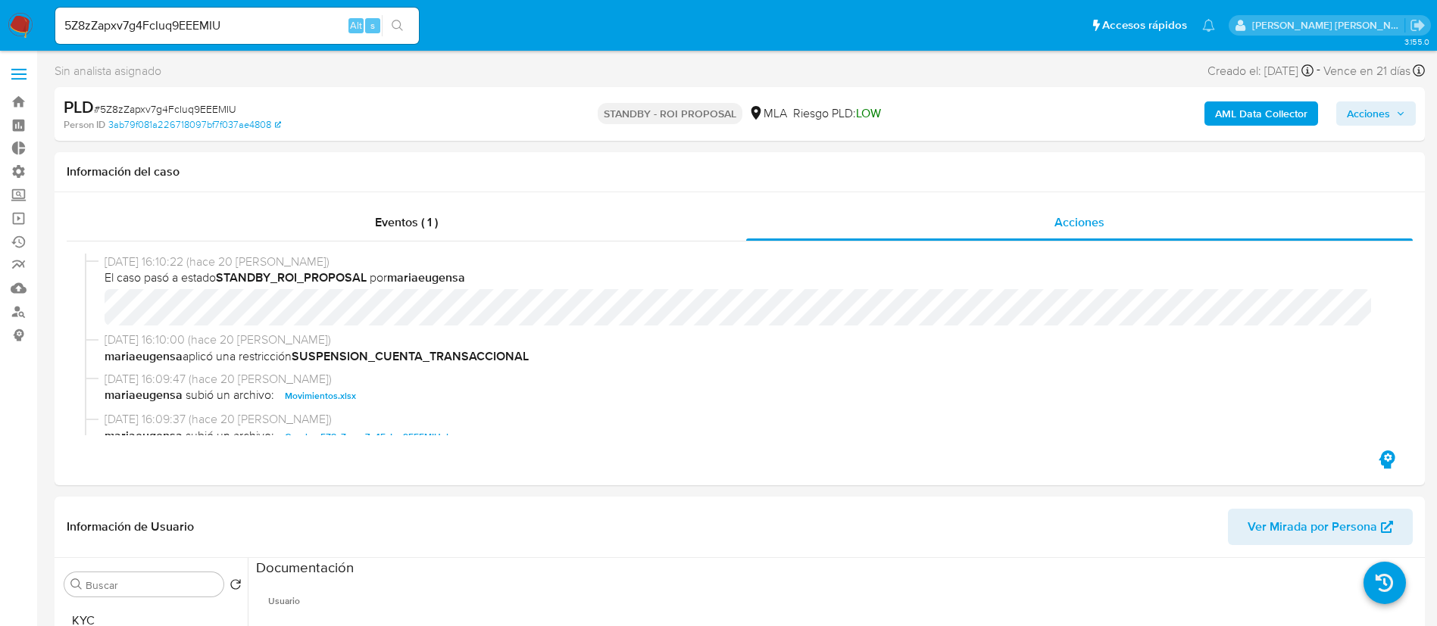
click at [1289, 123] on b "AML Data Collector" at bounding box center [1261, 114] width 92 height 24
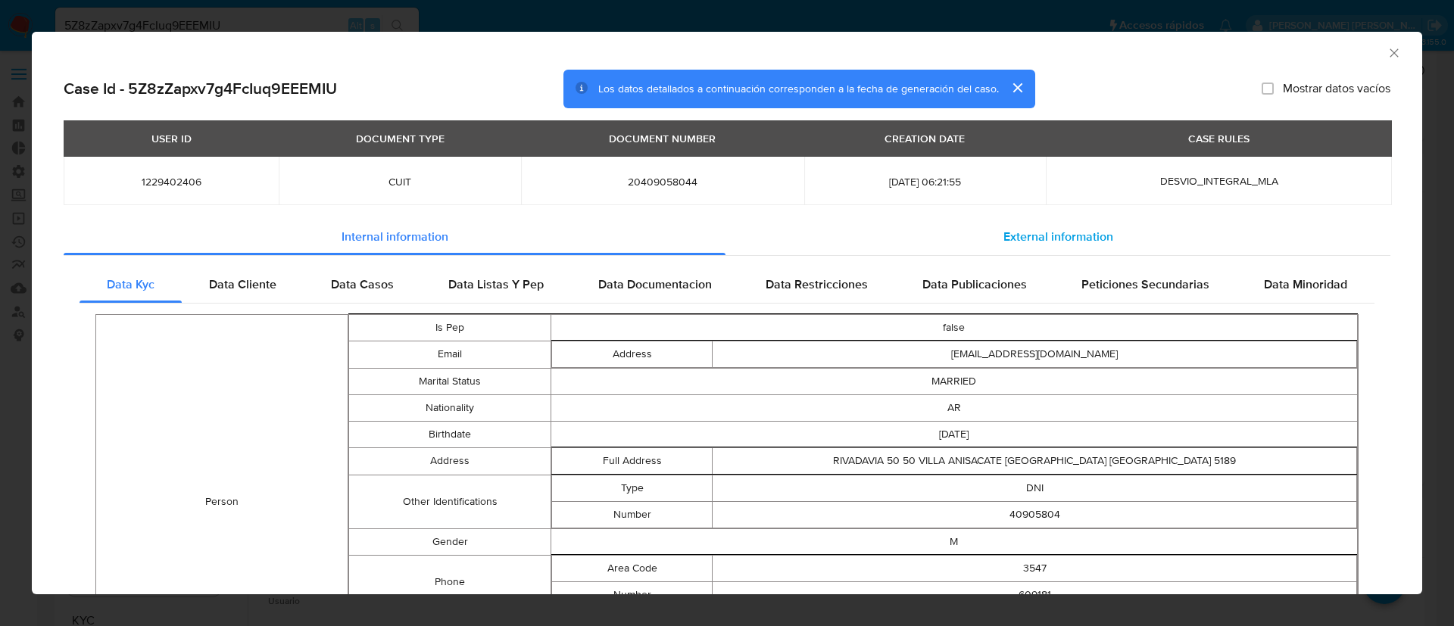
click at [1122, 228] on div "External information" at bounding box center [1058, 237] width 665 height 36
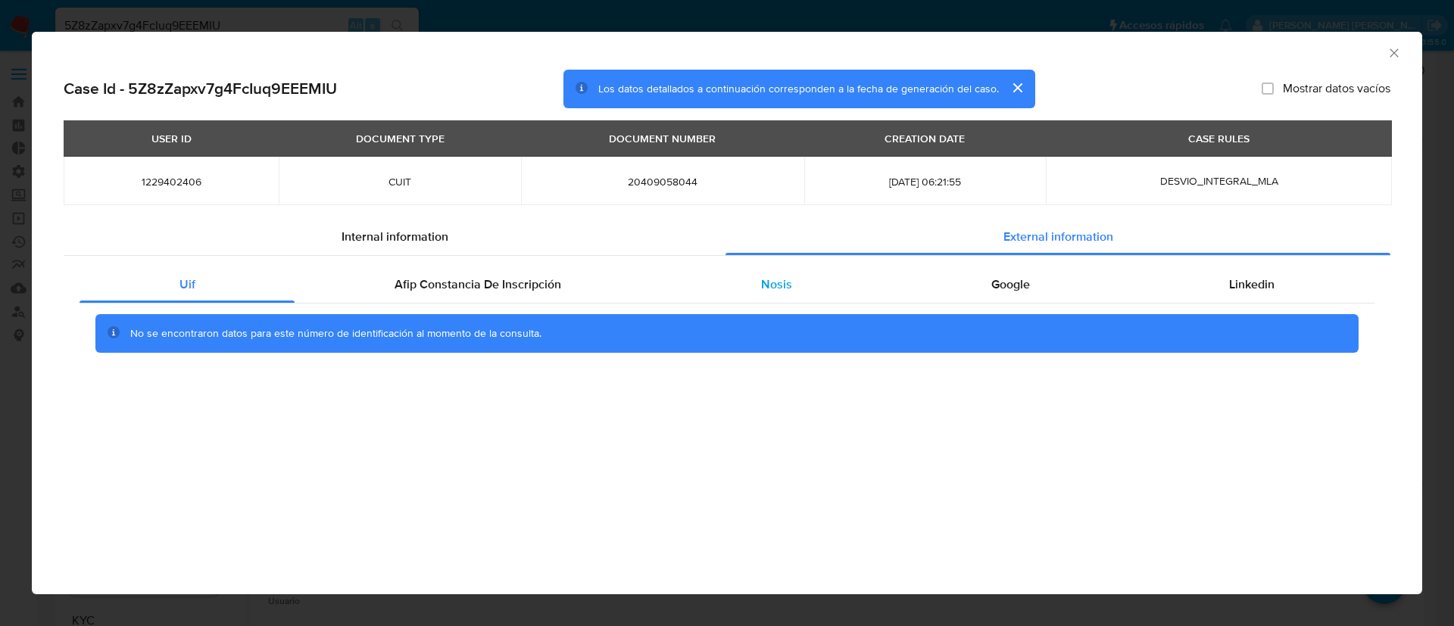
click at [810, 290] on div "Nosis" at bounding box center [776, 285] width 230 height 36
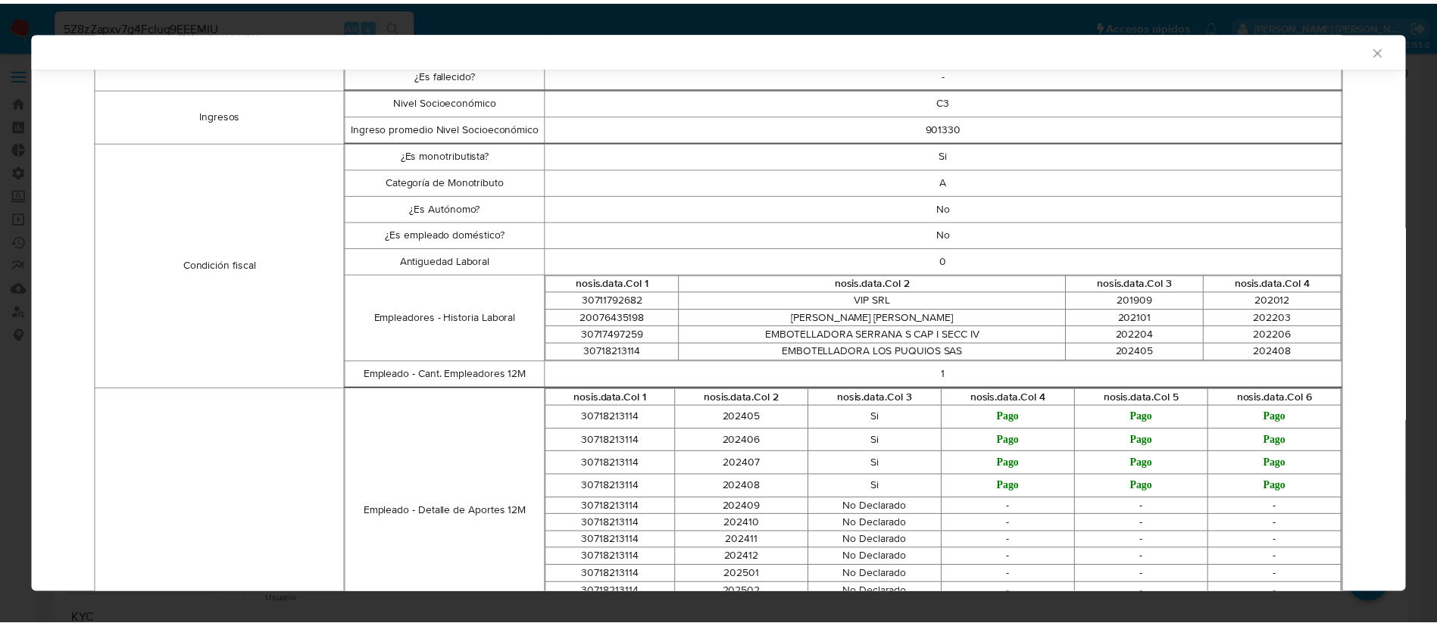
scroll to position [399, 0]
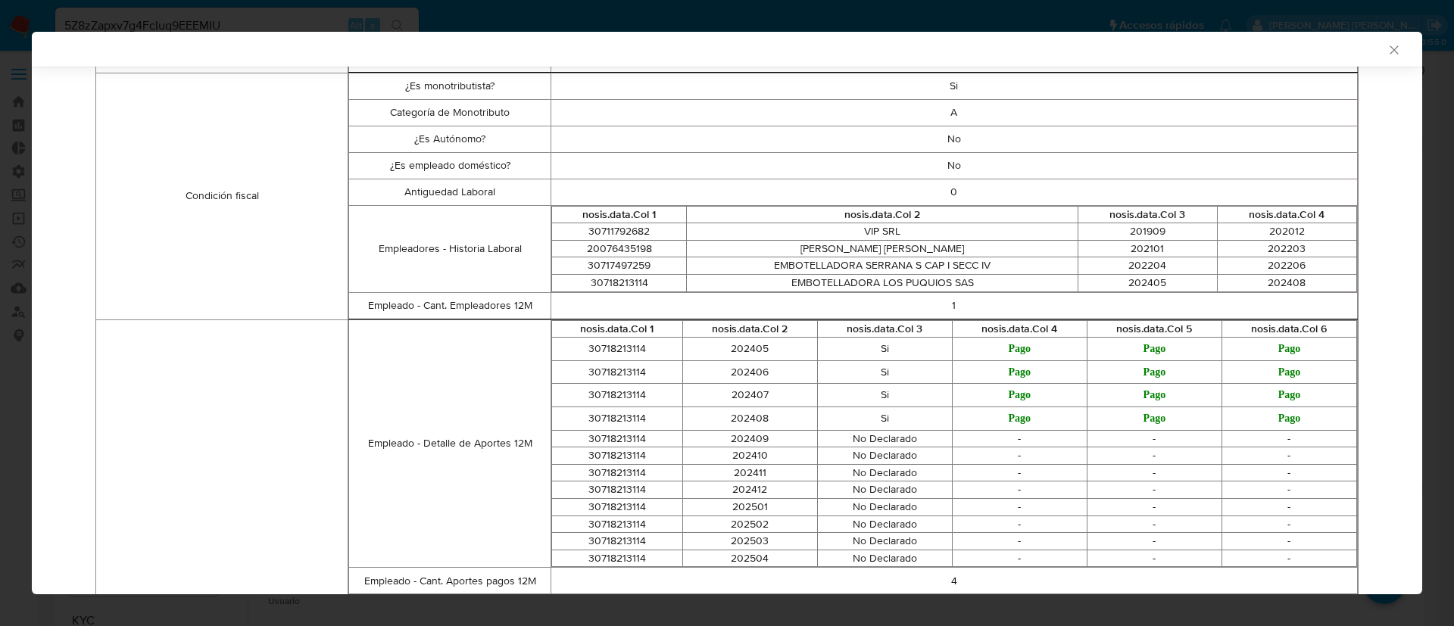
click at [1387, 47] on icon "Cerrar ventana" at bounding box center [1394, 49] width 15 height 15
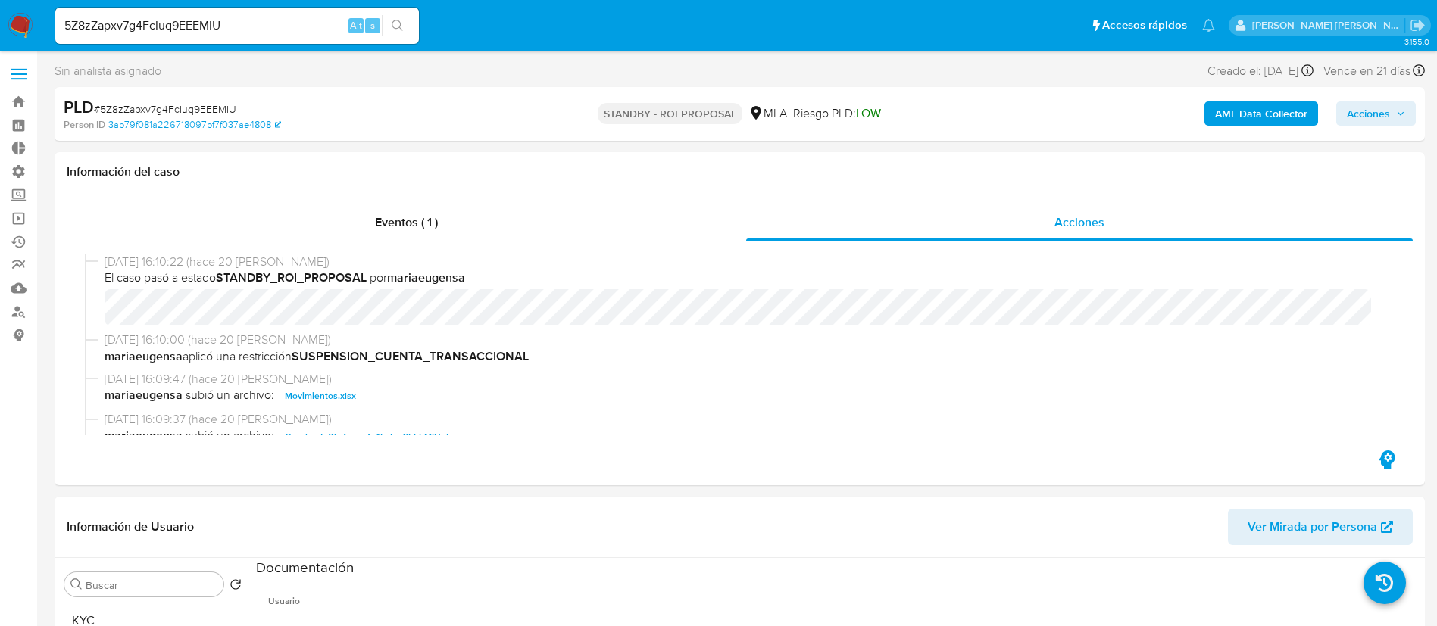
click at [235, 29] on input "5Z8zZapxv7g4FcIuq9EEEMIU" at bounding box center [237, 26] width 364 height 20
paste input "OLWGb0TMgjYCZkhR546zp1iH"
type input "OLWGb0TMgjYCZkhR546zp1iH"
click at [405, 29] on button "search-icon" at bounding box center [397, 25] width 31 height 21
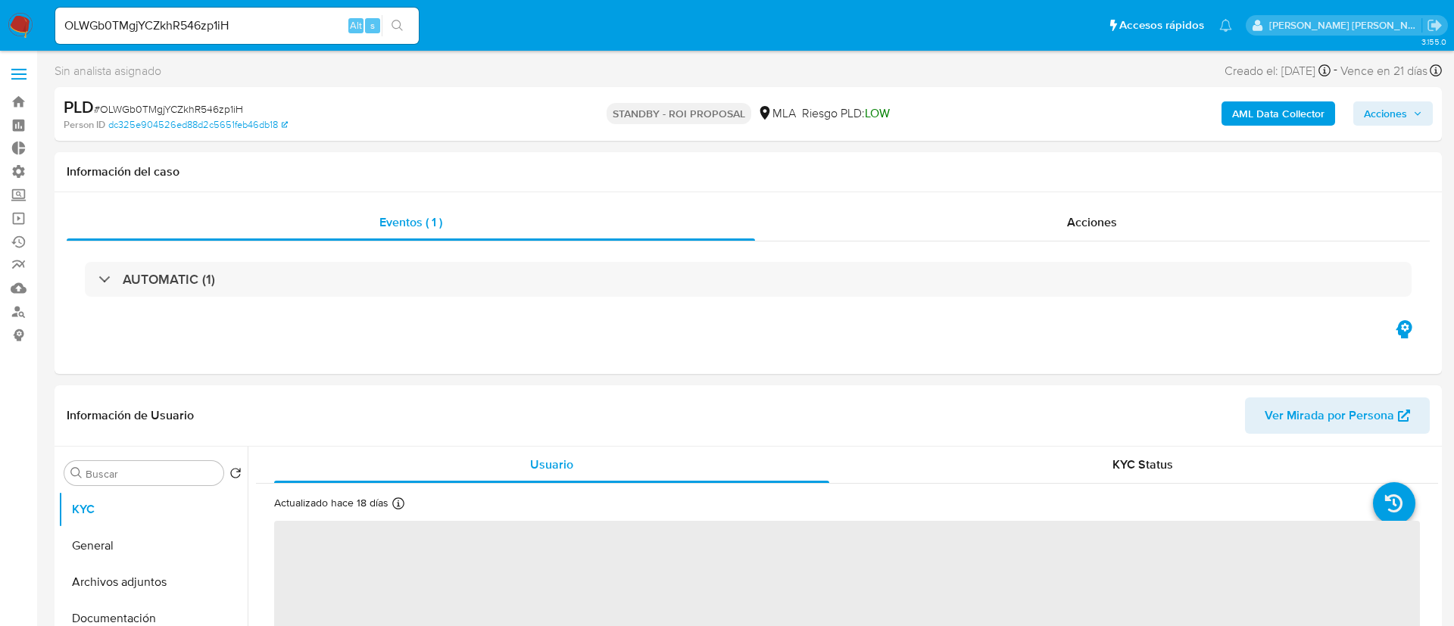
select select "10"
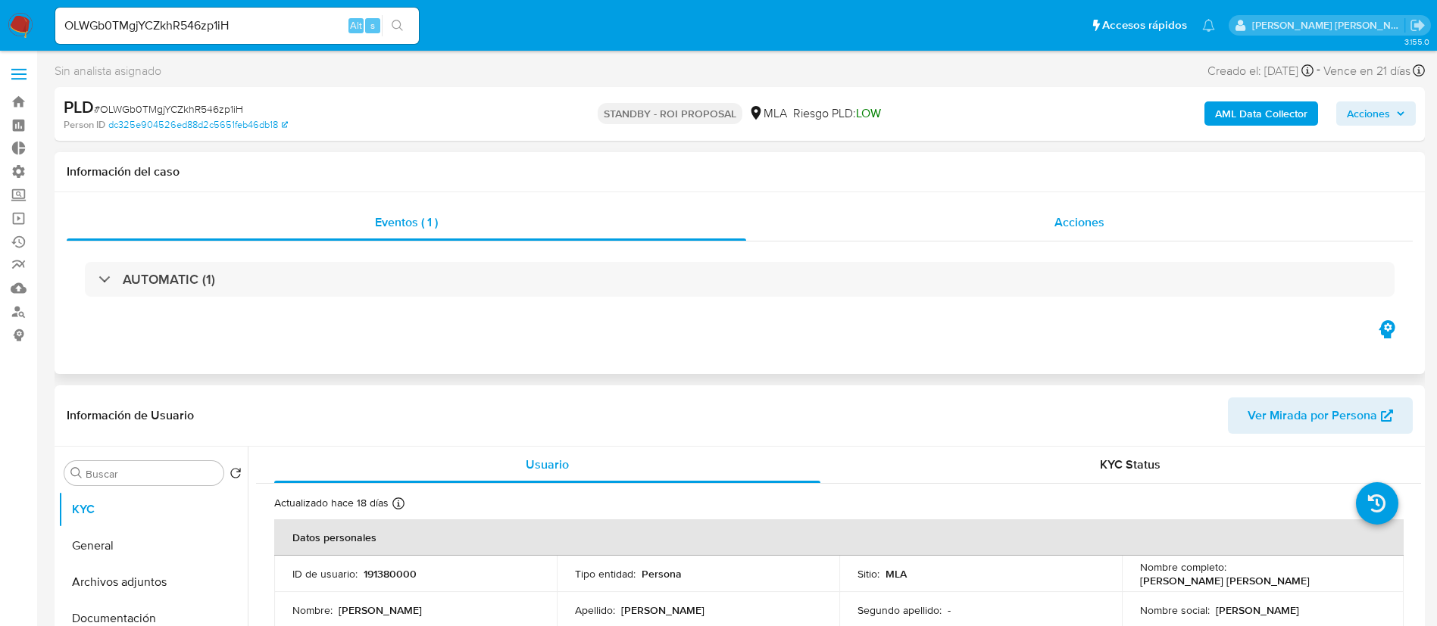
click at [1024, 223] on div "Acciones" at bounding box center [1079, 223] width 667 height 36
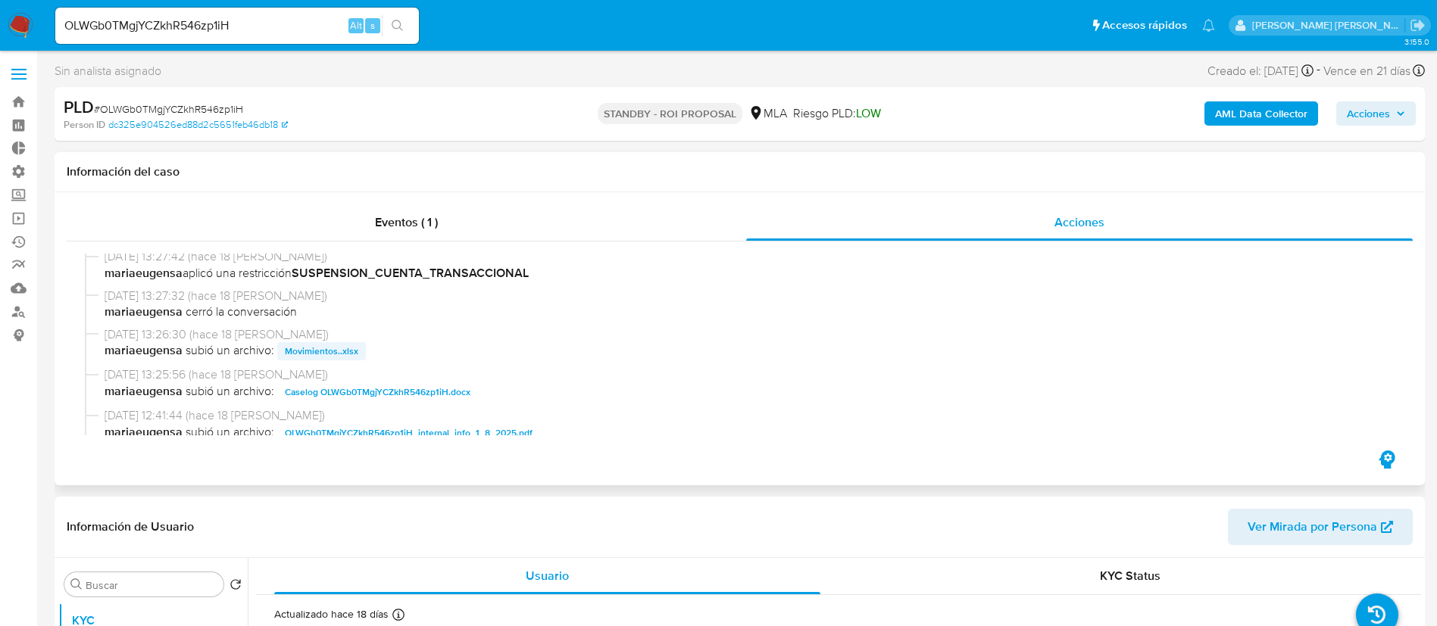
scroll to position [114, 0]
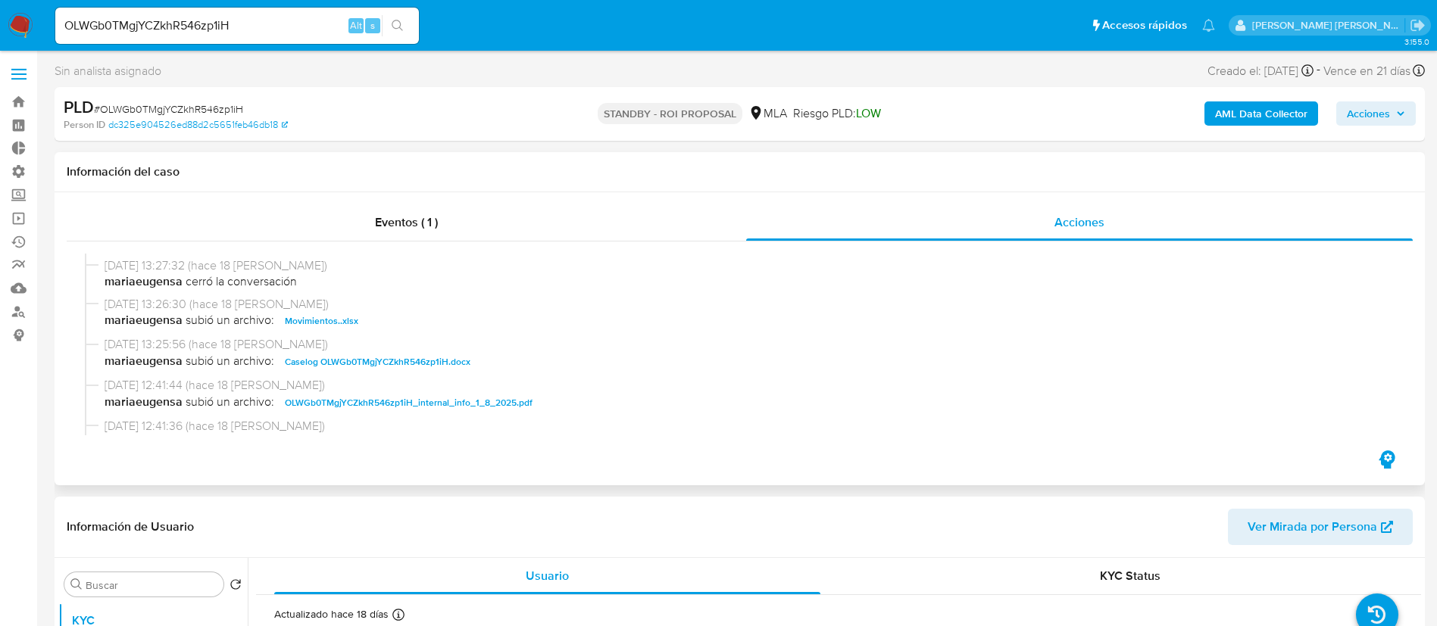
click at [332, 320] on span "Movimientos..xlsx" at bounding box center [321, 321] width 73 height 18
click at [348, 364] on span "Caselog OLWGb0TMgjYCZkhR546zp1iH.docx" at bounding box center [378, 362] width 186 height 18
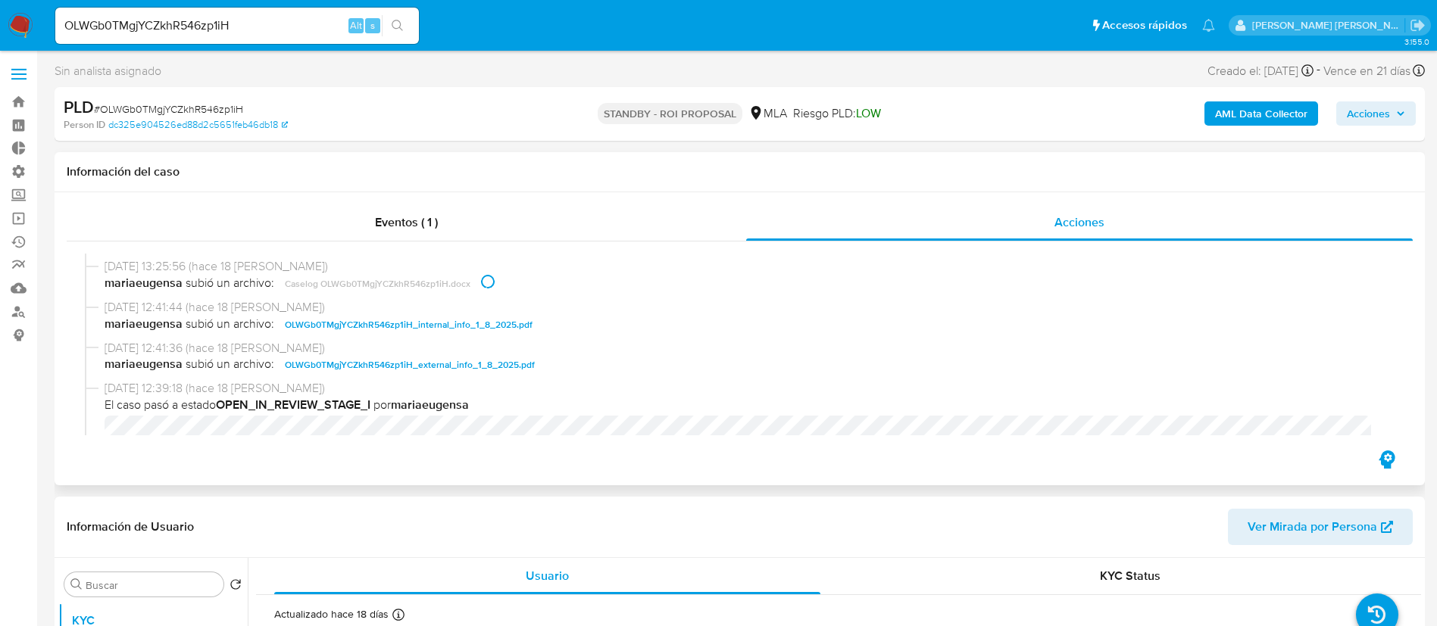
scroll to position [227, 0]
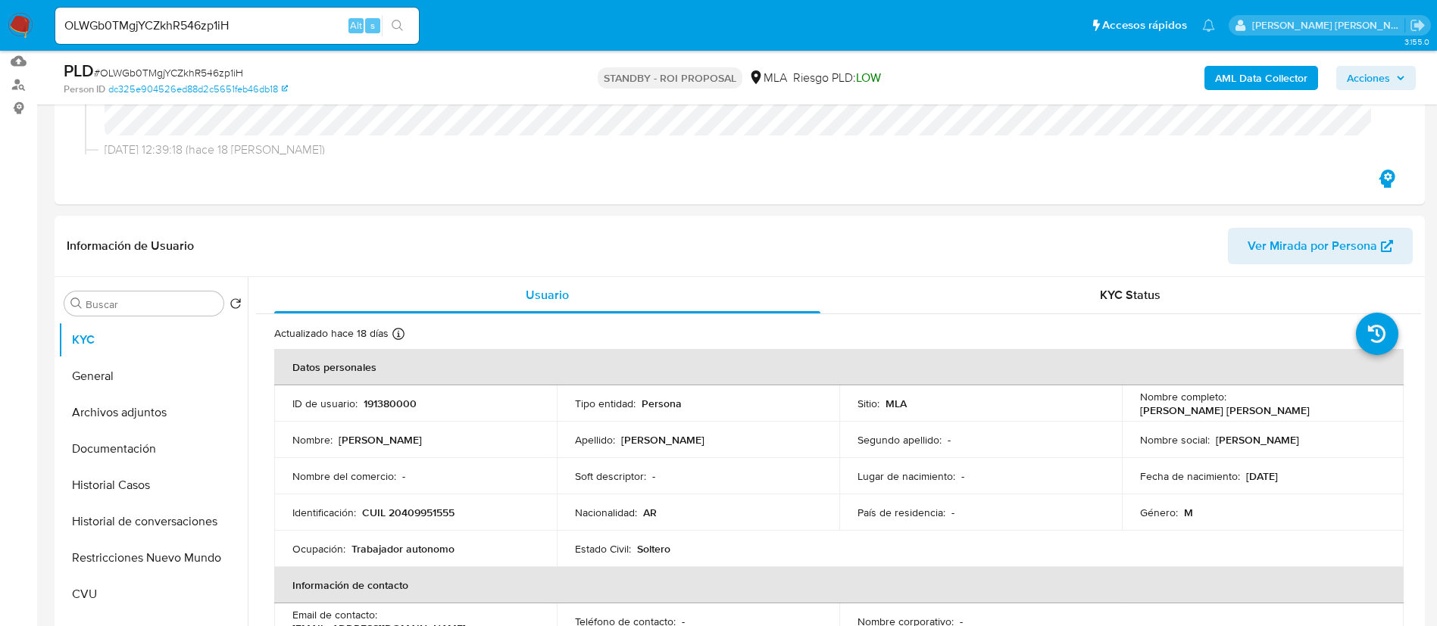
drag, startPoint x: 177, startPoint y: 484, endPoint x: 0, endPoint y: 526, distance: 181.5
click at [177, 484] on button "Historial Casos" at bounding box center [152, 485] width 189 height 36
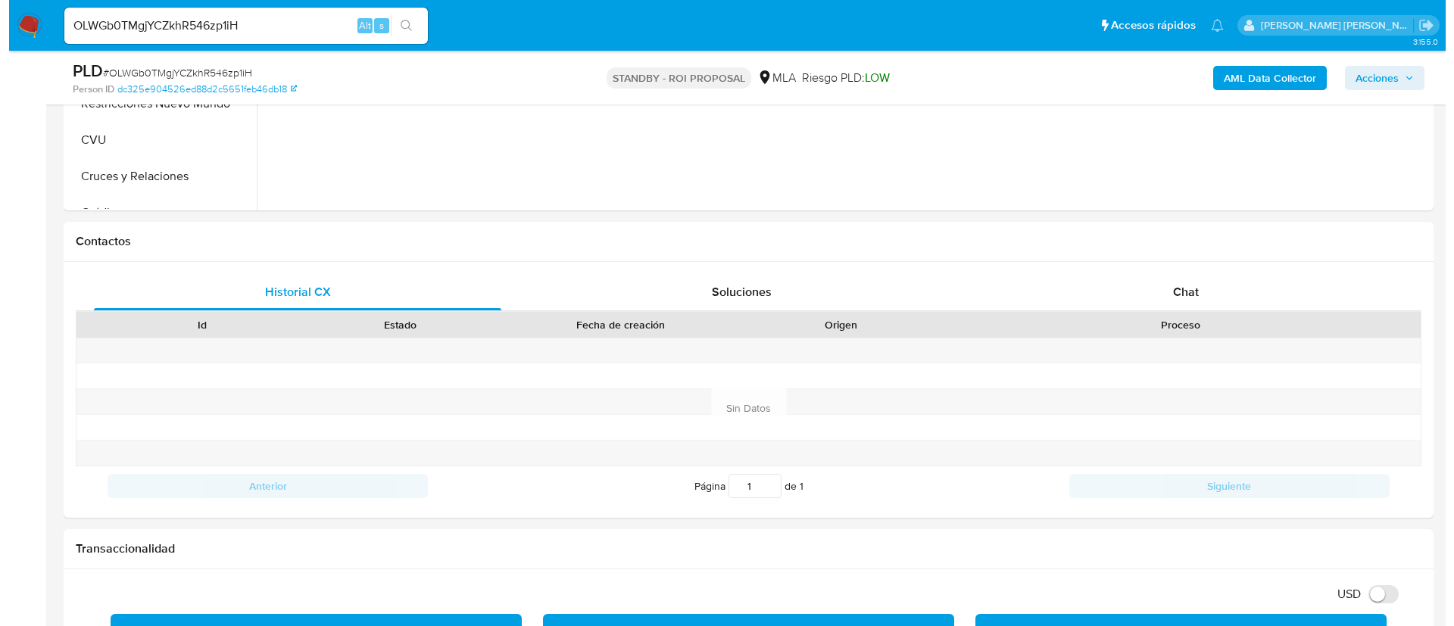
scroll to position [341, 0]
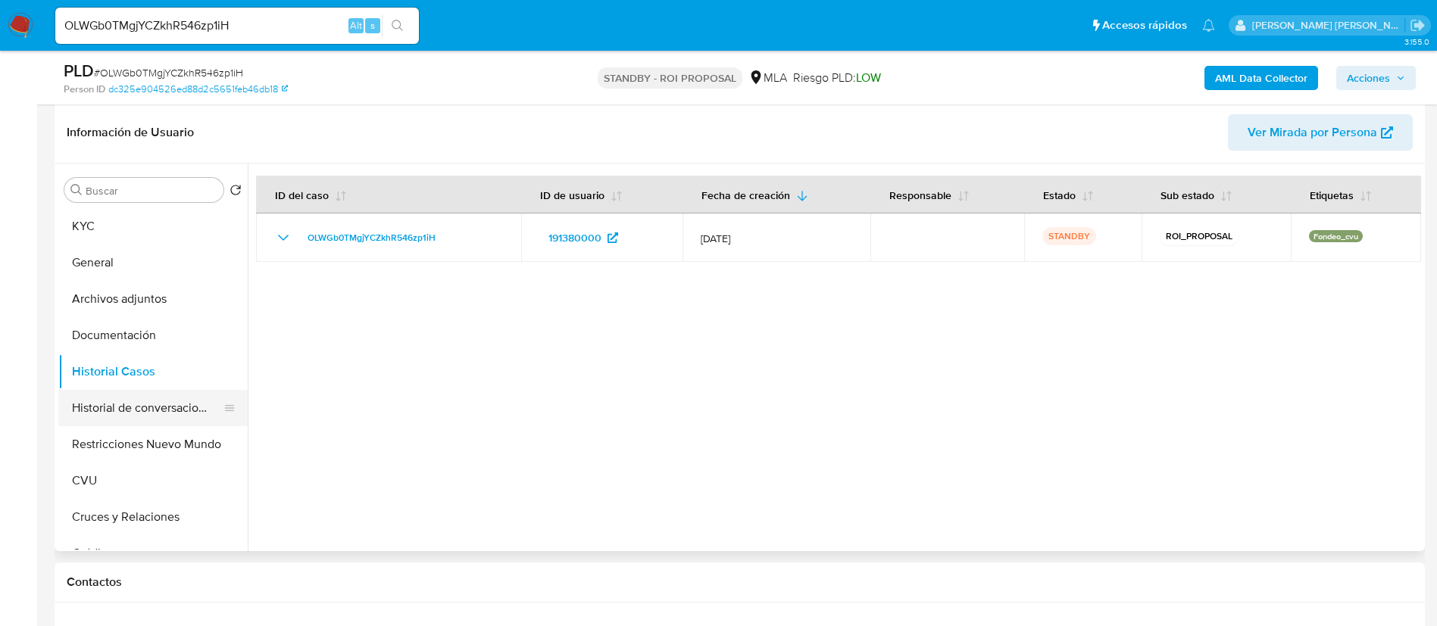
click at [139, 409] on button "Historial de conversaciones" at bounding box center [146, 408] width 177 height 36
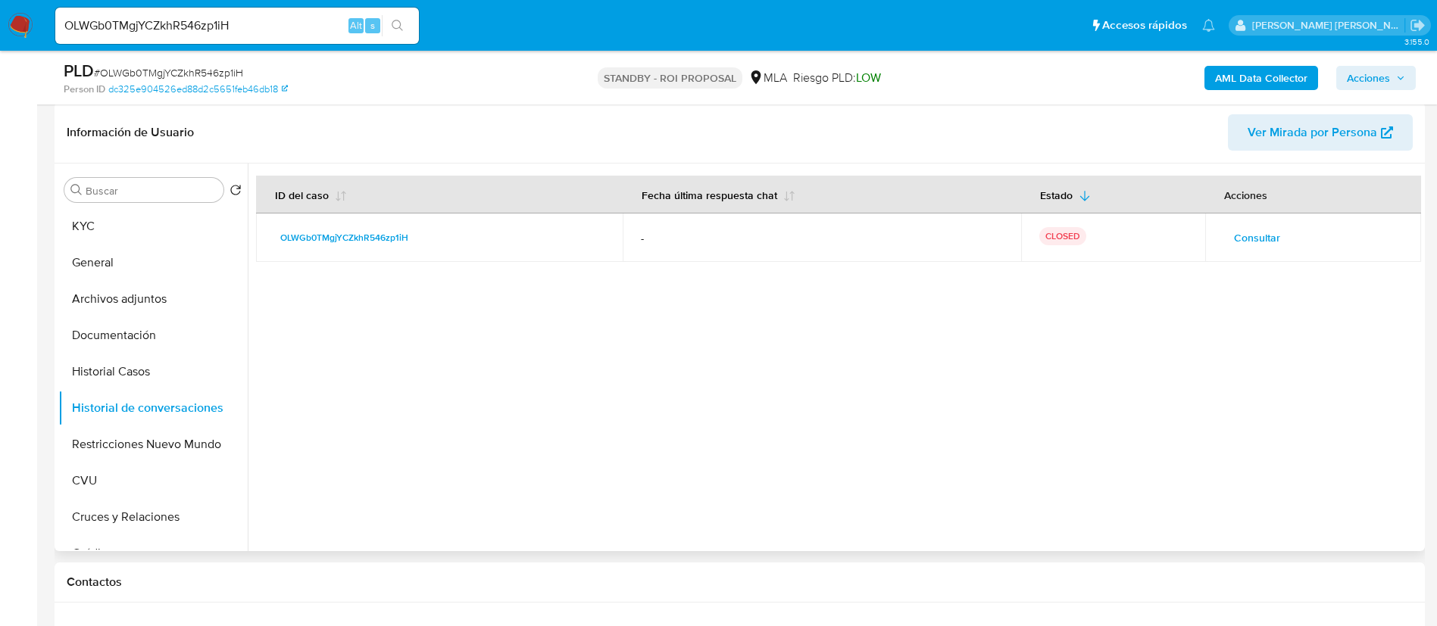
click at [1267, 242] on span "Consultar" at bounding box center [1257, 237] width 46 height 21
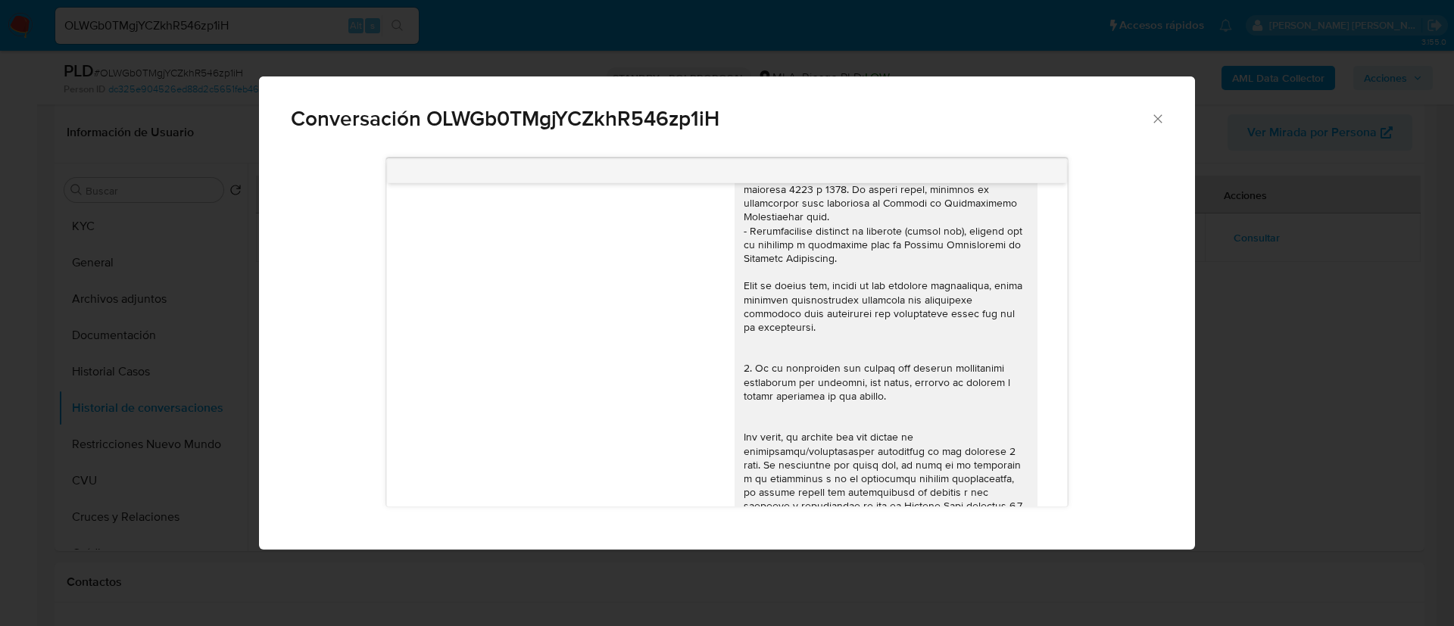
scroll to position [0, 0]
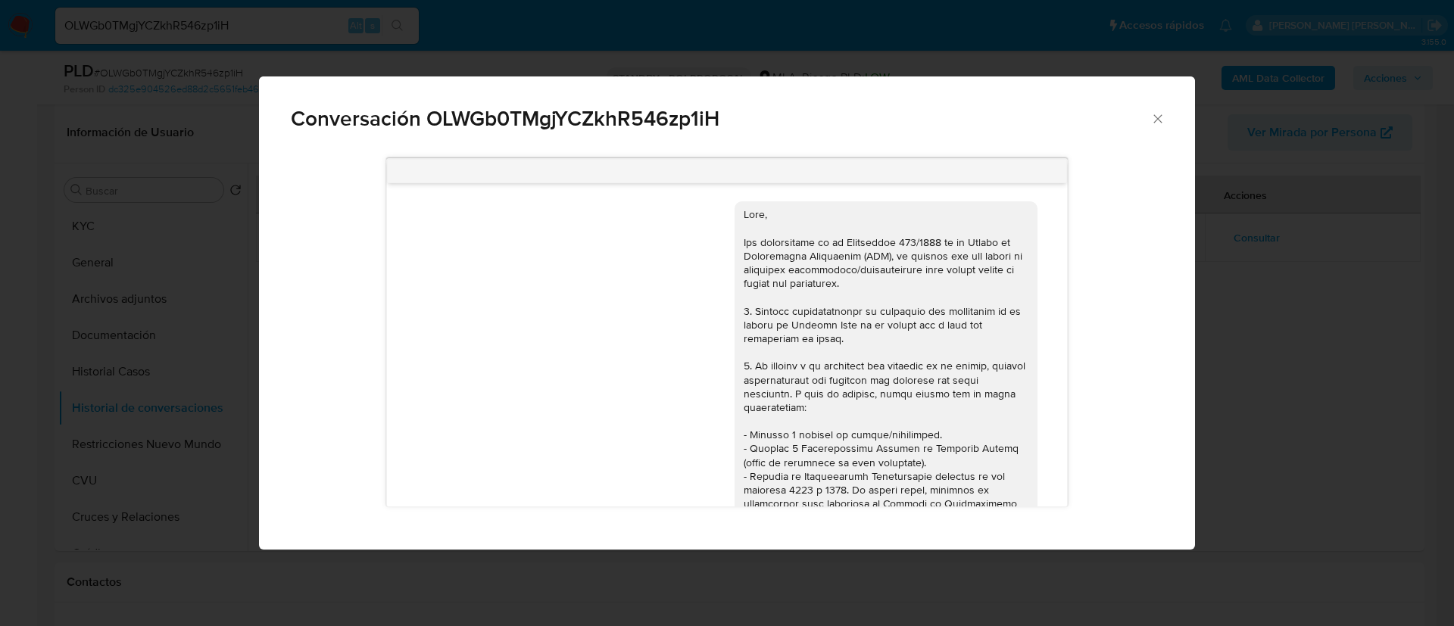
click at [1308, 298] on div "Conversación OLWGb0TMgjYCZkhR546zp1iH 18/06/2025 18:10:00 Hola, Esperamos que t…" at bounding box center [727, 313] width 1454 height 626
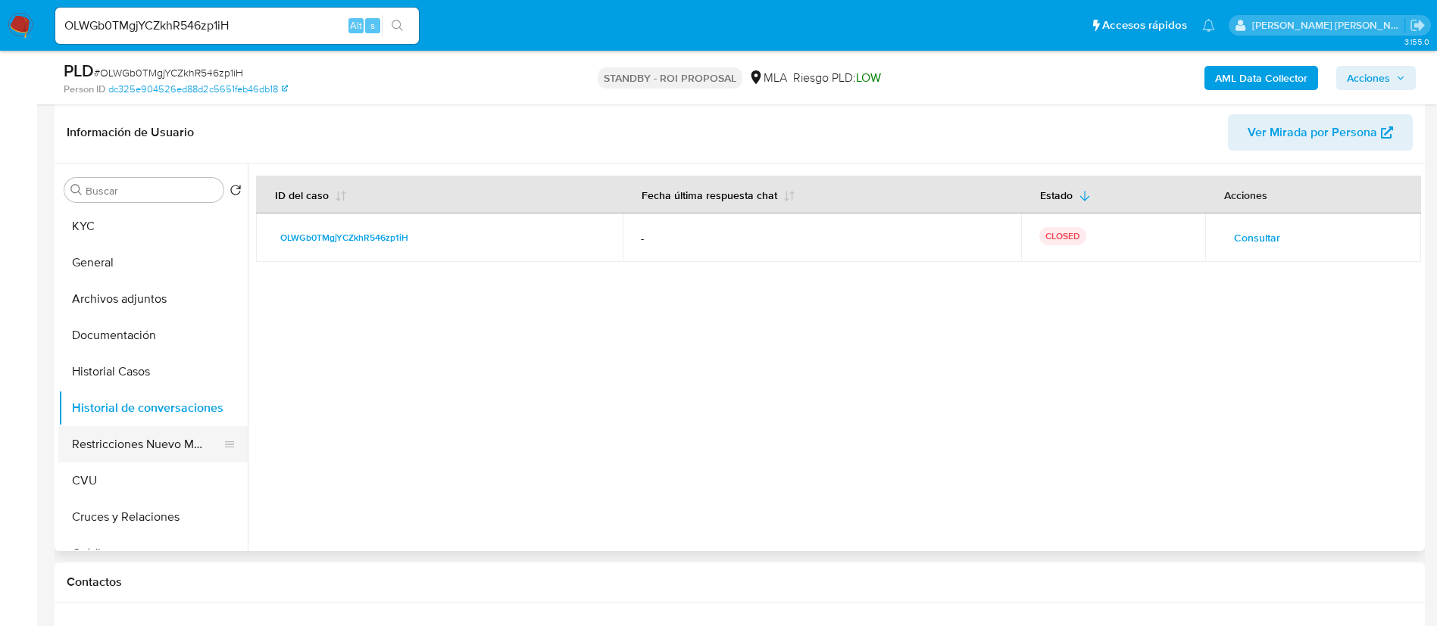
click at [117, 436] on button "Restricciones Nuevo Mundo" at bounding box center [146, 444] width 177 height 36
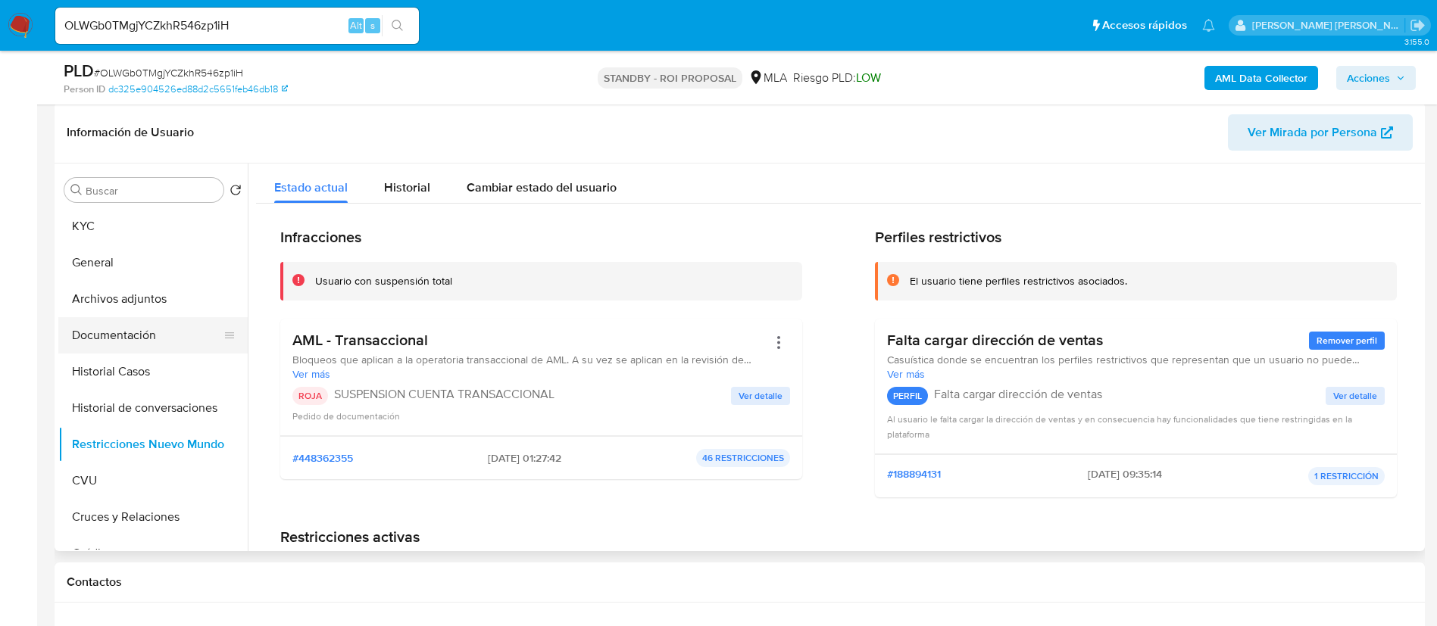
drag, startPoint x: 157, startPoint y: 340, endPoint x: 186, endPoint y: 340, distance: 29.5
click at [157, 340] on button "Documentación" at bounding box center [146, 335] width 177 height 36
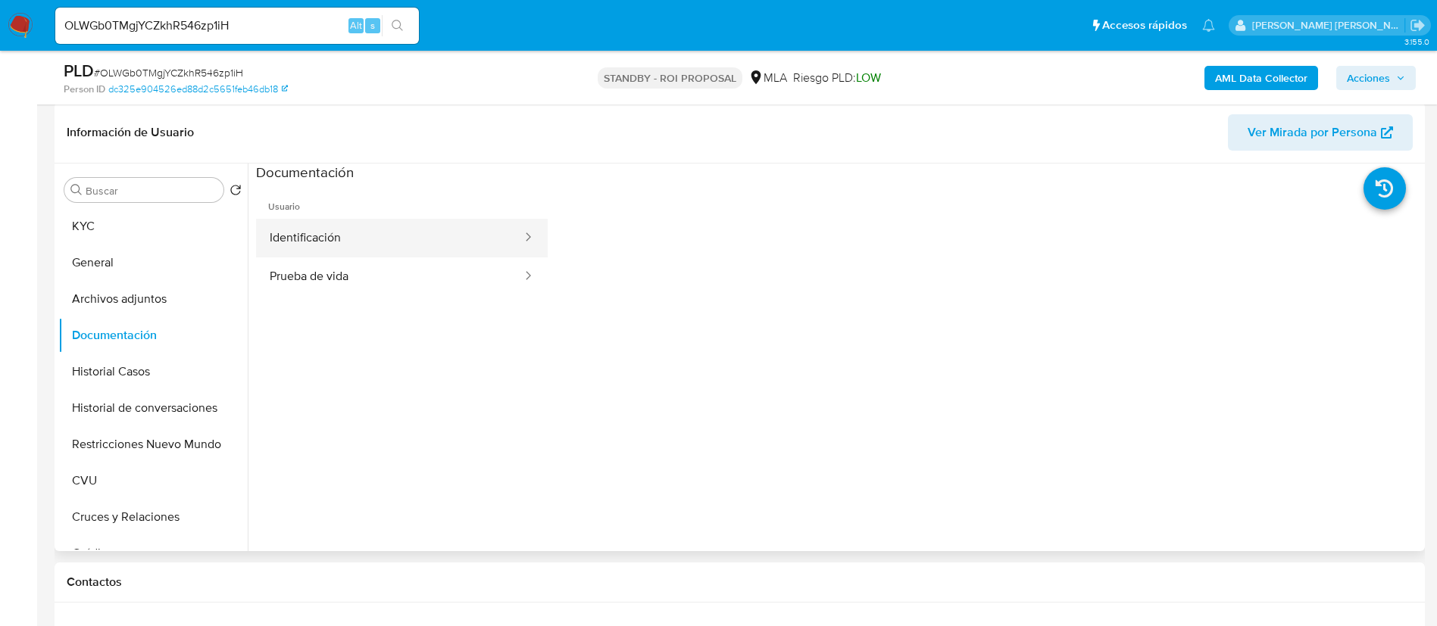
click at [409, 247] on button "Identificación" at bounding box center [389, 238] width 267 height 39
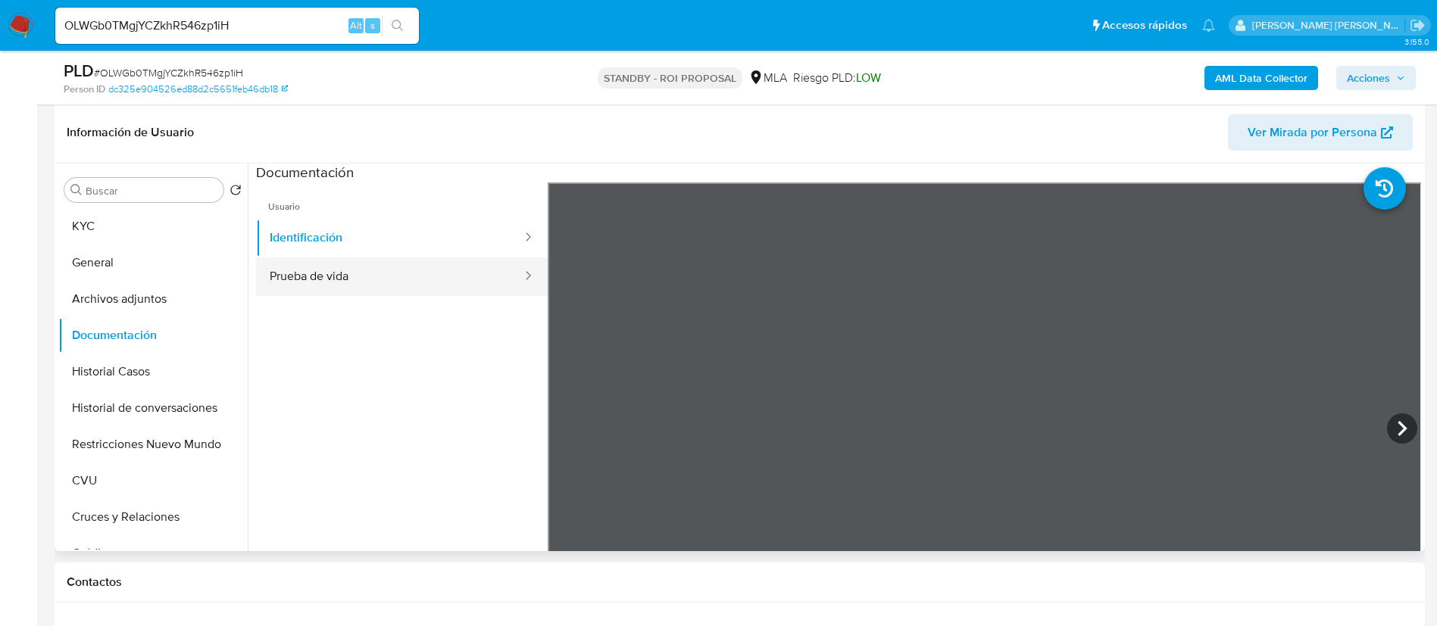
click at [459, 283] on button "Prueba de vida" at bounding box center [389, 277] width 267 height 39
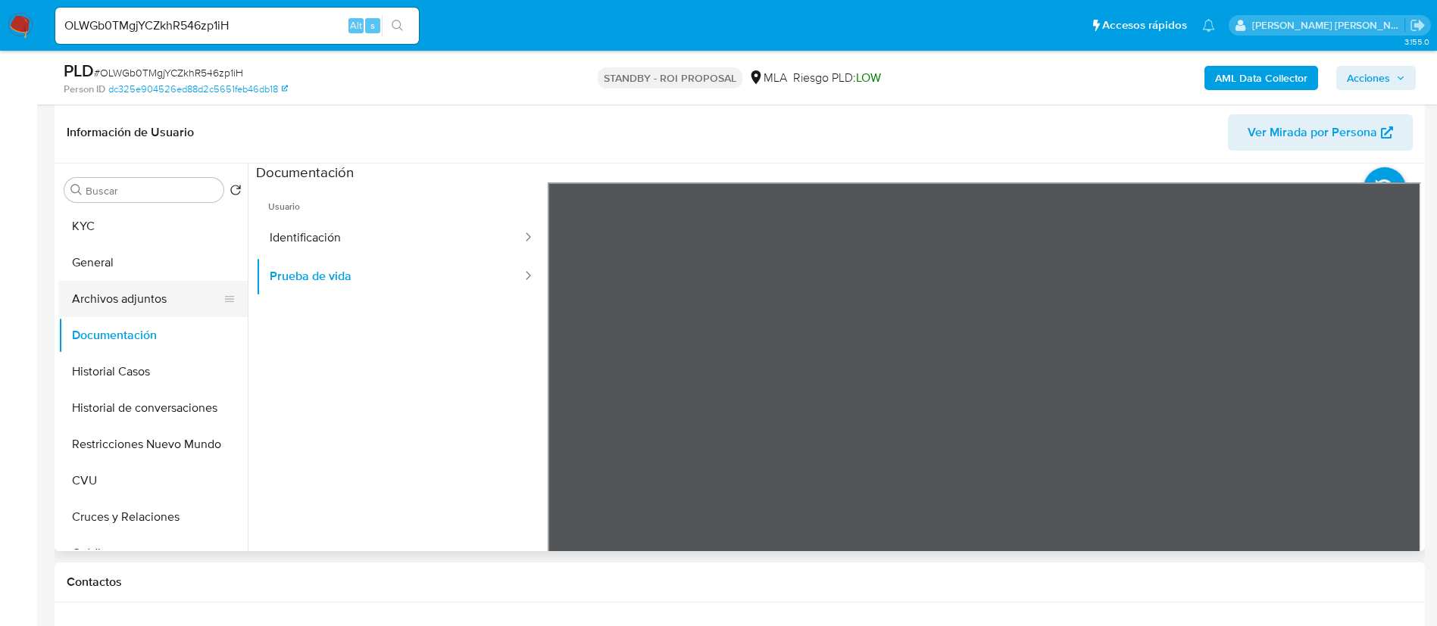
drag, startPoint x: 134, startPoint y: 299, endPoint x: 133, endPoint y: 287, distance: 12.1
click at [133, 299] on button "Archivos adjuntos" at bounding box center [146, 299] width 177 height 36
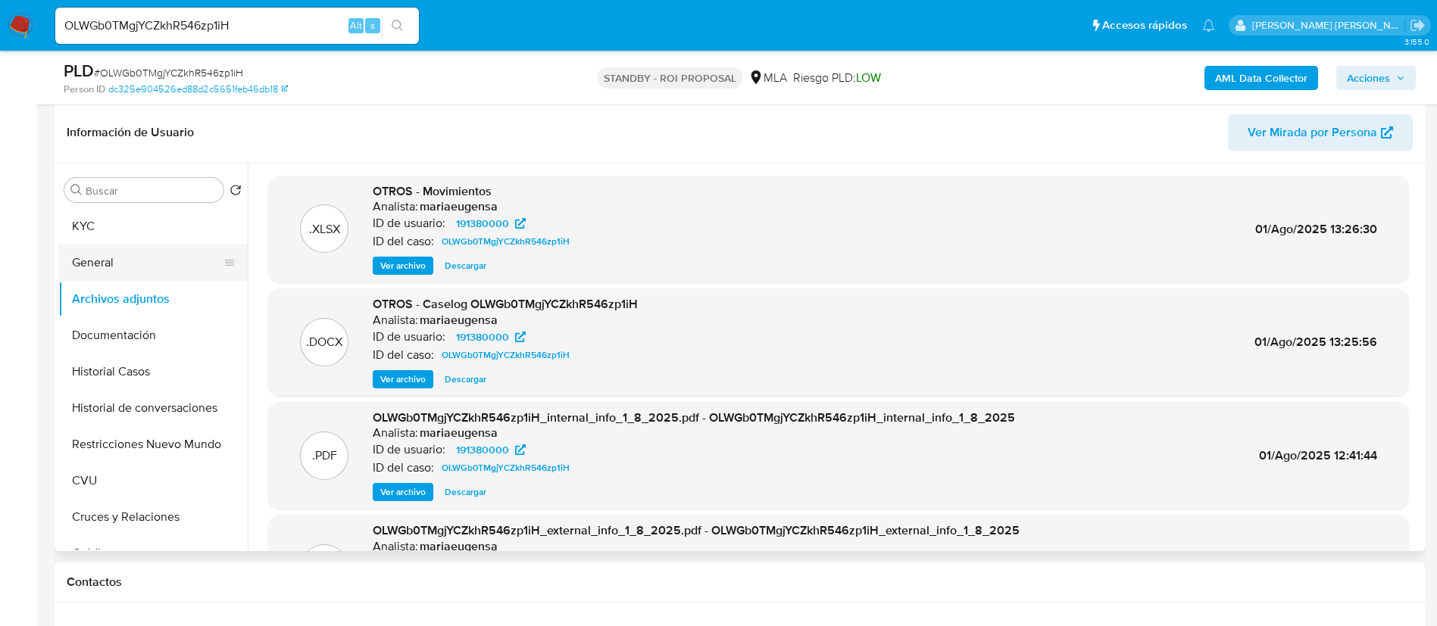
click at [119, 257] on button "General" at bounding box center [146, 263] width 177 height 36
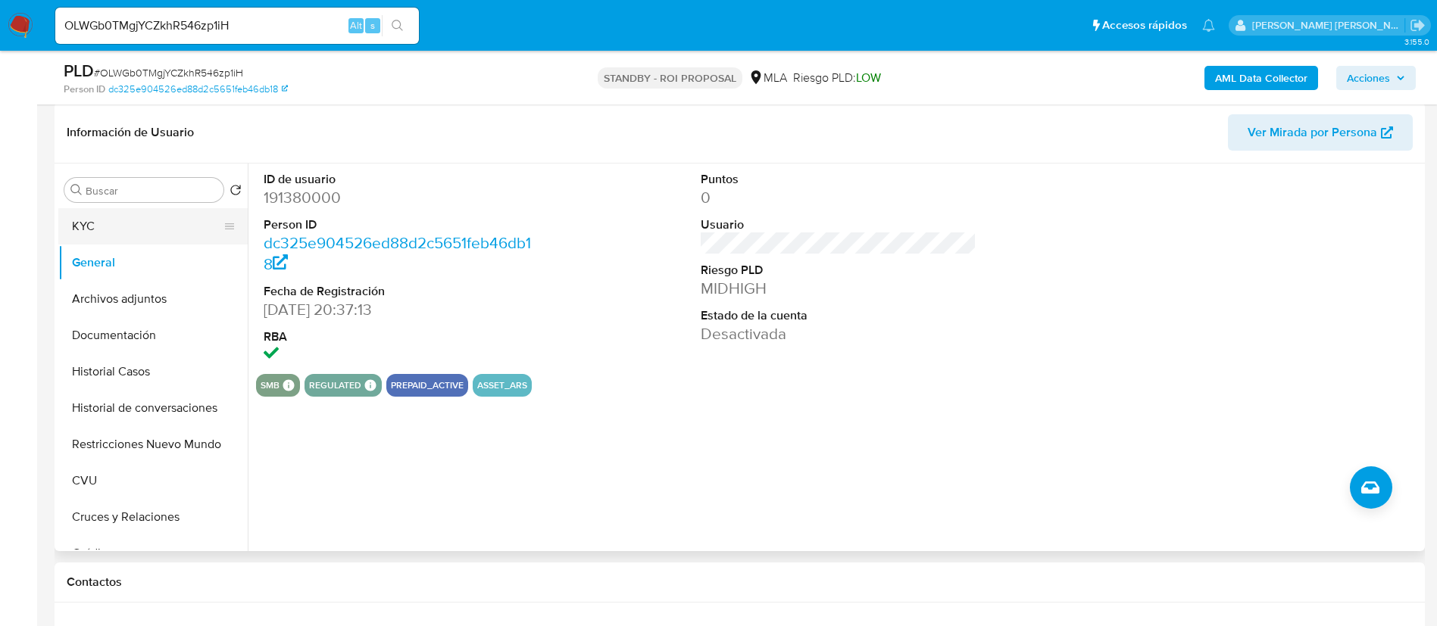
click at [173, 230] on button "KYC" at bounding box center [146, 226] width 177 height 36
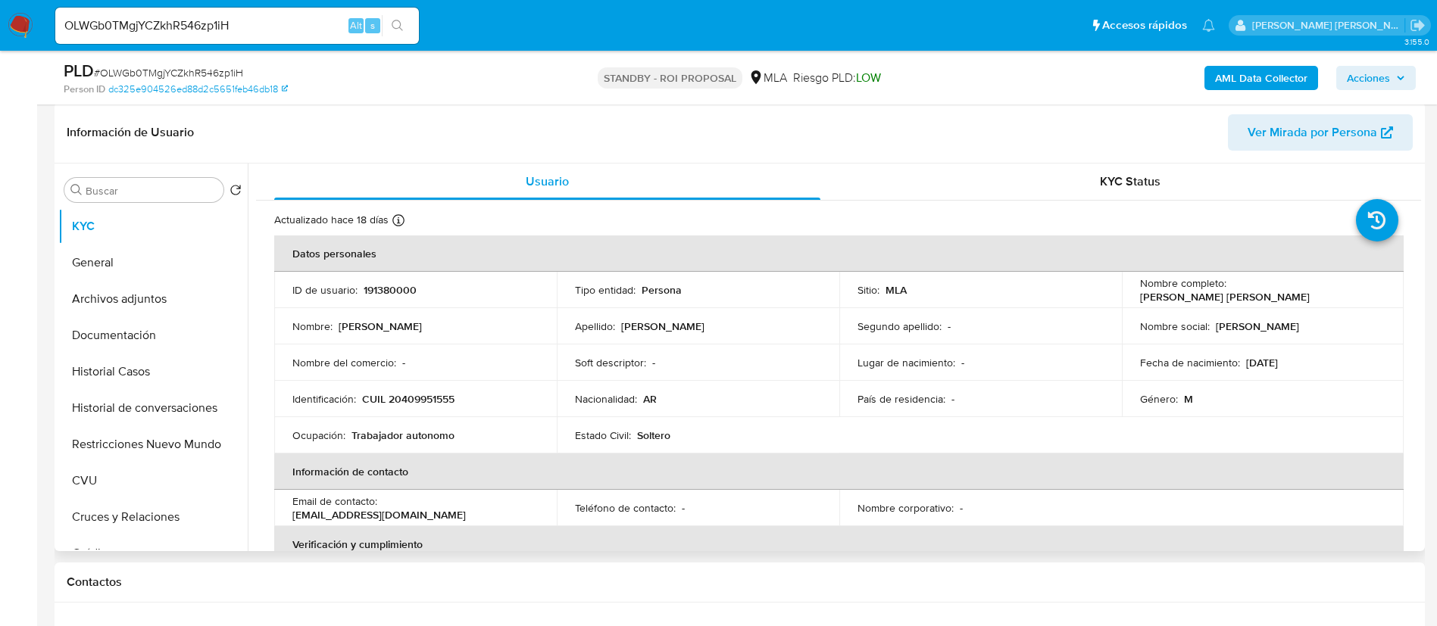
click at [190, 411] on button "Historial de conversaciones" at bounding box center [152, 408] width 189 height 36
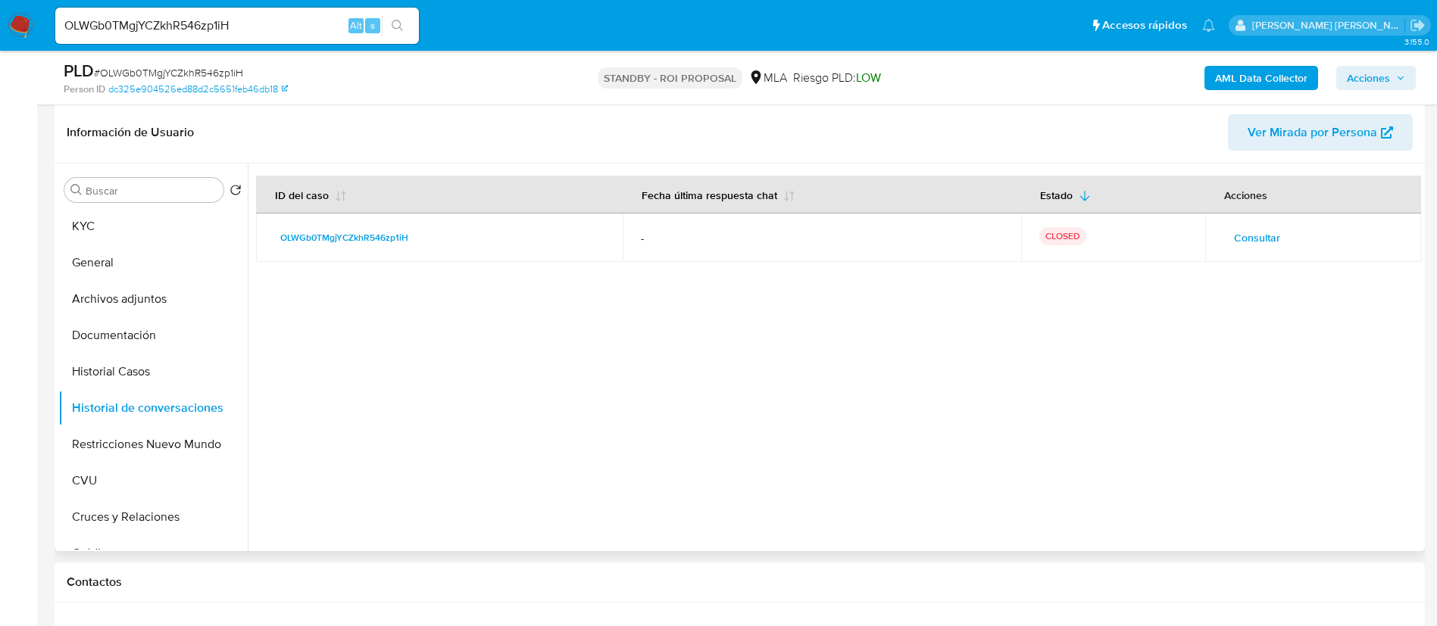
click at [1211, 243] on td "Consultar" at bounding box center [1313, 238] width 216 height 48
click at [1254, 231] on span "Consultar" at bounding box center [1257, 237] width 46 height 21
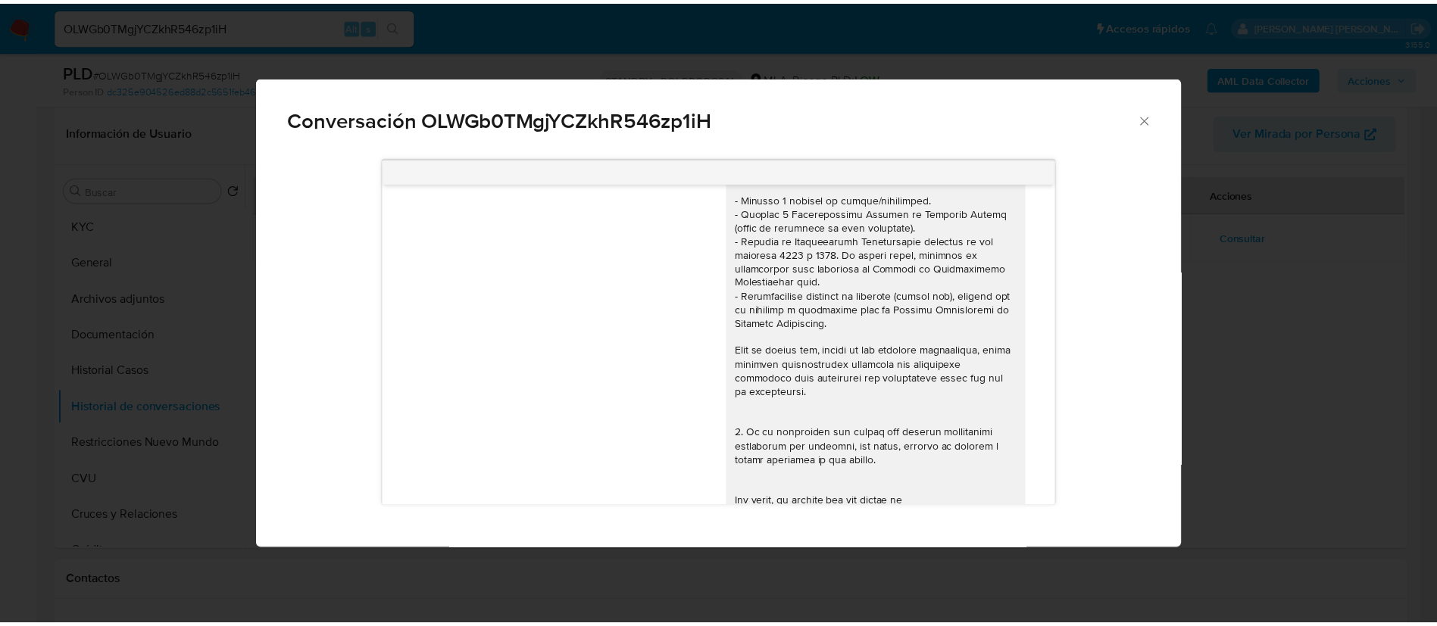
scroll to position [187, 0]
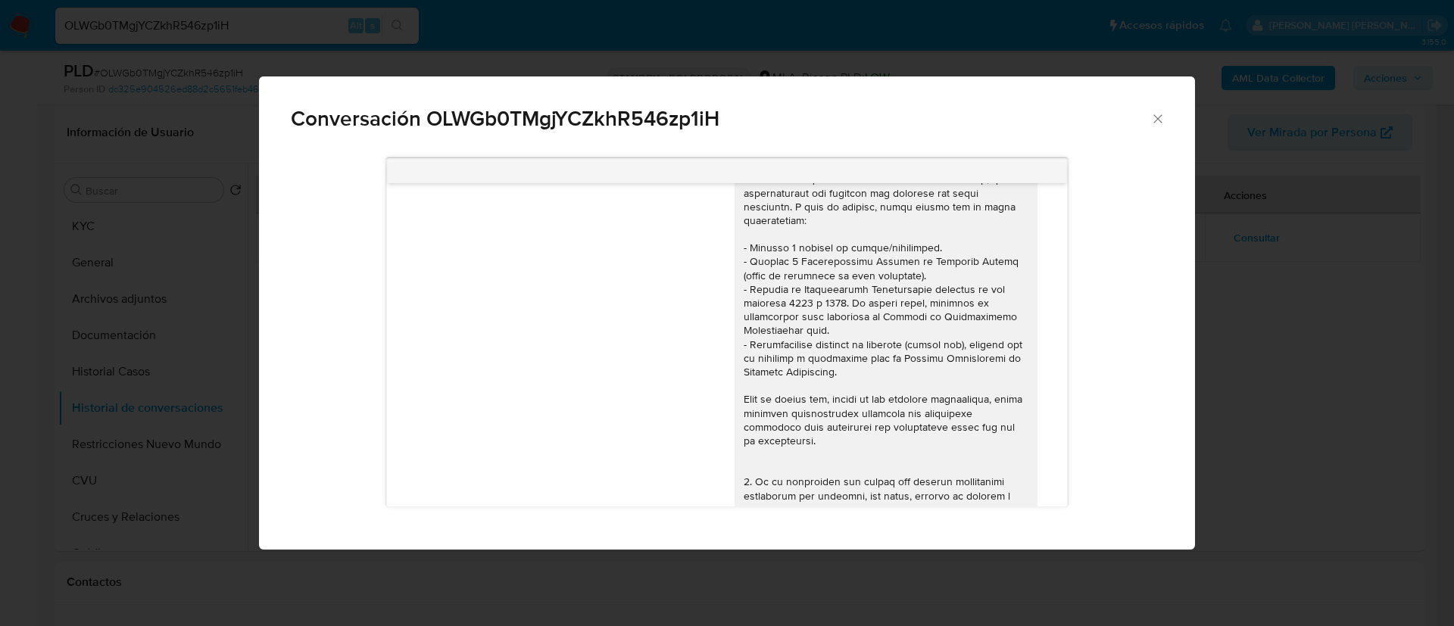
click at [1254, 298] on div "Conversación OLWGb0TMgjYCZkhR546zp1iH 18/06/2025 18:10:00 Hola, Esperamos que t…" at bounding box center [727, 313] width 1454 height 626
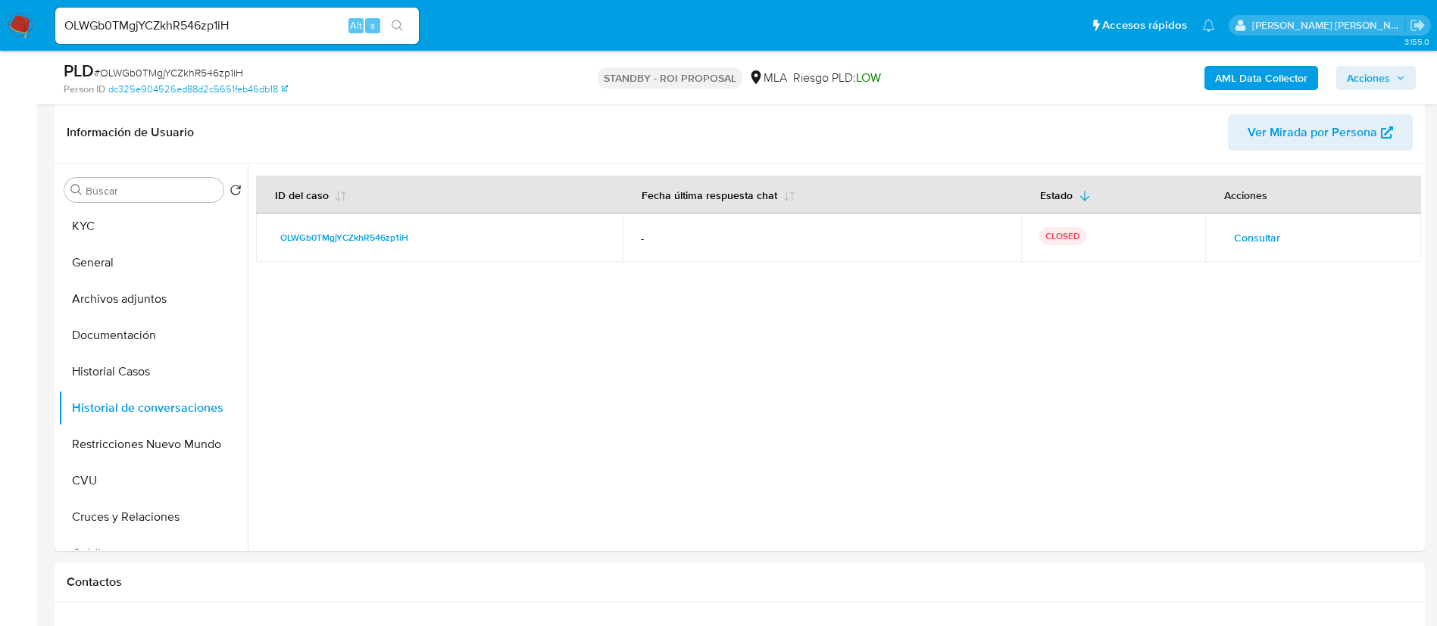
click at [260, 30] on input "OLWGb0TMgjYCZkhR546zp1iH" at bounding box center [237, 26] width 364 height 20
paste input "FWu76WKfO1X5aWA130PA9WwP"
type input "FWu76WKfO1X5aWA130PA9WwP"
click at [398, 27] on icon "search-icon" at bounding box center [398, 26] width 12 height 12
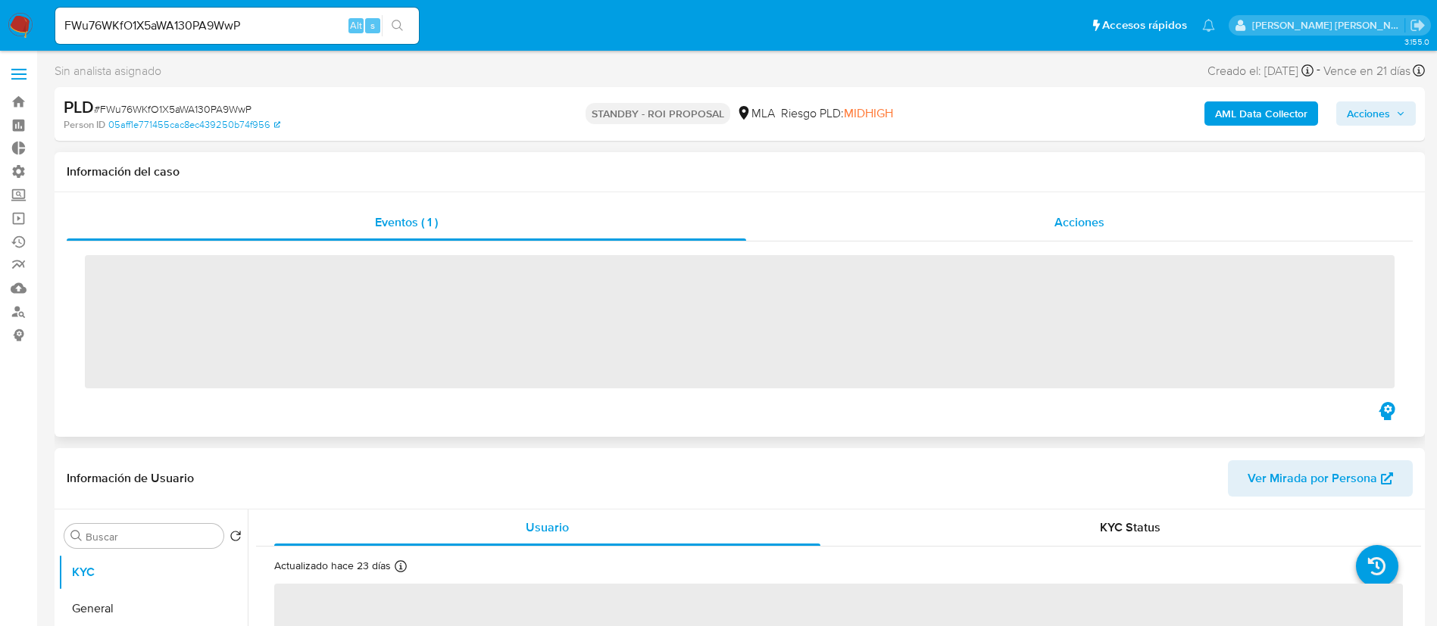
click at [1120, 224] on div "Acciones" at bounding box center [1079, 223] width 667 height 36
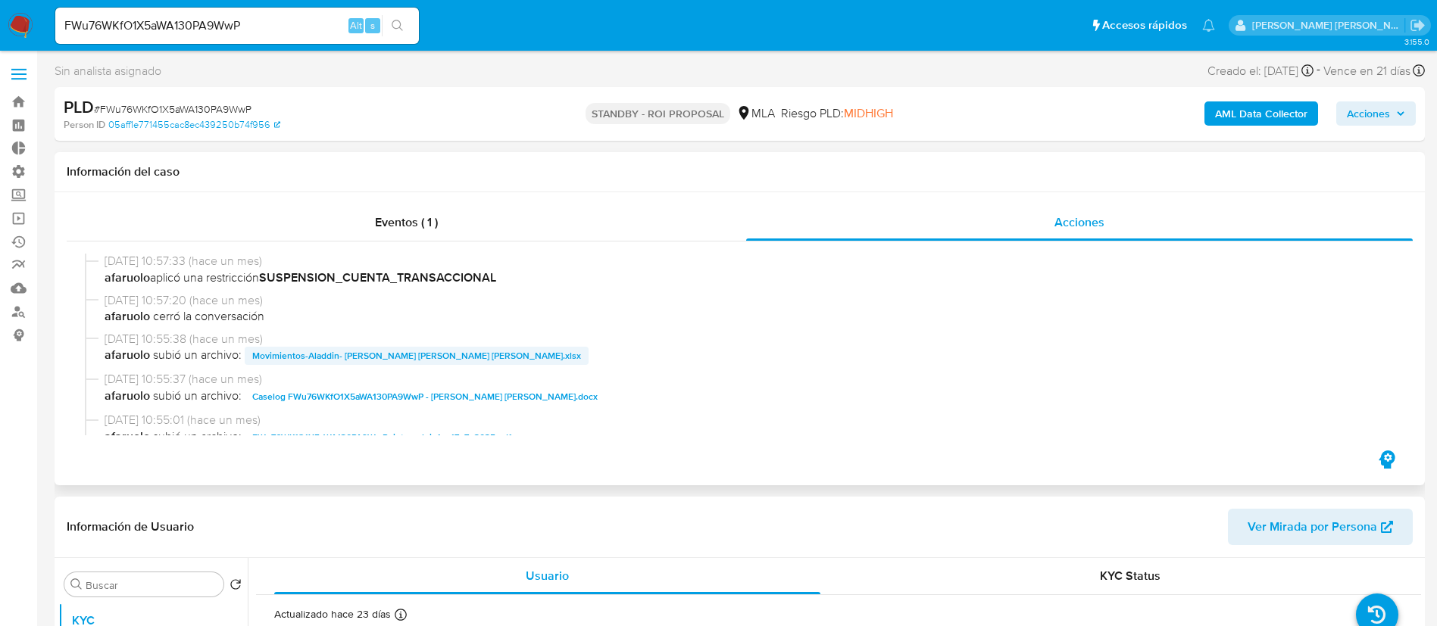
scroll to position [114, 0]
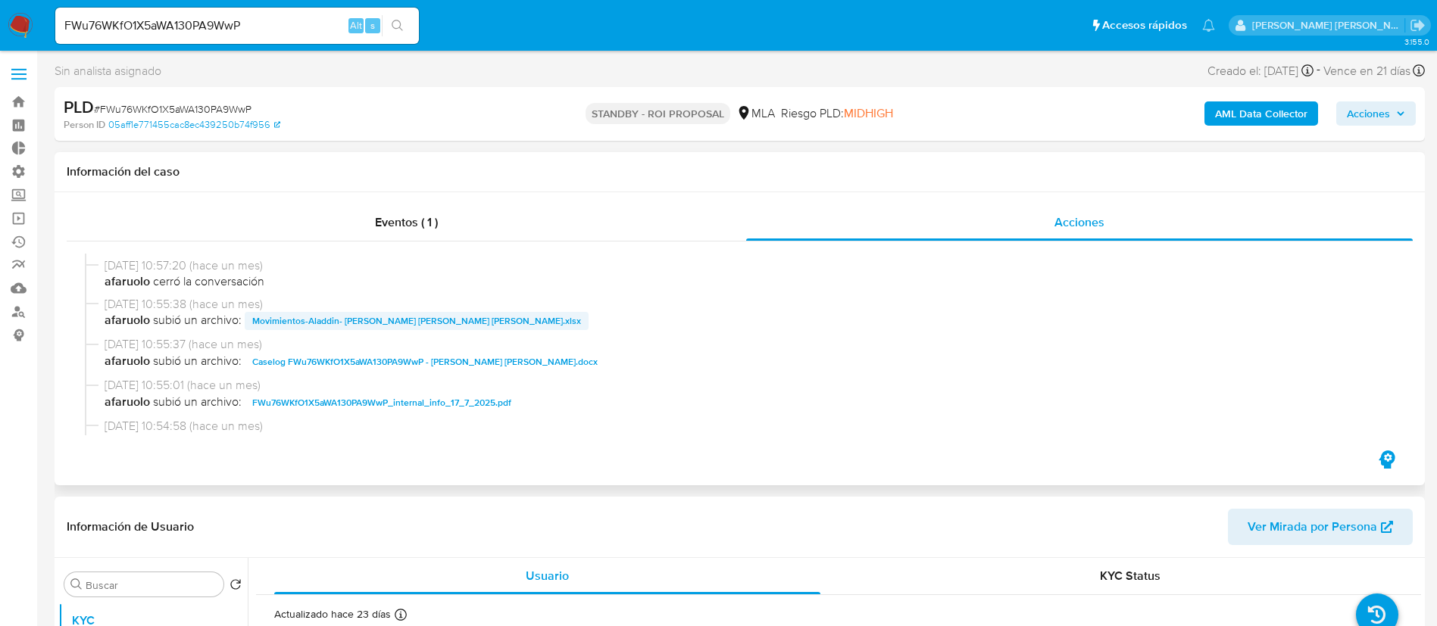
select select "10"
click at [342, 324] on span "Movimientos-Aladdin- Selene Jael Velez Paz.xlsx" at bounding box center [416, 321] width 329 height 18
click at [345, 357] on span "Caselog FWu76WKfO1X5aWA130PA9WwP - Selene Jael Paz.docx" at bounding box center [424, 362] width 345 height 18
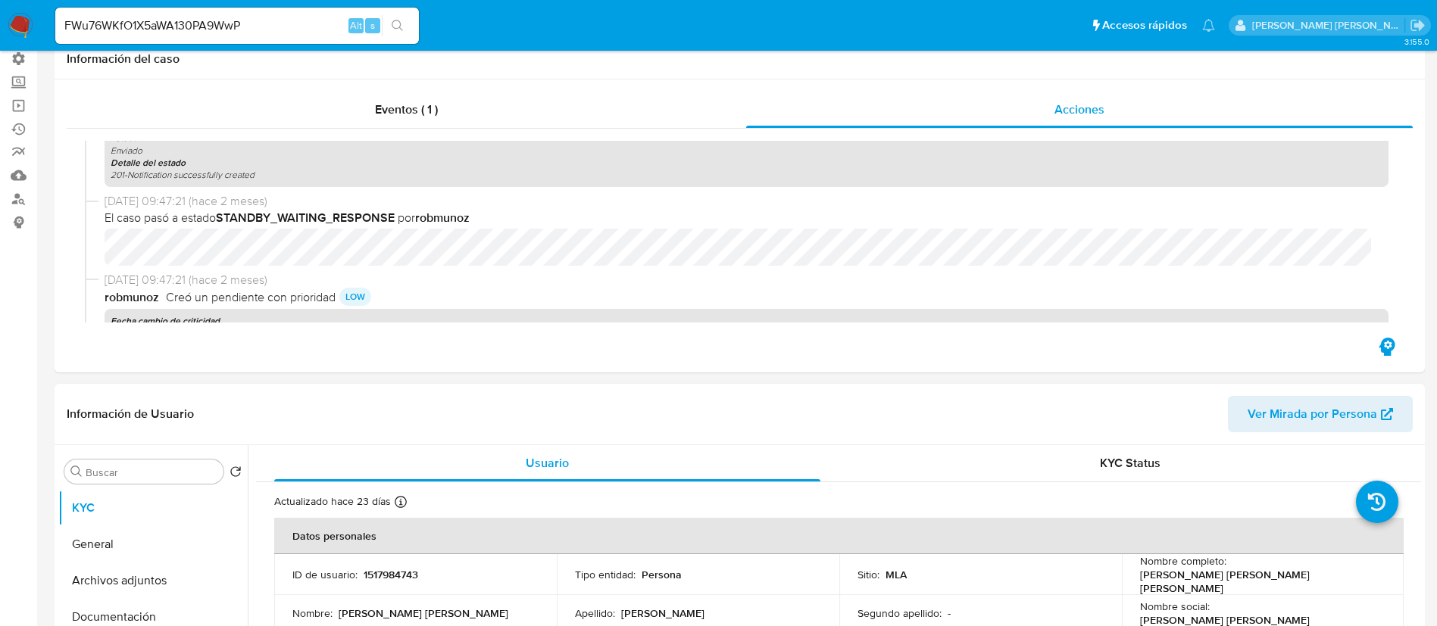
scroll to position [455, 0]
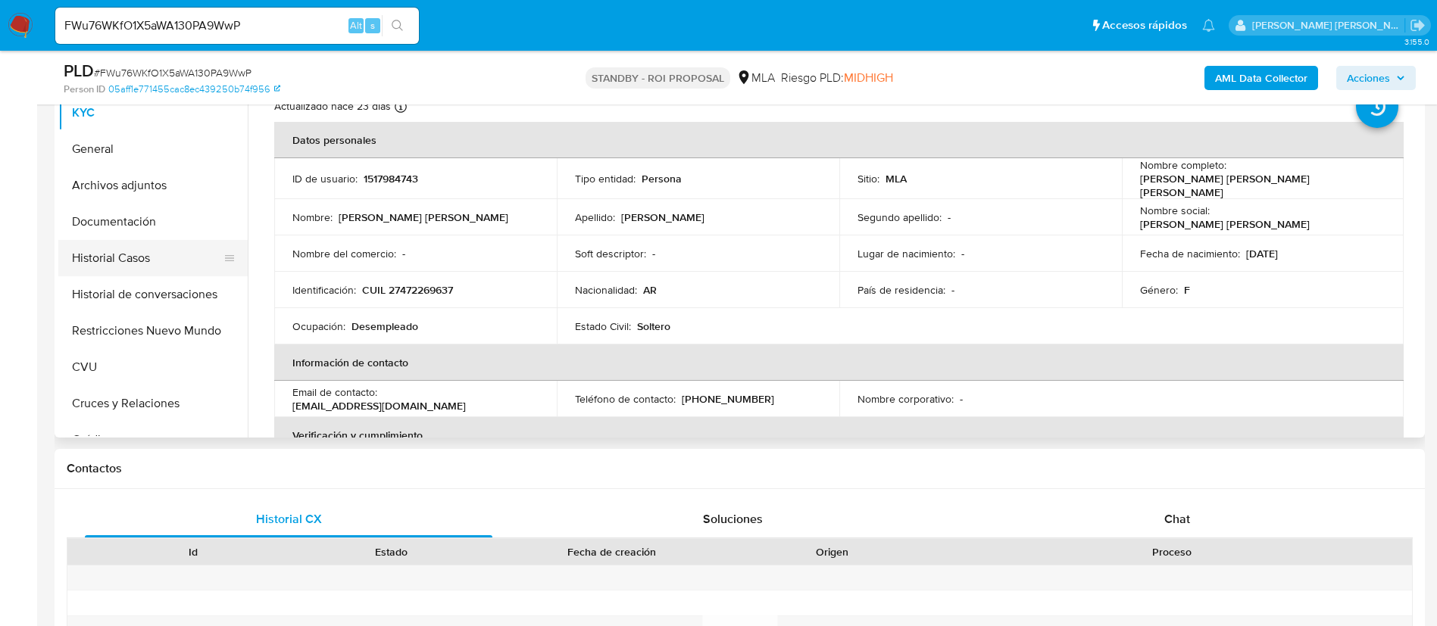
click at [204, 272] on button "Historial Casos" at bounding box center [146, 258] width 177 height 36
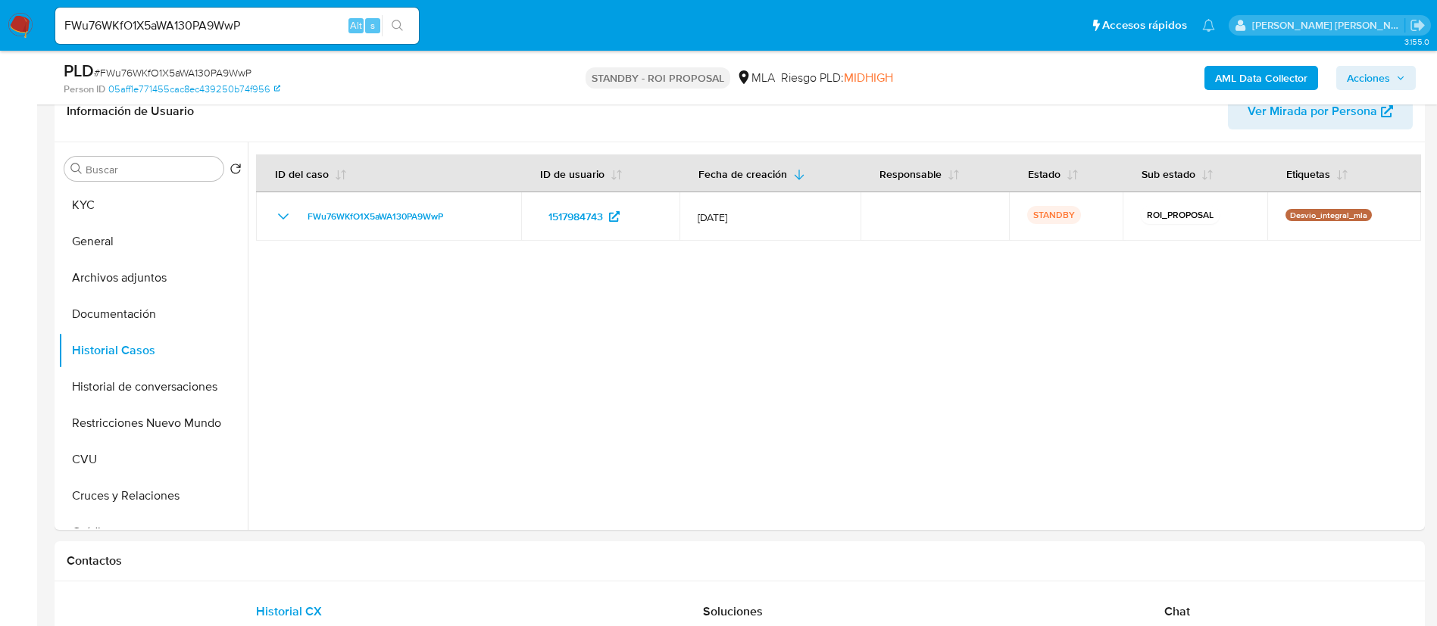
scroll to position [341, 0]
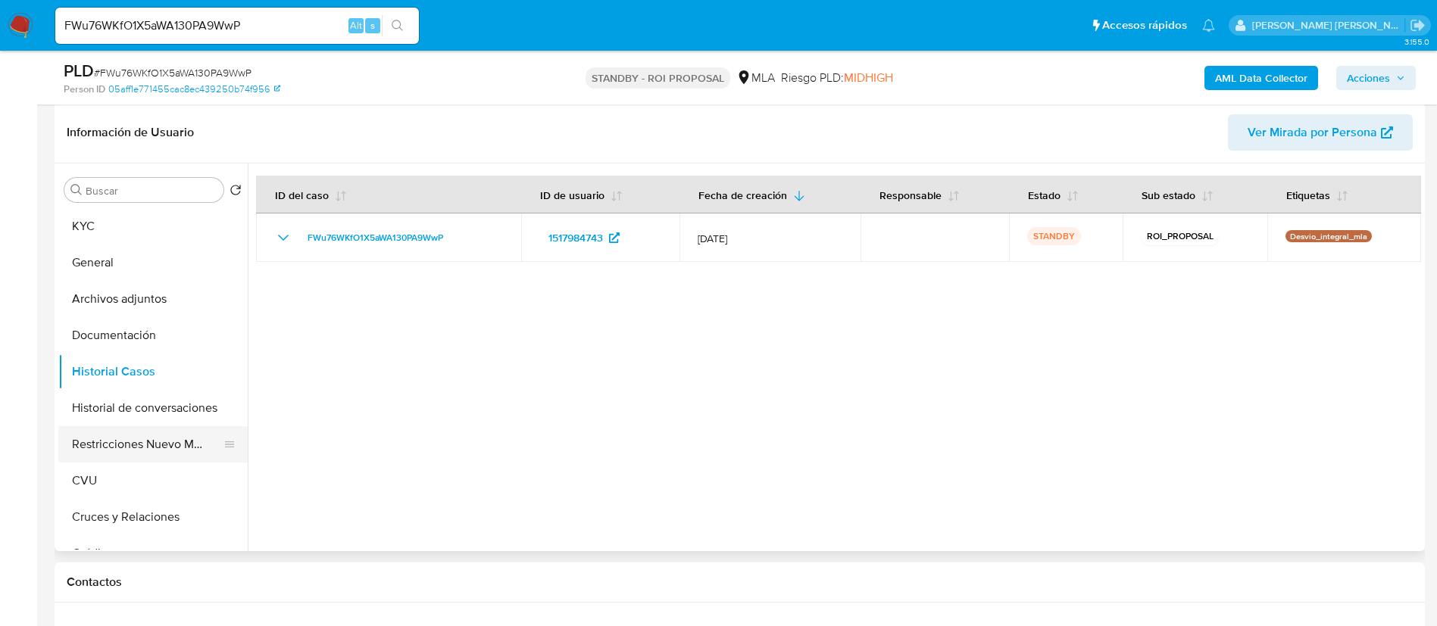
click at [136, 452] on button "Restricciones Nuevo Mundo" at bounding box center [146, 444] width 177 height 36
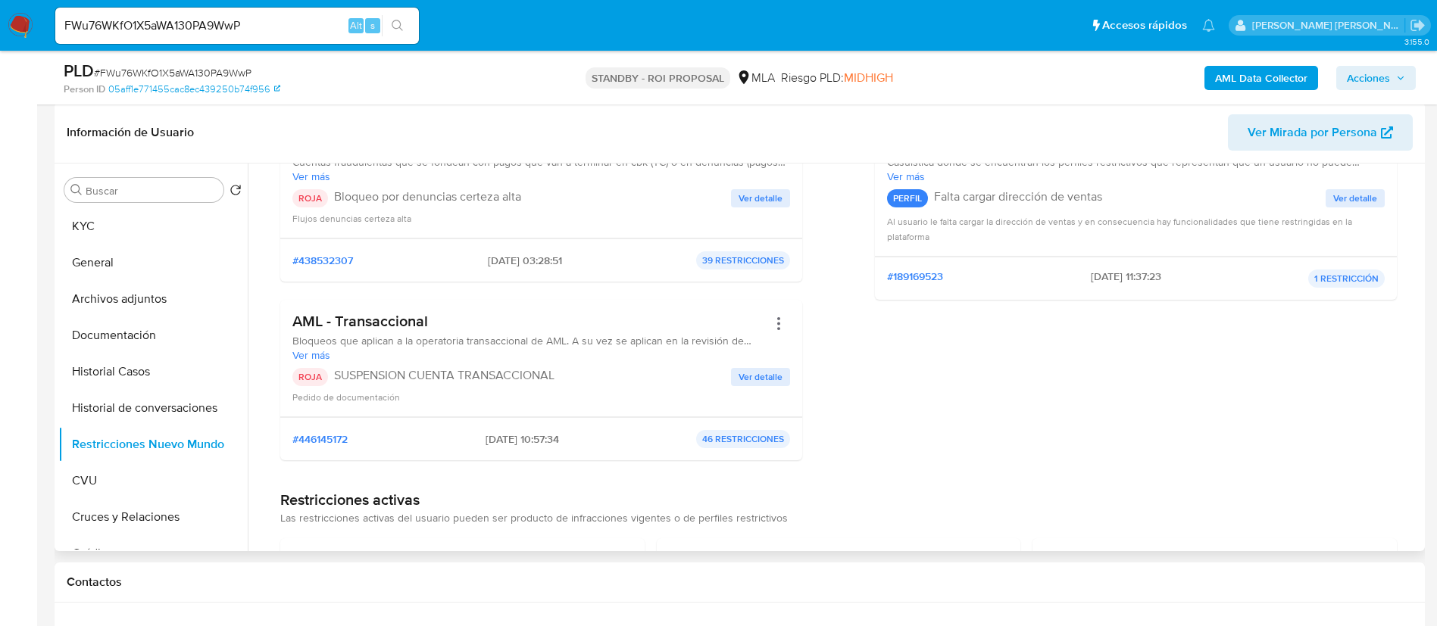
scroll to position [227, 0]
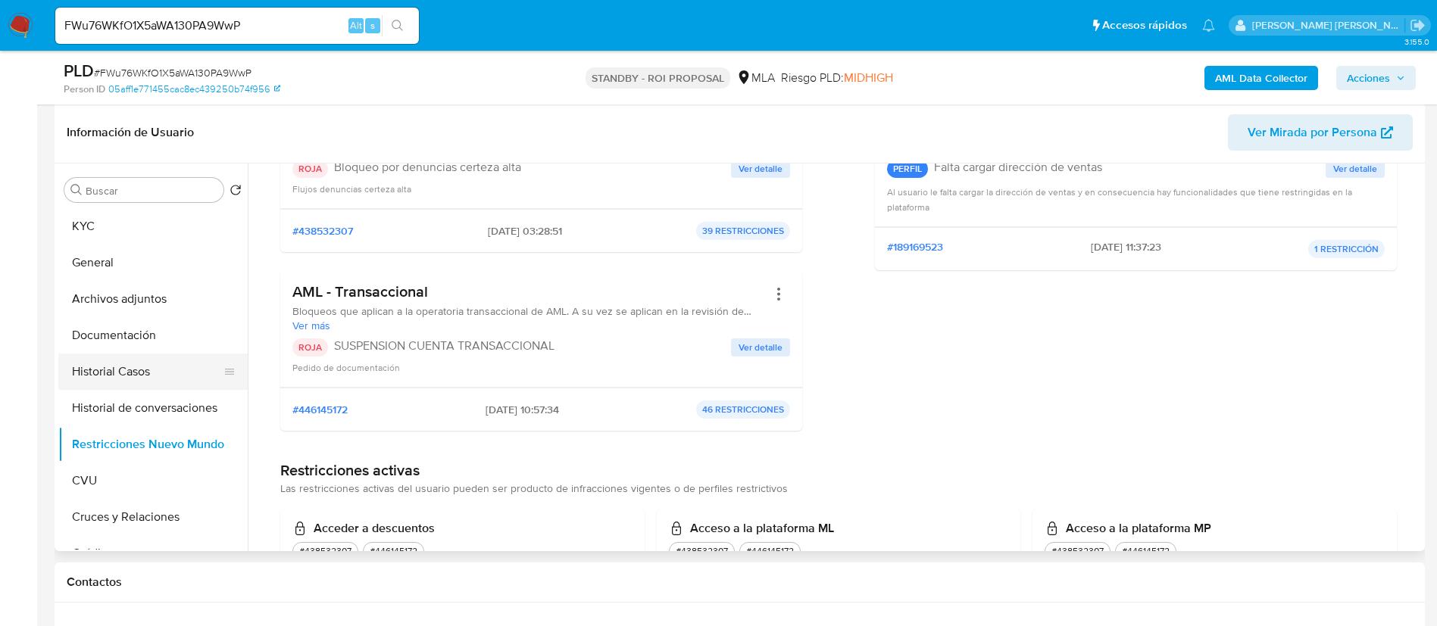
click at [173, 364] on button "Historial Casos" at bounding box center [146, 372] width 177 height 36
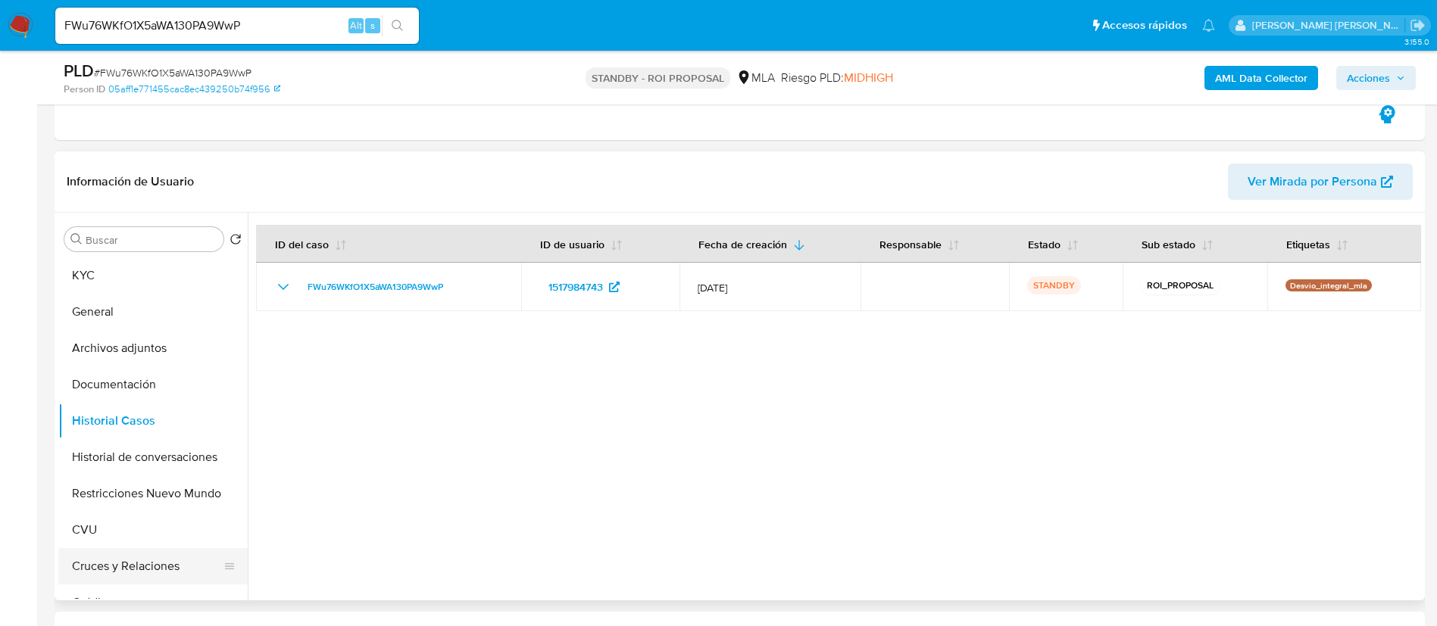
scroll to position [455, 0]
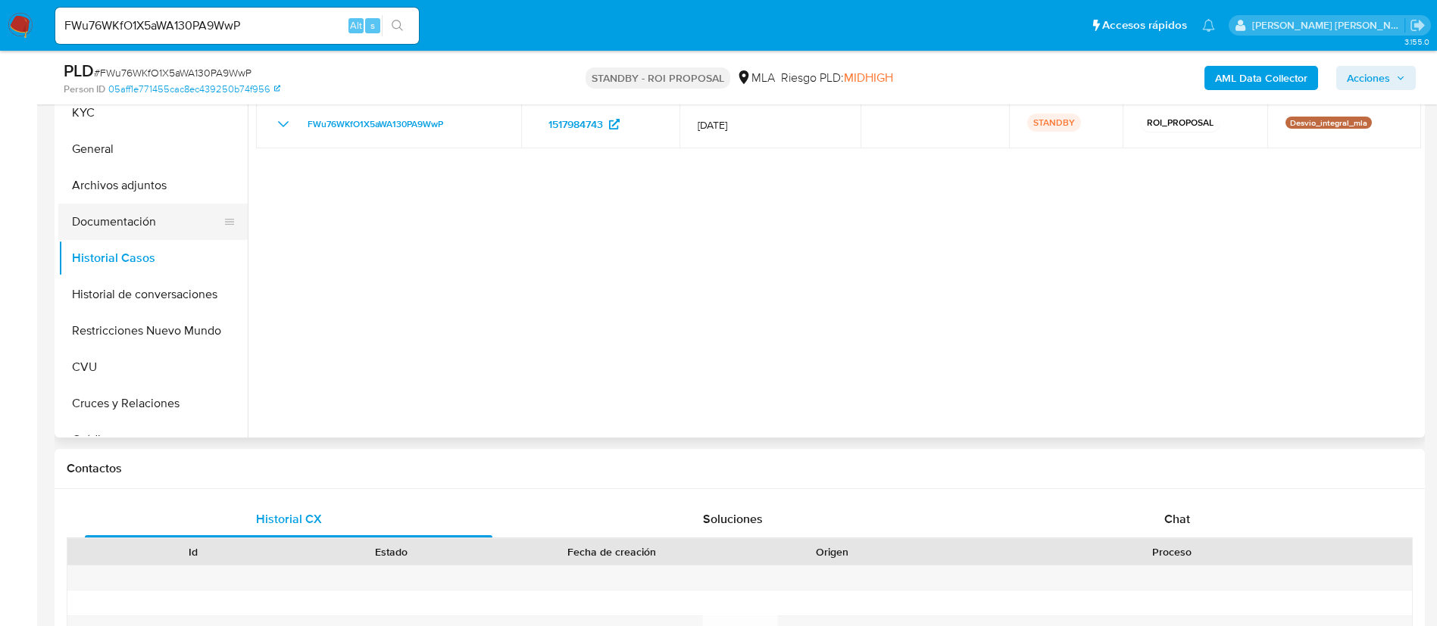
click at [148, 237] on button "Documentación" at bounding box center [146, 222] width 177 height 36
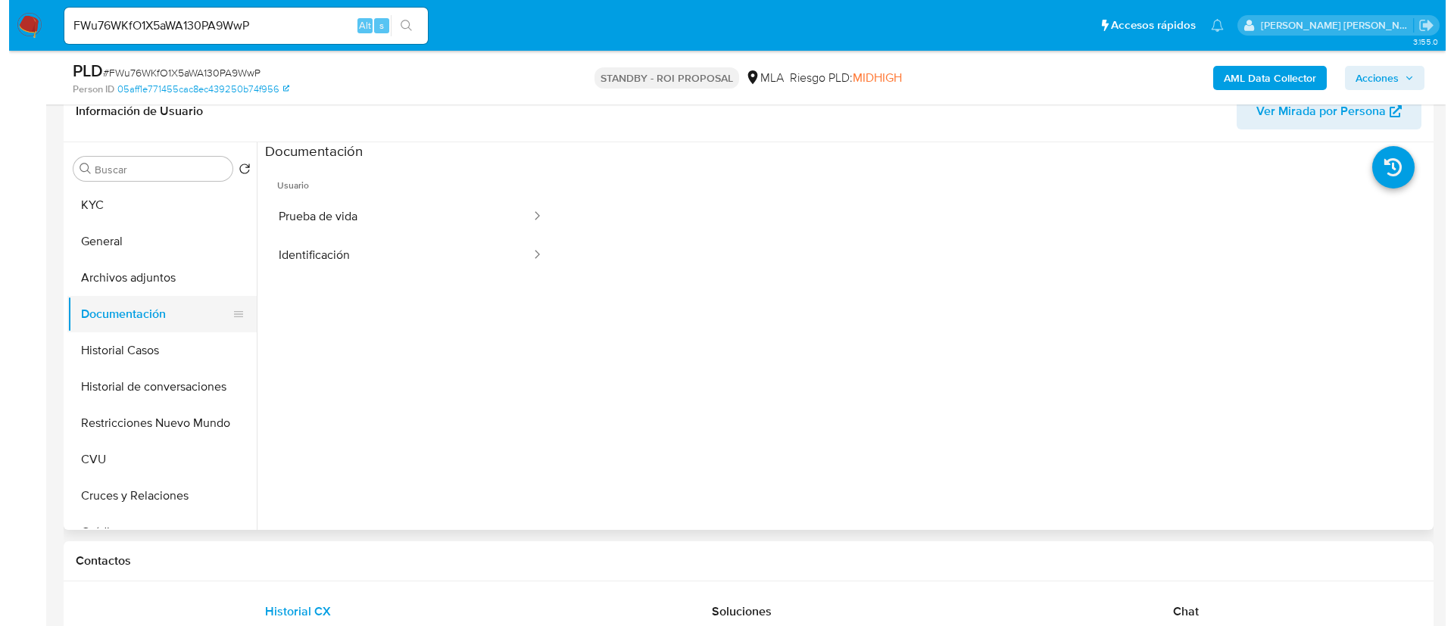
scroll to position [341, 0]
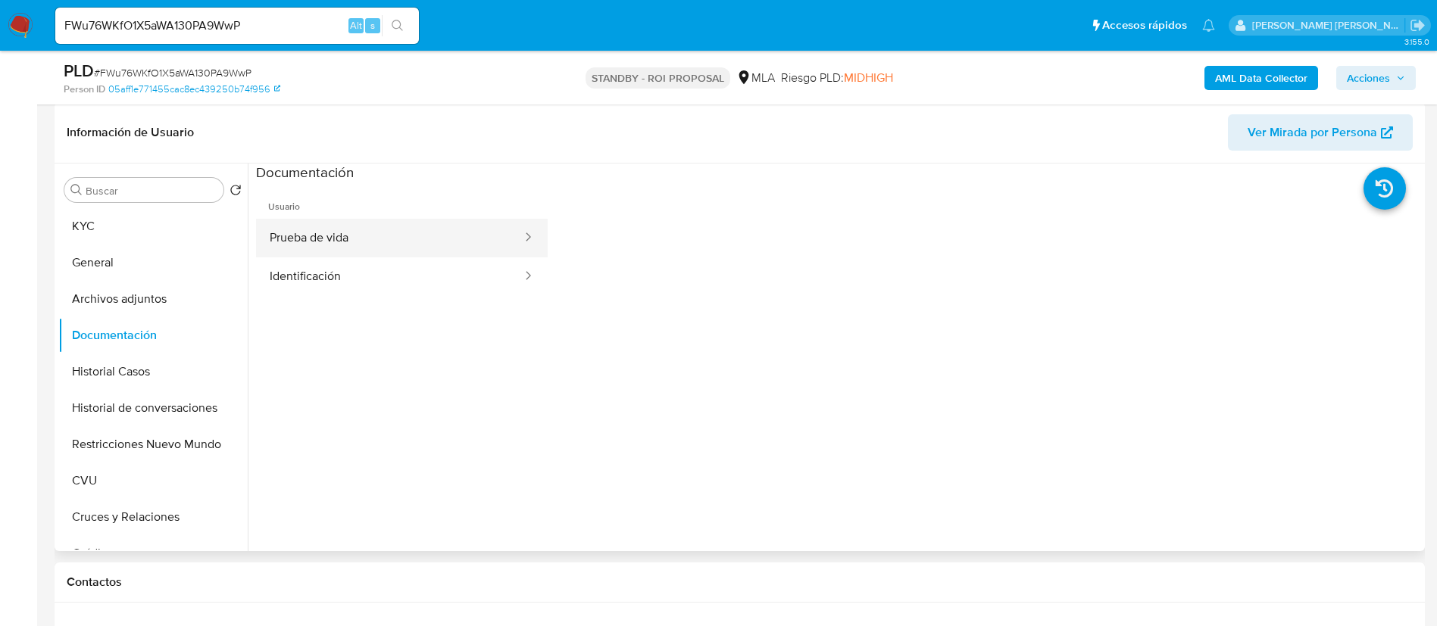
click at [304, 238] on button "Prueba de vida" at bounding box center [389, 238] width 267 height 39
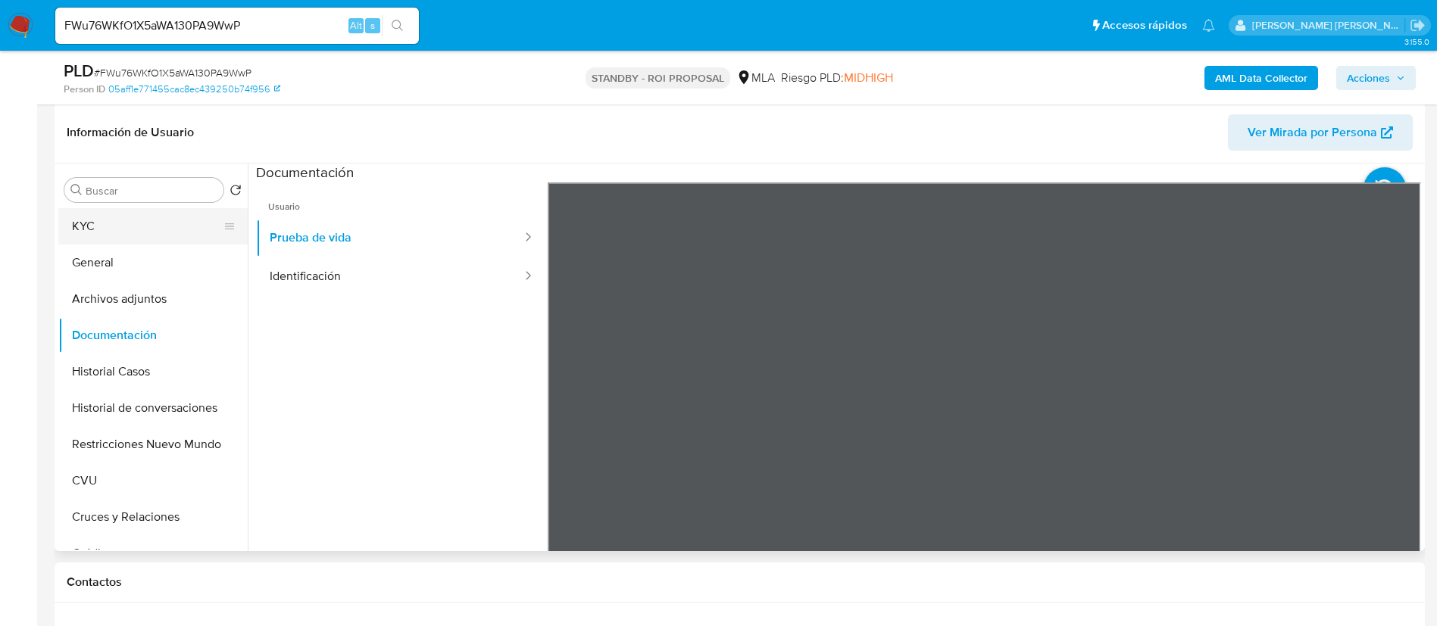
click at [154, 231] on button "KYC" at bounding box center [146, 226] width 177 height 36
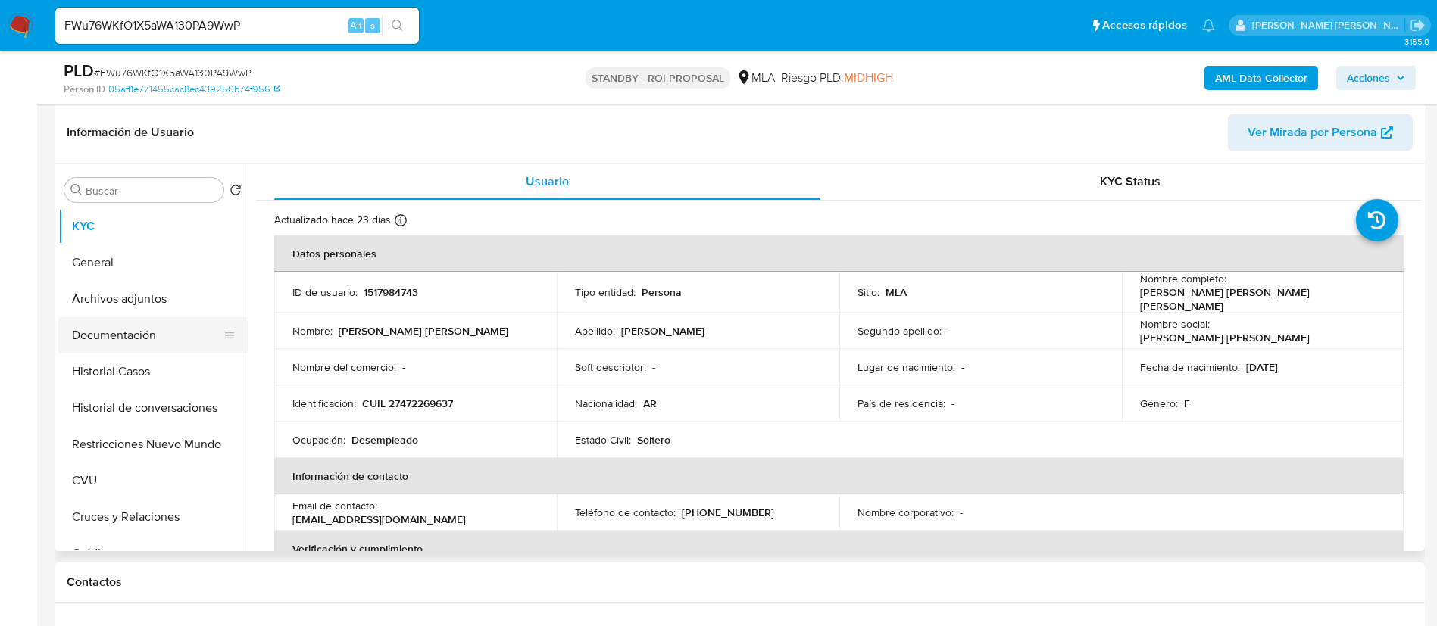
click at [142, 332] on button "Documentación" at bounding box center [146, 335] width 177 height 36
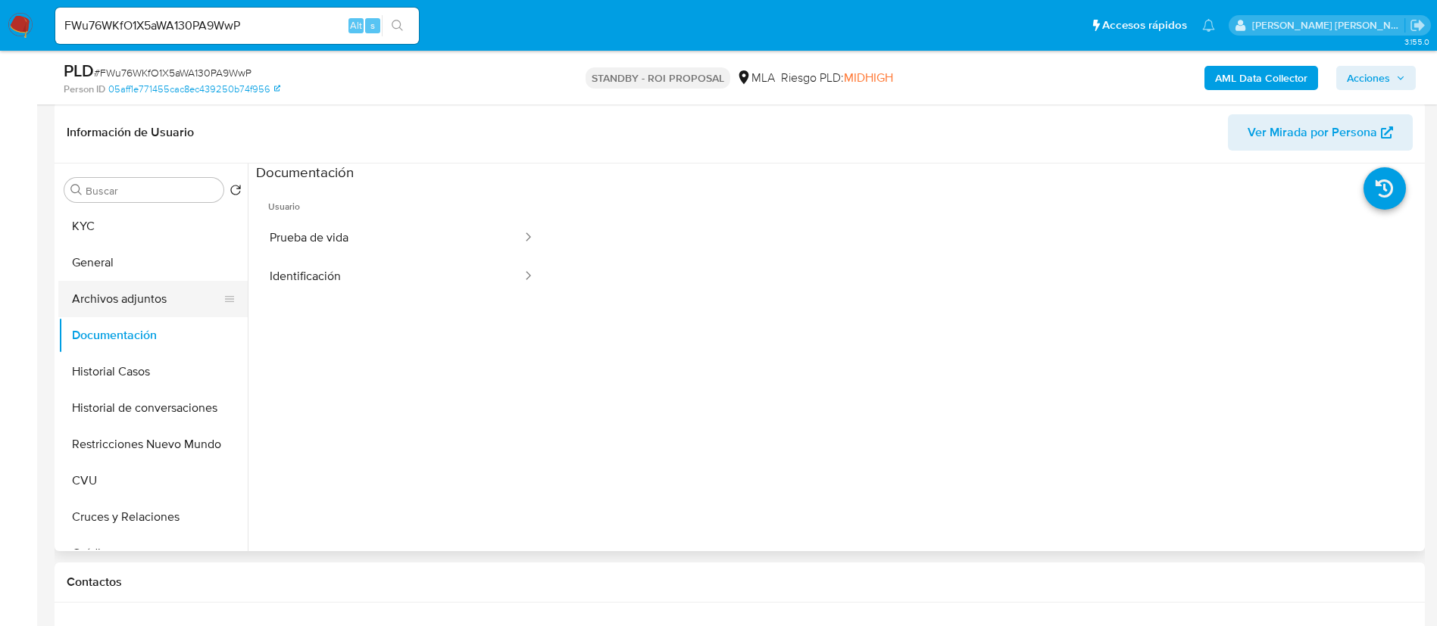
click at [136, 297] on button "Archivos adjuntos" at bounding box center [146, 299] width 177 height 36
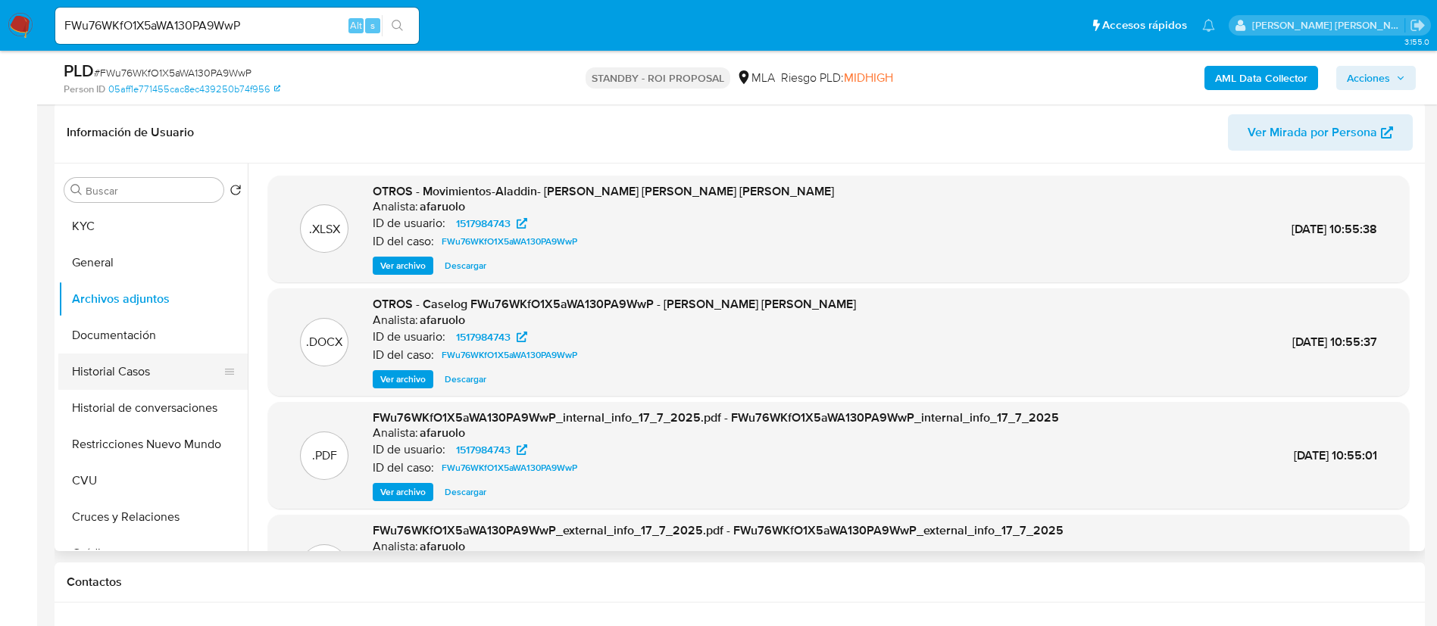
click at [154, 378] on button "Historial Casos" at bounding box center [146, 372] width 177 height 36
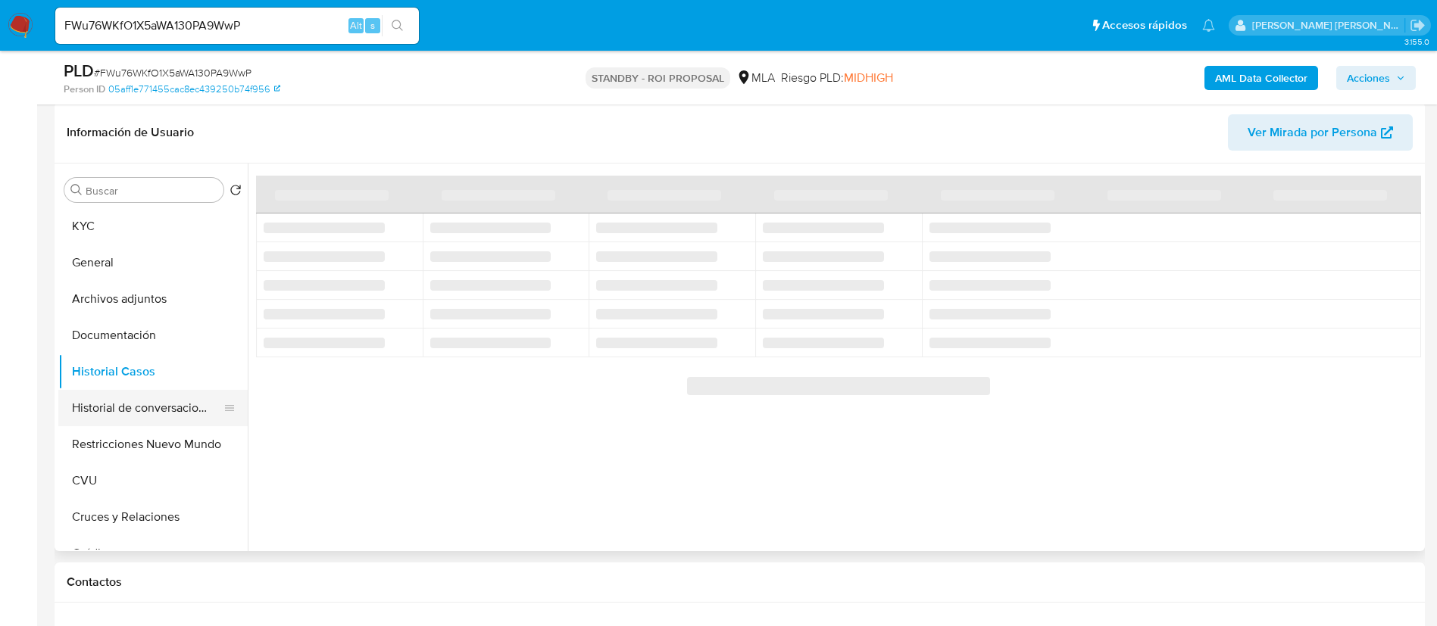
click at [154, 417] on button "Historial de conversaciones" at bounding box center [146, 408] width 177 height 36
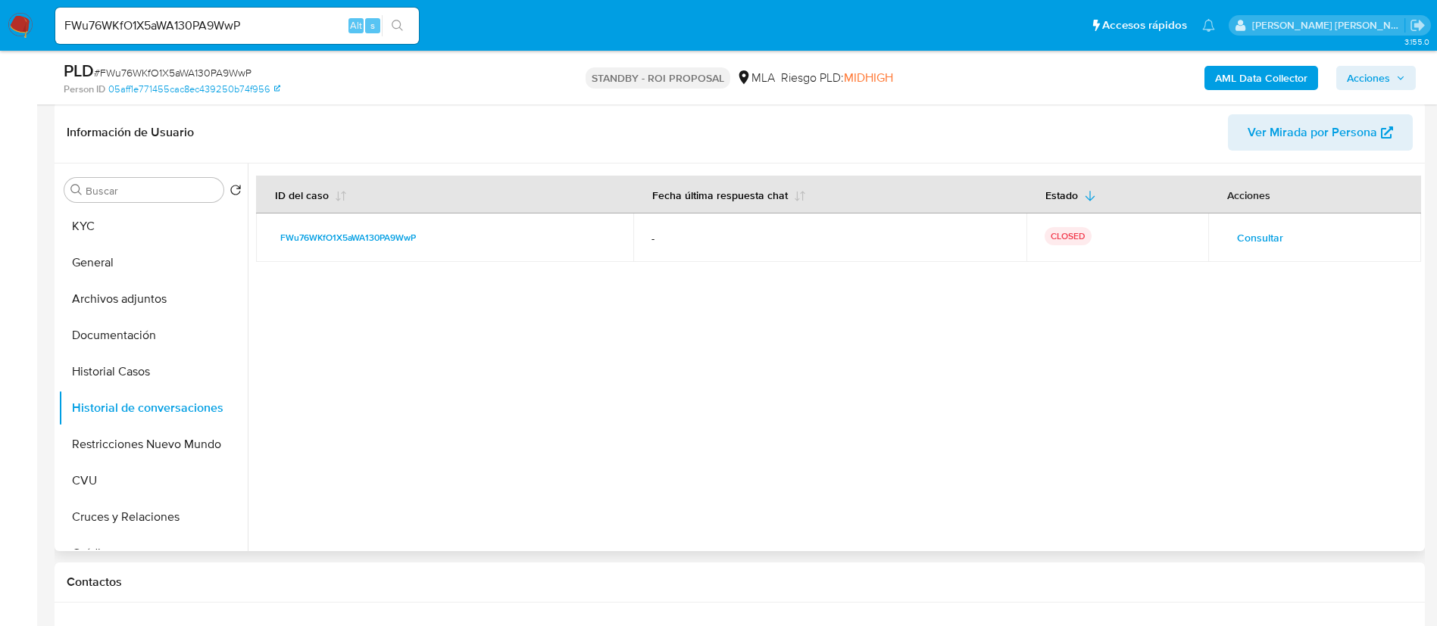
click at [1238, 240] on span "Consultar" at bounding box center [1260, 237] width 46 height 21
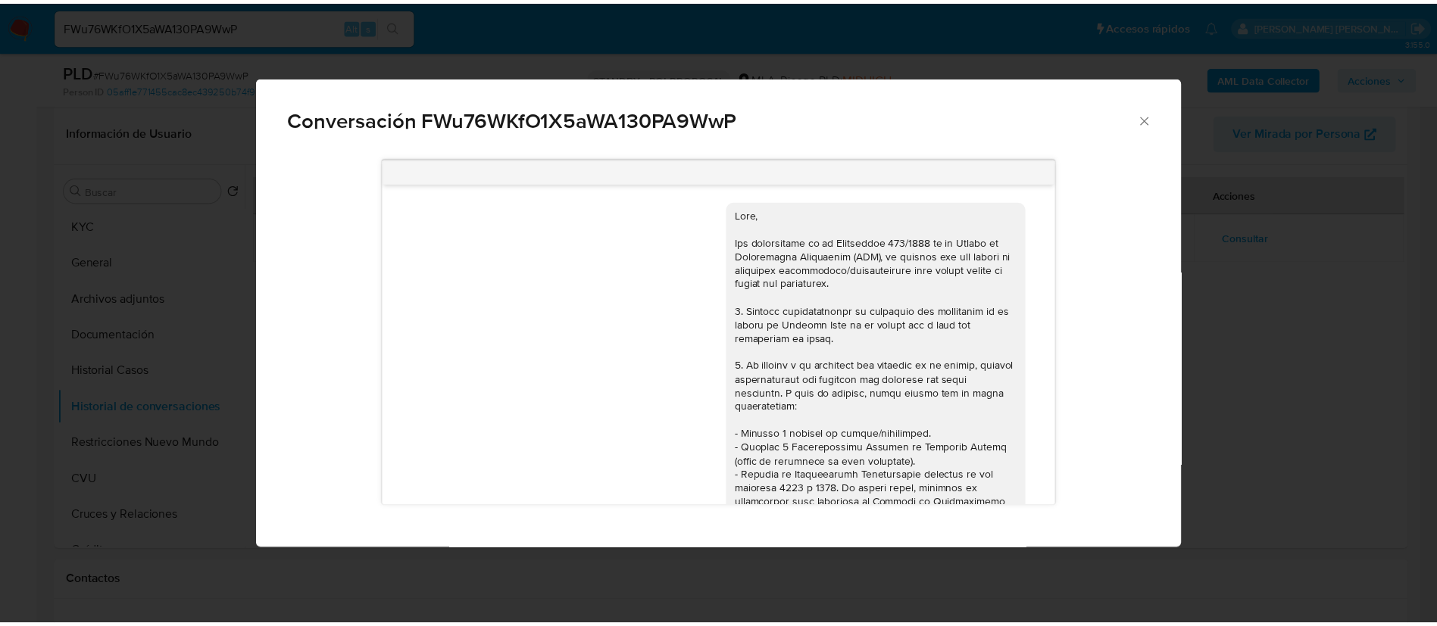
scroll to position [869, 0]
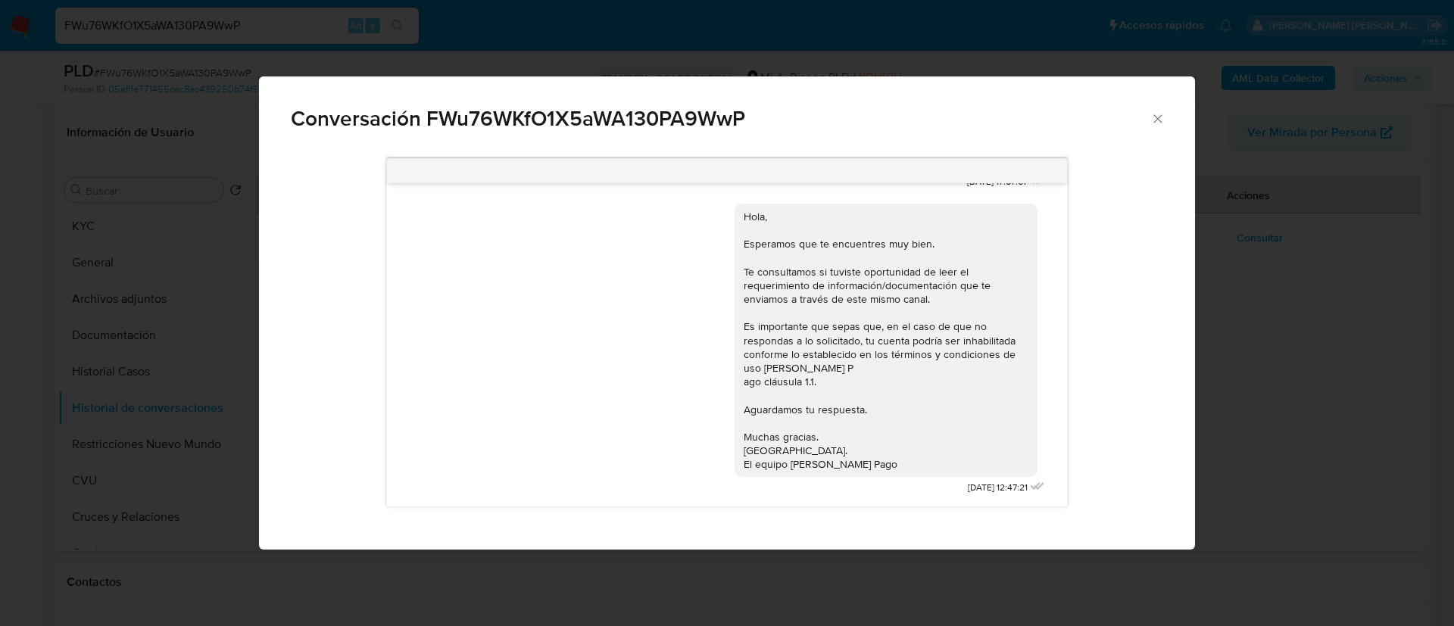
click at [151, 290] on div "Conversación FWu76WKfO1X5aWA130PA9WwP 18/06/2025 17:57:07 Hola, Esperamos que t…" at bounding box center [727, 313] width 1454 height 626
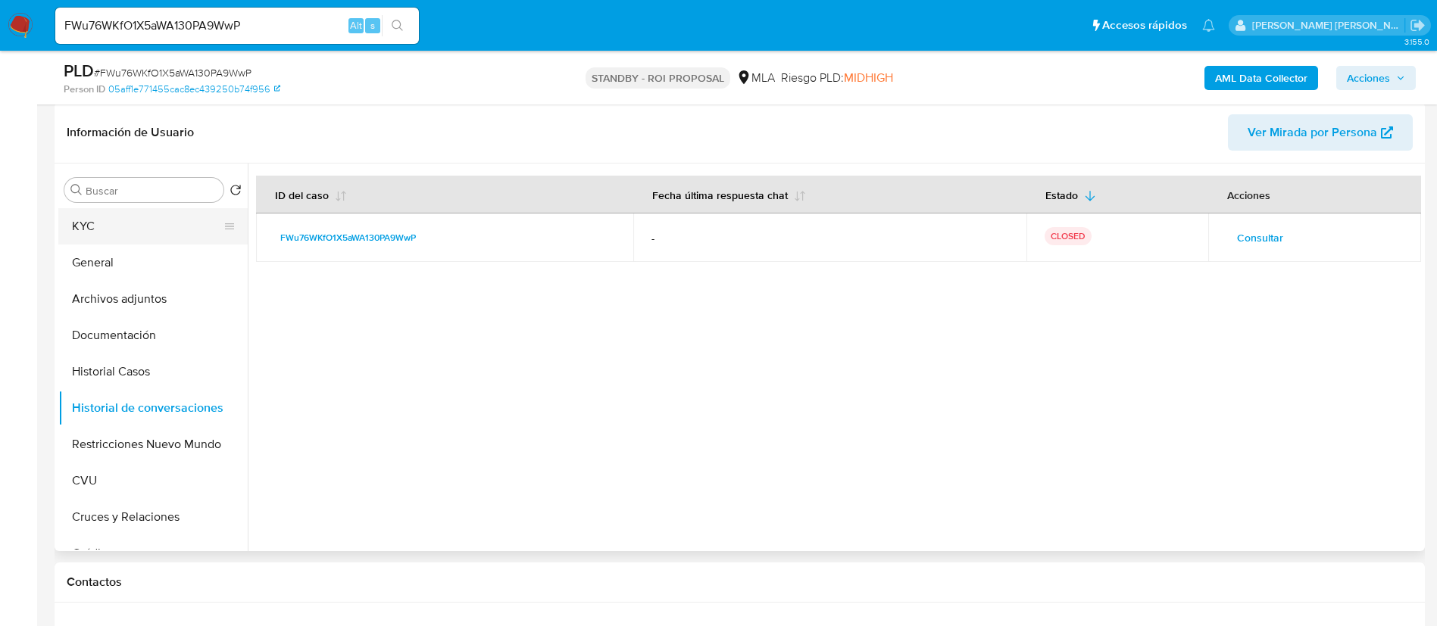
drag, startPoint x: 139, startPoint y: 263, endPoint x: 142, endPoint y: 218, distance: 44.8
click at [139, 261] on button "General" at bounding box center [152, 263] width 189 height 36
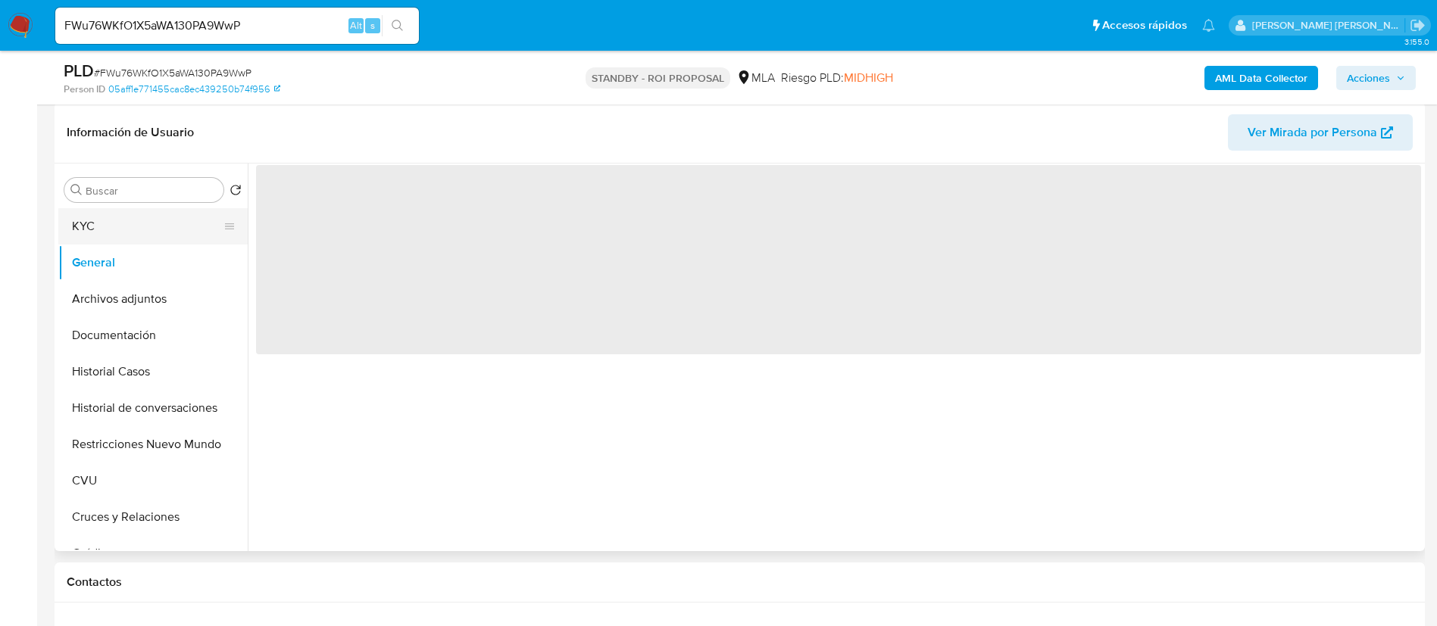
click at [142, 233] on button "KYC" at bounding box center [146, 226] width 177 height 36
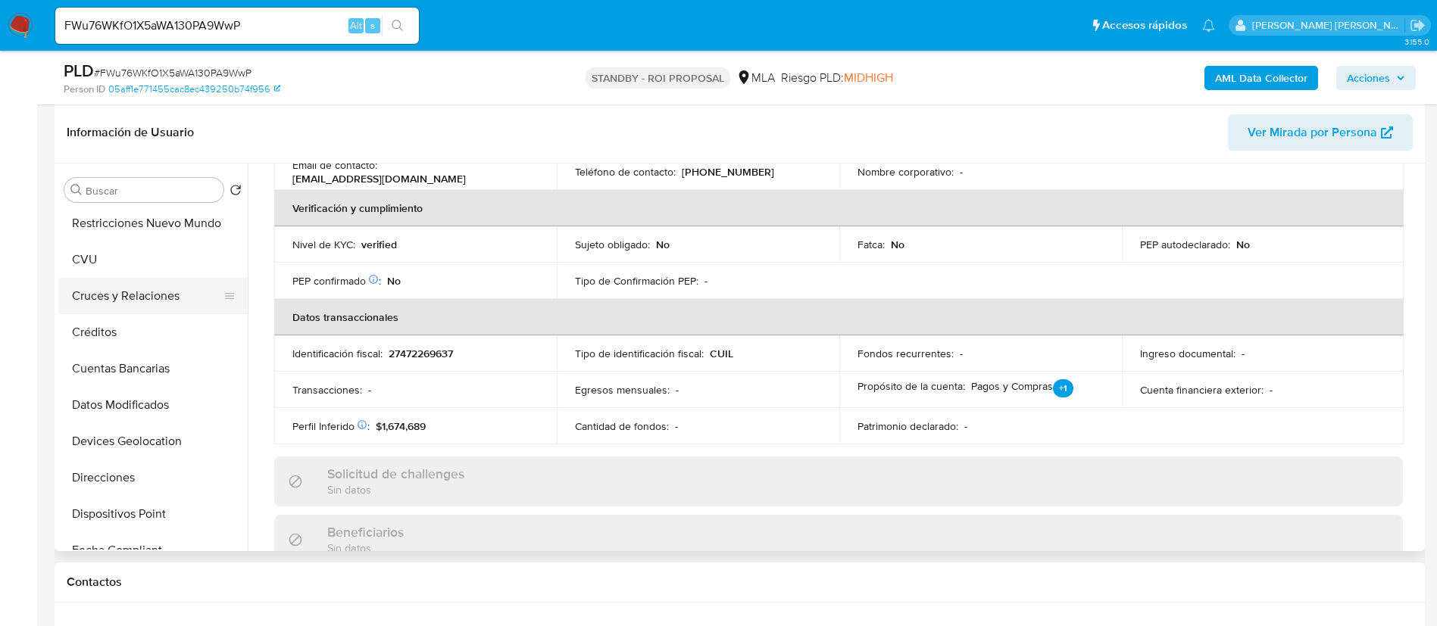
scroll to position [114, 0]
click at [149, 367] on button "CVU" at bounding box center [146, 367] width 177 height 36
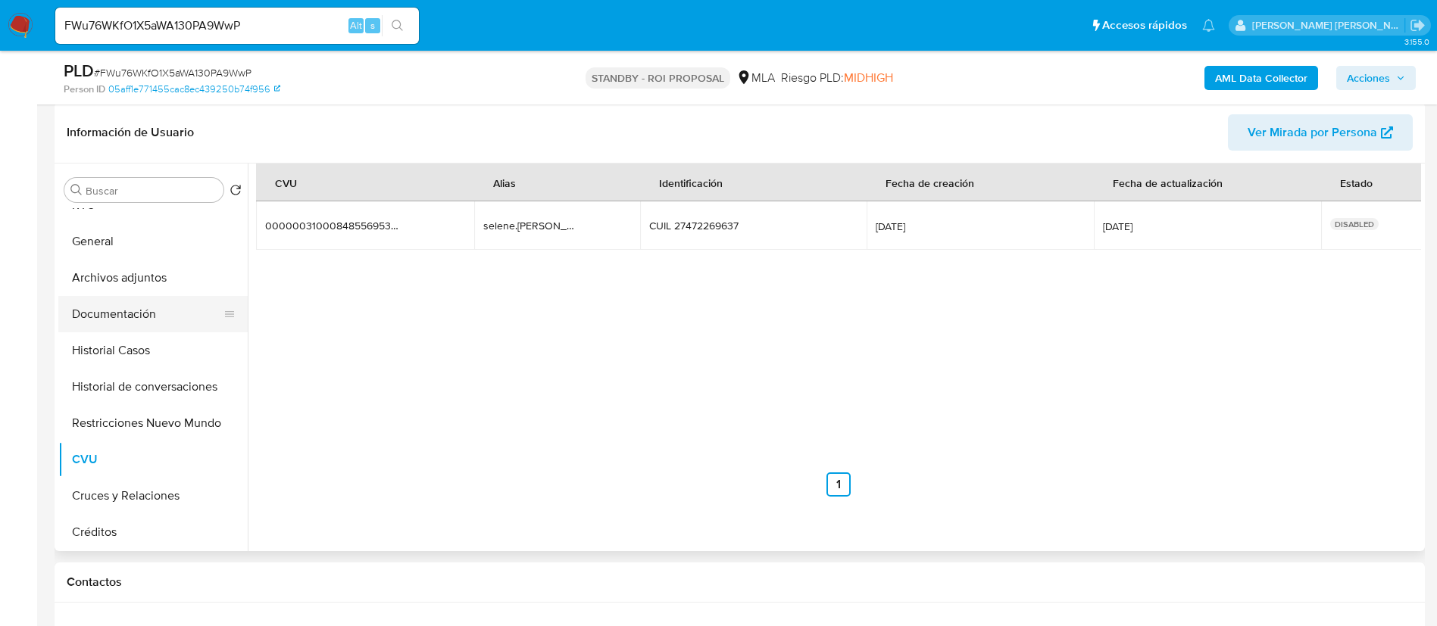
scroll to position [0, 0]
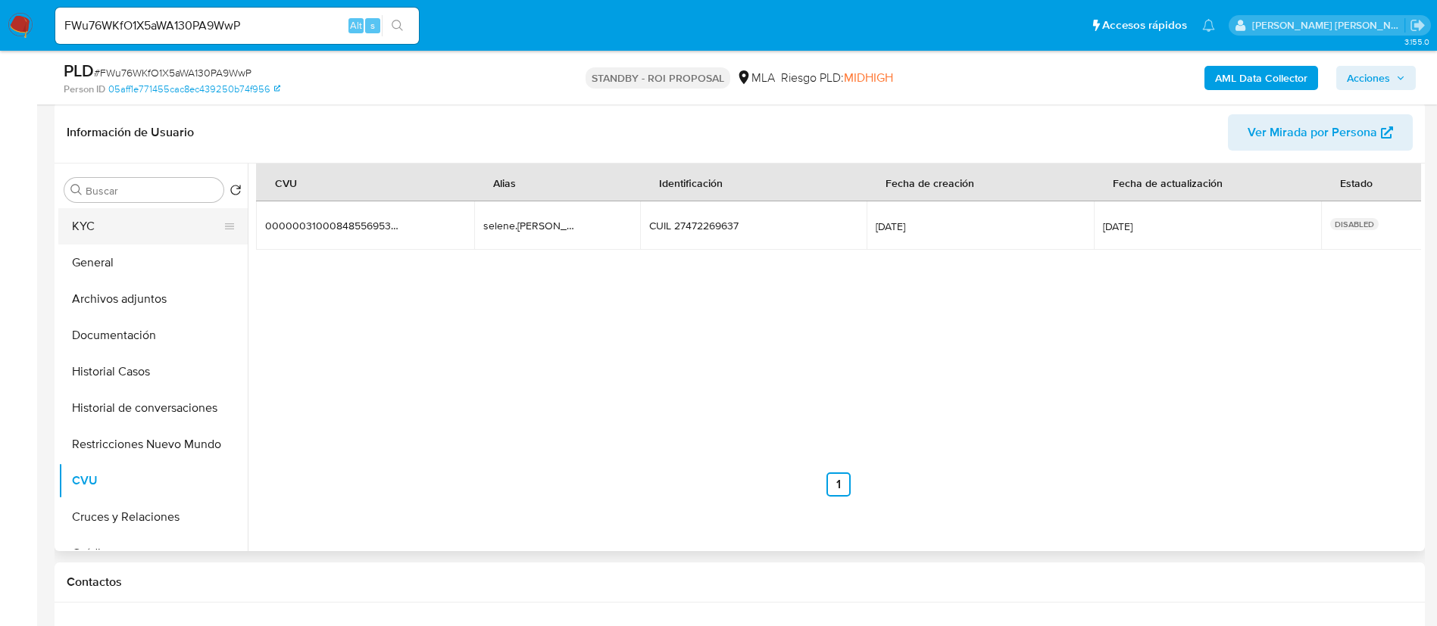
click at [132, 238] on button "KYC" at bounding box center [146, 226] width 177 height 36
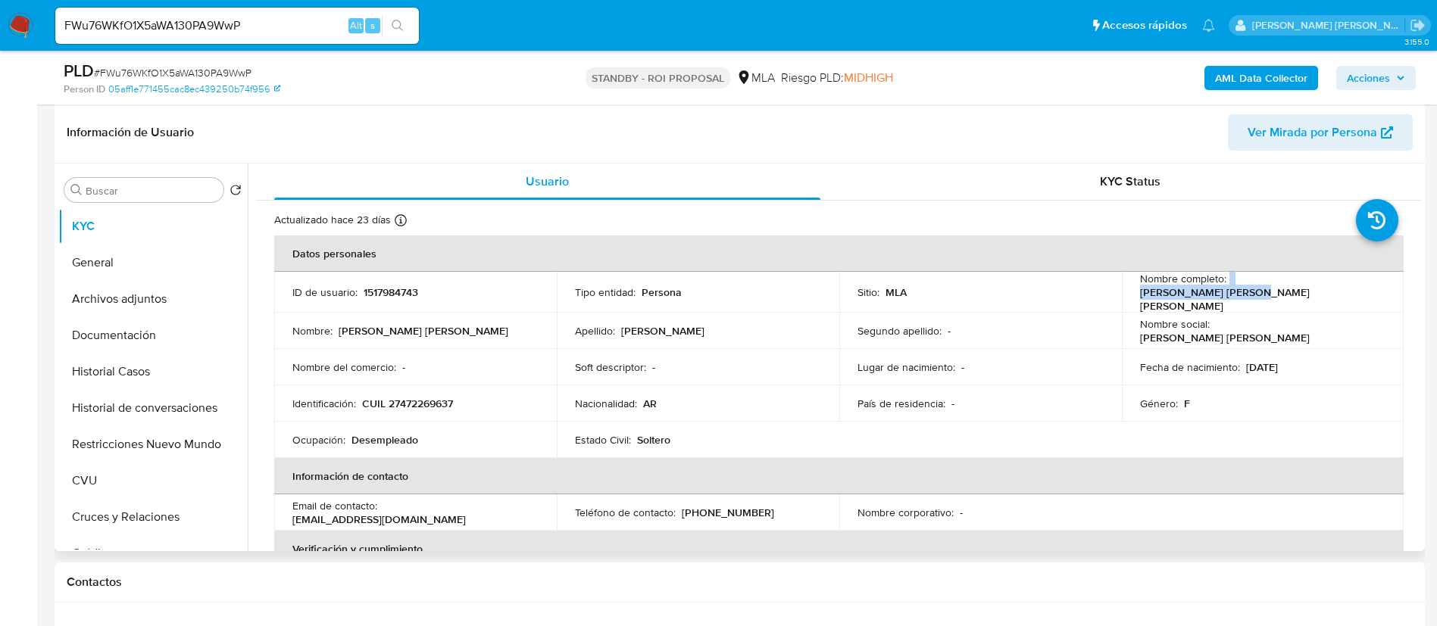
drag, startPoint x: 1312, startPoint y: 285, endPoint x: 1226, endPoint y: 292, distance: 86.6
click at [1226, 292] on div "Nombre completo : Selene Jael Velez Paz" at bounding box center [1263, 292] width 246 height 41
copy div "Selene Jael Velez Paz"
click at [172, 376] on button "Historial Casos" at bounding box center [146, 372] width 177 height 36
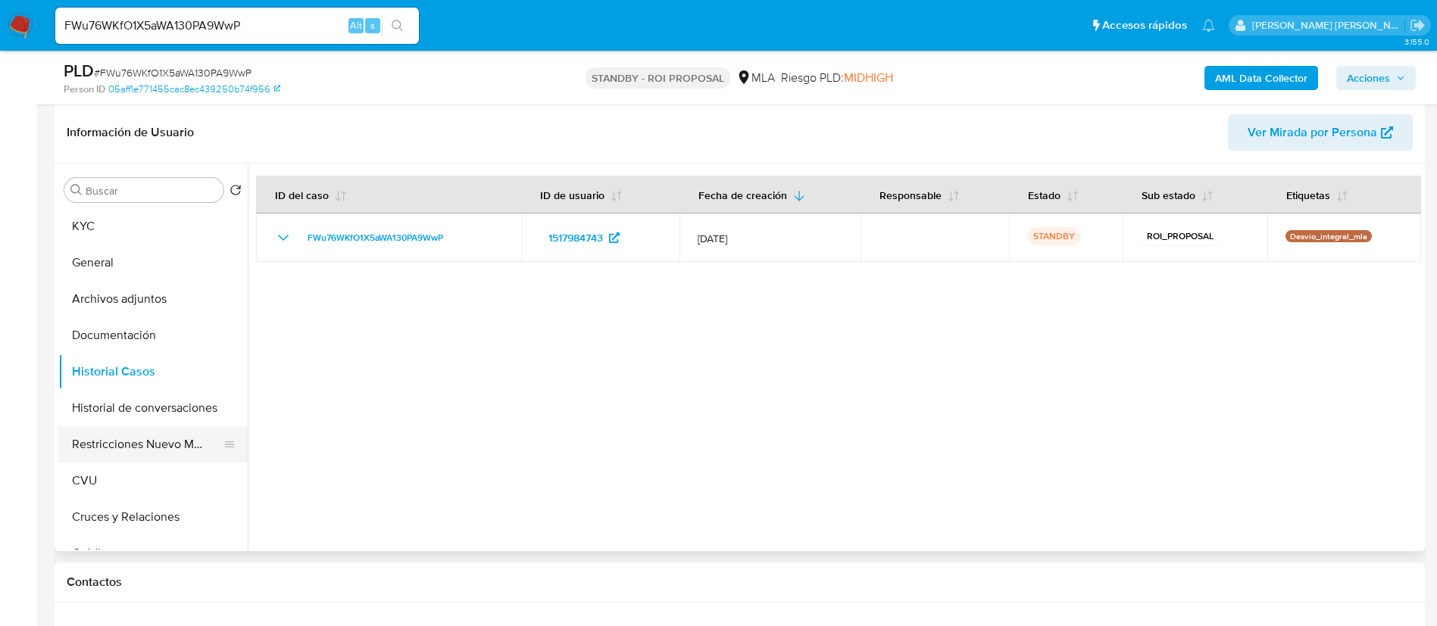
click at [164, 442] on button "Restricciones Nuevo Mundo" at bounding box center [146, 444] width 177 height 36
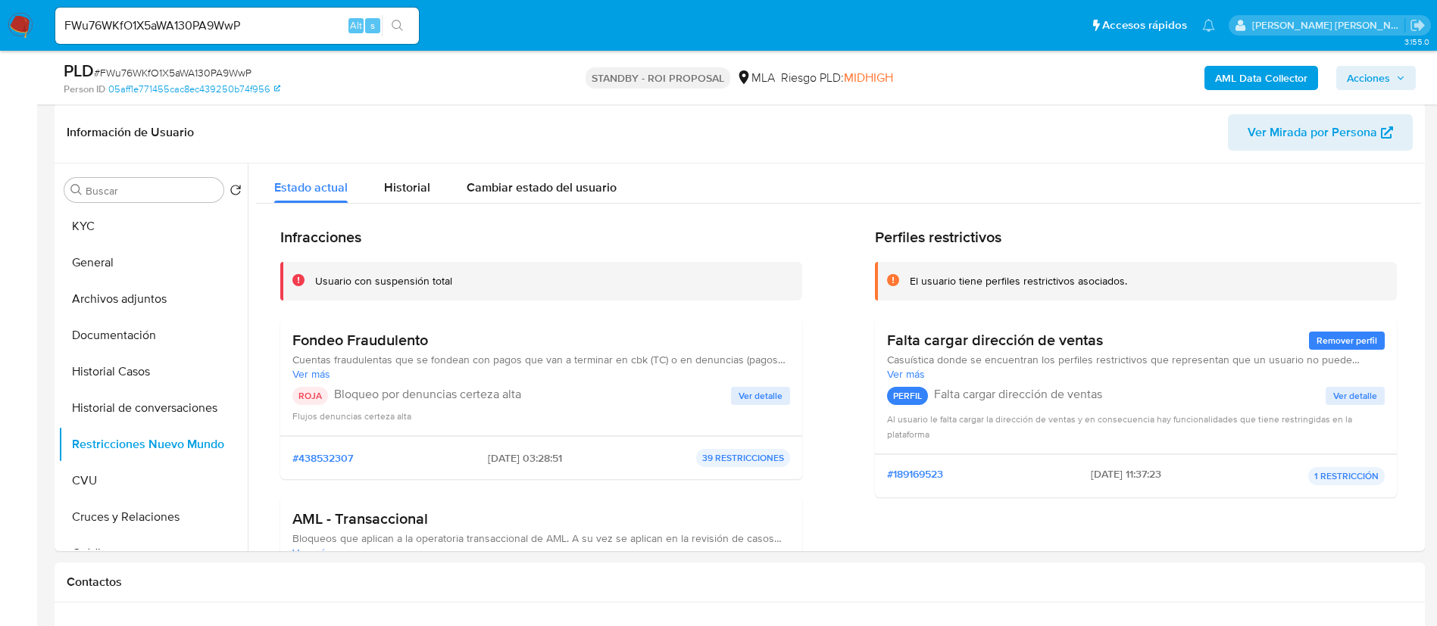
click at [212, 21] on input "FWu76WKfO1X5aWA130PA9WwP" at bounding box center [237, 26] width 364 height 20
paste input "4193o1uWi0g3KInzbAGp8dVG"
type input "4193o1uWi0g3KInzbAGp8dVG"
click at [392, 24] on icon "search-icon" at bounding box center [397, 25] width 11 height 11
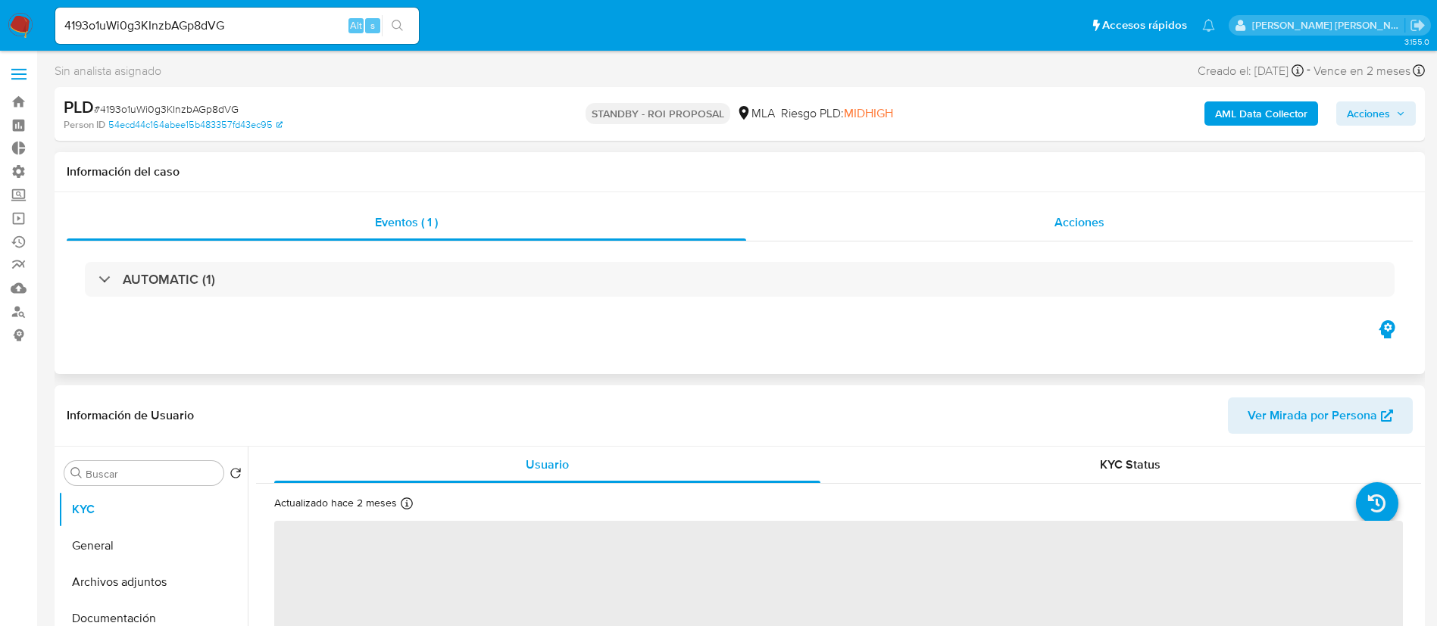
click at [1087, 212] on div "Acciones" at bounding box center [1079, 223] width 667 height 36
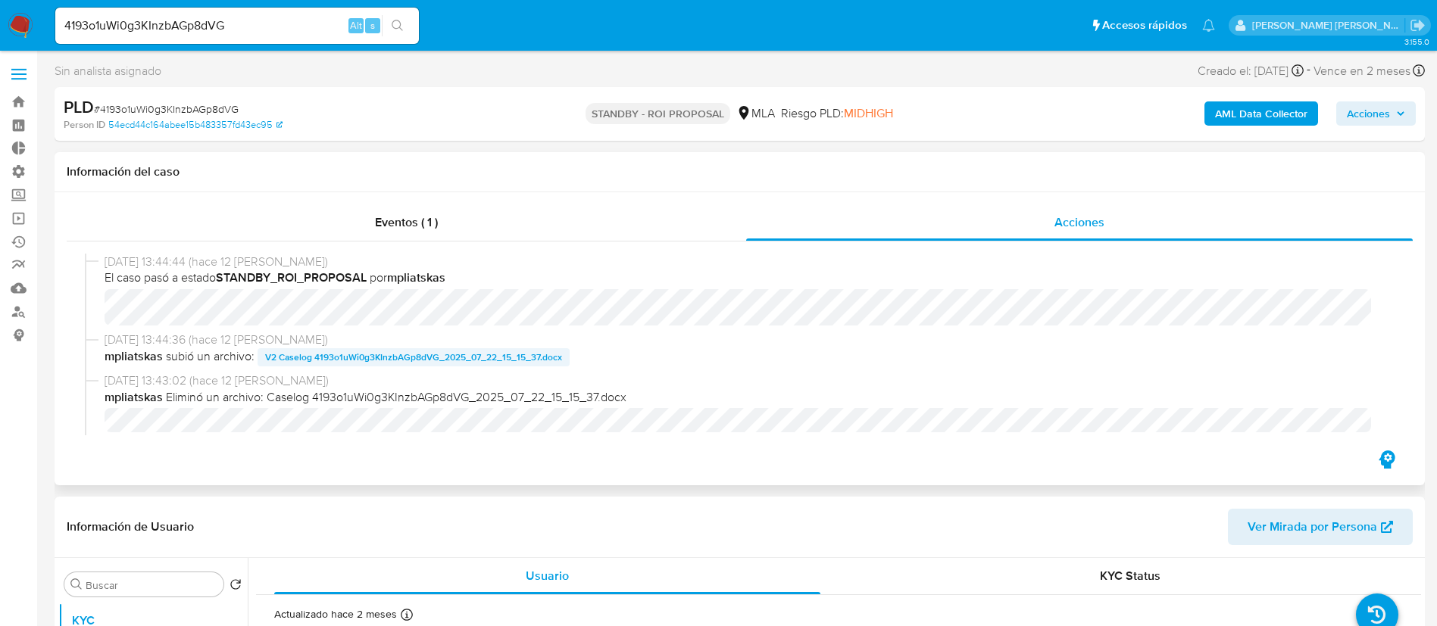
select select "10"
click at [406, 354] on span "V2 Caselog 4193o1uWi0g3KInzbAGp8dVG_2025_07_22_15_15_37.docx" at bounding box center [413, 357] width 297 height 18
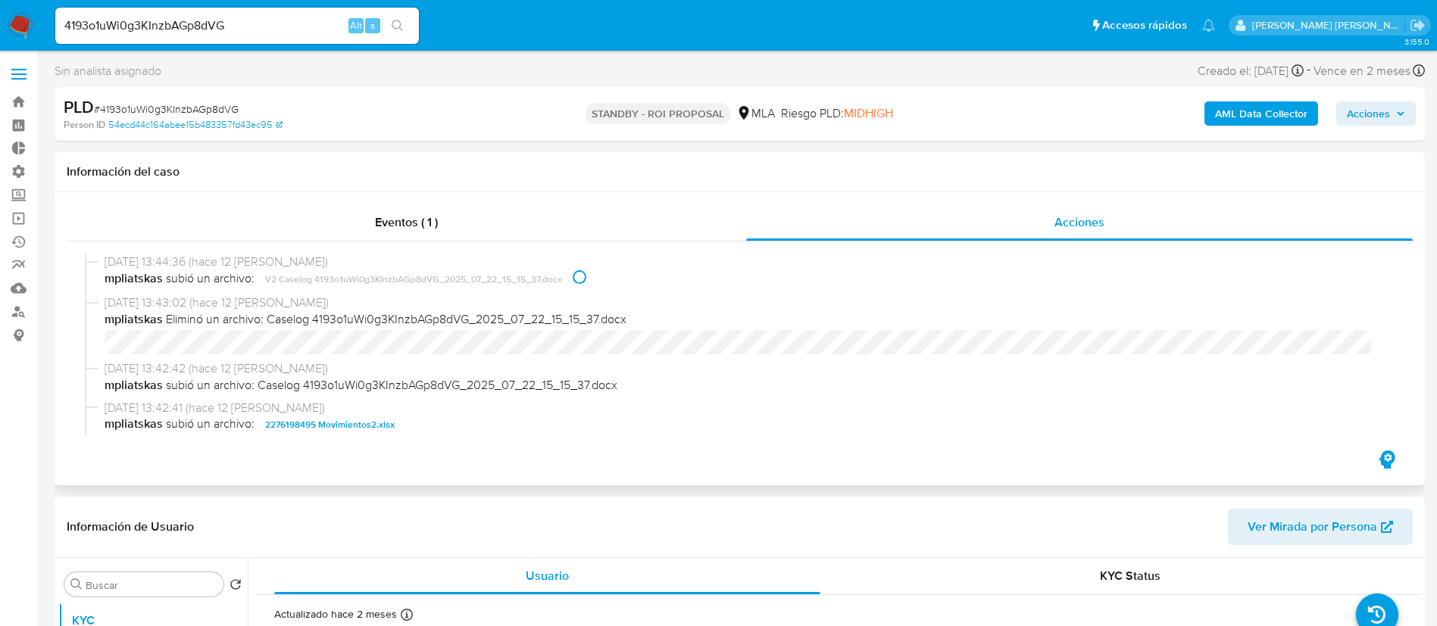
scroll to position [114, 0]
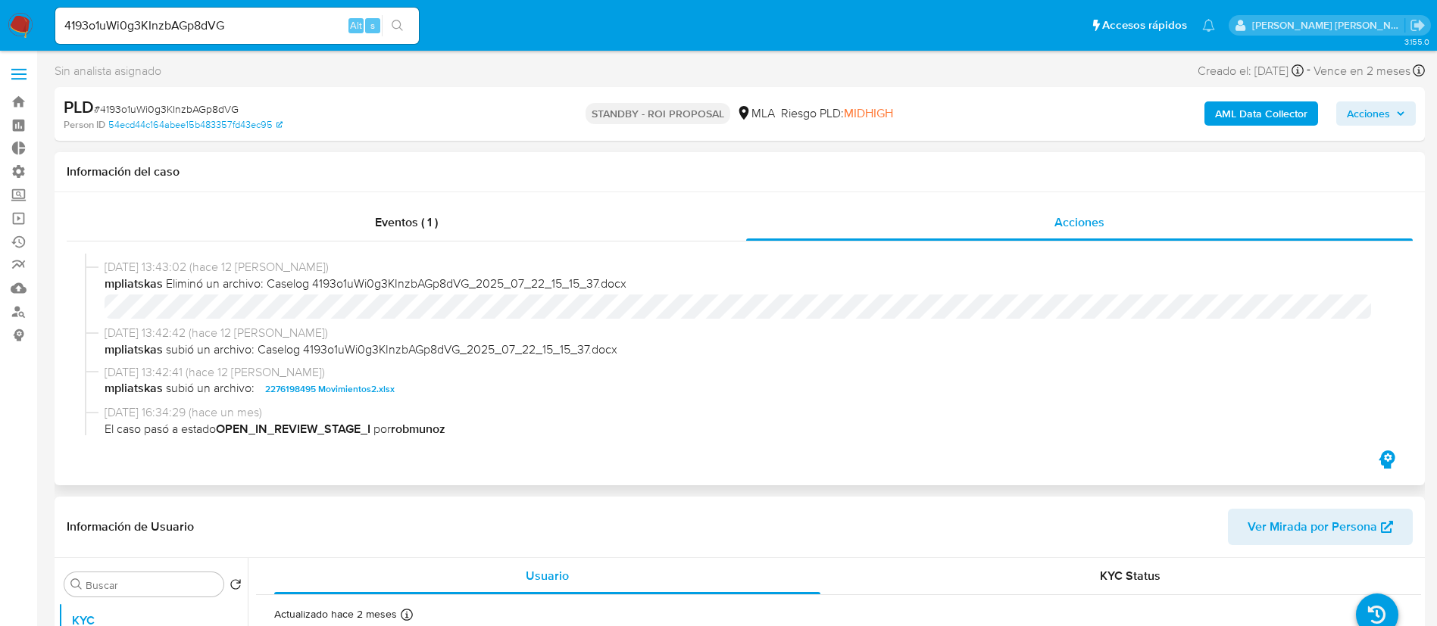
click at [377, 387] on span "2276198495 Movimientos2.xlsx" at bounding box center [330, 389] width 130 height 18
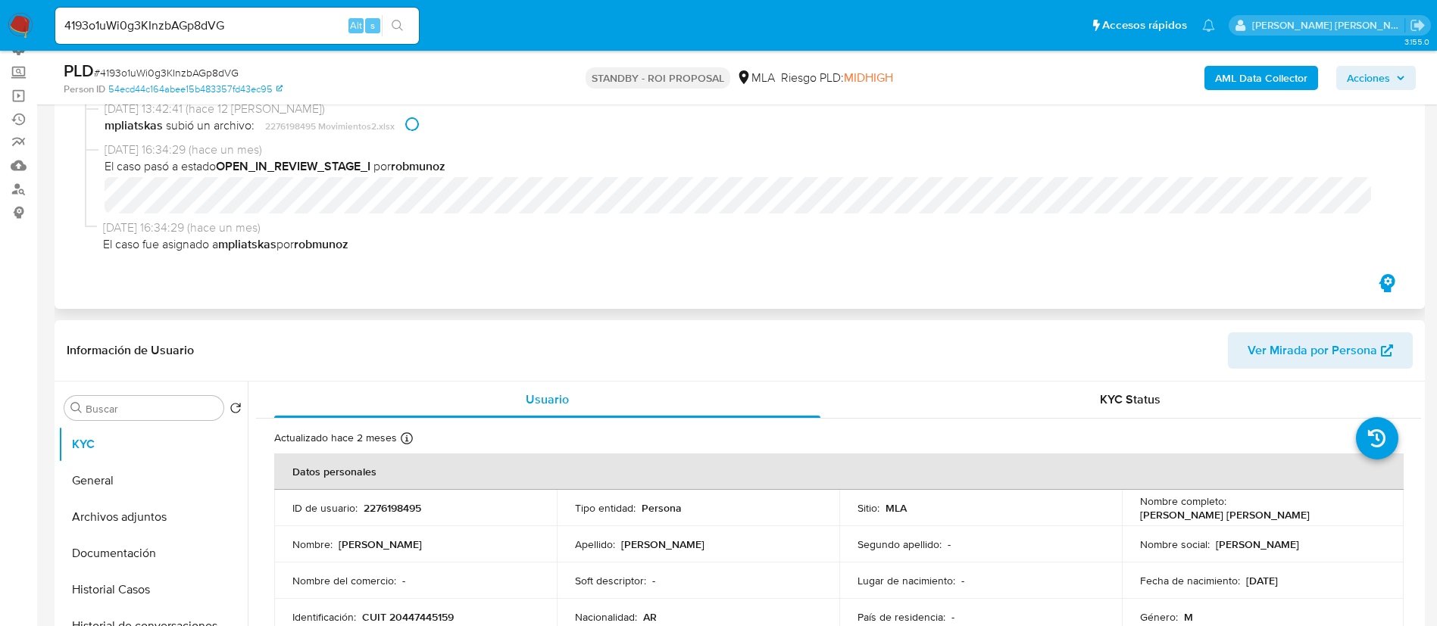
scroll to position [227, 0]
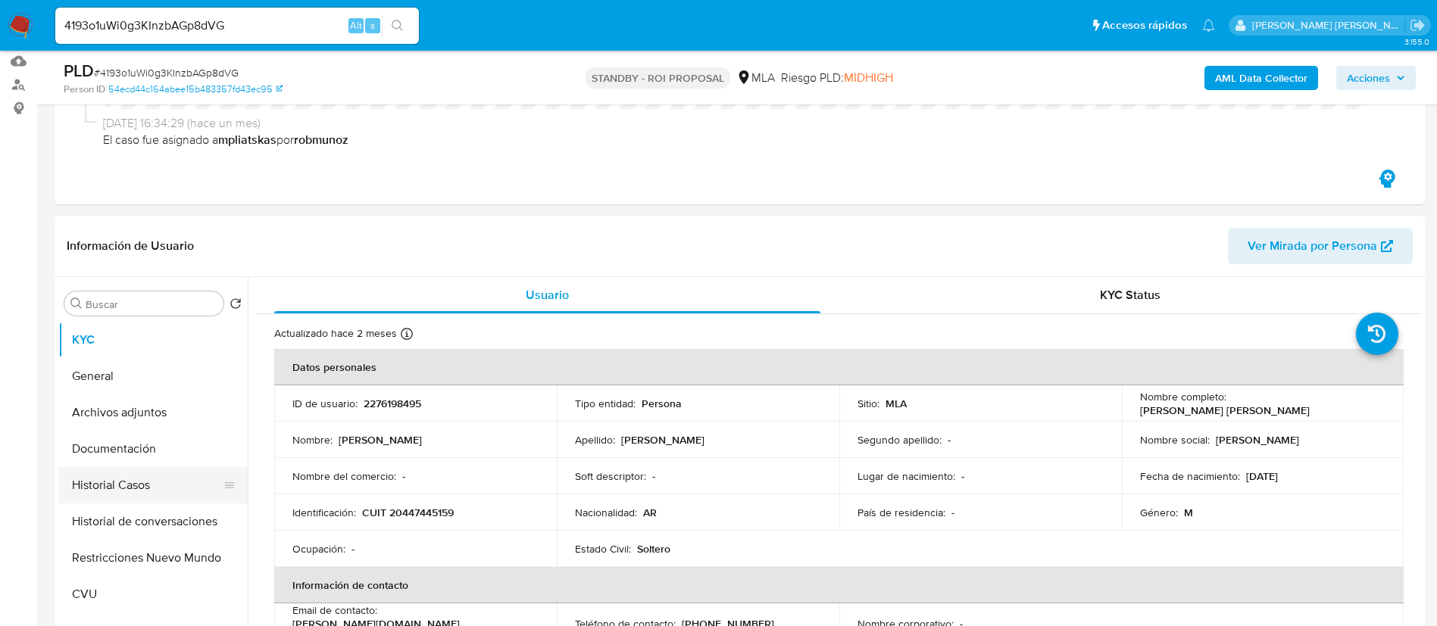
click at [174, 483] on button "Historial Casos" at bounding box center [146, 485] width 177 height 36
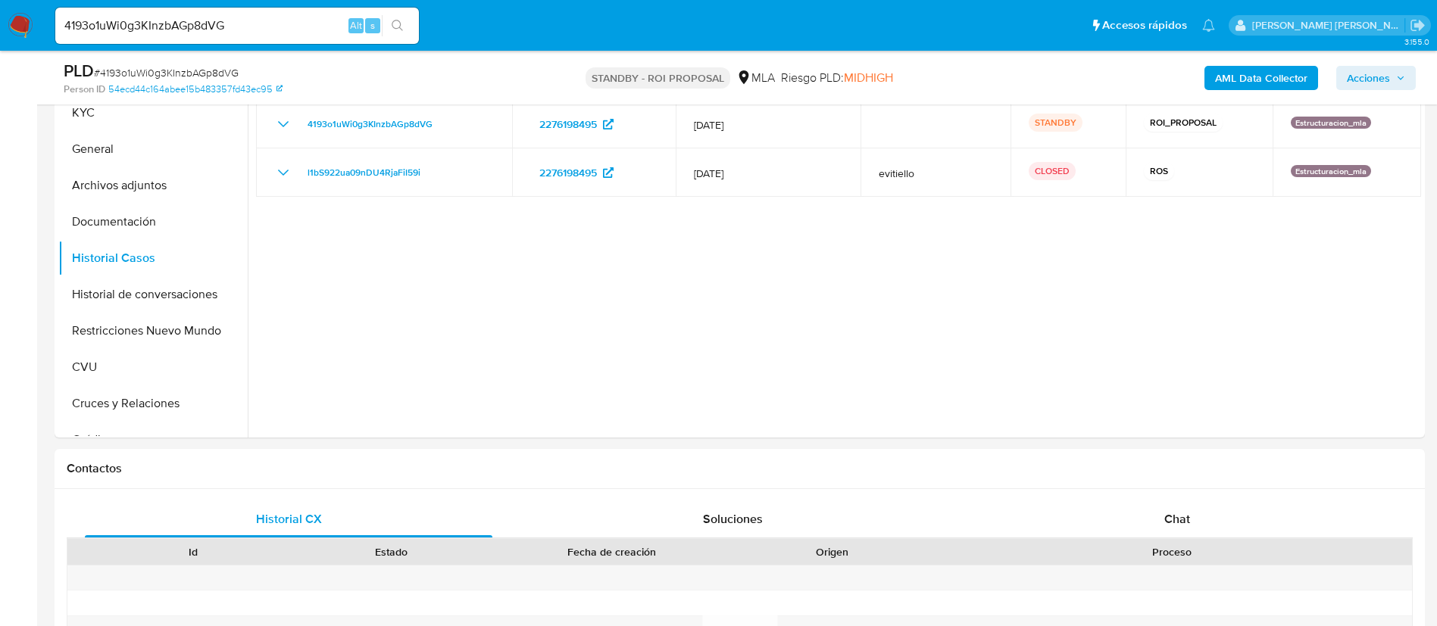
scroll to position [341, 0]
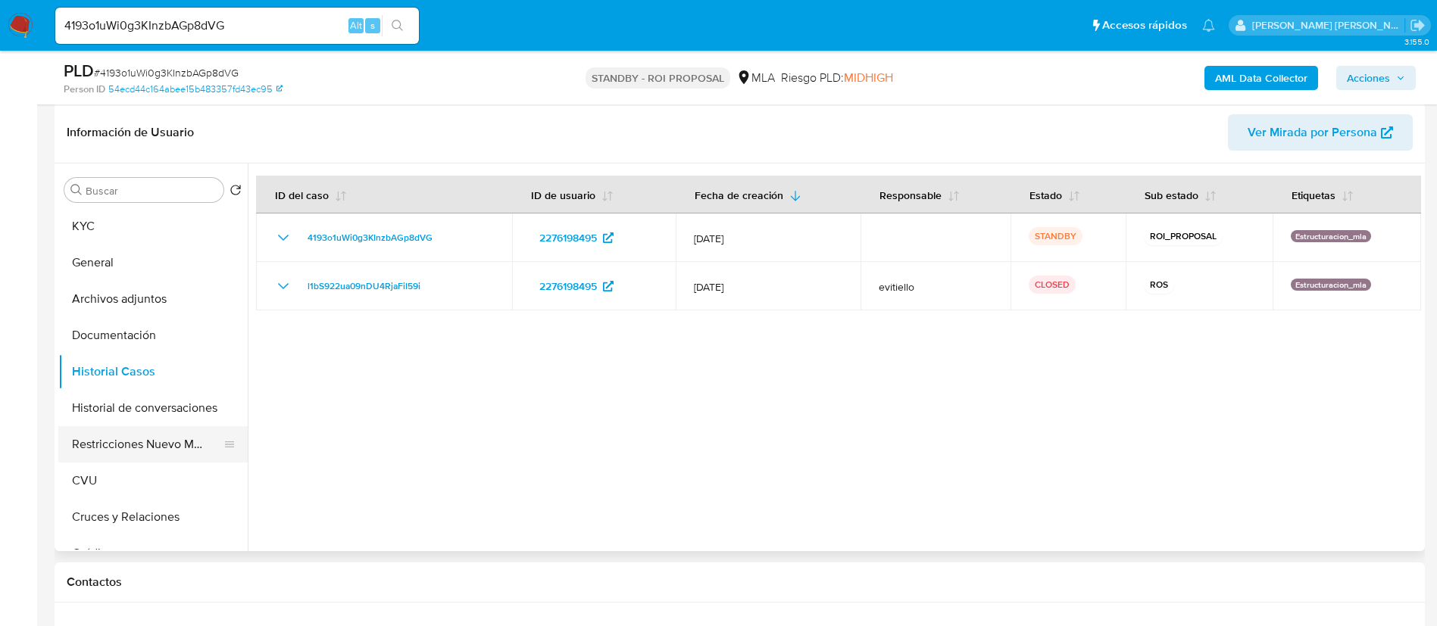
click at [173, 454] on button "Restricciones Nuevo Mundo" at bounding box center [146, 444] width 177 height 36
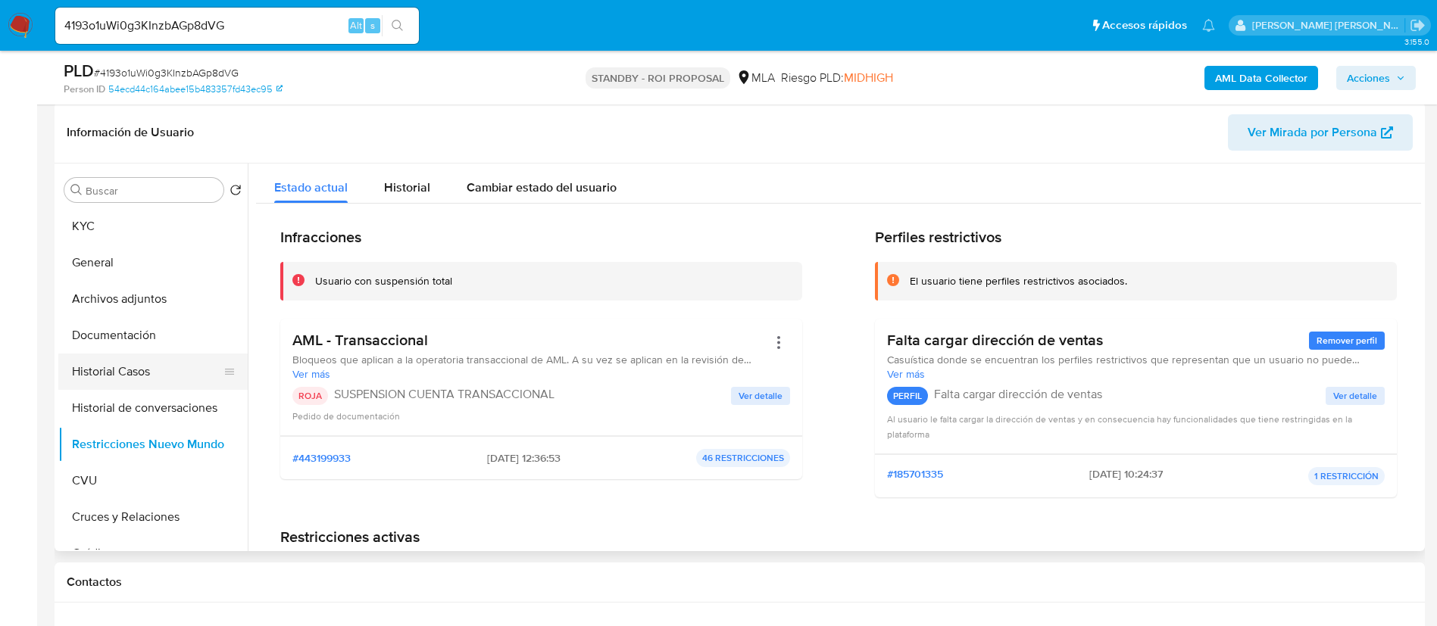
drag, startPoint x: 136, startPoint y: 390, endPoint x: 148, endPoint y: 386, distance: 12.9
click at [137, 390] on button "Historial de conversaciones" at bounding box center [152, 408] width 189 height 36
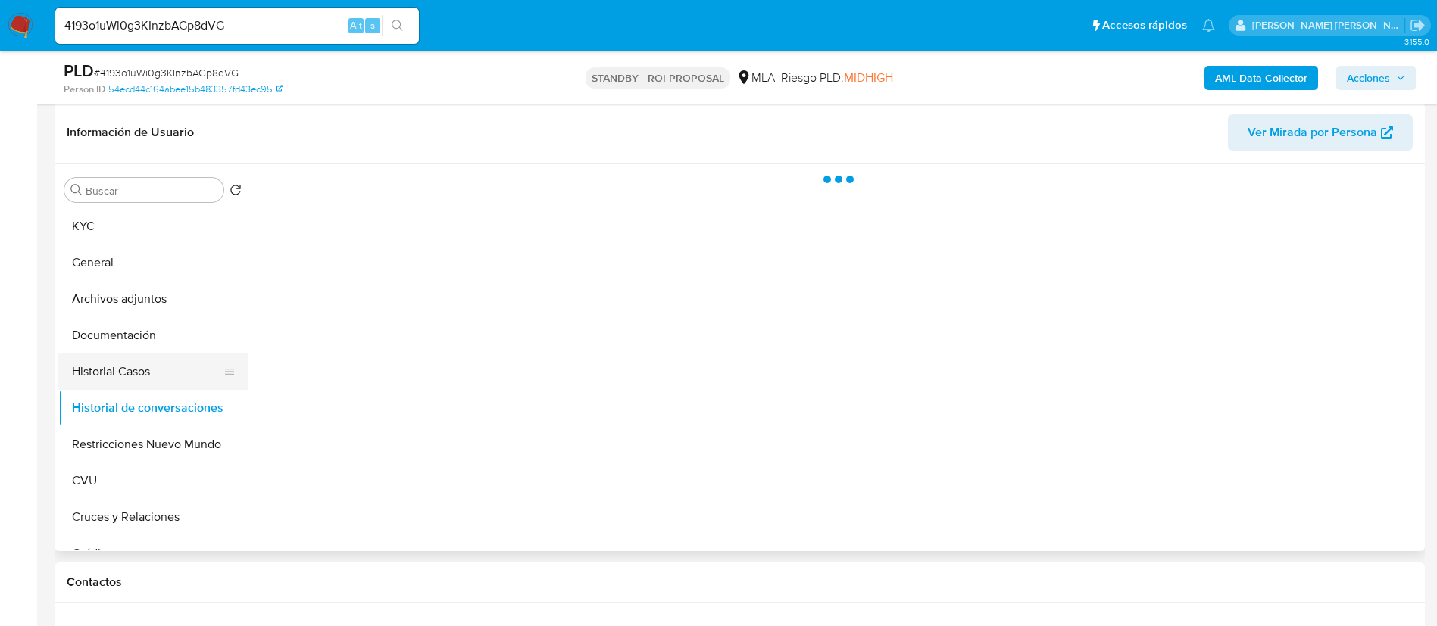
click at [177, 364] on button "Historial Casos" at bounding box center [146, 372] width 177 height 36
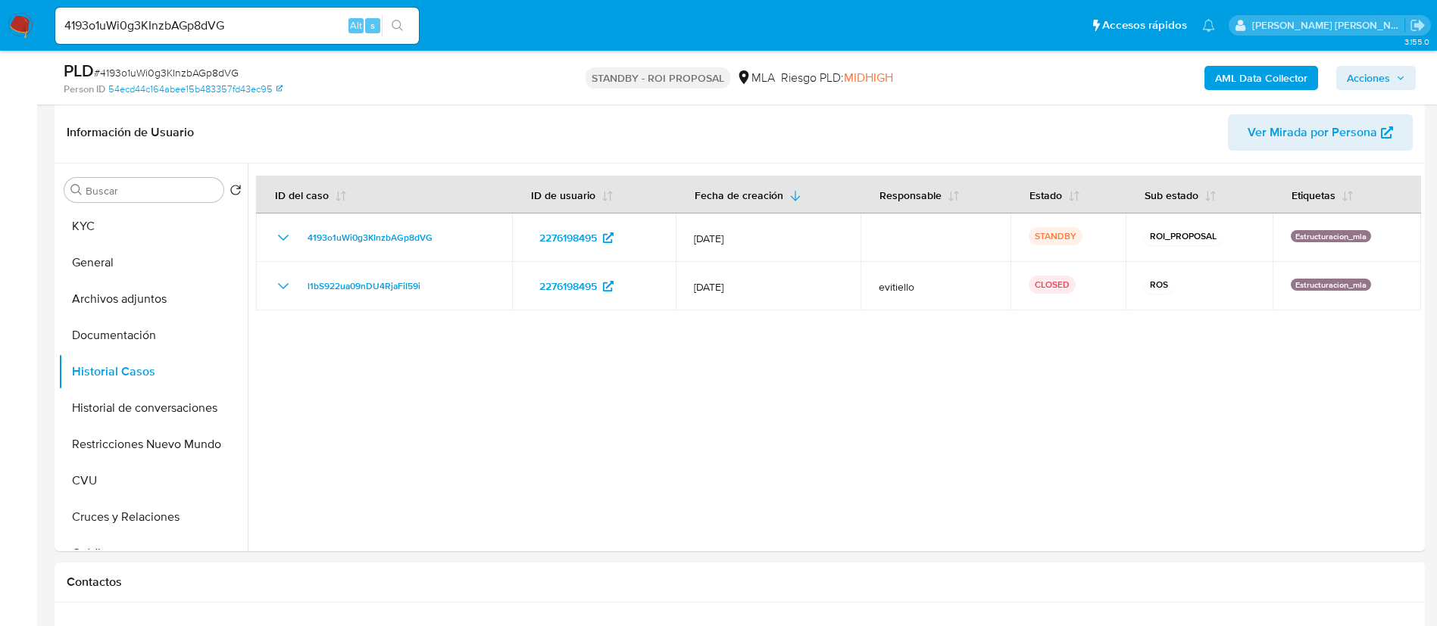
click at [211, 26] on input "4193o1uWi0g3KInzbAGp8dVG" at bounding box center [237, 26] width 364 height 20
click at [180, 297] on button "Archivos adjuntos" at bounding box center [146, 299] width 177 height 36
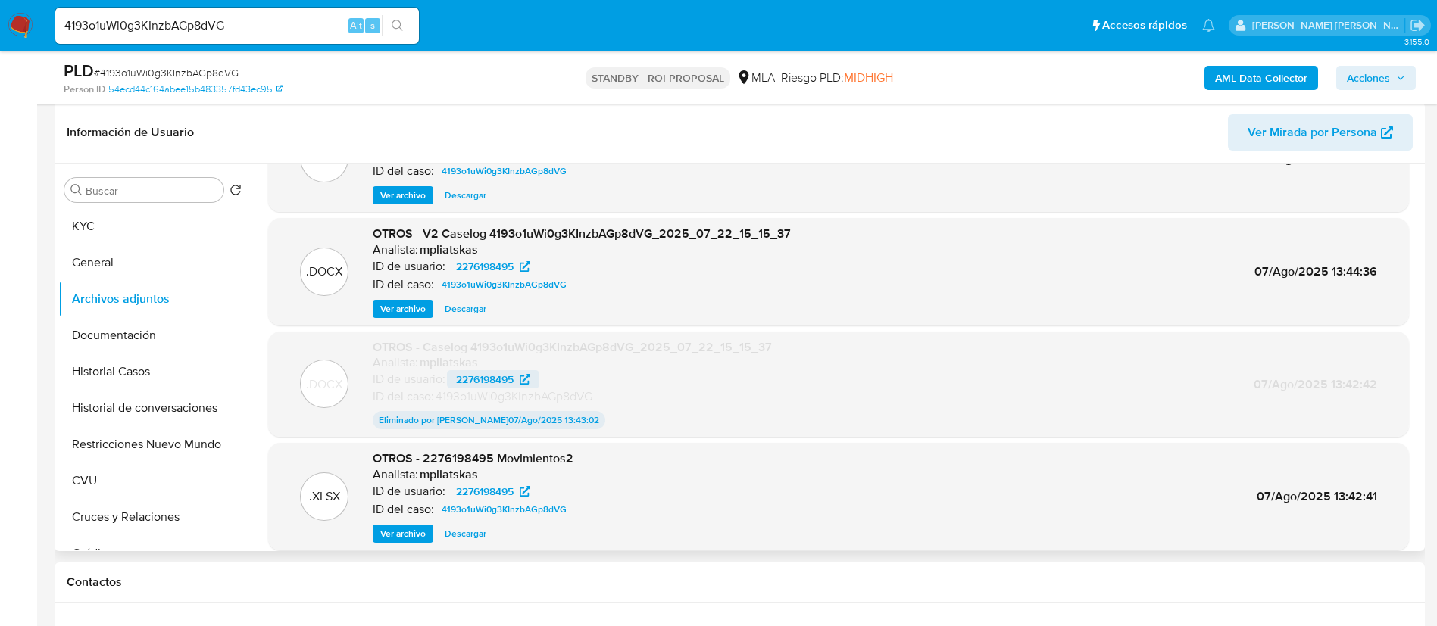
scroll to position [126, 0]
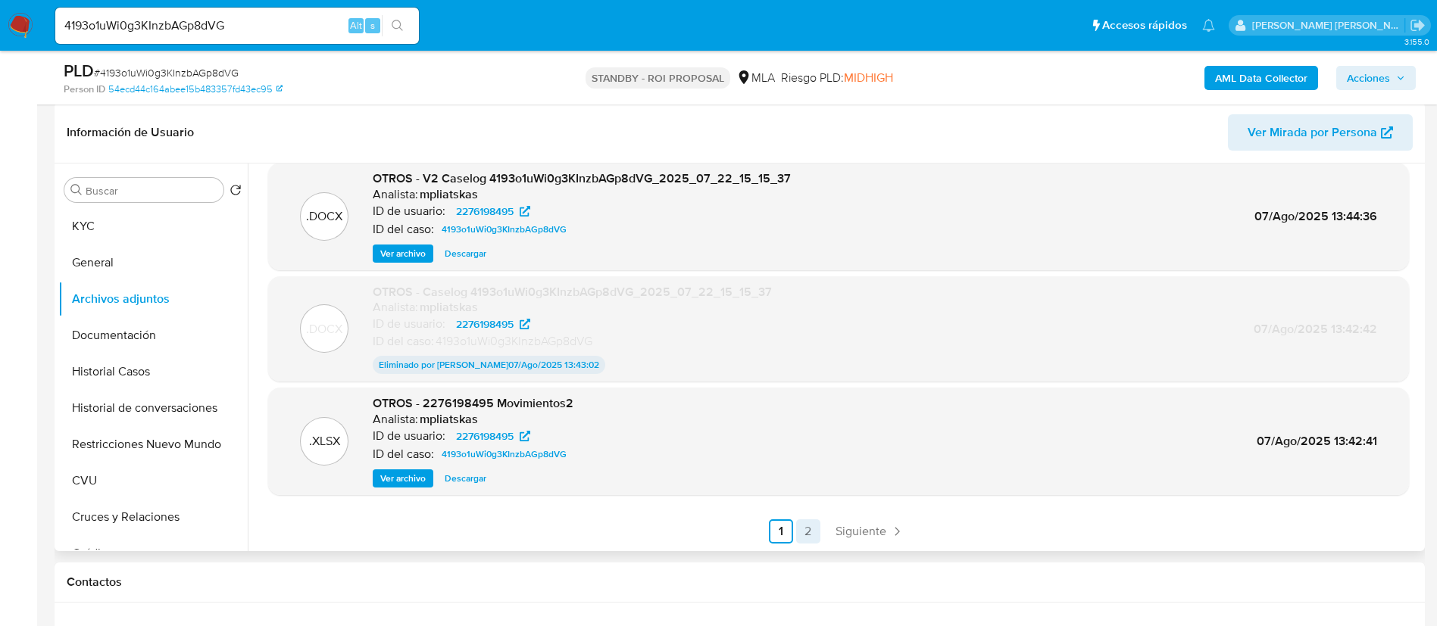
click at [811, 538] on link "2" at bounding box center [808, 532] width 24 height 24
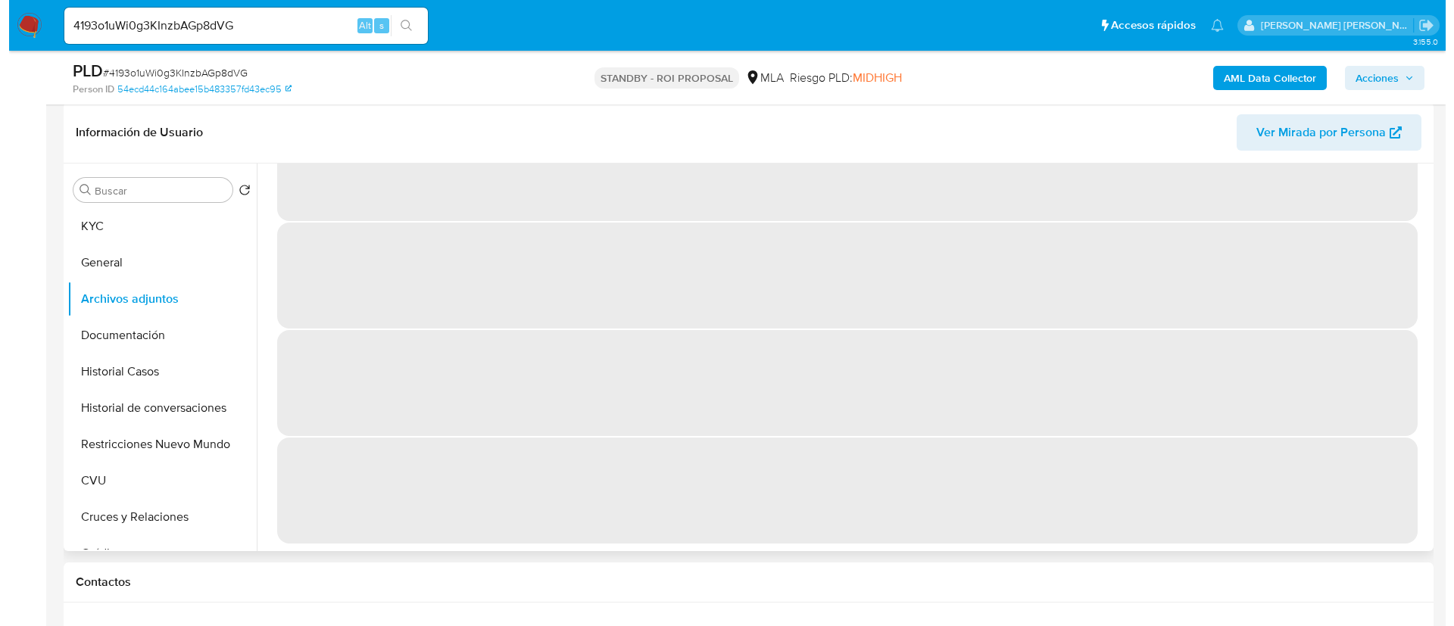
scroll to position [0, 0]
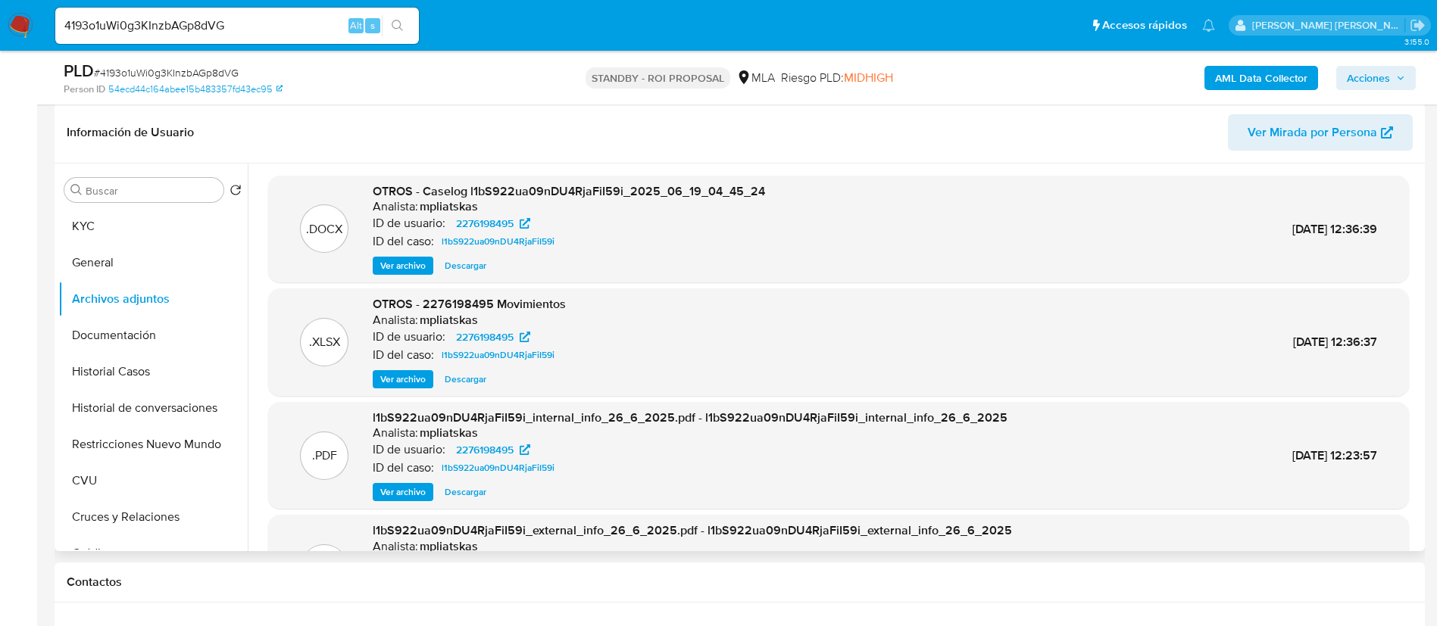
click at [388, 255] on div "OTROS - Caselog l1bS922ua09nDU4RjaFiI59i_2025_06_19_04_45_24 Analista: mpliatsk…" at bounding box center [569, 229] width 392 height 92
click at [391, 262] on span "Ver archivo" at bounding box center [402, 265] width 45 height 15
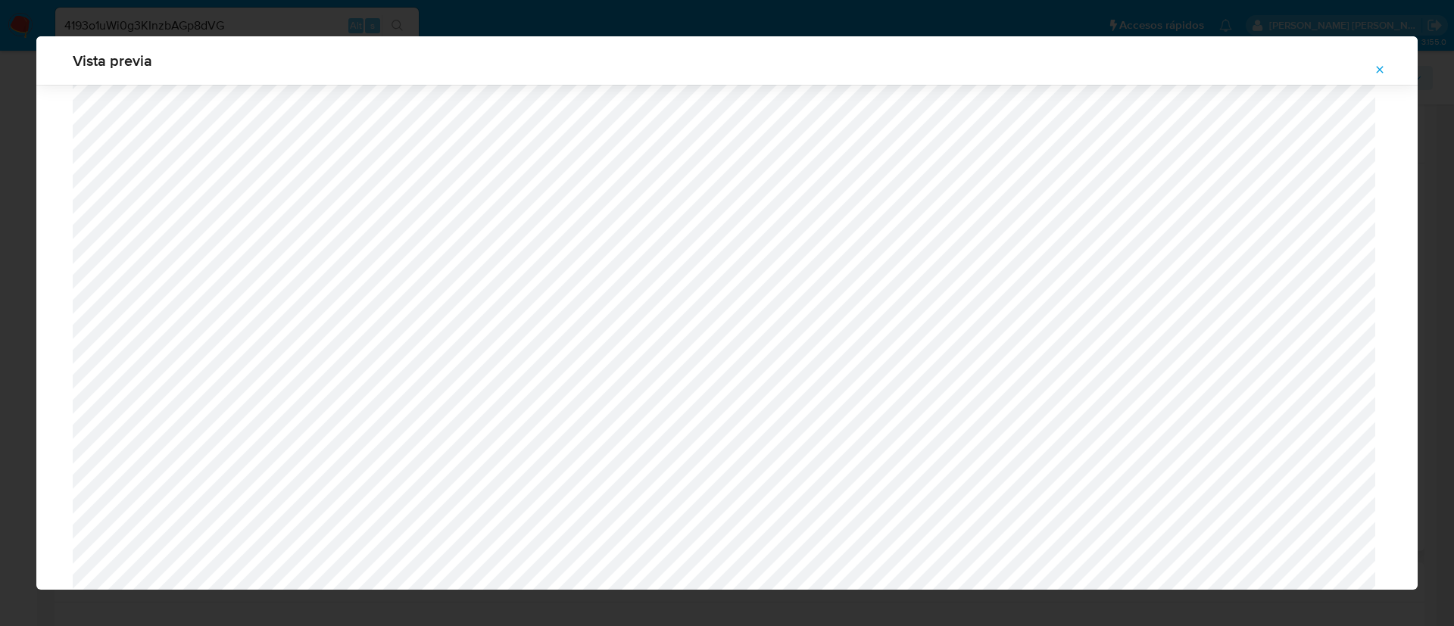
scroll to position [424, 0]
drag, startPoint x: 177, startPoint y: 42, endPoint x: 183, endPoint y: 33, distance: 10.3
click at [178, 39] on div "Vista previa" at bounding box center [727, 60] width 1382 height 48
click at [206, 13] on div "Vista previa" at bounding box center [727, 313] width 1454 height 626
click at [1380, 74] on icon "Attachment preview" at bounding box center [1380, 70] width 12 height 12
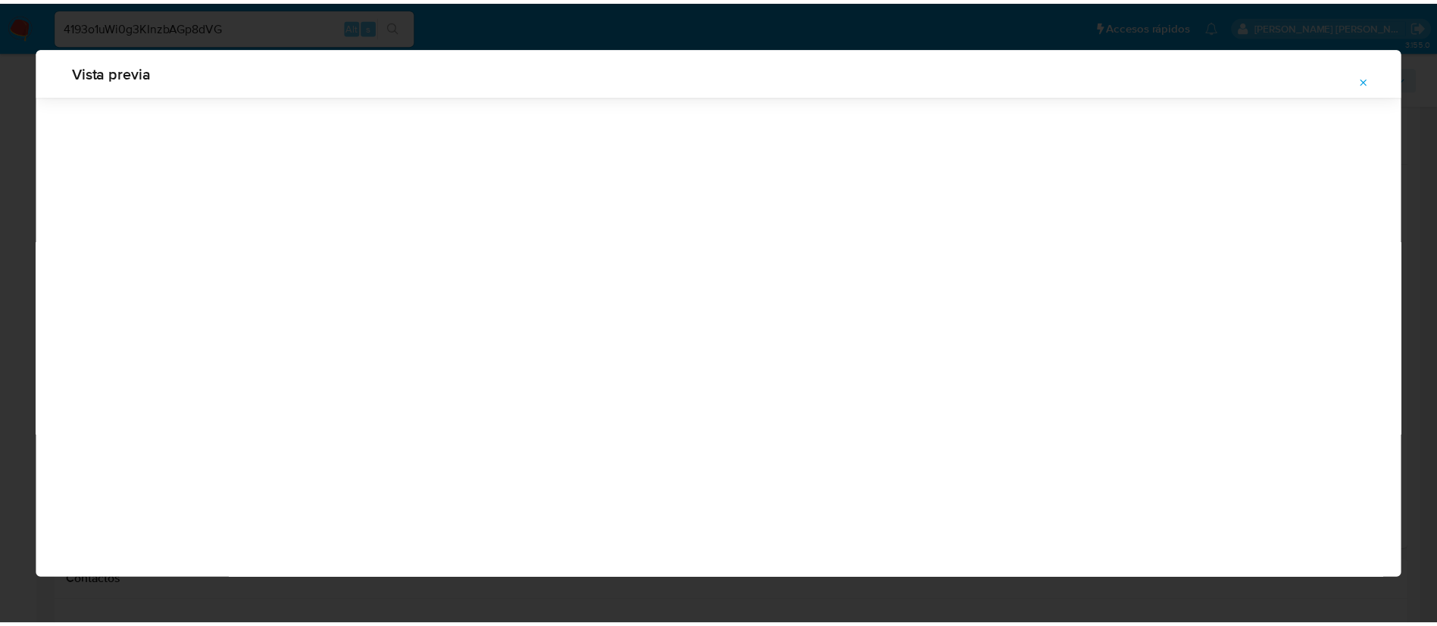
scroll to position [0, 0]
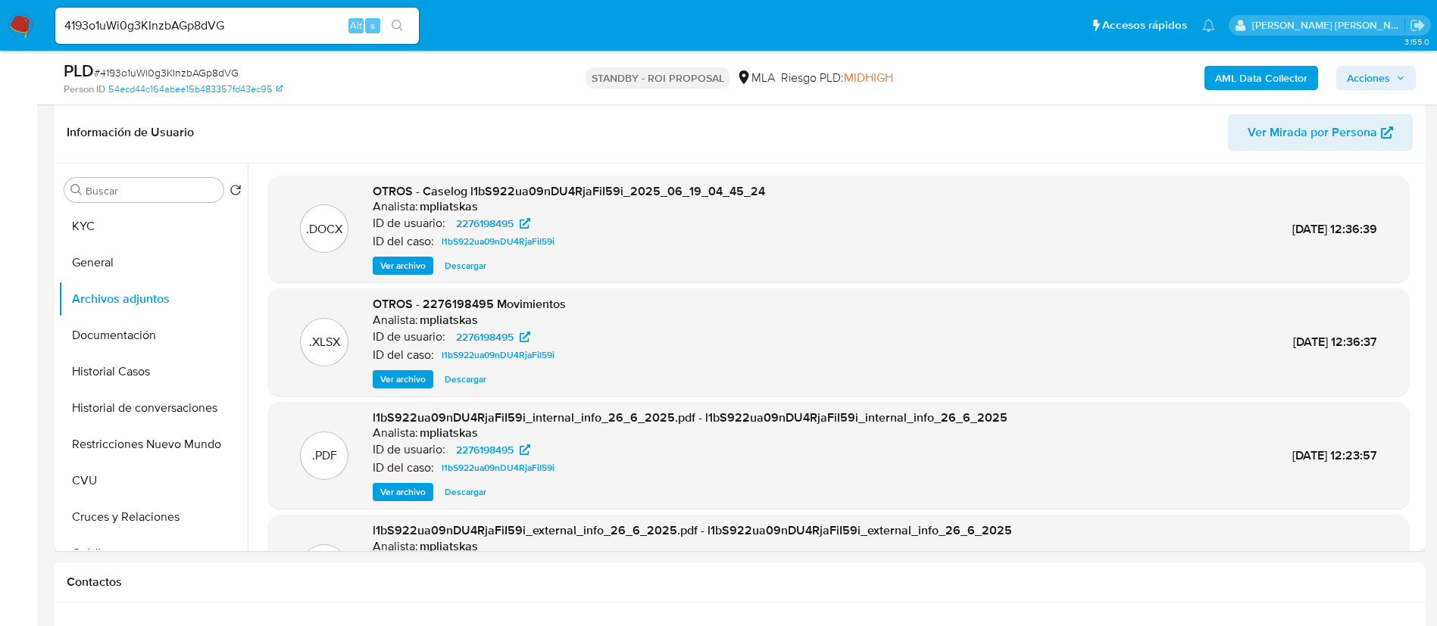
click at [211, 25] on input "4193o1uWi0g3KInzbAGp8dVG" at bounding box center [237, 26] width 364 height 20
click at [211, 24] on input "4193o1uWi0g3KInzbAGp8dVG" at bounding box center [237, 26] width 364 height 20
paste input "lbSh6HZ4c3EaQBCyvP4w5EY4"
type input "lbSh6HZ4c3EaQBCyvP4w5EY4"
click at [398, 23] on icon "search-icon" at bounding box center [398, 26] width 12 height 12
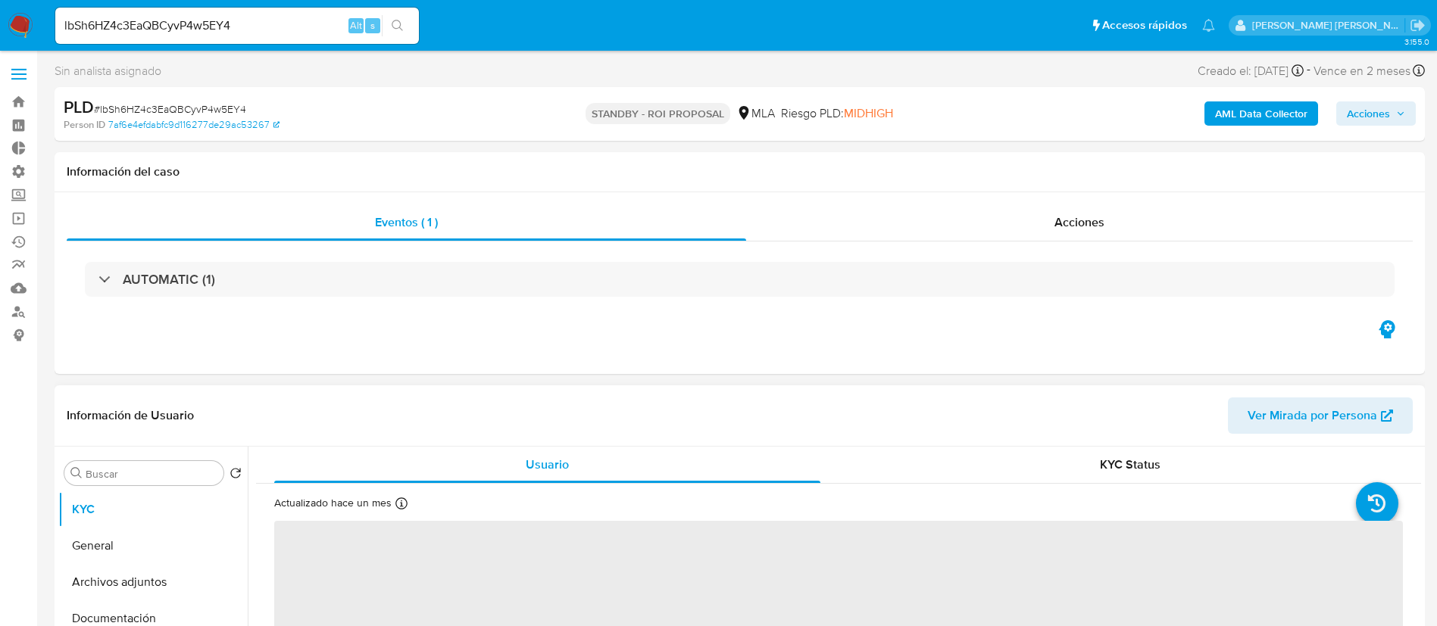
select select "10"
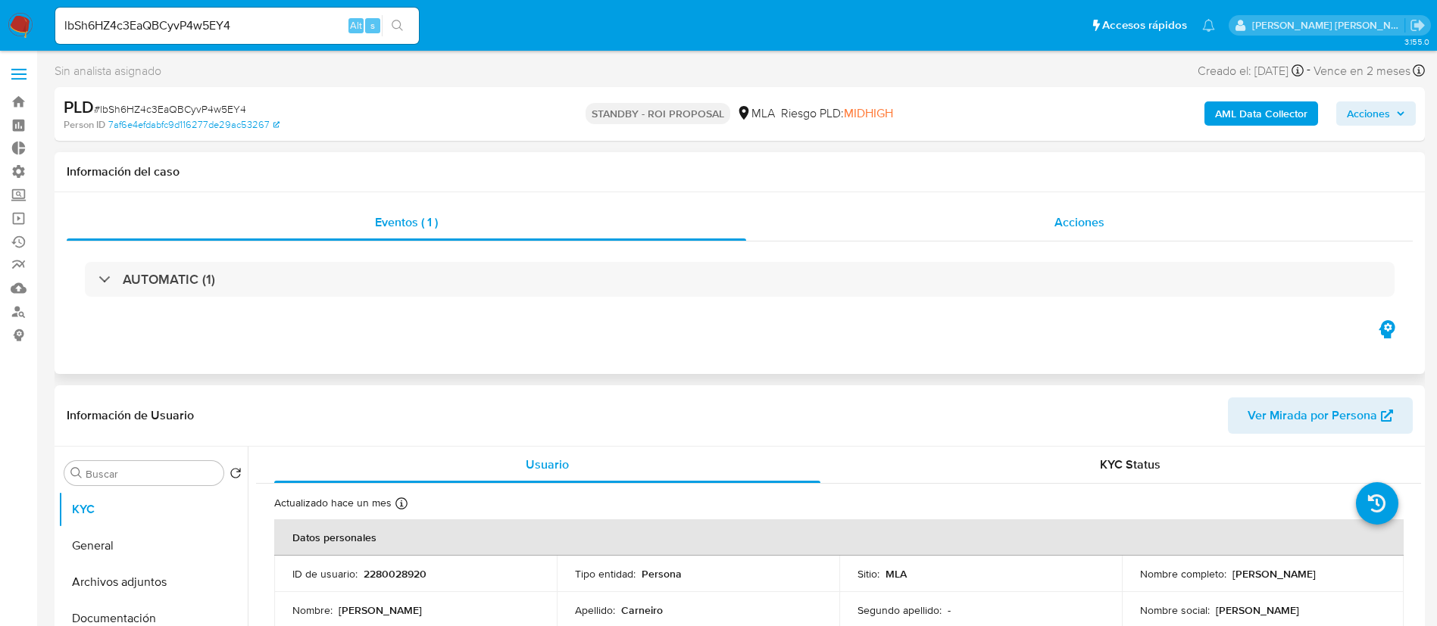
click at [1070, 229] on span "Acciones" at bounding box center [1079, 222] width 50 height 17
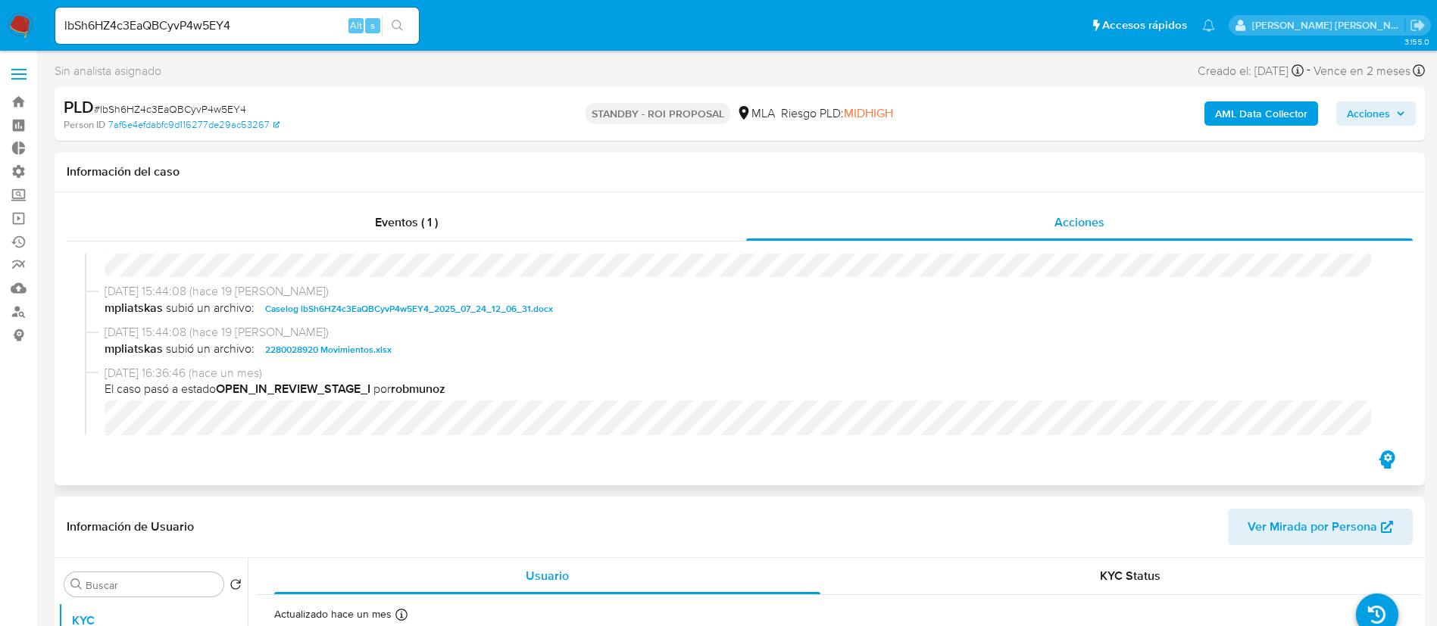
scroll to position [95, 0]
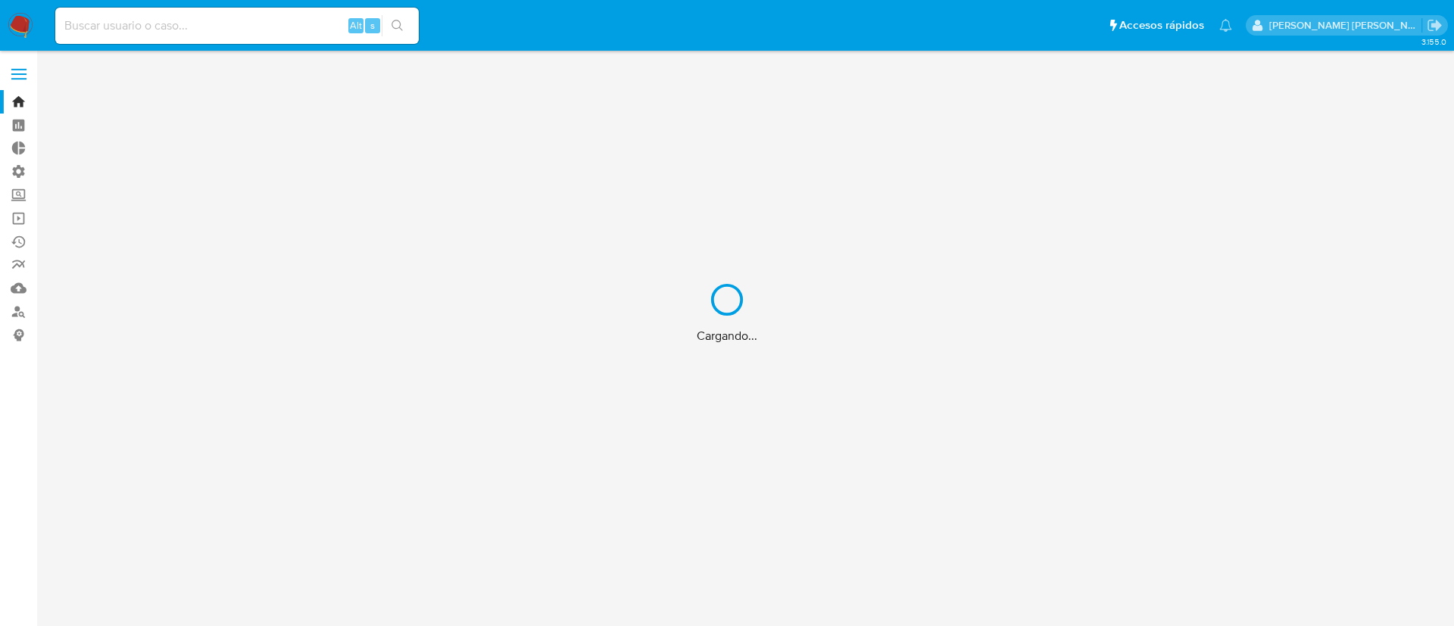
click at [14, 309] on div "Cargando..." at bounding box center [727, 313] width 1454 height 626
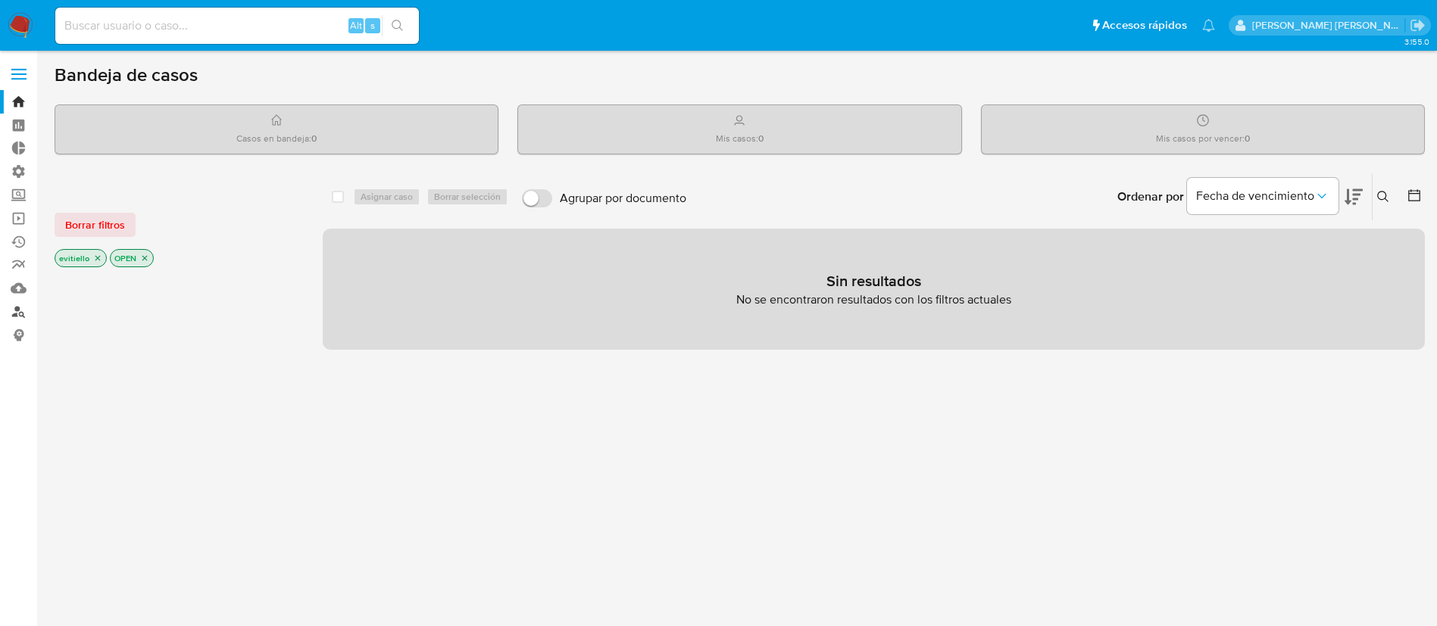
click at [14, 311] on link "Buscador de personas" at bounding box center [90, 311] width 180 height 23
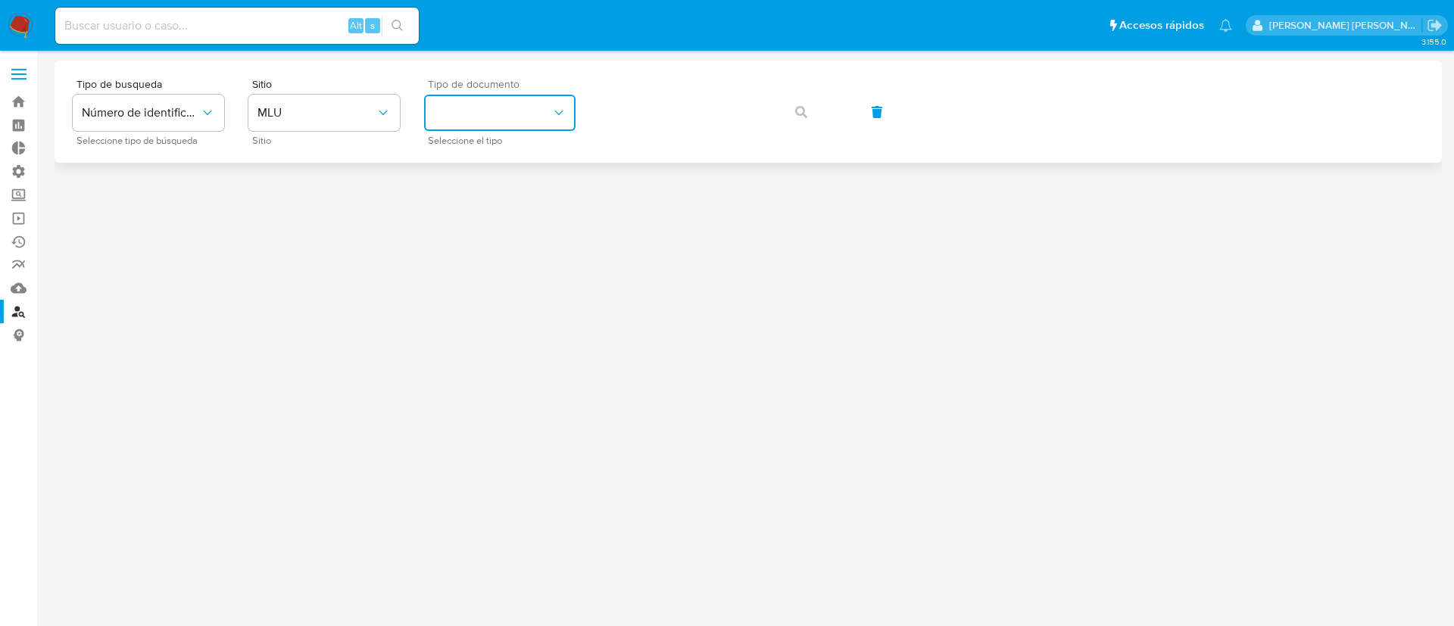
click at [508, 116] on button "identificationType" at bounding box center [500, 113] width 152 height 36
click at [295, 120] on button "MLU" at bounding box center [324, 113] width 152 height 36
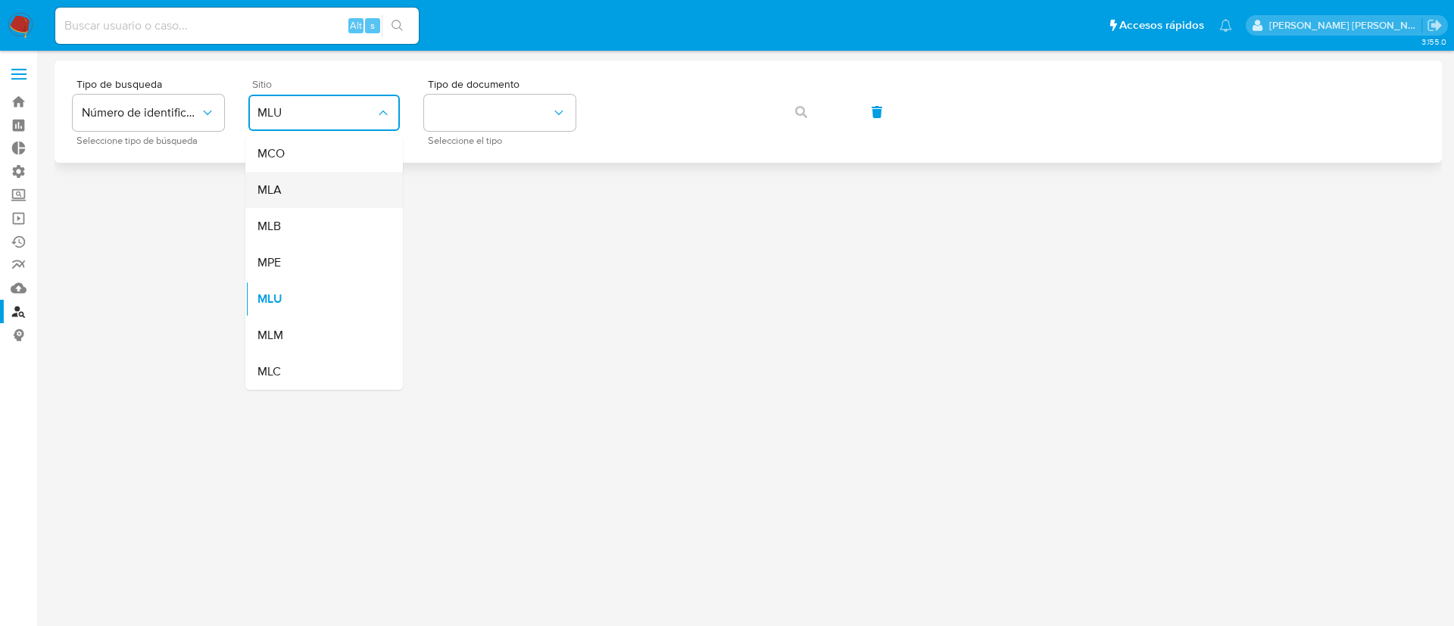
click at [333, 179] on div "MLA" at bounding box center [320, 190] width 124 height 36
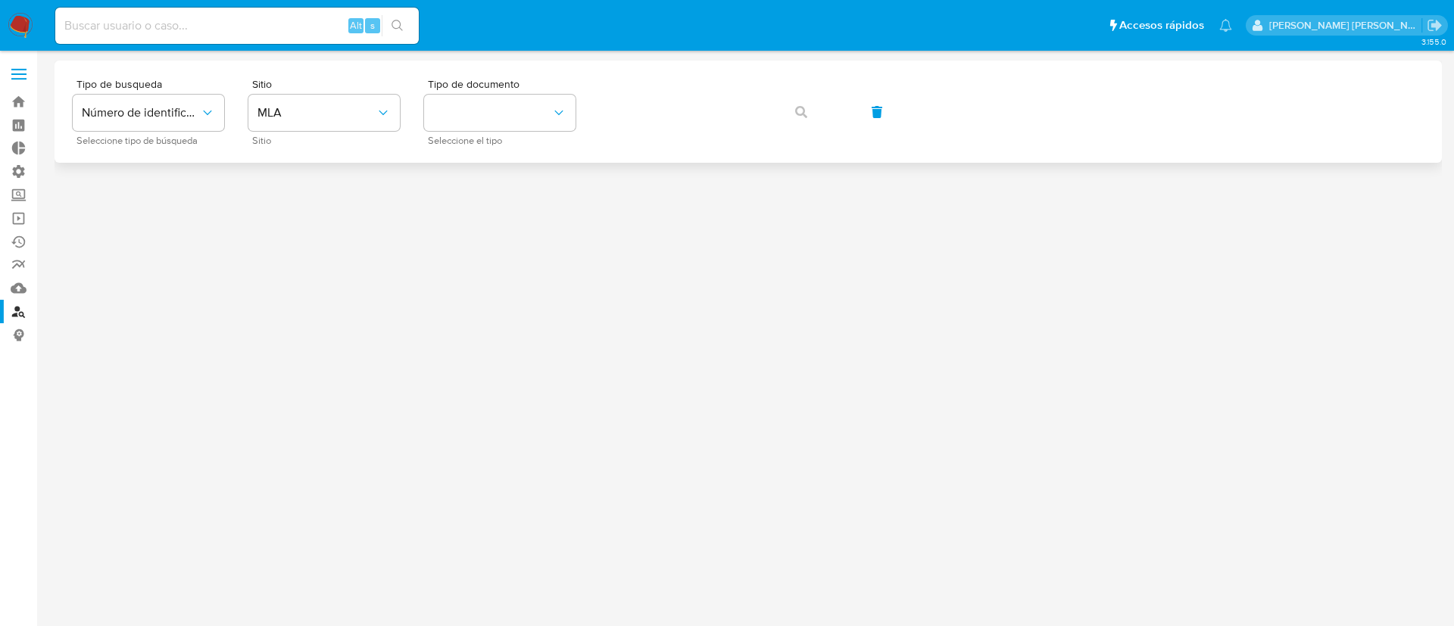
click at [804, 96] on div "Tipo de busqueda Número de identificación Seleccione tipo de búsqueda Sitio MLA…" at bounding box center [748, 112] width 1351 height 66
click at [492, 115] on button "identificationType" at bounding box center [500, 113] width 152 height 36
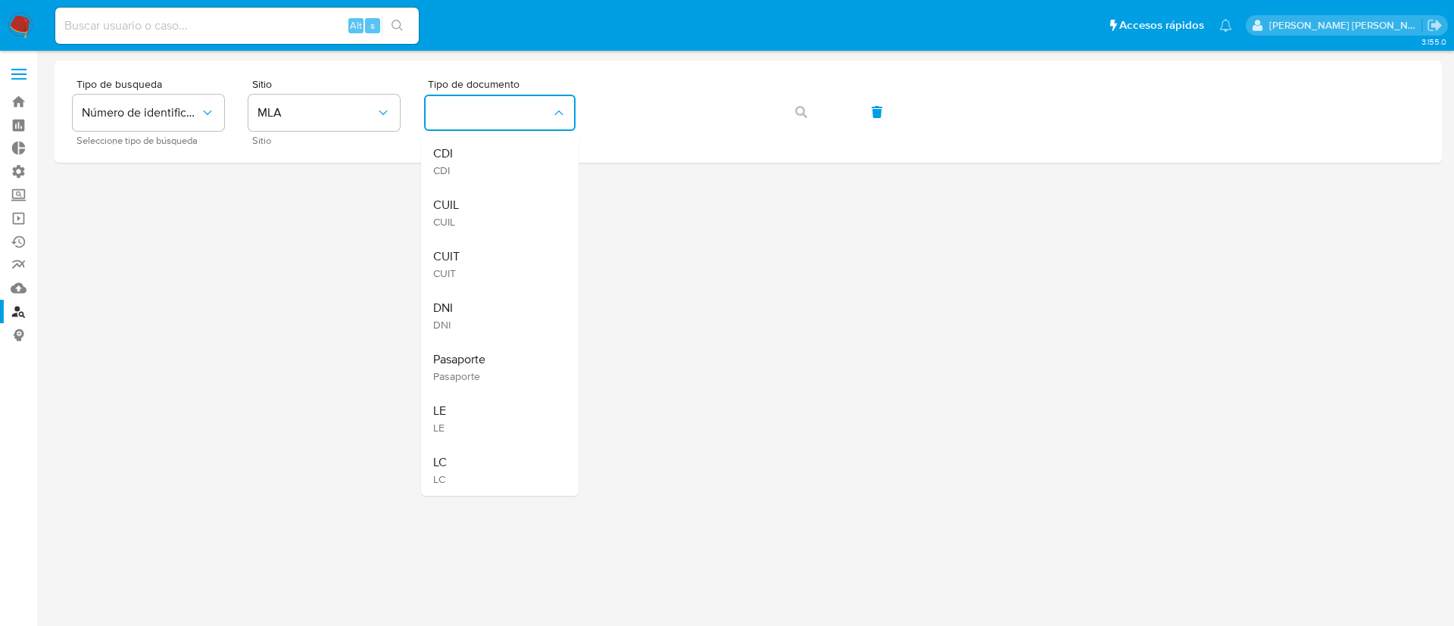
drag, startPoint x: 512, startPoint y: 246, endPoint x: 670, endPoint y: 220, distance: 160.5
click at [512, 247] on div "CUIT CUIT" at bounding box center [495, 265] width 124 height 52
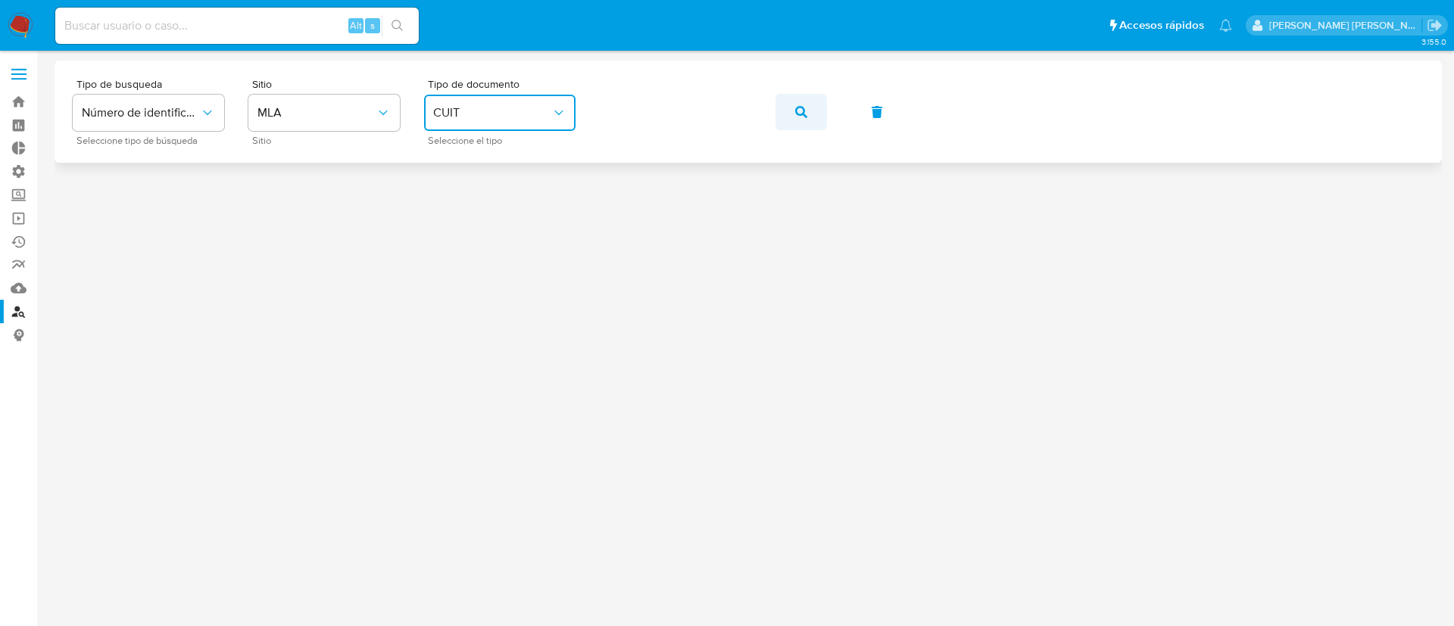
click at [813, 114] on button "button" at bounding box center [802, 112] width 52 height 36
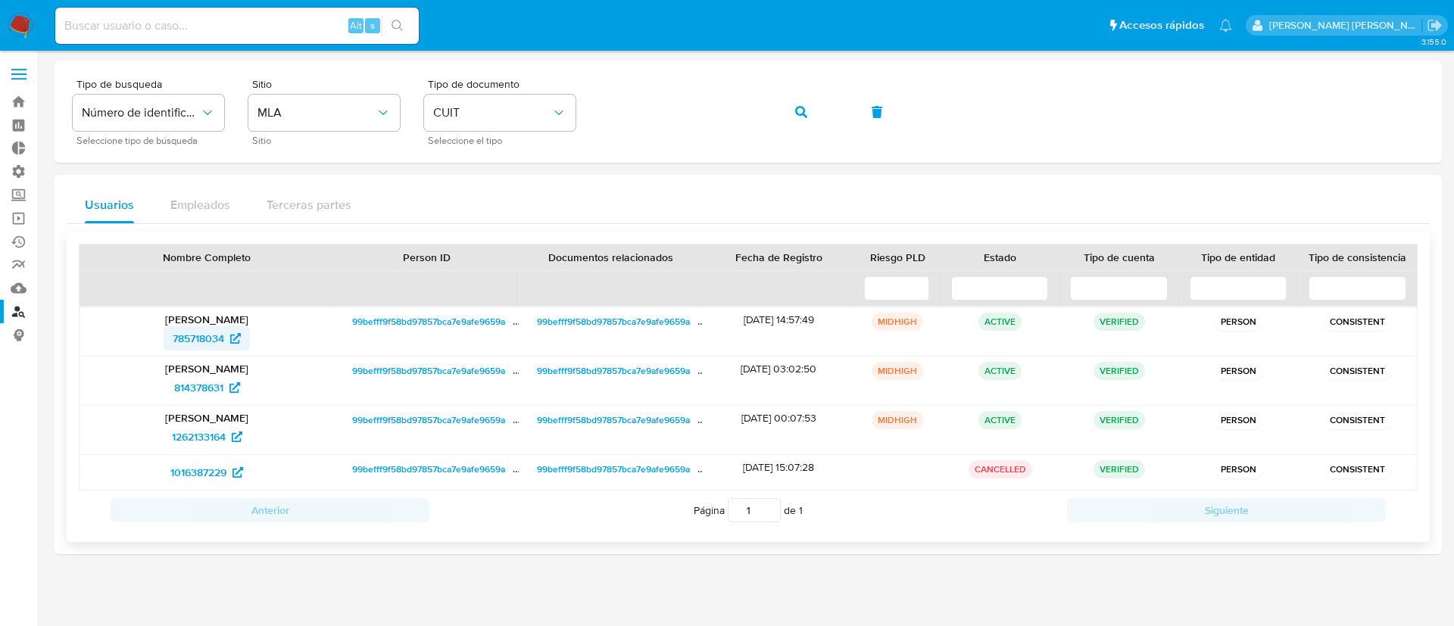
click at [212, 336] on span "785718034" at bounding box center [199, 338] width 52 height 24
click at [805, 87] on div "Tipo de busqueda Número de identificación Seleccione tipo de búsqueda Sitio MLA…" at bounding box center [748, 112] width 1351 height 66
click at [801, 111] on icon "button" at bounding box center [801, 112] width 12 height 12
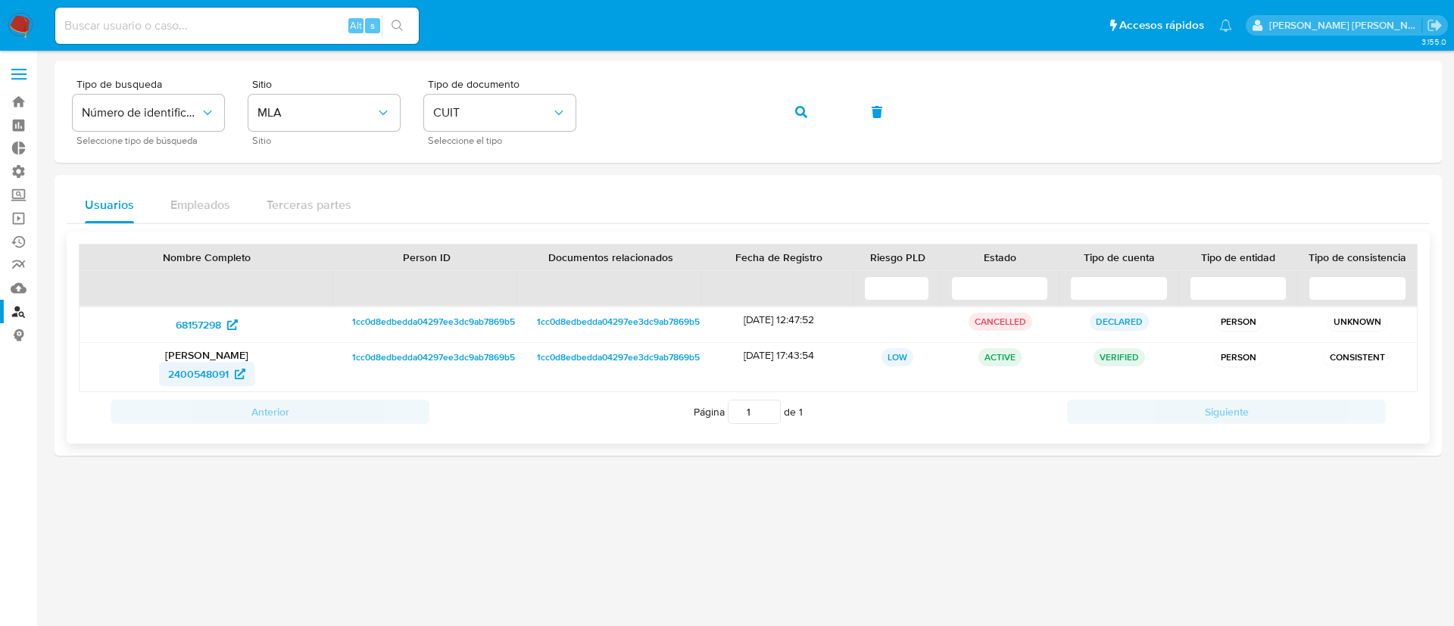
click at [212, 373] on span "2400548091" at bounding box center [198, 374] width 61 height 24
click at [783, 120] on button "button" at bounding box center [802, 112] width 52 height 36
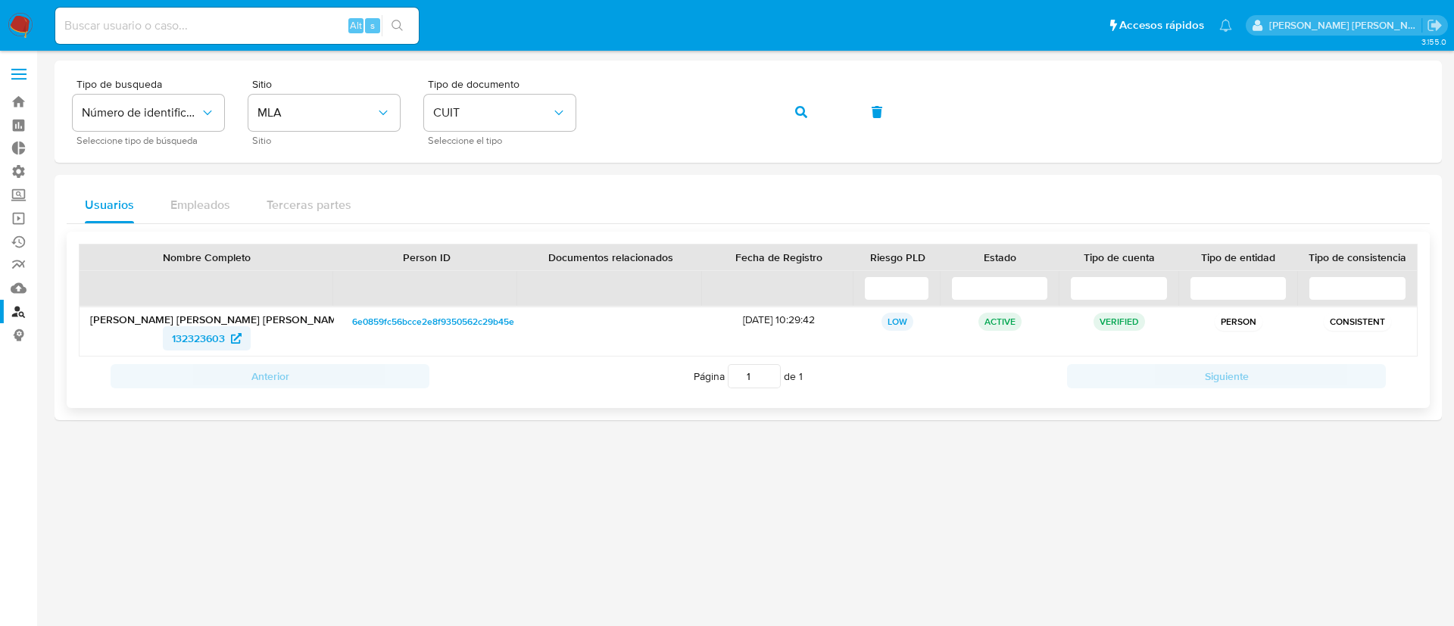
click at [220, 341] on span "132323603" at bounding box center [198, 338] width 53 height 24
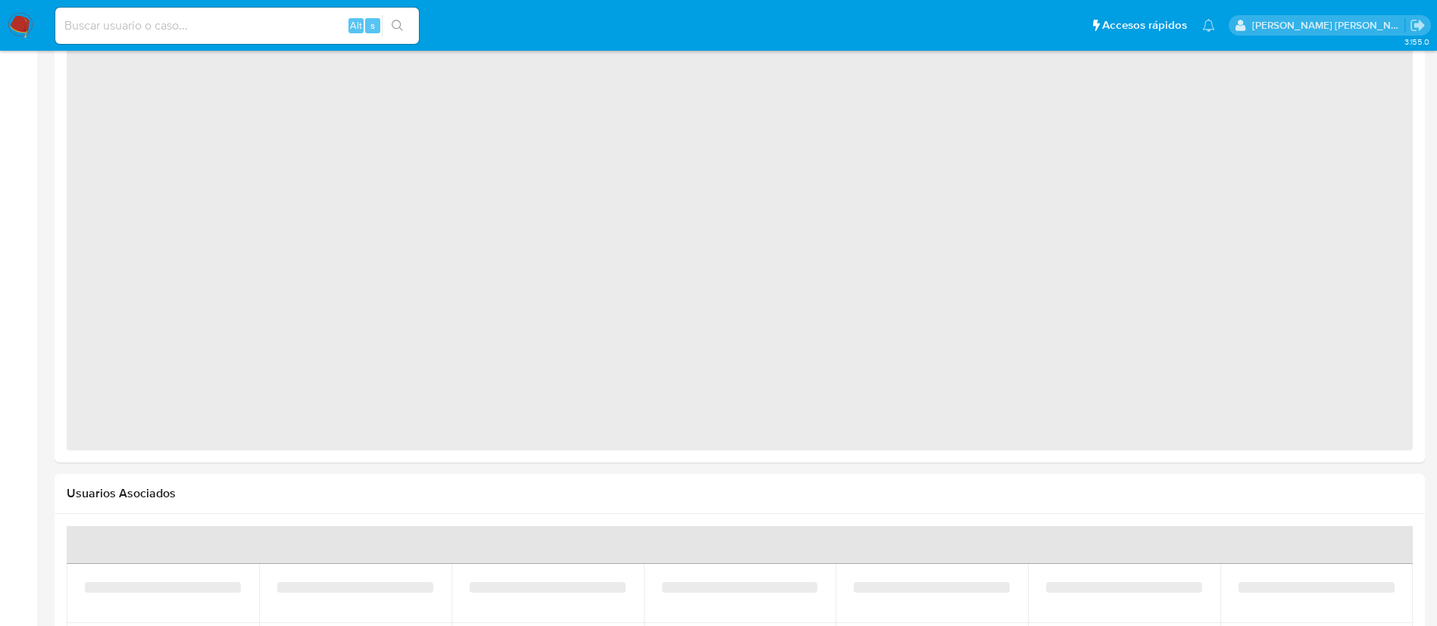
select select "10"
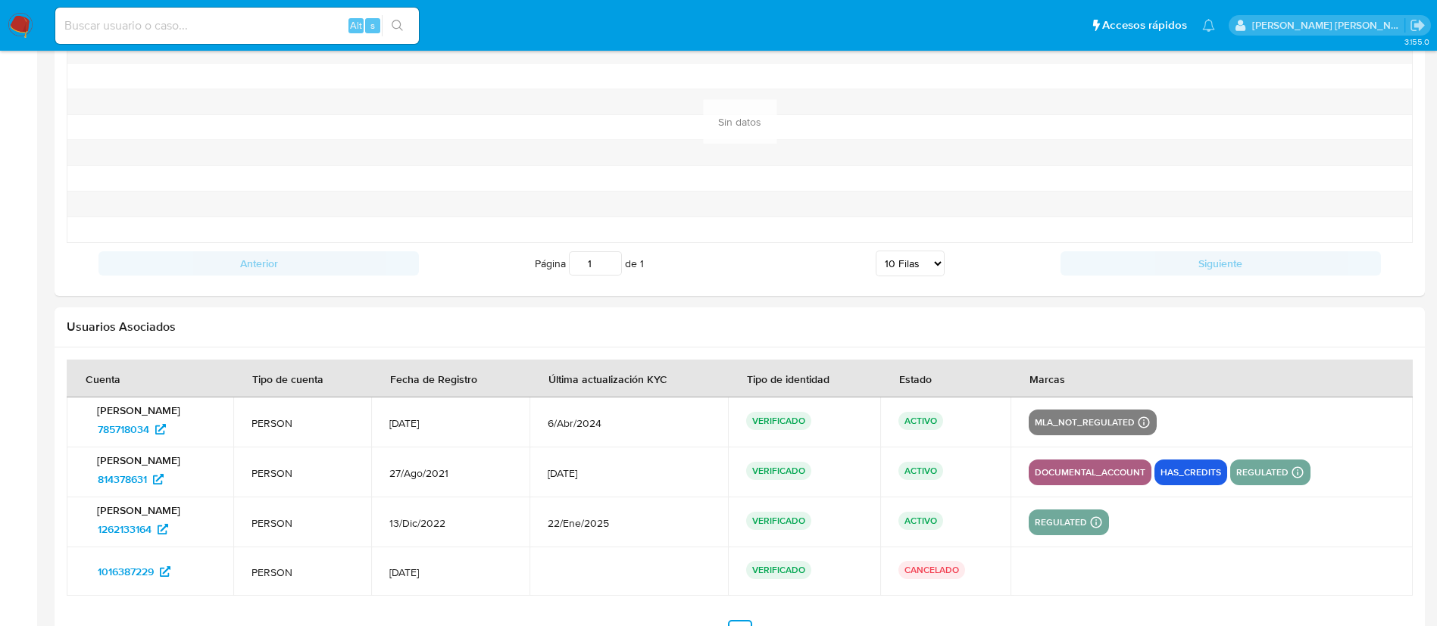
scroll to position [1697, 0]
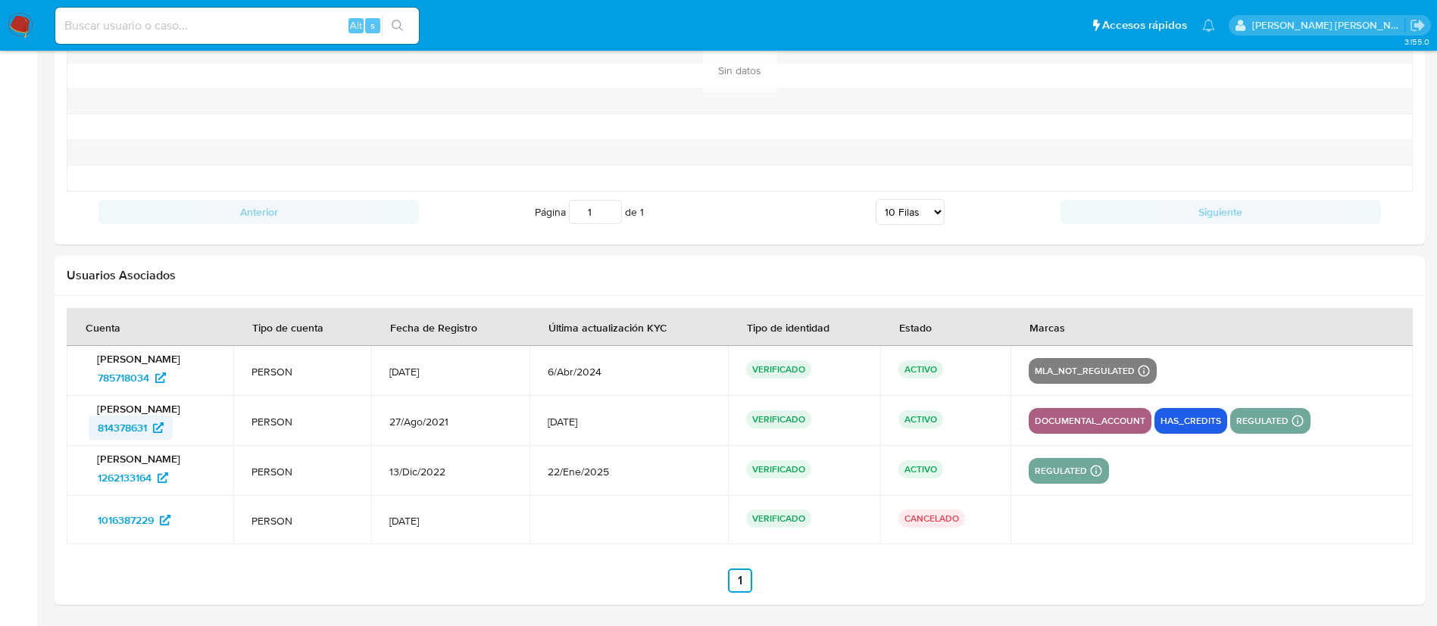
click at [133, 437] on span "814378631" at bounding box center [122, 428] width 49 height 24
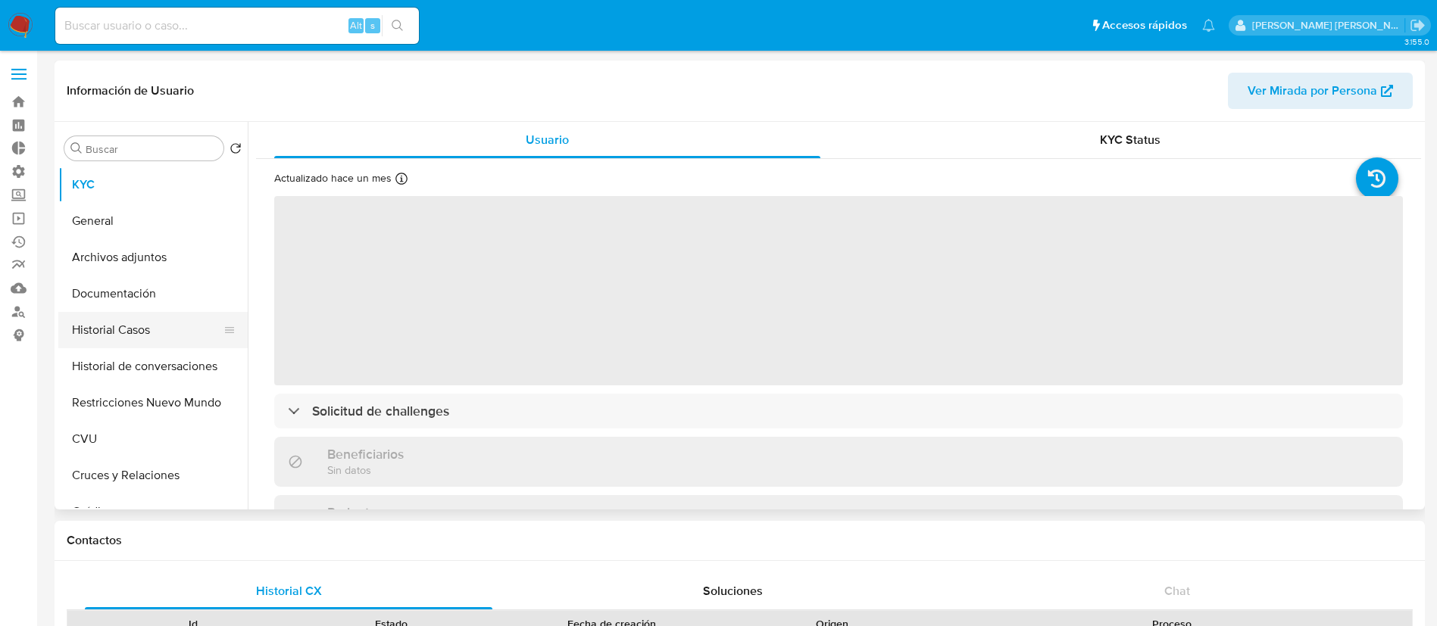
click at [183, 323] on button "Historial Casos" at bounding box center [146, 330] width 177 height 36
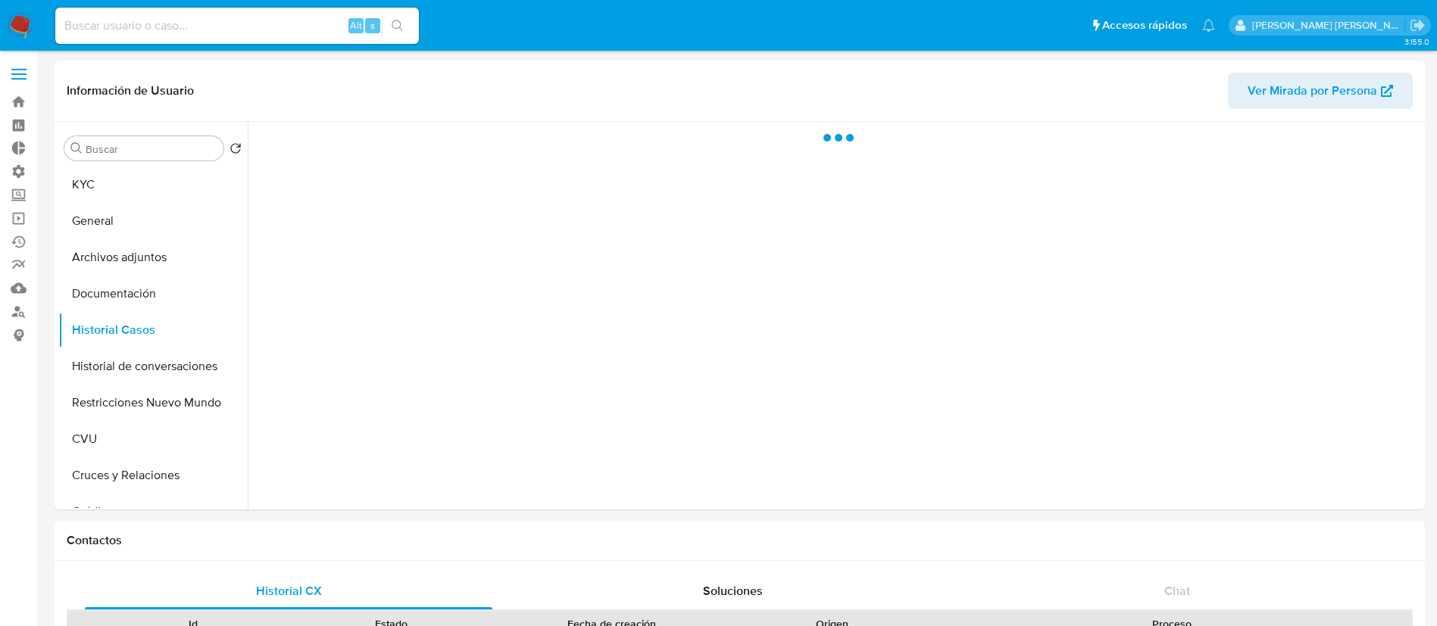
select select "10"
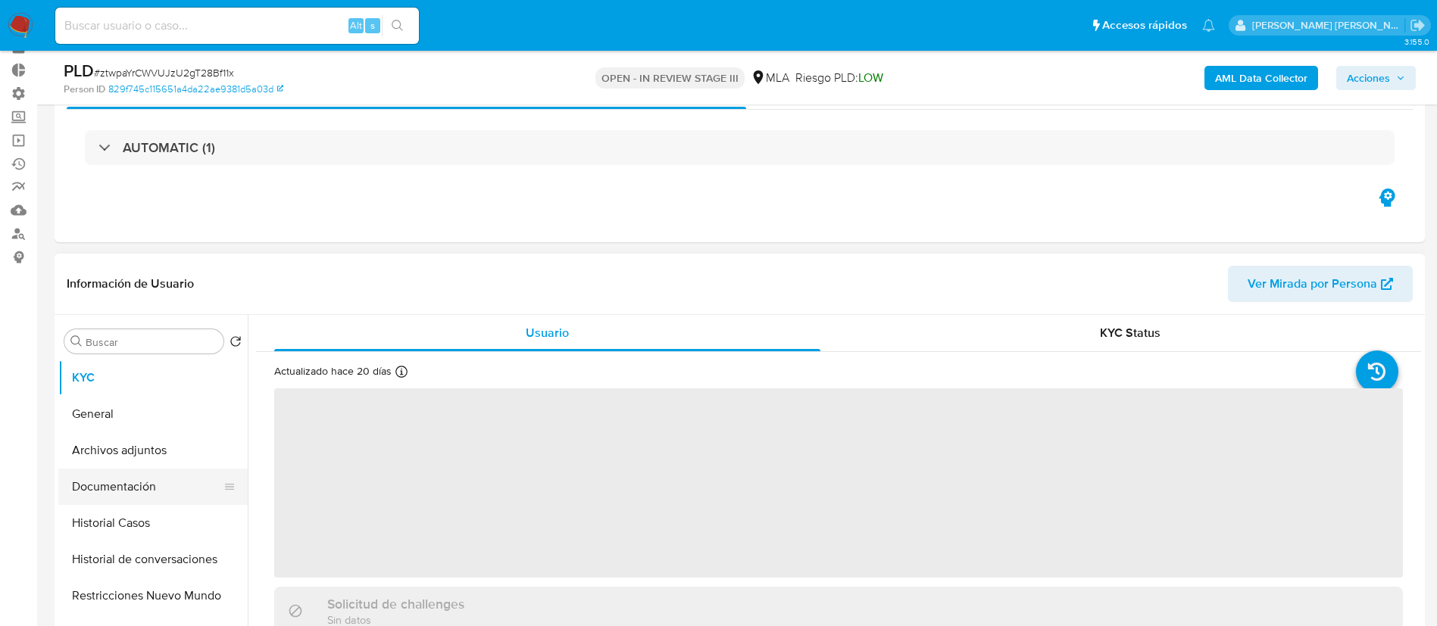
scroll to position [114, 0]
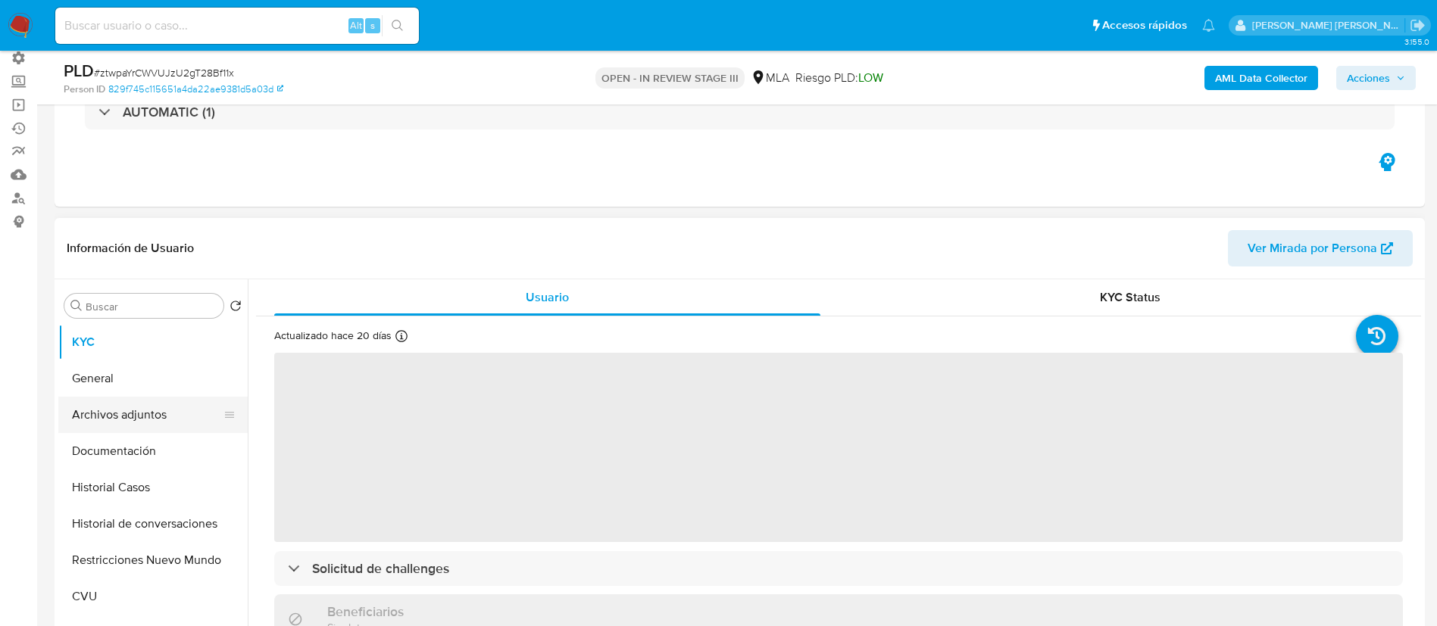
click at [149, 405] on button "Archivos adjuntos" at bounding box center [146, 415] width 177 height 36
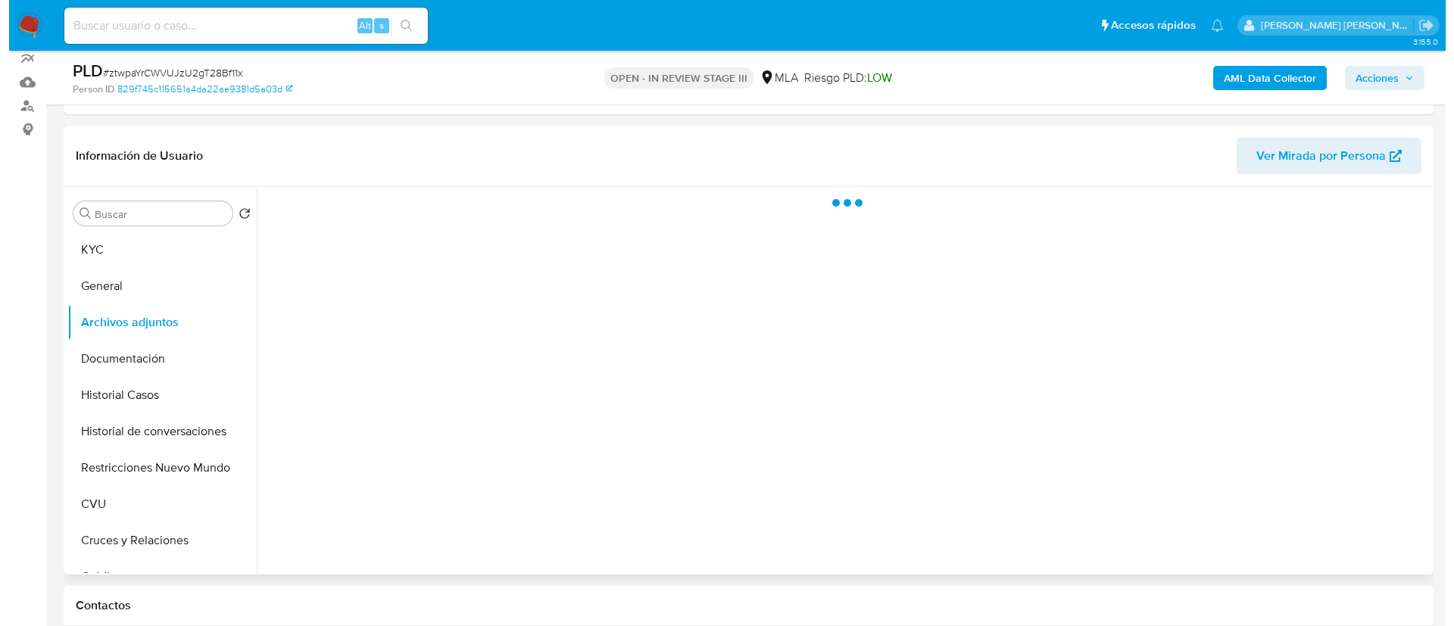
scroll to position [227, 0]
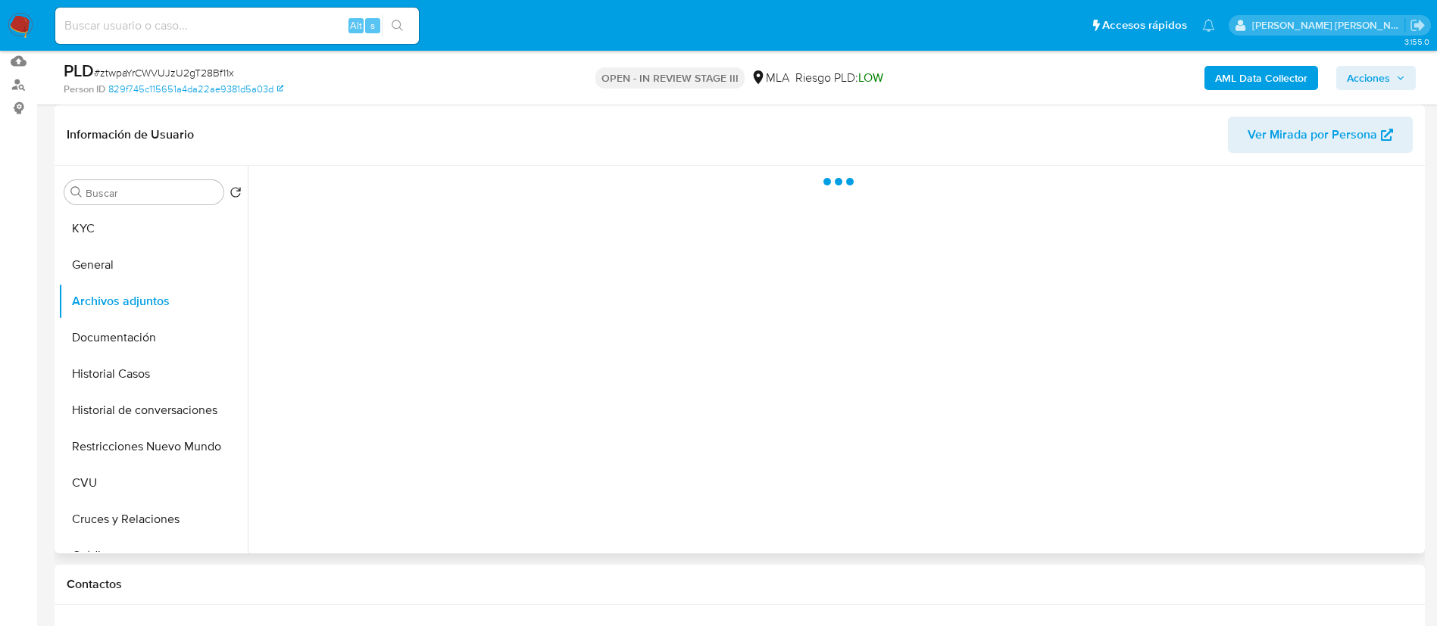
select select "10"
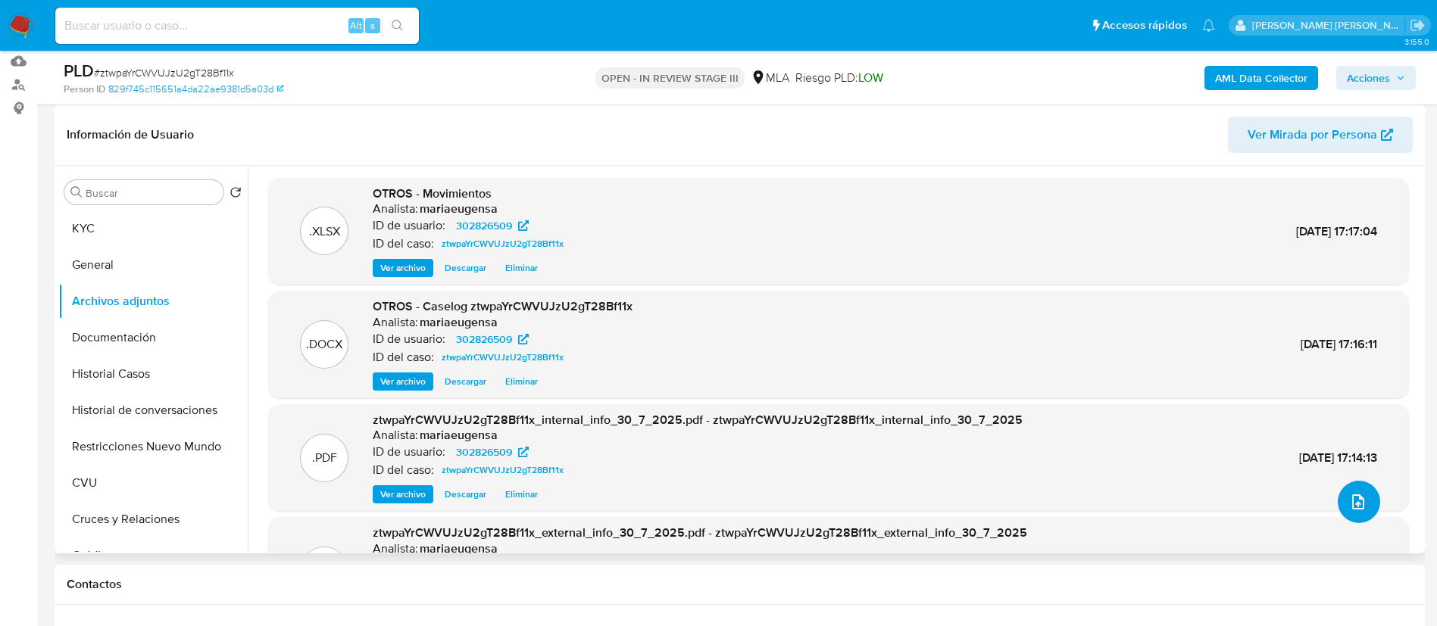
click at [1349, 502] on icon "upload-file" at bounding box center [1358, 502] width 18 height 18
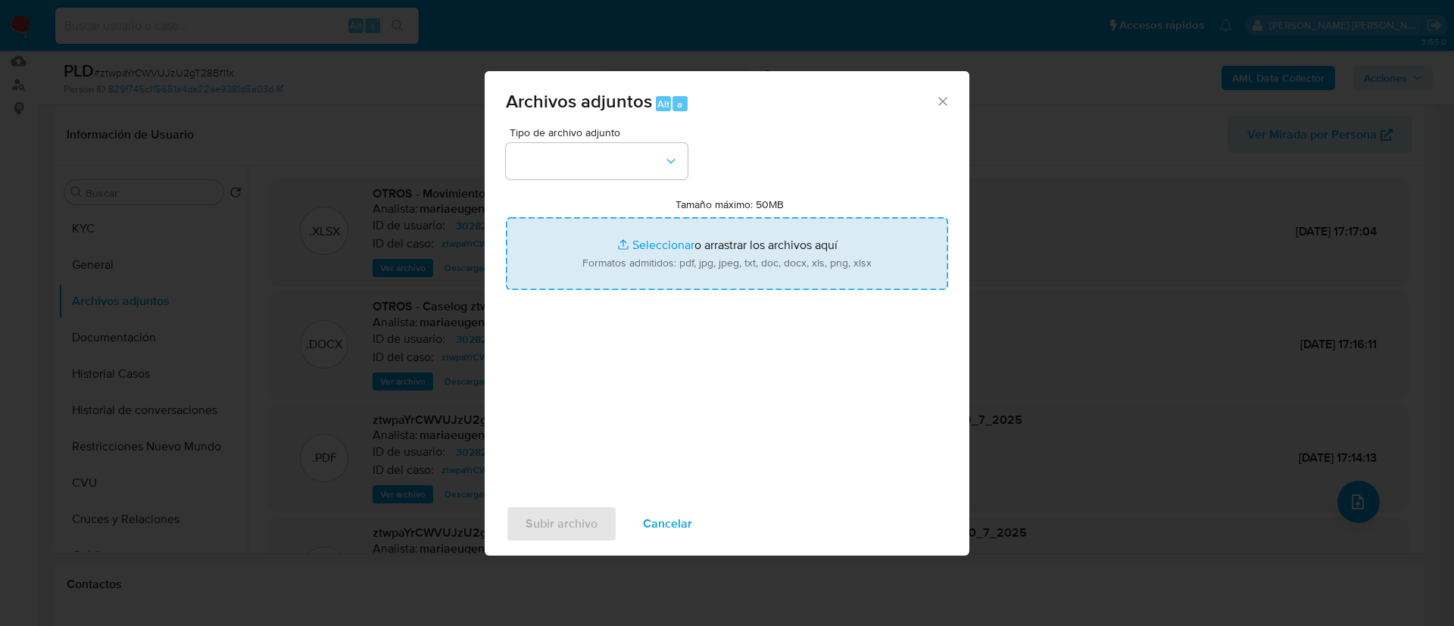
click at [700, 248] on input "Tamaño máximo: 50MB Seleccionar archivos" at bounding box center [727, 253] width 442 height 73
type input "C:\fakepath\v2Caselog ztwpaYrCWVUJzU2gT28Bf11x.docx"
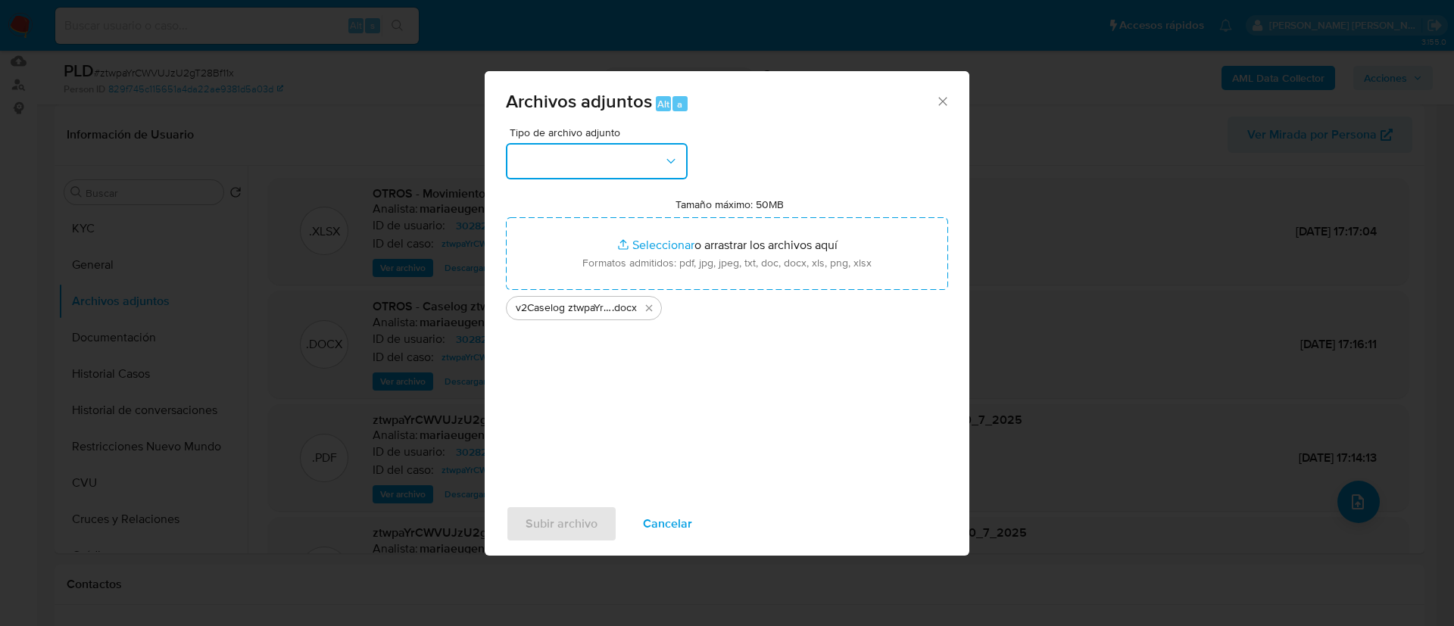
click at [645, 165] on button "button" at bounding box center [597, 161] width 182 height 36
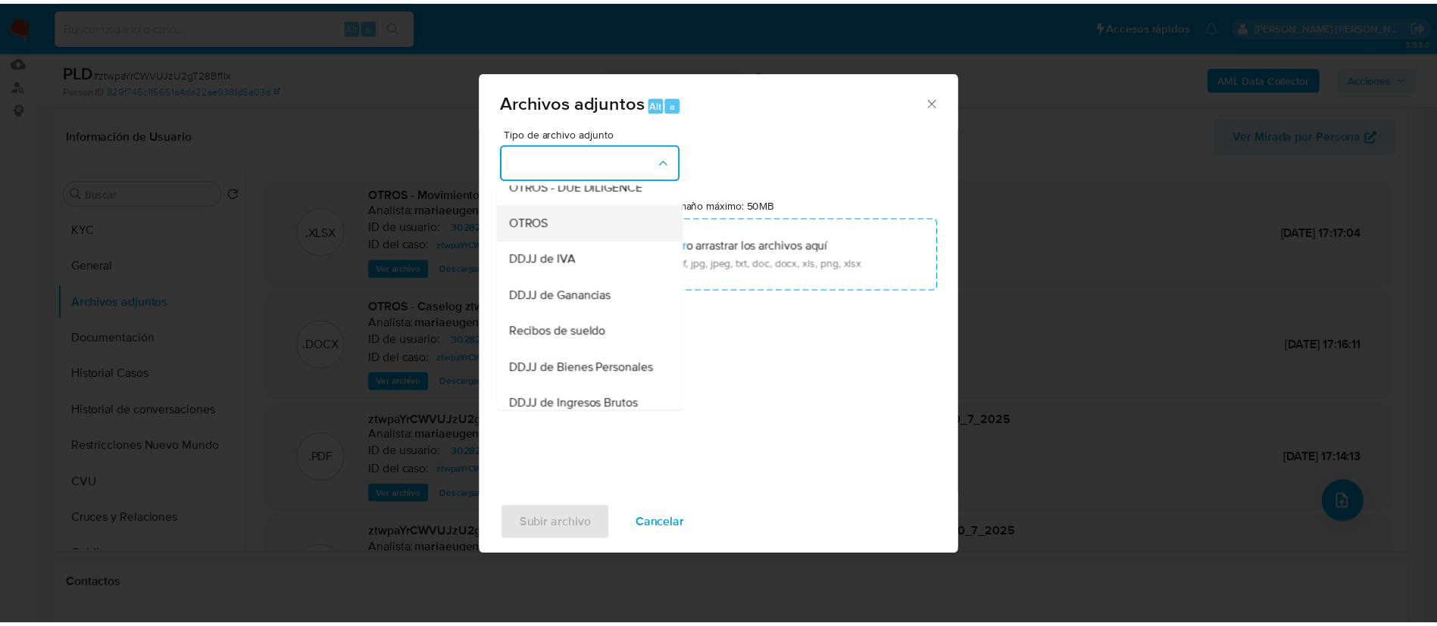
scroll to position [235, 0]
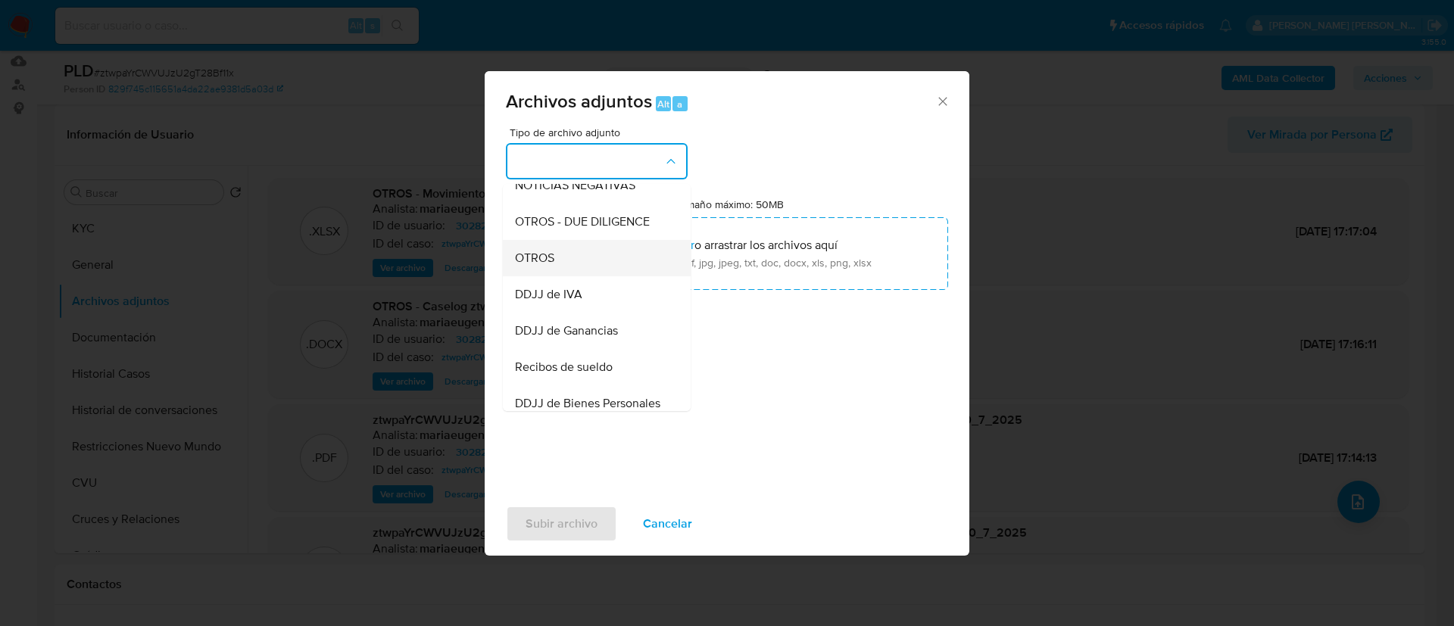
click at [562, 264] on div "OTROS" at bounding box center [592, 258] width 155 height 36
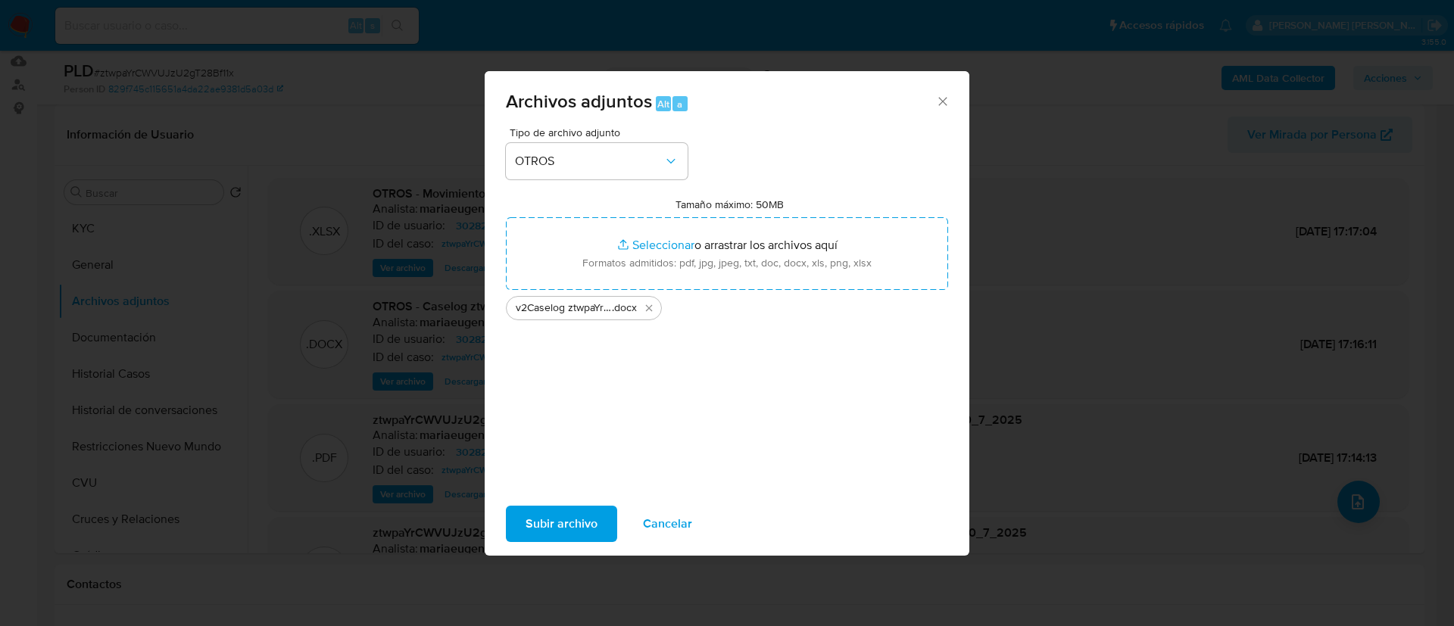
click at [563, 517] on span "Subir archivo" at bounding box center [562, 524] width 72 height 33
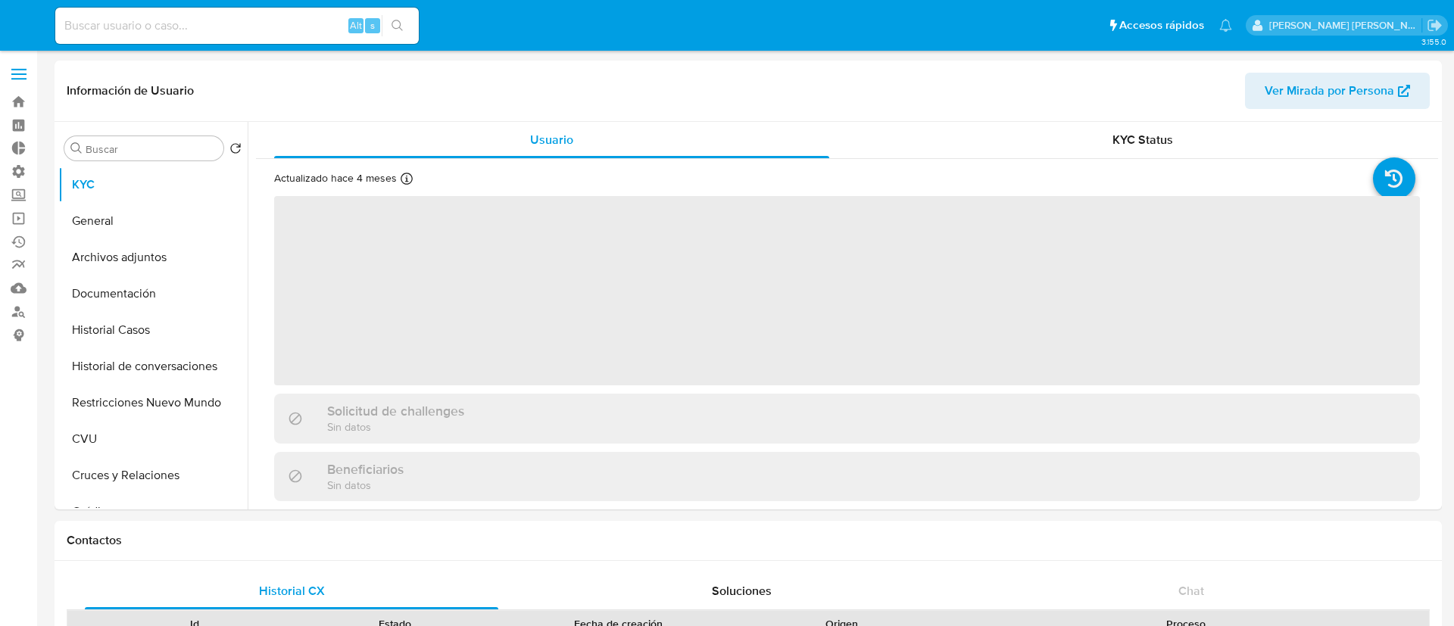
select select "10"
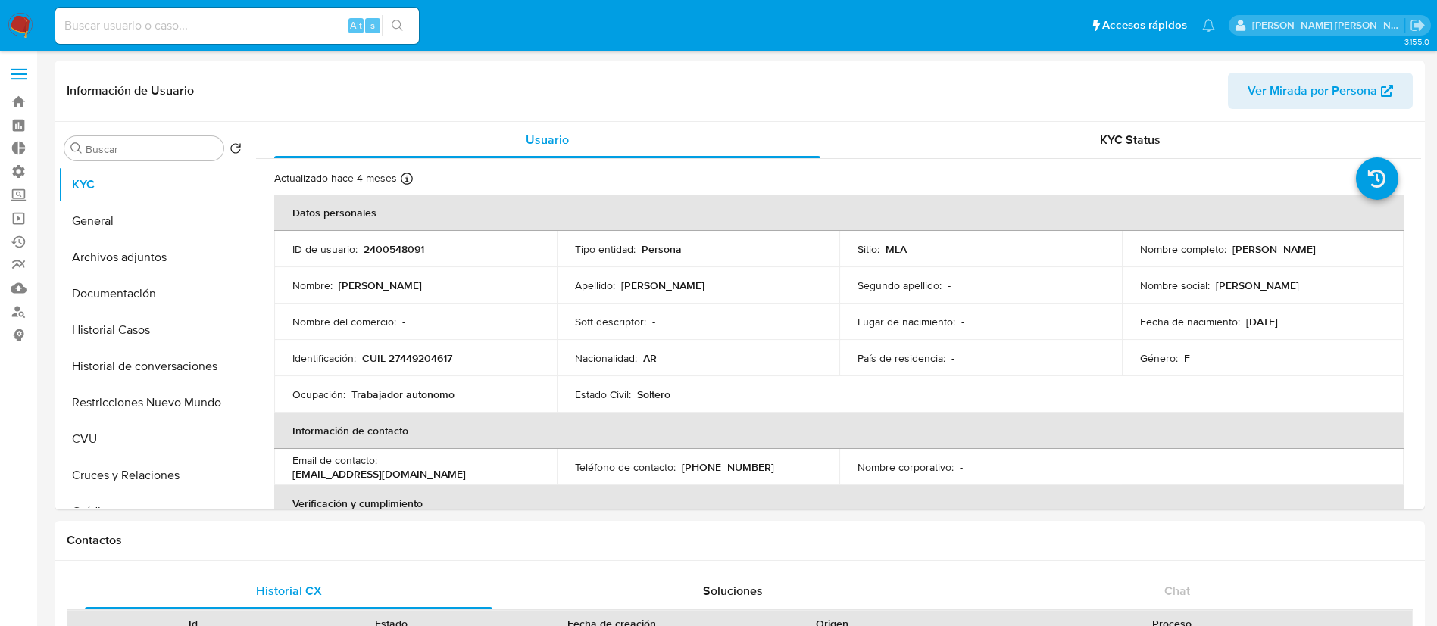
click at [165, 328] on button "Historial Casos" at bounding box center [152, 330] width 189 height 36
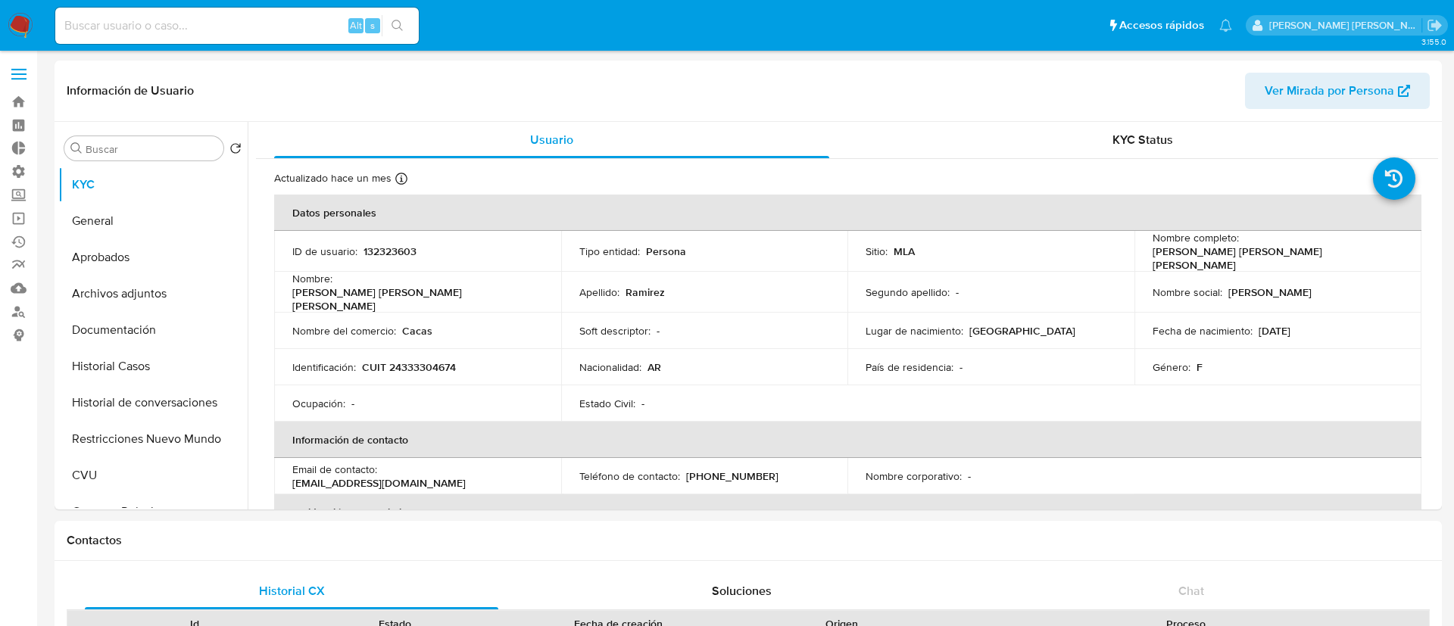
select select "10"
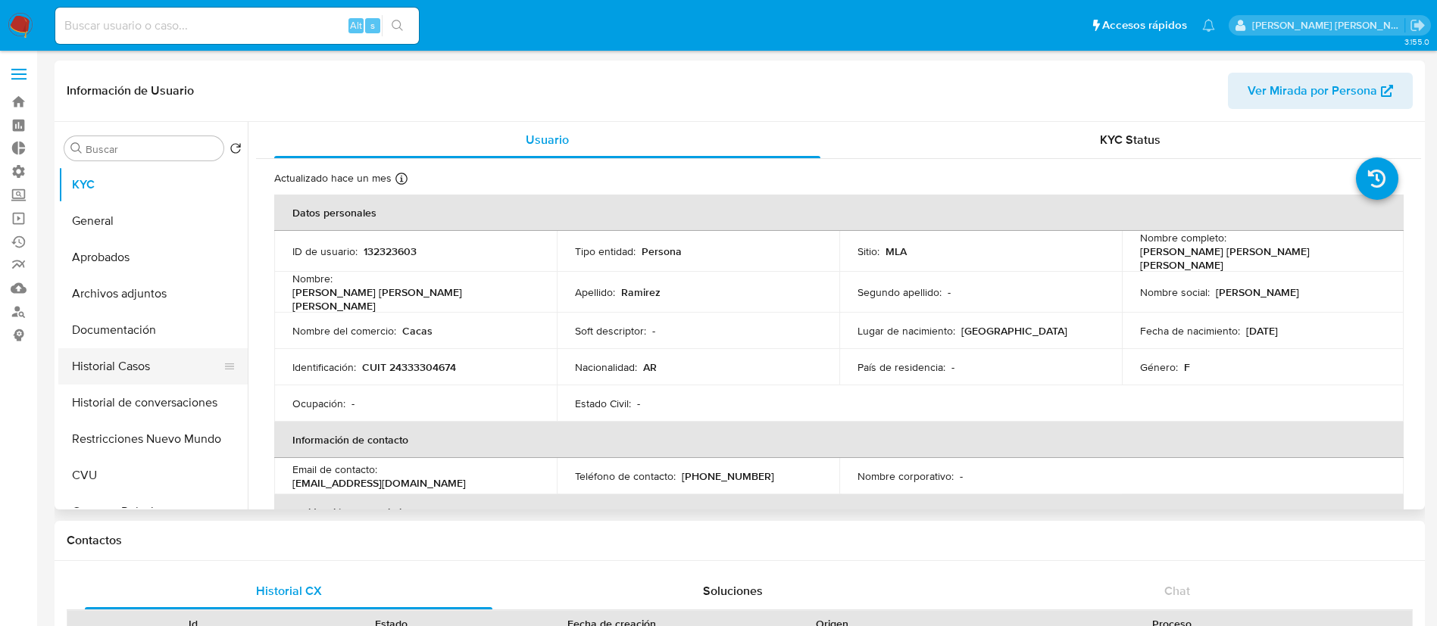
click at [141, 369] on button "Historial Casos" at bounding box center [146, 366] width 177 height 36
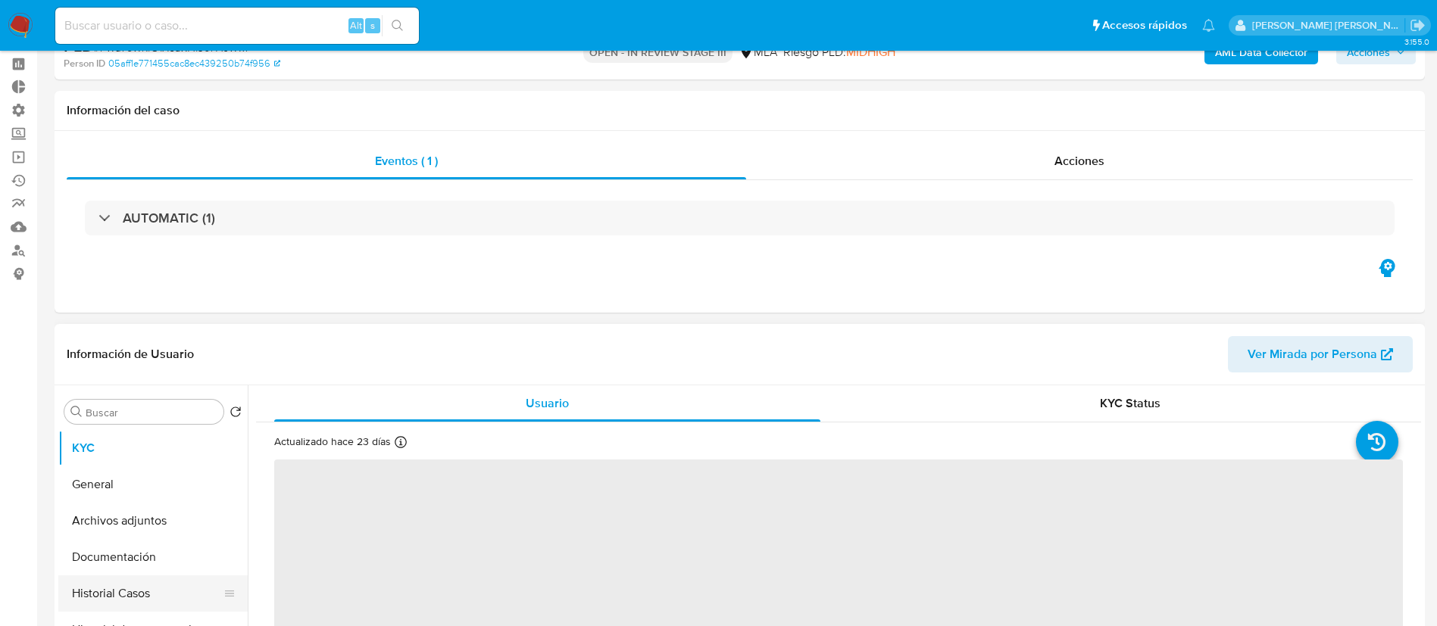
scroll to position [114, 0]
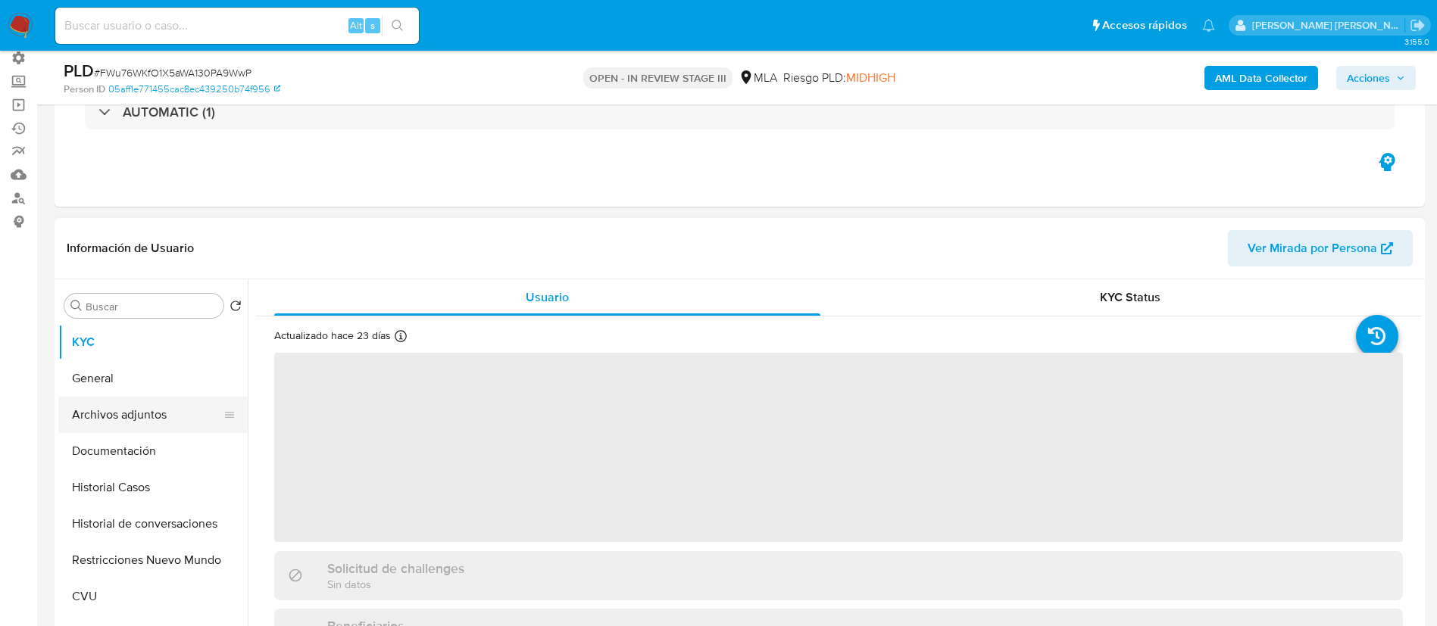
click at [180, 412] on button "Archivos adjuntos" at bounding box center [146, 415] width 177 height 36
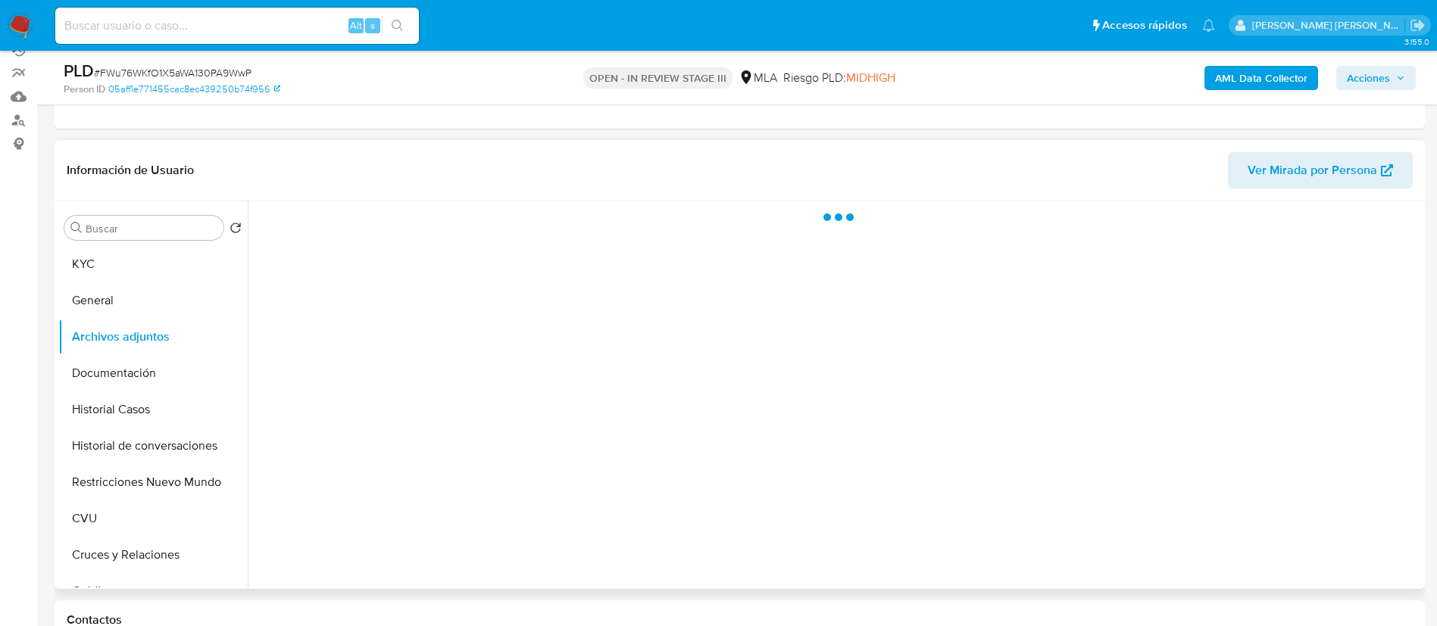
select select "10"
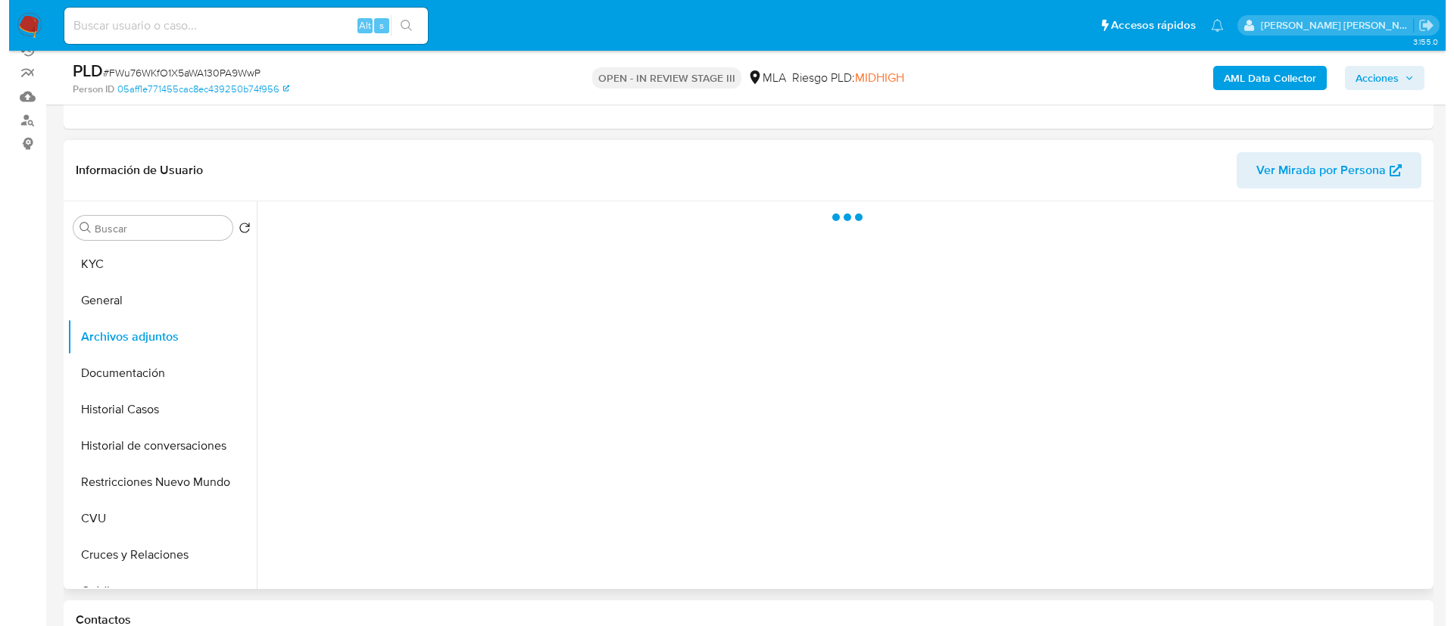
scroll to position [227, 0]
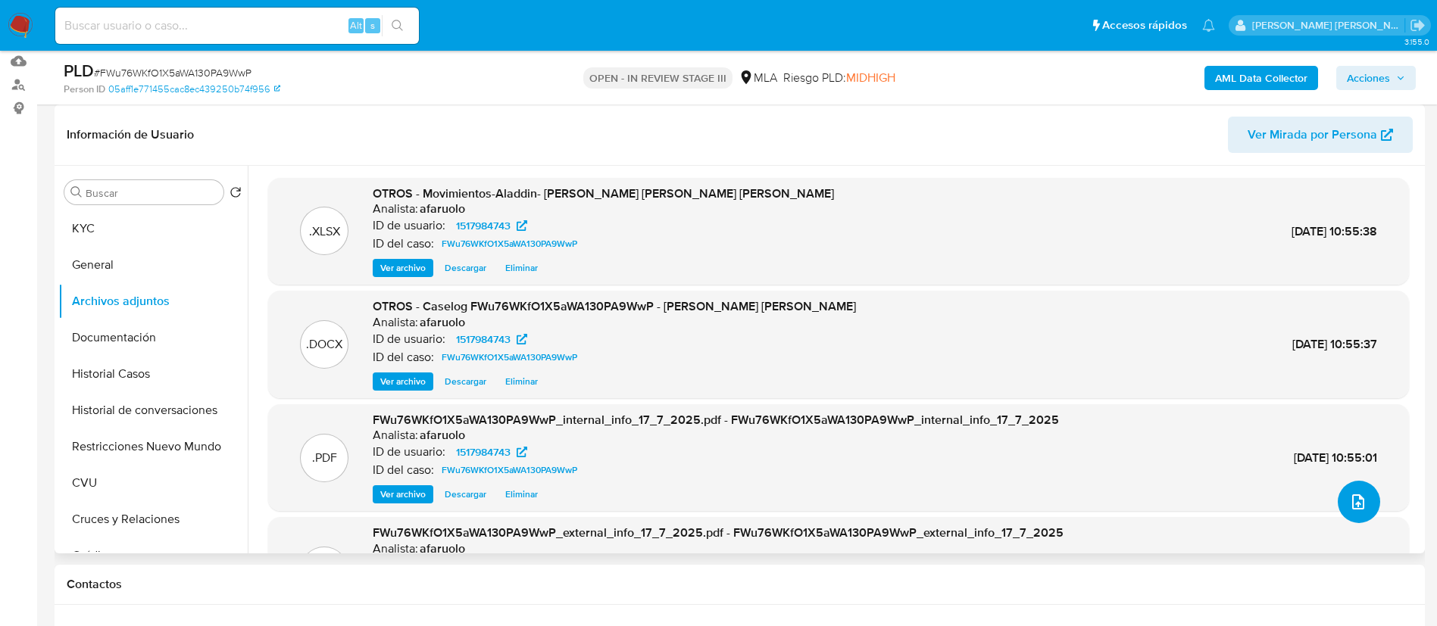
click at [1357, 502] on icon "upload-file" at bounding box center [1358, 502] width 18 height 18
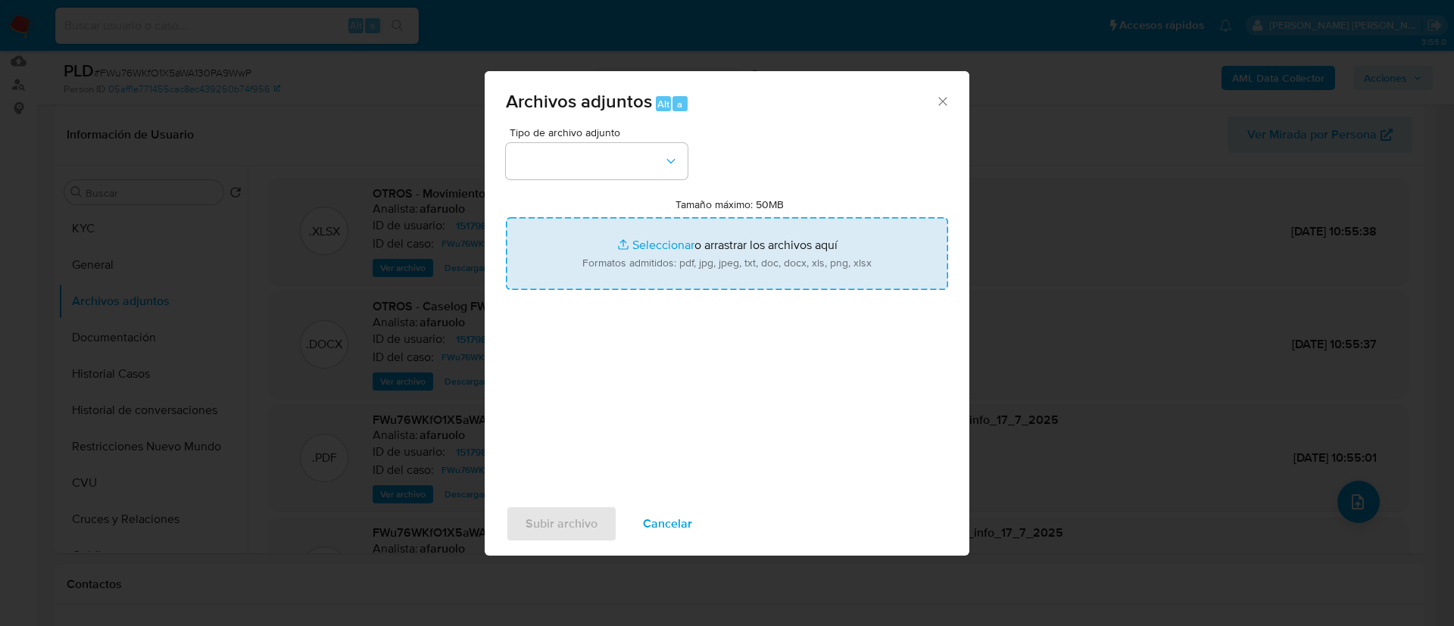
click at [698, 281] on input "Tamaño máximo: 50MB Seleccionar archivos" at bounding box center [727, 253] width 442 height 73
type input "C:\fakepath\v2Caselog FWu76WKfO1X5aWA130PA9WwP - [PERSON_NAME] [PERSON_NAME].do…"
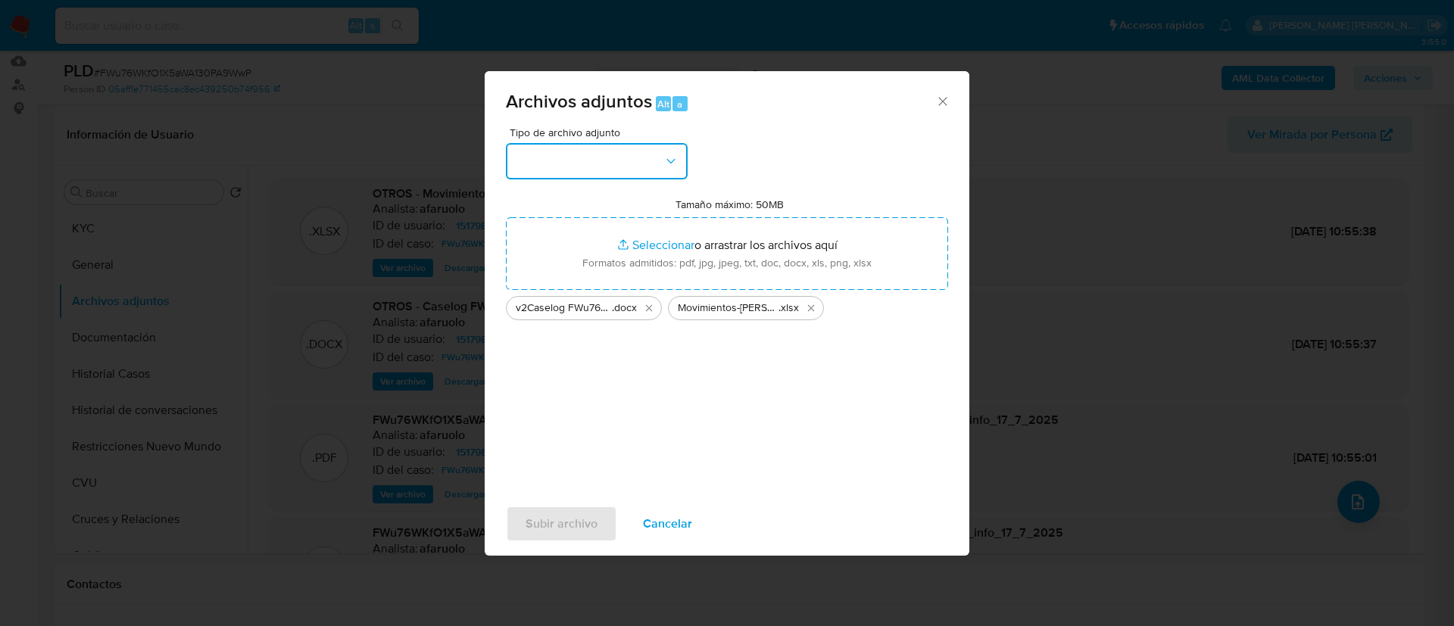
click at [633, 147] on button "button" at bounding box center [597, 161] width 182 height 36
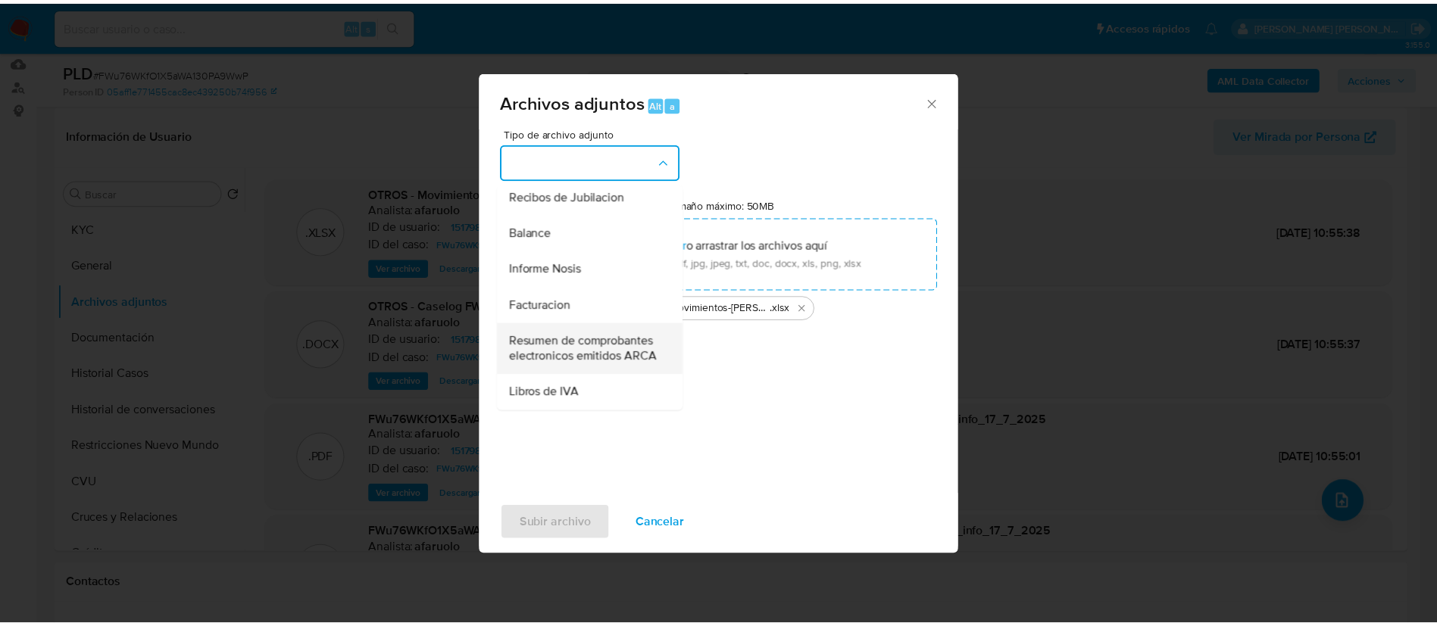
scroll to position [235, 0]
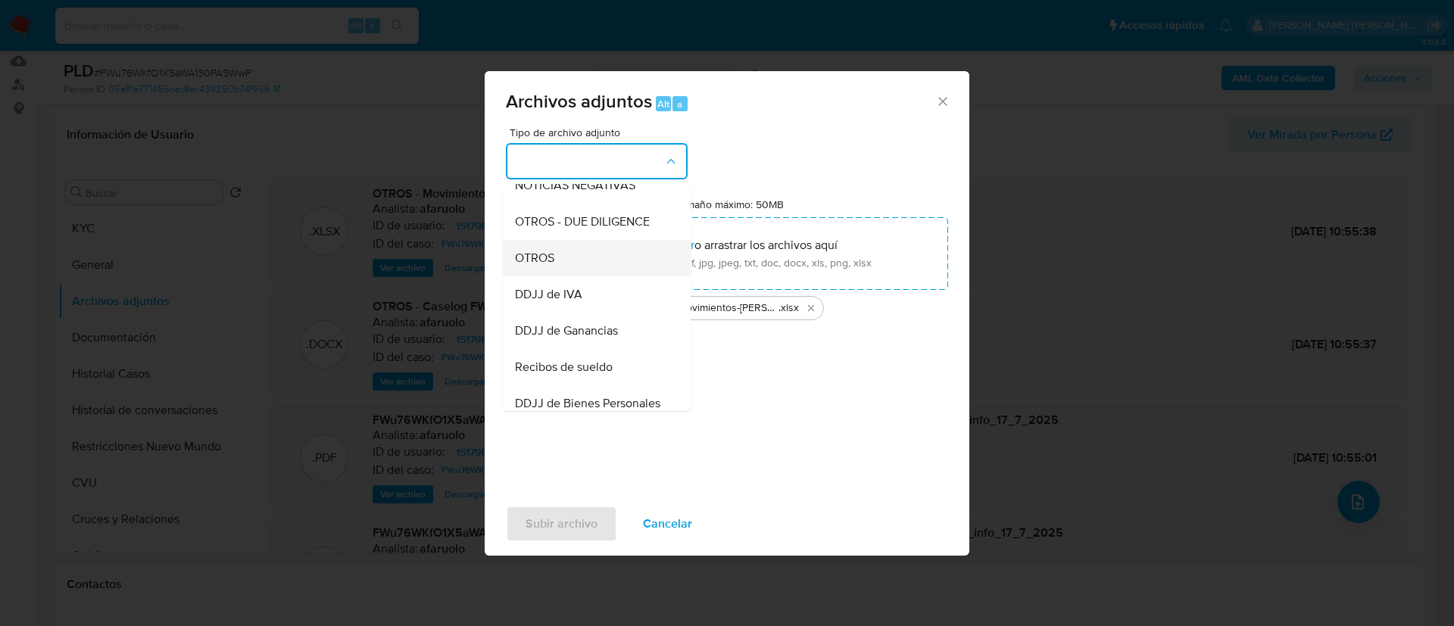
click at [589, 273] on div "OTROS" at bounding box center [592, 258] width 155 height 36
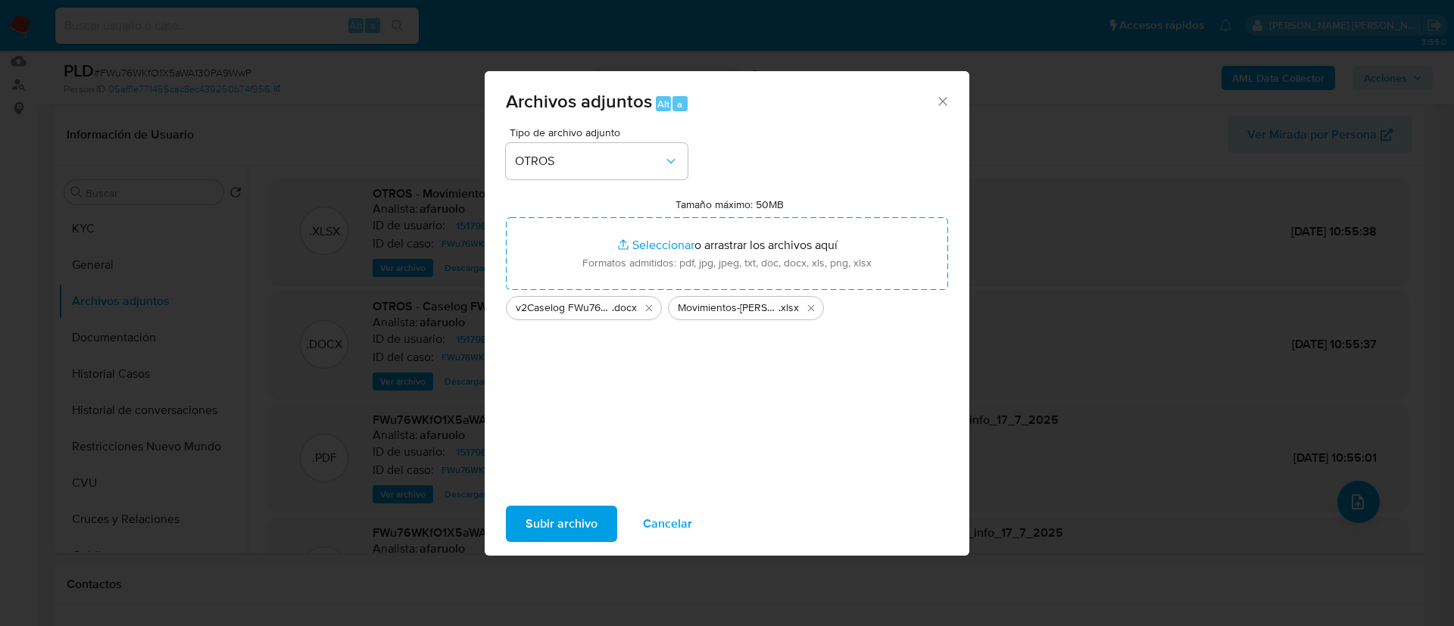
click at [542, 520] on span "Subir archivo" at bounding box center [562, 524] width 72 height 33
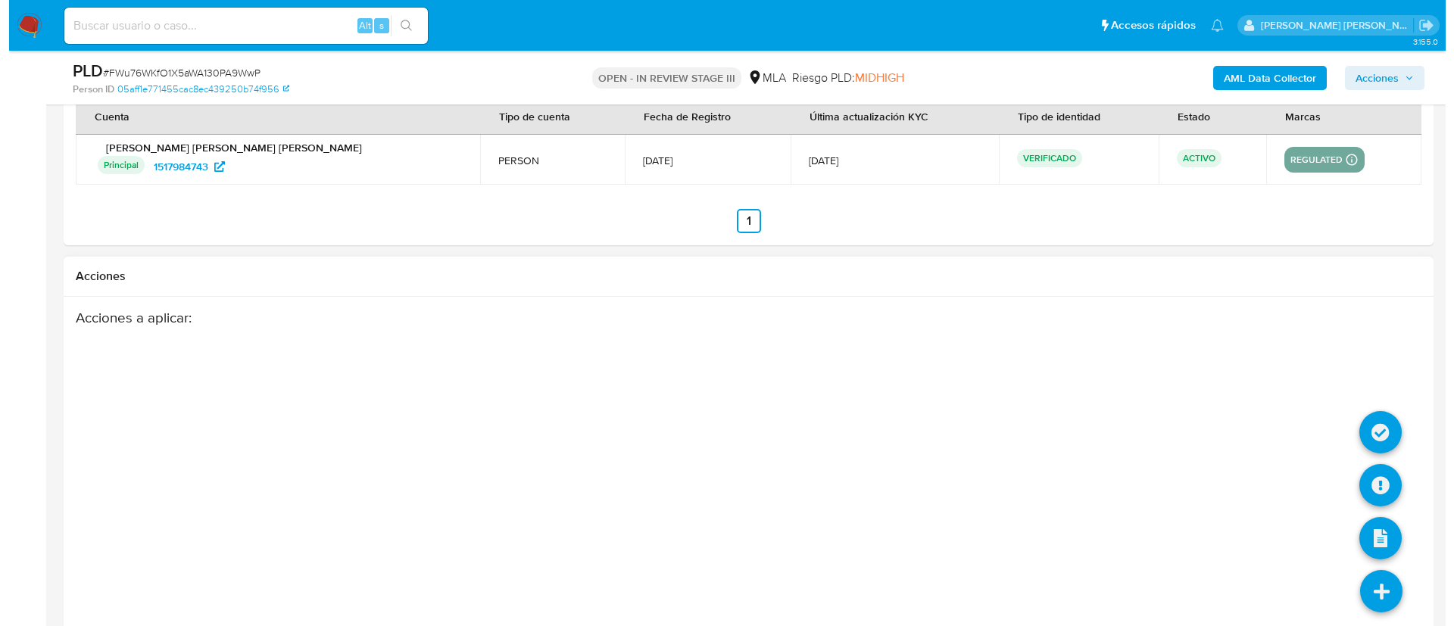
scroll to position [2348, 0]
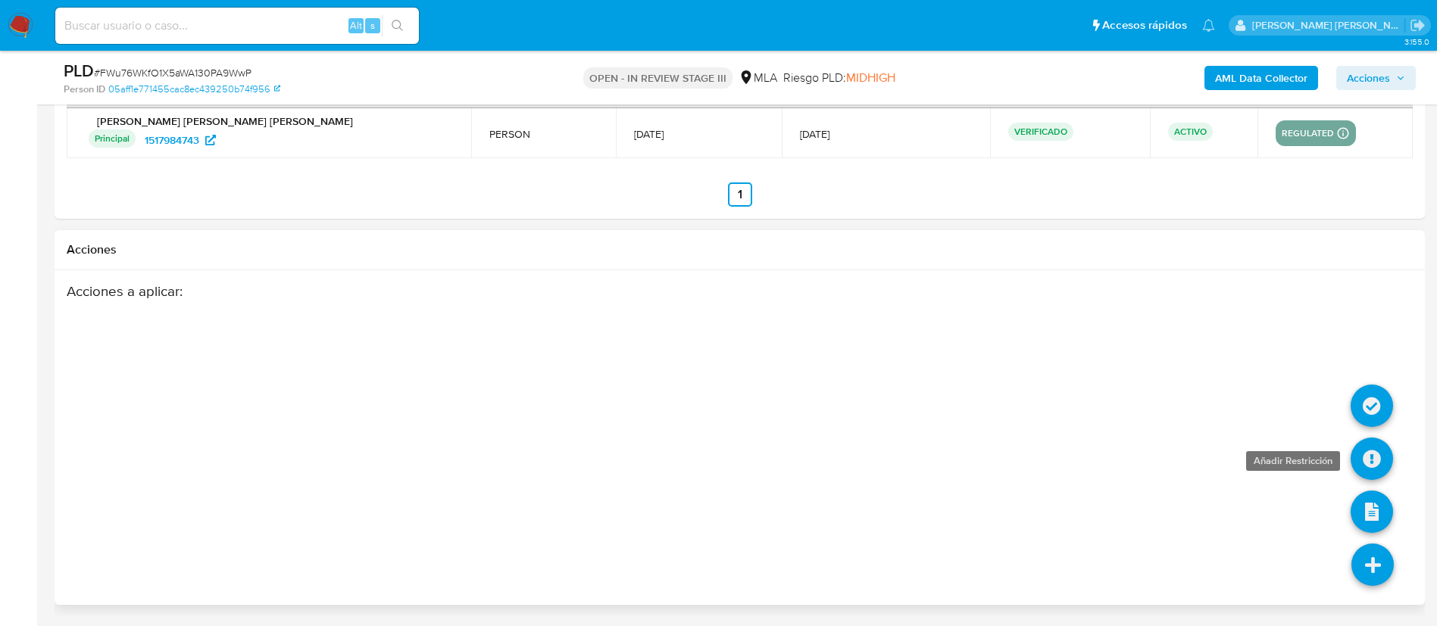
click at [1370, 459] on icon at bounding box center [1372, 459] width 42 height 42
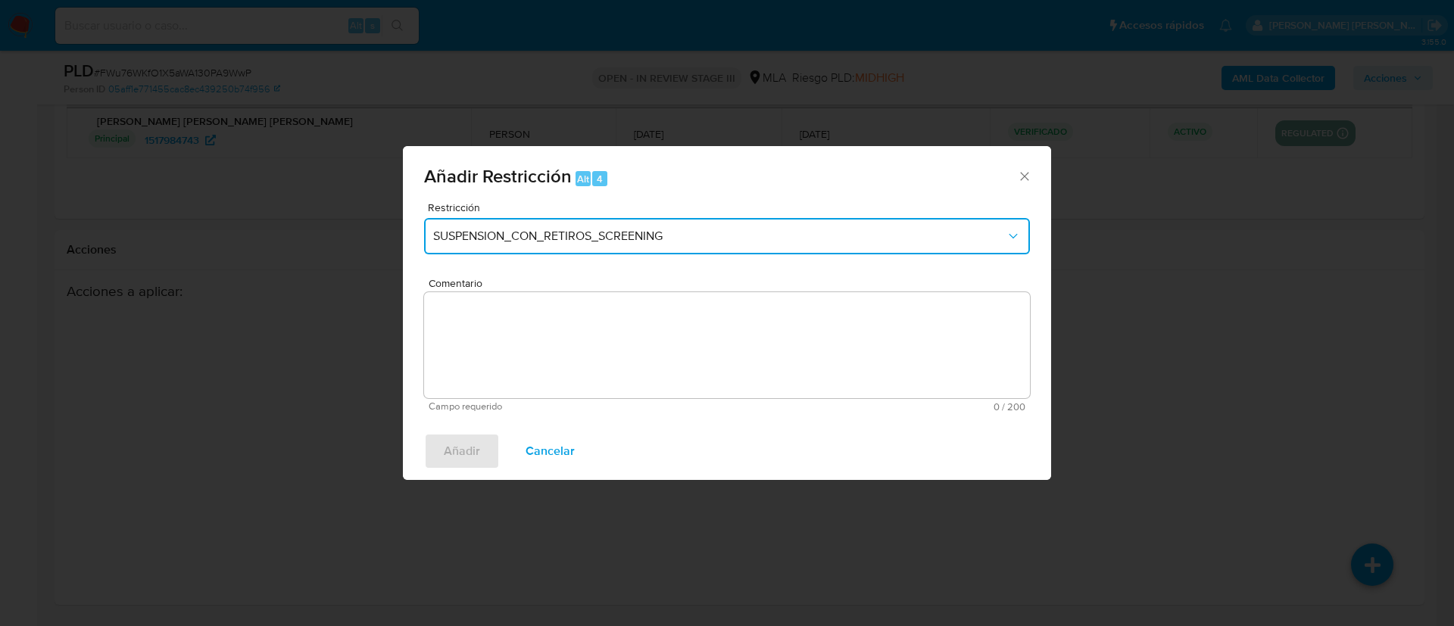
click at [519, 234] on span "SUSPENSION_CON_RETIROS_SCREENING" at bounding box center [719, 236] width 573 height 15
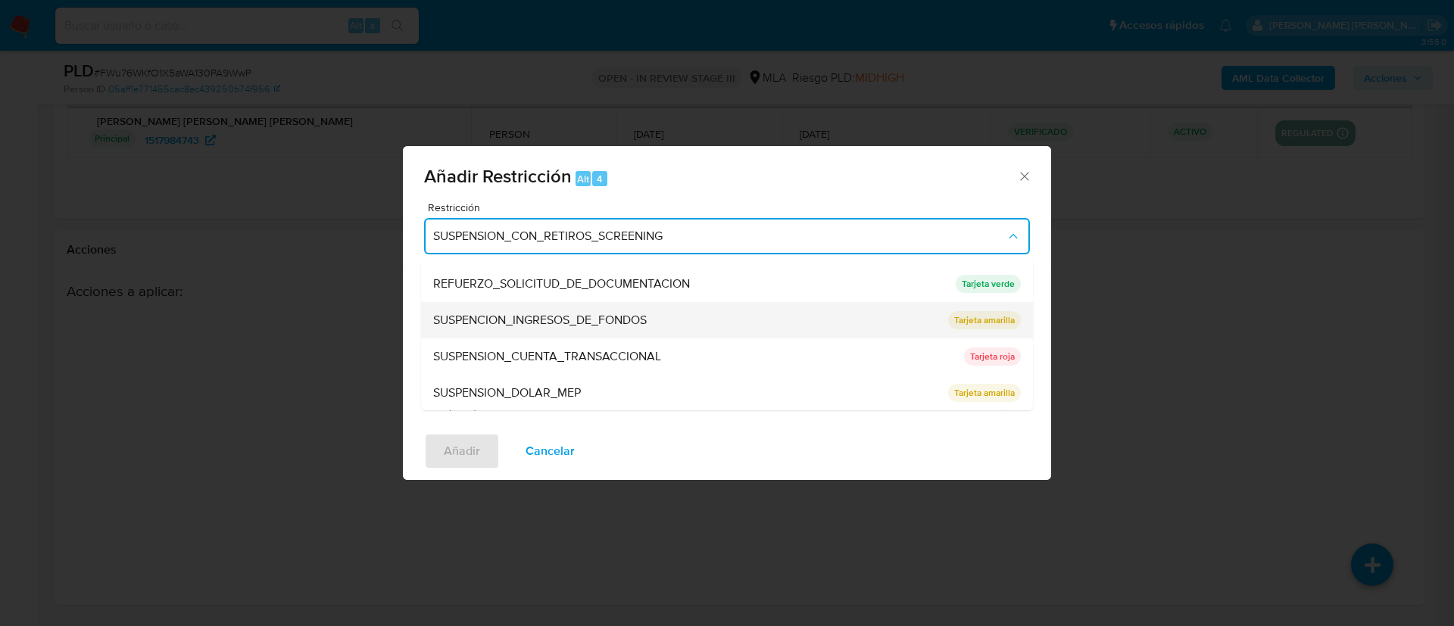
scroll to position [321, 0]
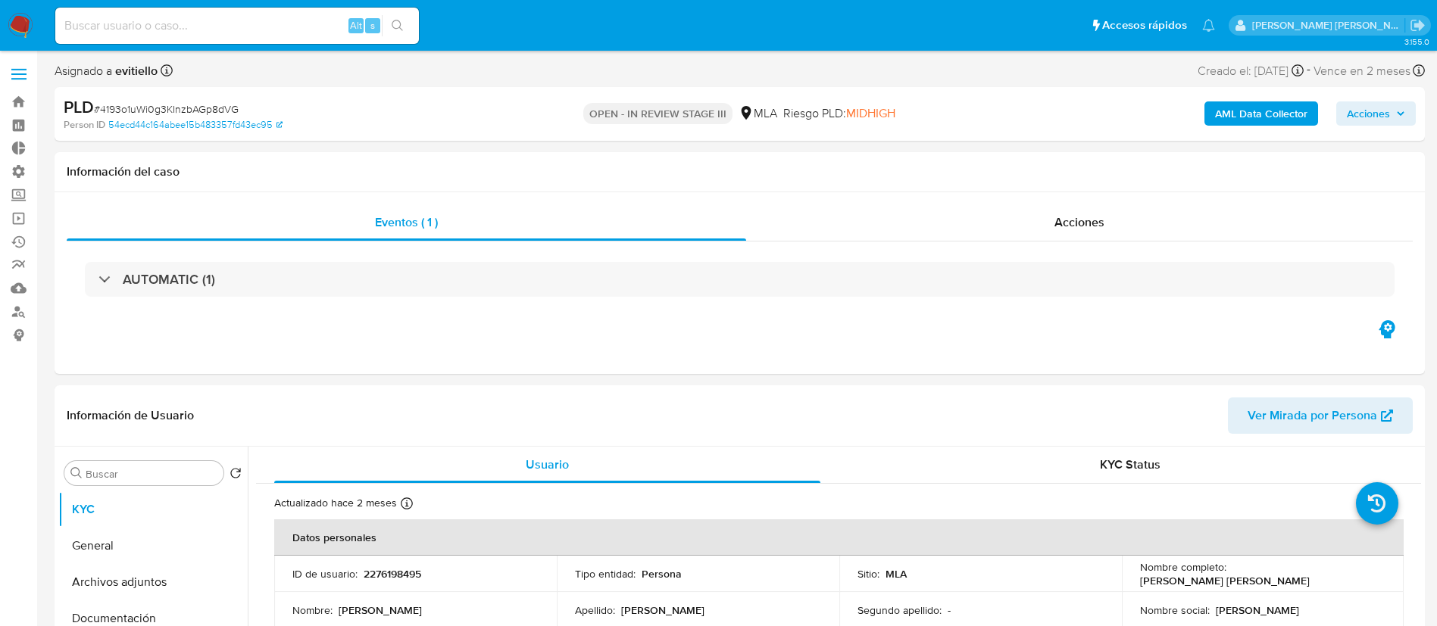
select select "10"
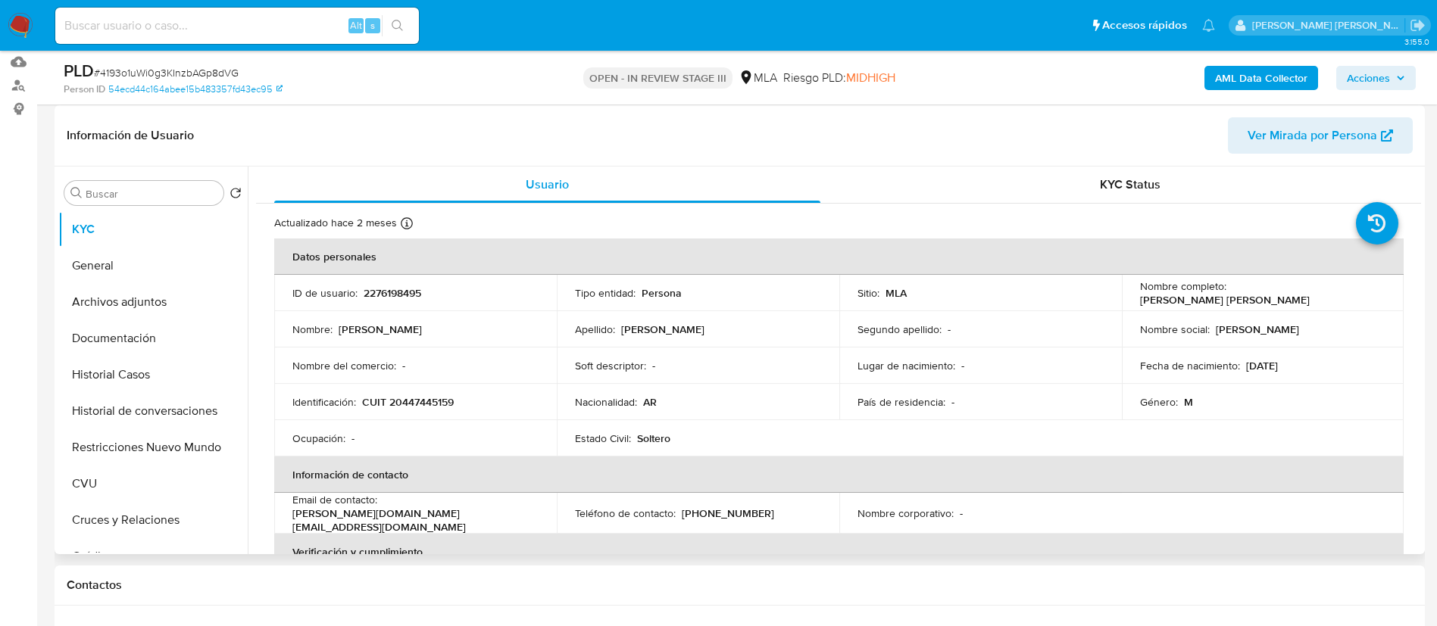
scroll to position [227, 0]
click at [164, 317] on button "Archivos adjuntos" at bounding box center [146, 301] width 177 height 36
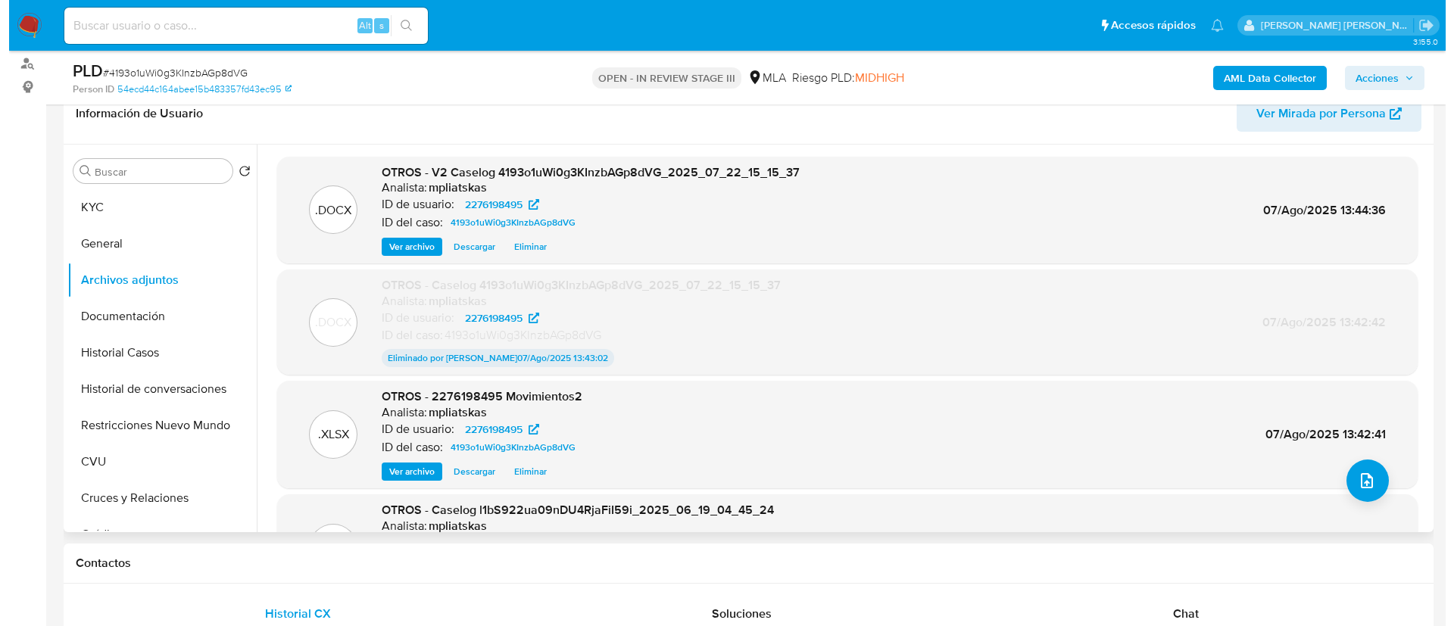
scroll to position [341, 0]
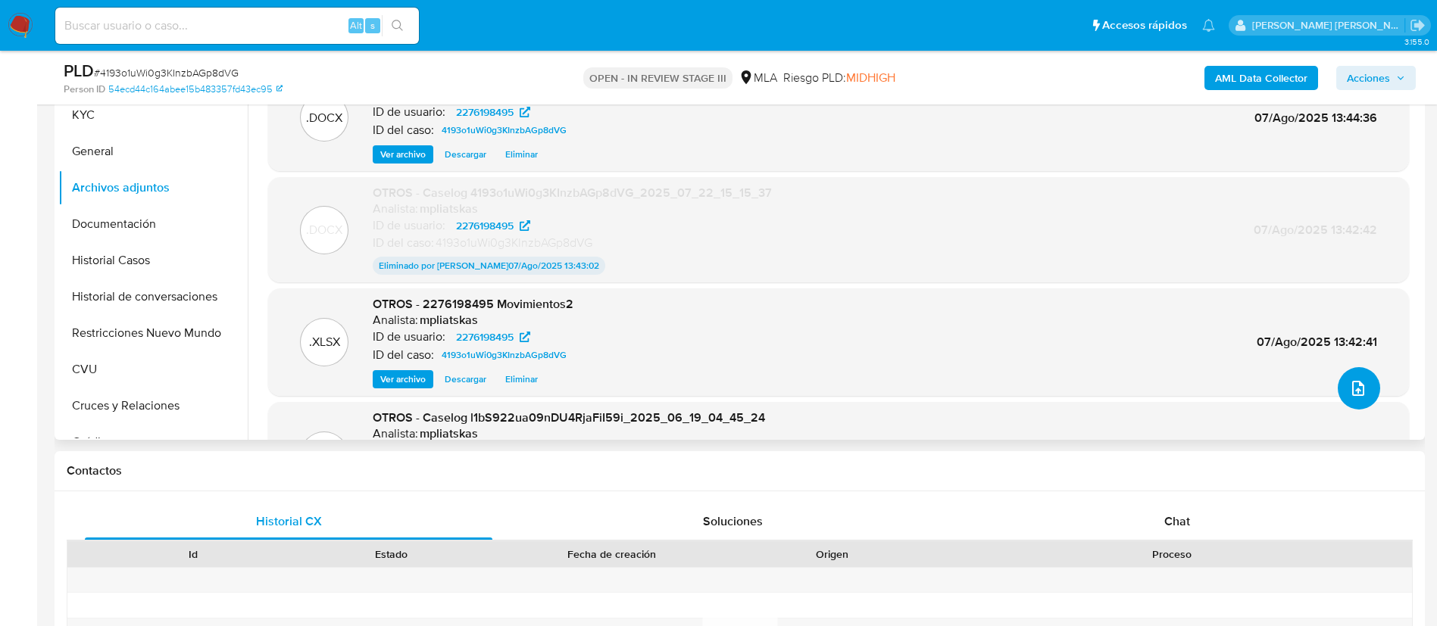
click at [1341, 398] on button "upload-file" at bounding box center [1359, 388] width 42 height 42
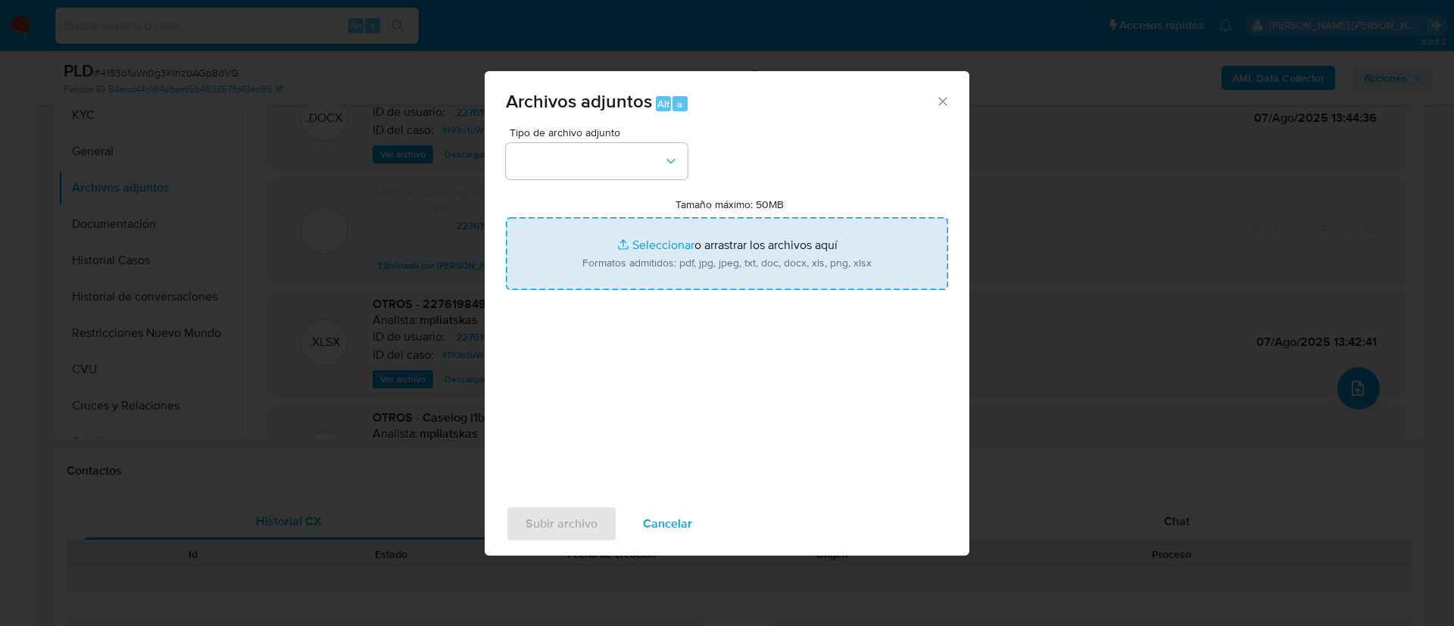
click at [698, 271] on input "Tamaño máximo: 50MB Seleccionar archivos" at bounding box center [727, 253] width 442 height 73
type input "C:\fakepath\V3 Caselog 4193o1uWi0g3KInzbAGp8dVG_2025_07_22_15_15_37.docx"
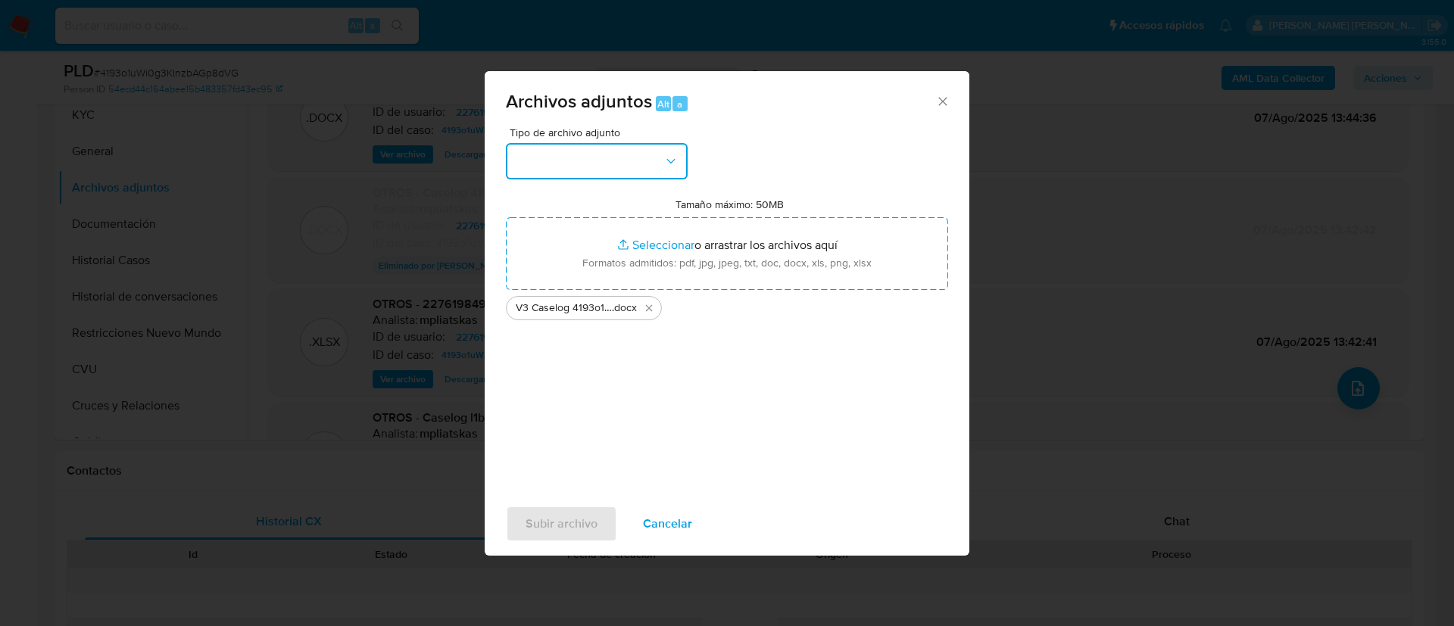
click at [629, 158] on button "button" at bounding box center [597, 161] width 182 height 36
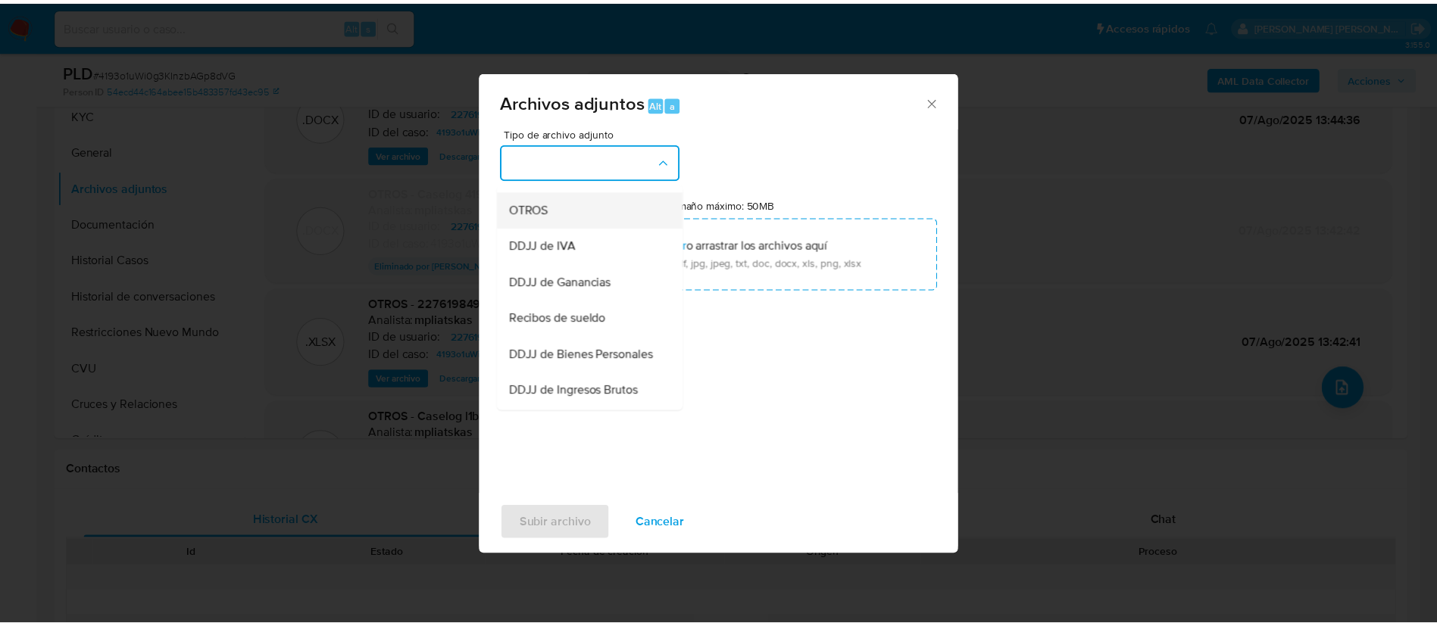
scroll to position [235, 0]
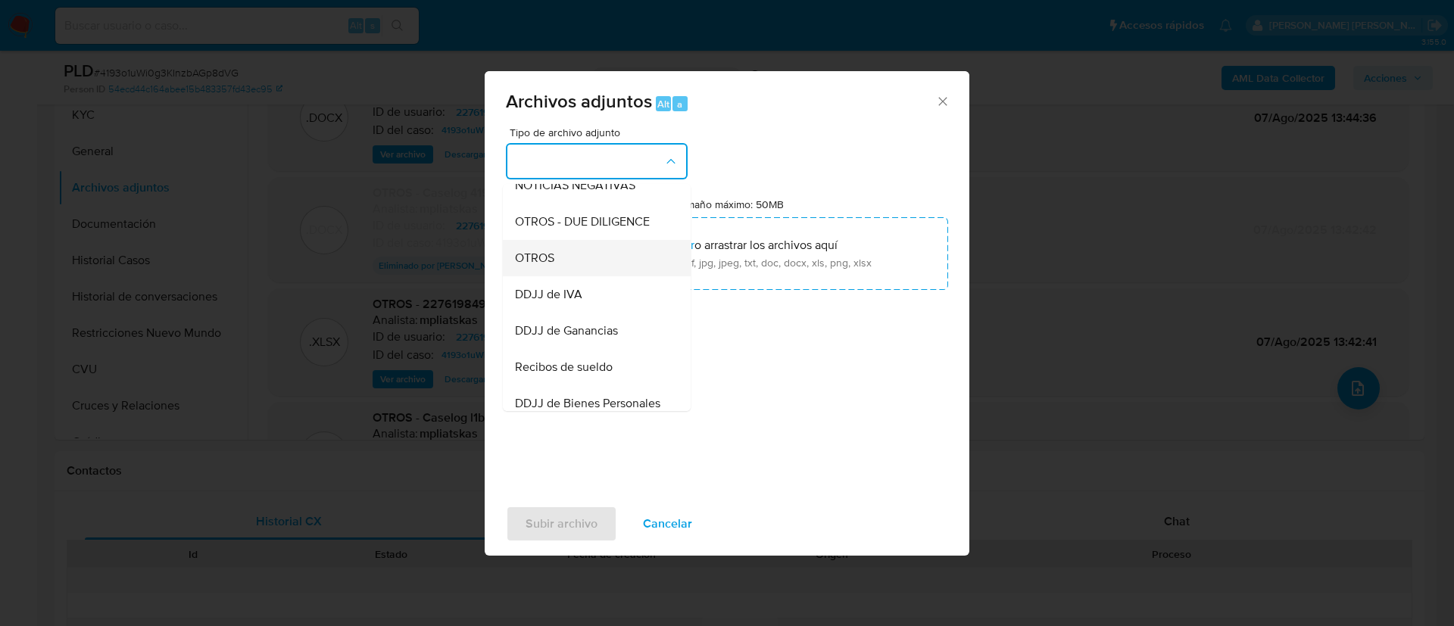
click at [616, 259] on div "OTROS" at bounding box center [592, 258] width 155 height 36
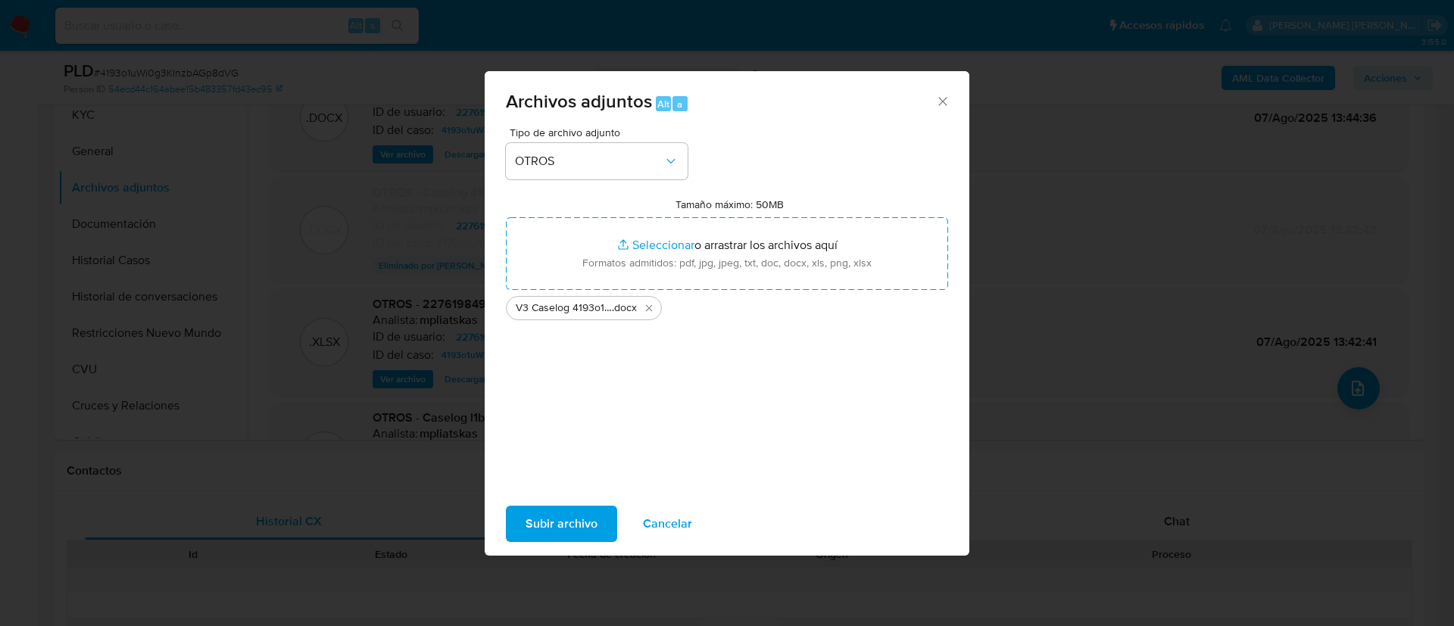
click at [569, 514] on span "Subir archivo" at bounding box center [562, 524] width 72 height 33
